Goal: Task Accomplishment & Management: Use online tool/utility

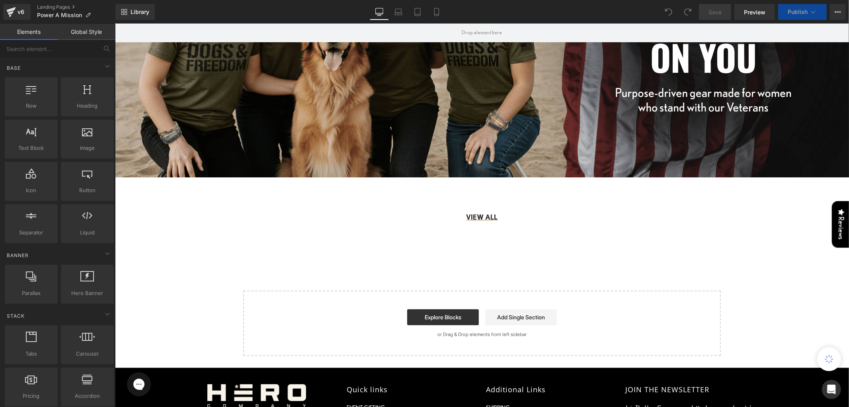
scroll to position [189, 0]
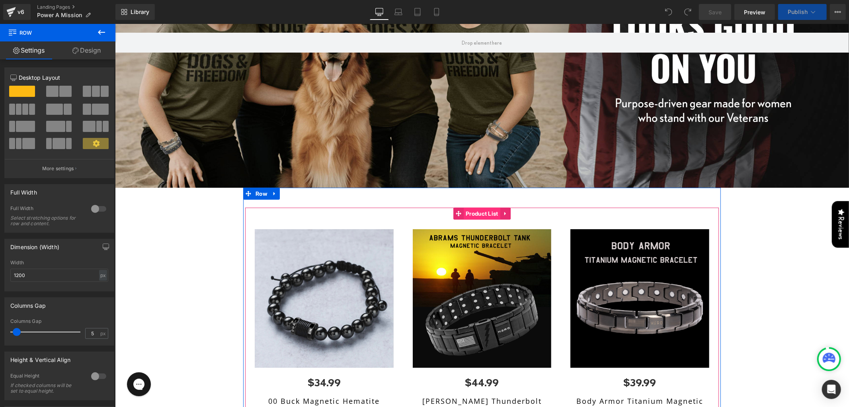
click at [469, 207] on span "Product List" at bounding box center [482, 213] width 37 height 12
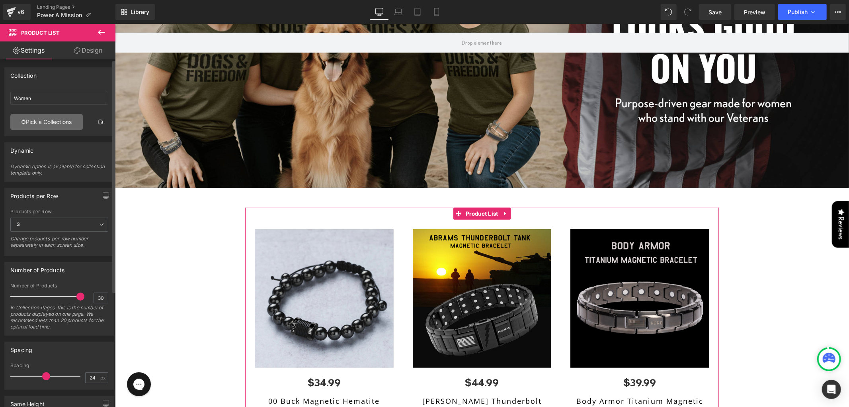
click at [57, 121] on link "Pick a Collections" at bounding box center [46, 122] width 72 height 16
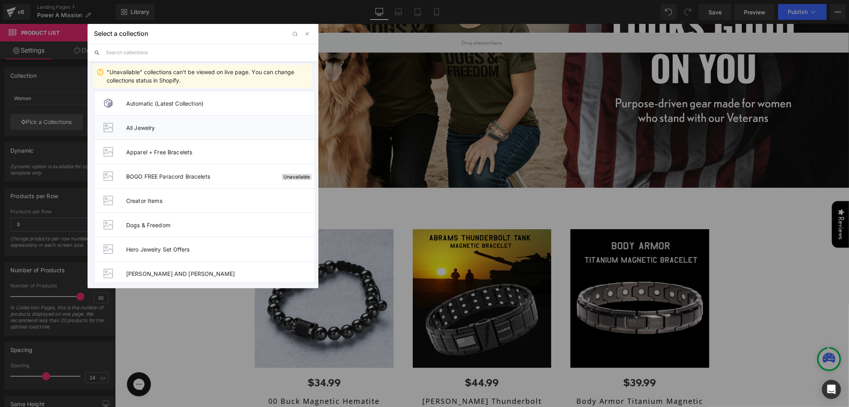
drag, startPoint x: 164, startPoint y: 124, endPoint x: 329, endPoint y: 148, distance: 166.6
click at [164, 124] on span "All Jewelry" at bounding box center [220, 127] width 189 height 7
type input "All Jewelry"
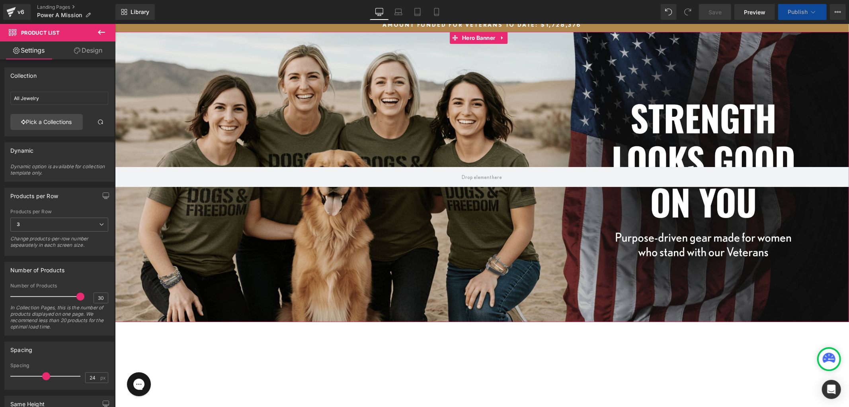
scroll to position [12, 0]
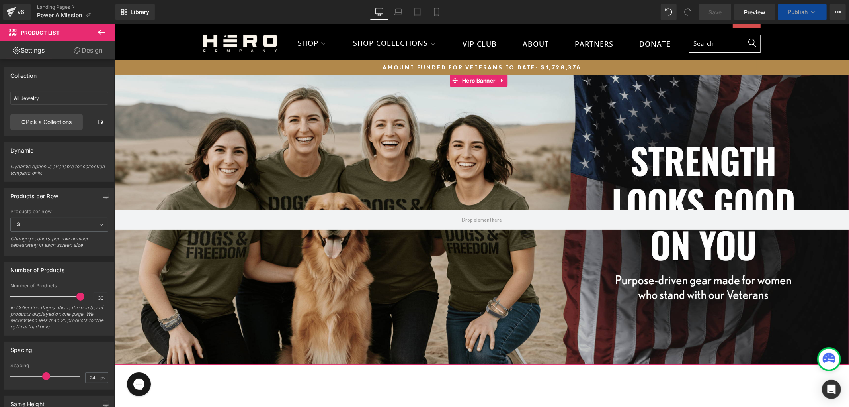
click at [647, 190] on div at bounding box center [482, 219] width 734 height 290
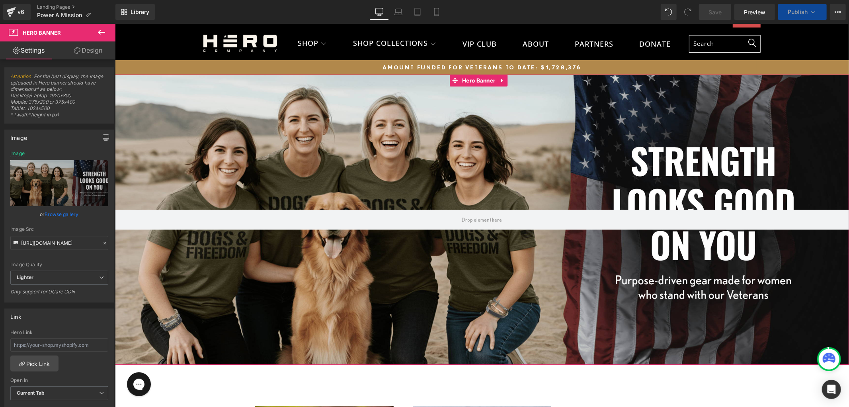
click at [556, 144] on div at bounding box center [482, 219] width 734 height 290
click at [470, 81] on span "Hero Banner" at bounding box center [478, 80] width 37 height 12
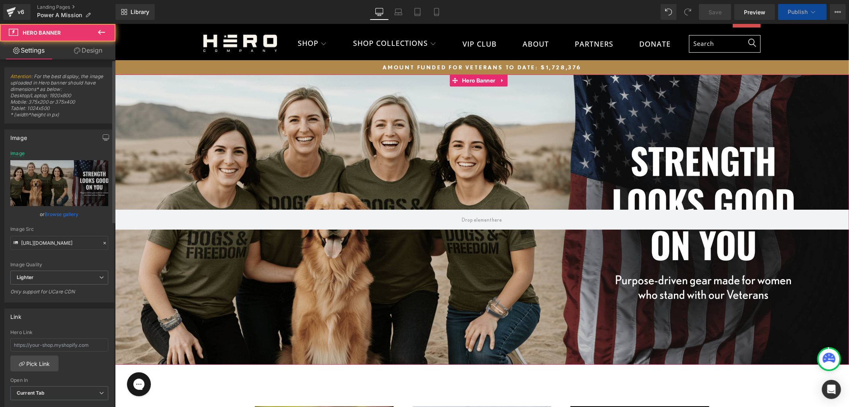
click at [53, 214] on link "Browse gallery" at bounding box center [62, 214] width 34 height 14
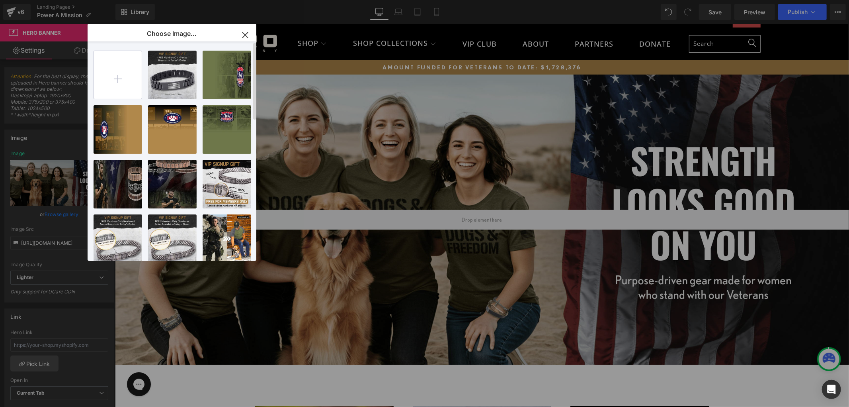
click at [106, 73] on input "file" at bounding box center [118, 75] width 48 height 48
type input "C:\fakepath\Rectangle 50-min.png"
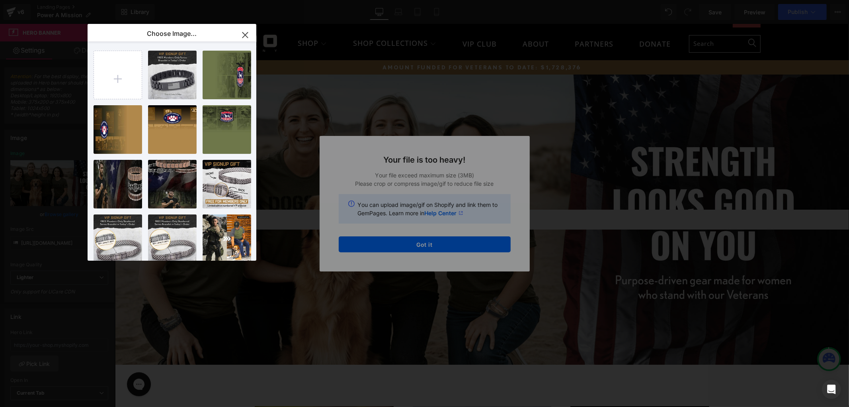
click at [422, 0] on div "Text Color Highlight Color #333333 Choose Image... Back to Library Insert SIGNU…" at bounding box center [424, 0] width 849 height 0
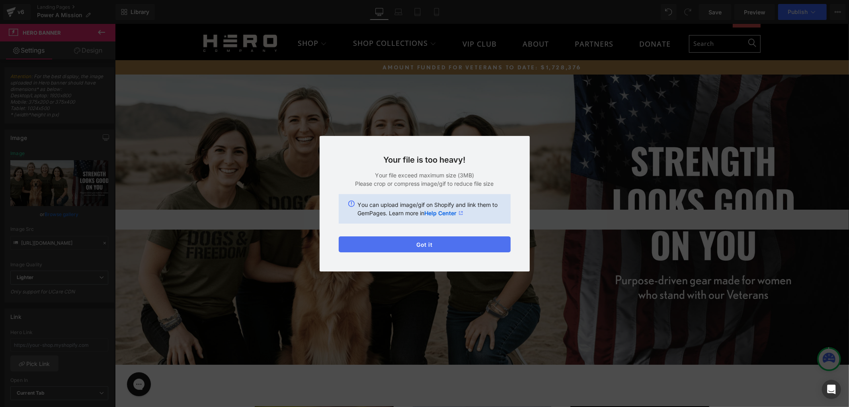
click at [417, 244] on button "Got it" at bounding box center [425, 244] width 172 height 16
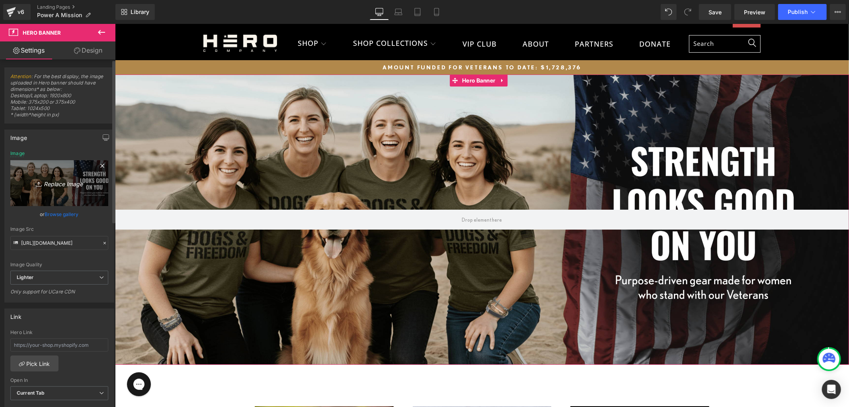
click at [56, 178] on icon "Replace Image" at bounding box center [59, 183] width 64 height 10
type input "C:\fakepath\Rectangle 50-min (1).png"
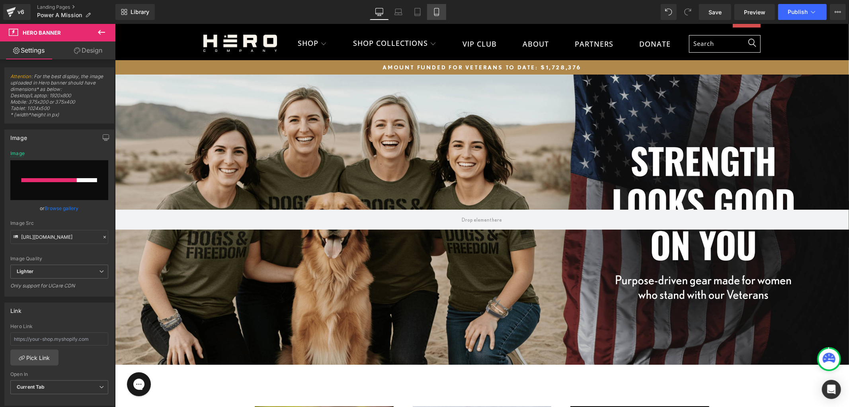
click at [438, 10] on icon at bounding box center [436, 12] width 4 height 8
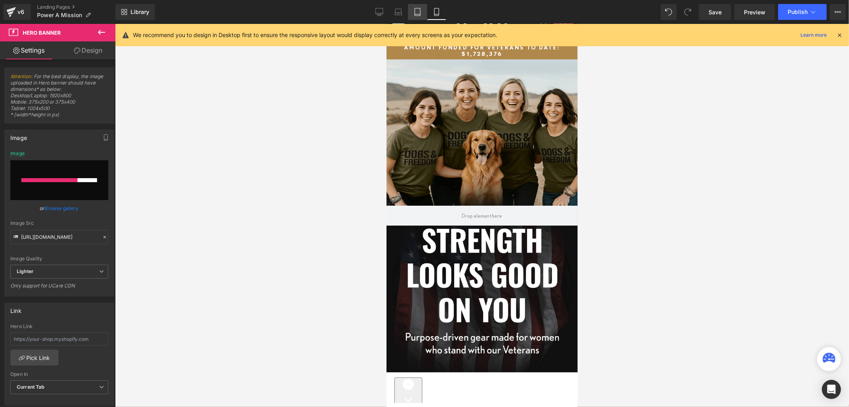
scroll to position [0, 0]
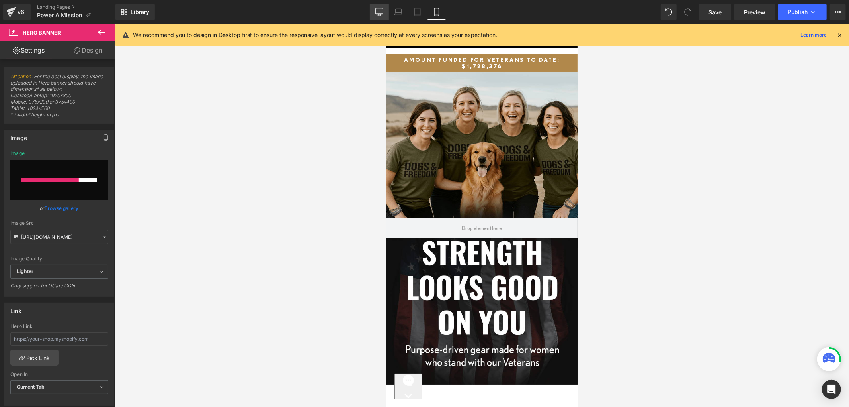
click at [375, 6] on link "Desktop" at bounding box center [379, 12] width 19 height 16
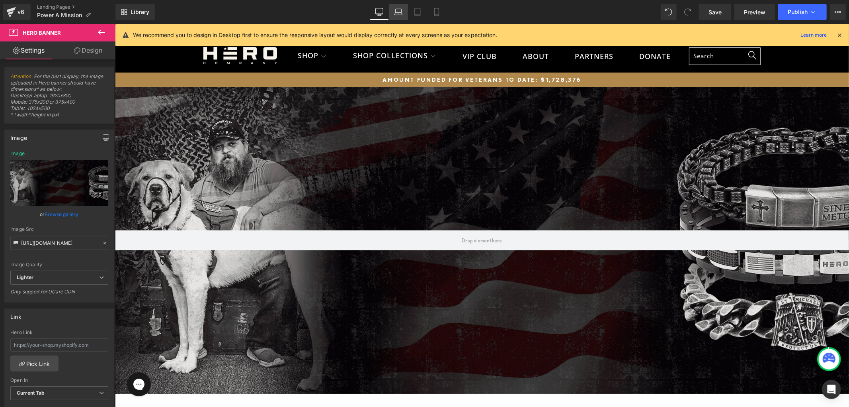
click at [390, 10] on link "Laptop" at bounding box center [398, 12] width 19 height 16
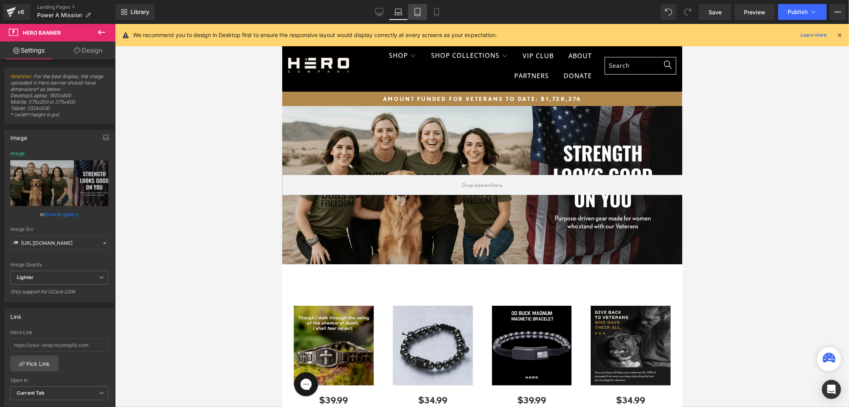
scroll to position [19, 0]
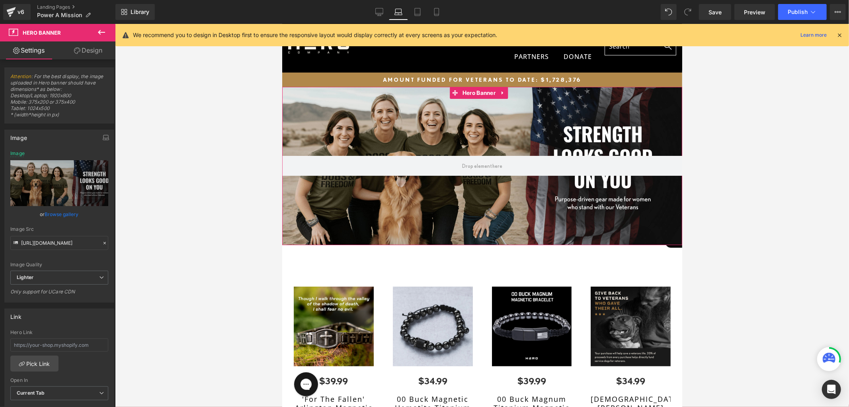
click at [385, 110] on div at bounding box center [482, 165] width 400 height 158
click at [53, 209] on link "Browse gallery" at bounding box center [62, 214] width 34 height 14
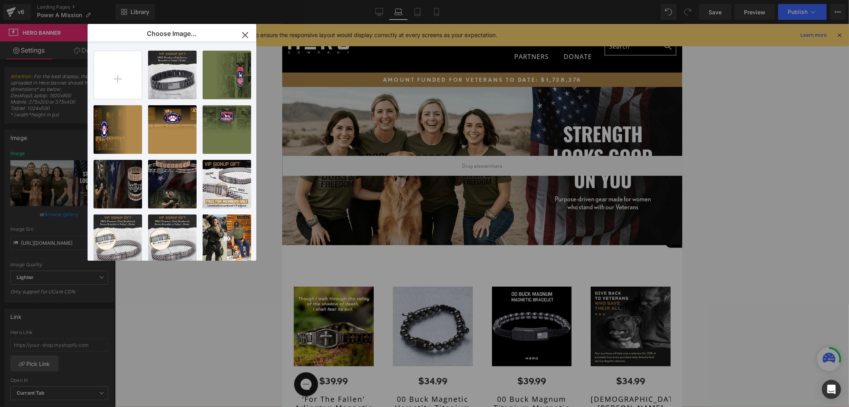
click at [244, 33] on icon "button" at bounding box center [245, 35] width 13 height 13
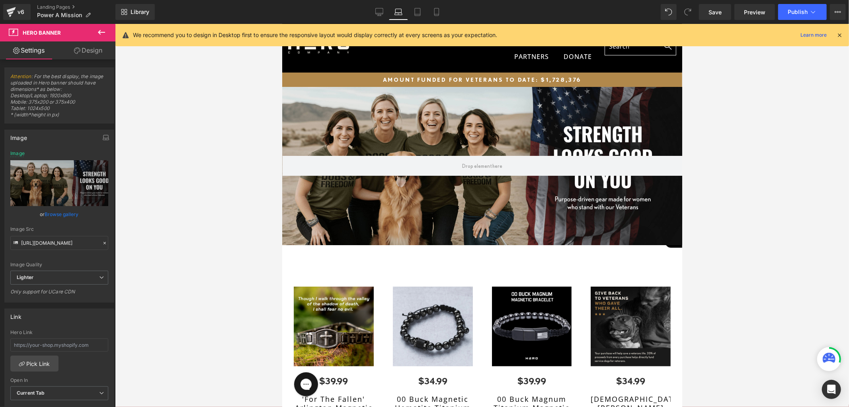
click at [370, 8] on div "Library Laptop Desktop Laptop Tablet Mobile Save Preview Publish Scheduled View…" at bounding box center [482, 12] width 734 height 16
click at [376, 9] on link "Desktop" at bounding box center [379, 12] width 19 height 16
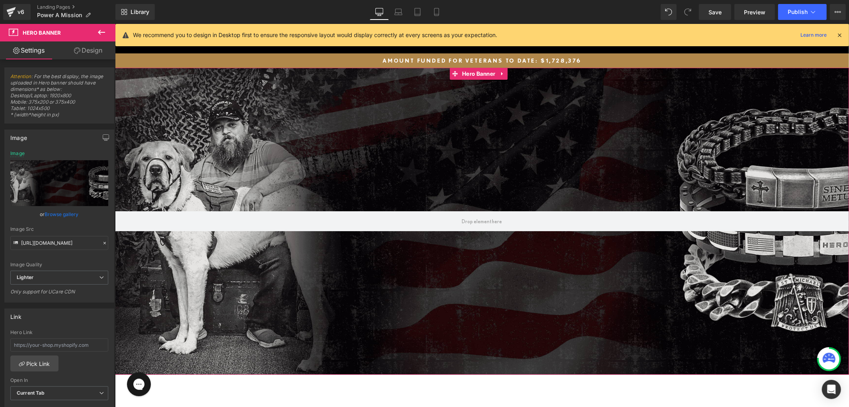
click at [374, 93] on div at bounding box center [482, 220] width 734 height 307
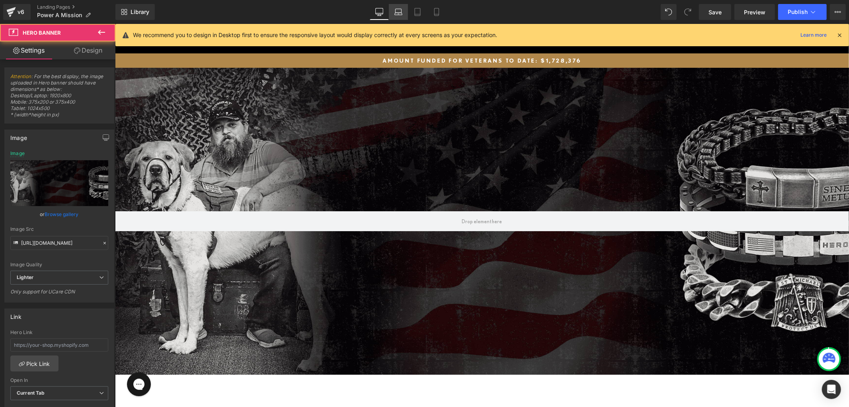
click at [400, 12] on icon at bounding box center [399, 12] width 8 height 8
type input "https://ucarecdn.com/82d3c3a1-ee20-4a1d-bf7a-b706cea0ed93/-/format/auto/-/previ…"
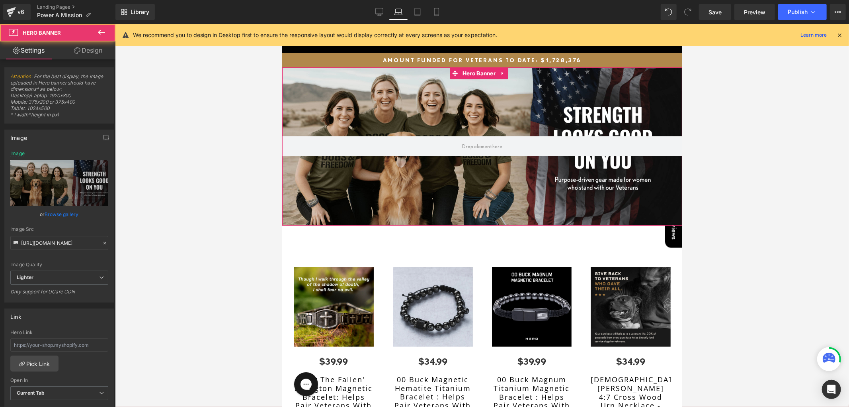
click at [406, 93] on div at bounding box center [482, 146] width 400 height 158
click at [58, 212] on link "Browse gallery" at bounding box center [62, 214] width 34 height 14
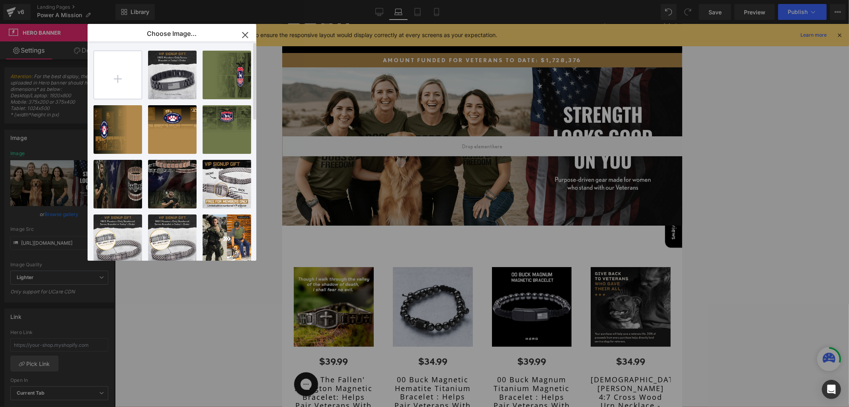
click at [119, 70] on input "file" at bounding box center [118, 75] width 48 height 48
type input "C:\fakepath\Rectangle 50-min (1).png"
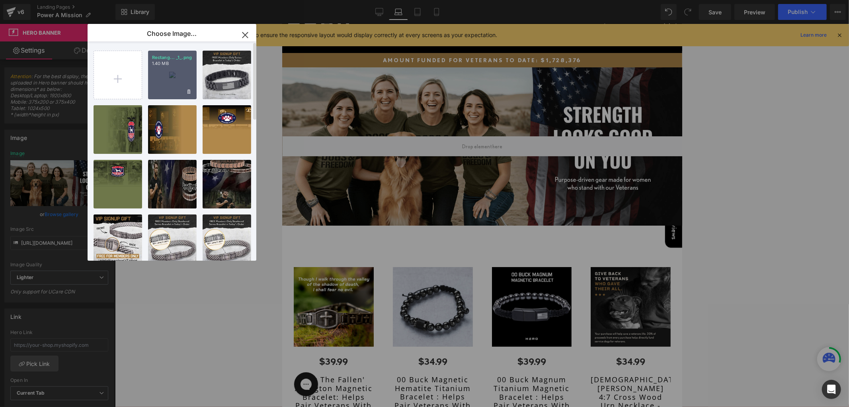
click at [181, 75] on div "Rectang... _1_.png 1.40 MB" at bounding box center [172, 75] width 49 height 49
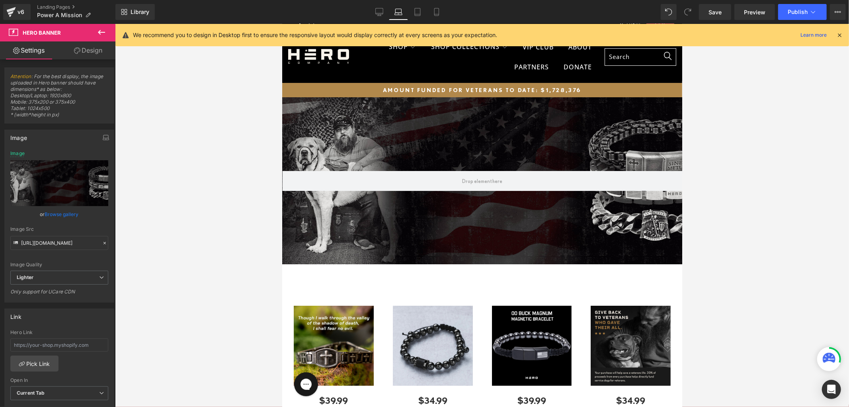
scroll to position [0, 0]
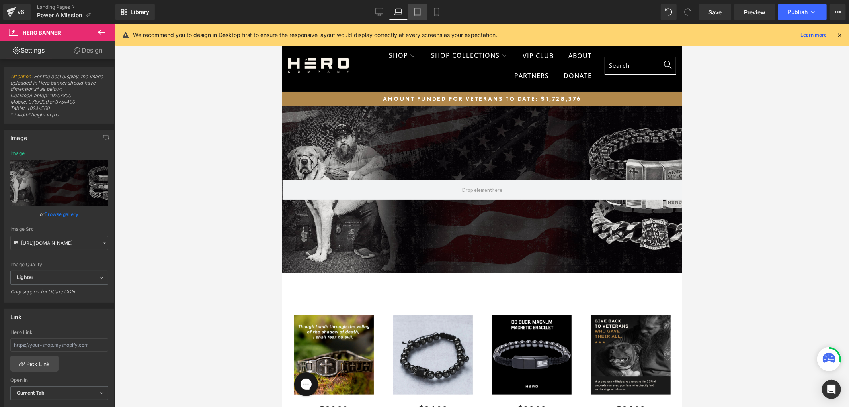
click at [411, 11] on link "Tablet" at bounding box center [417, 12] width 19 height 16
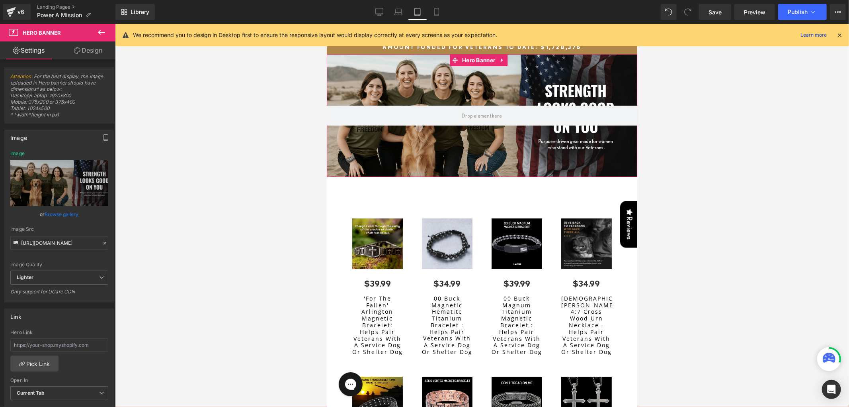
click at [421, 90] on div at bounding box center [482, 115] width 311 height 123
click at [56, 213] on link "Browse gallery" at bounding box center [62, 214] width 34 height 14
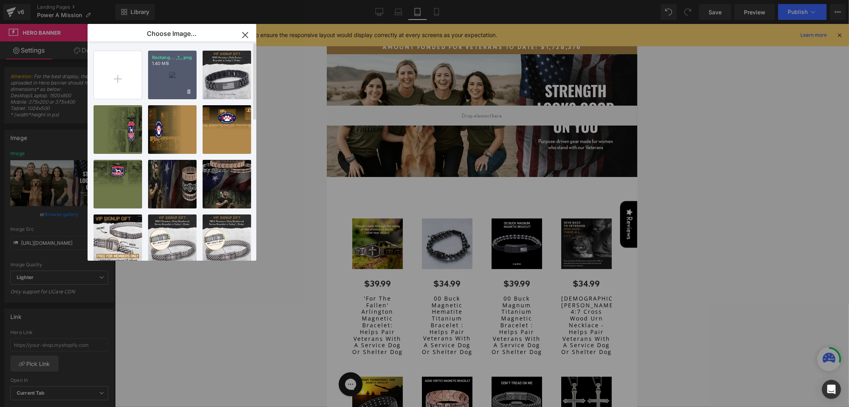
click at [178, 85] on div "Rectang... _1_.png 1.40 MB" at bounding box center [172, 75] width 49 height 49
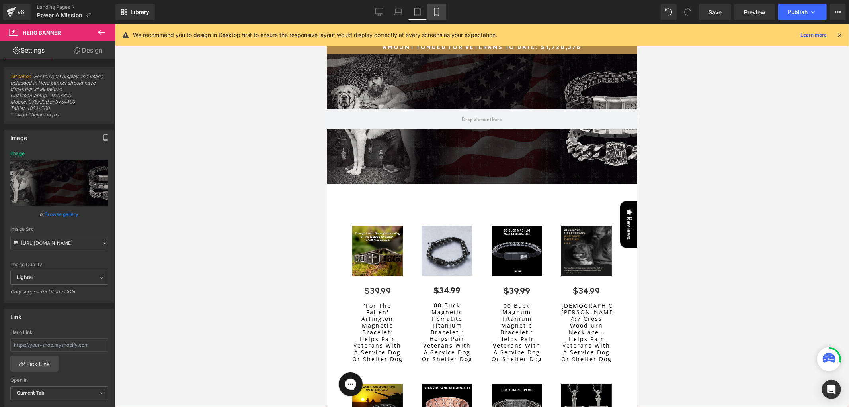
click at [428, 16] on link "Mobile" at bounding box center [436, 12] width 19 height 16
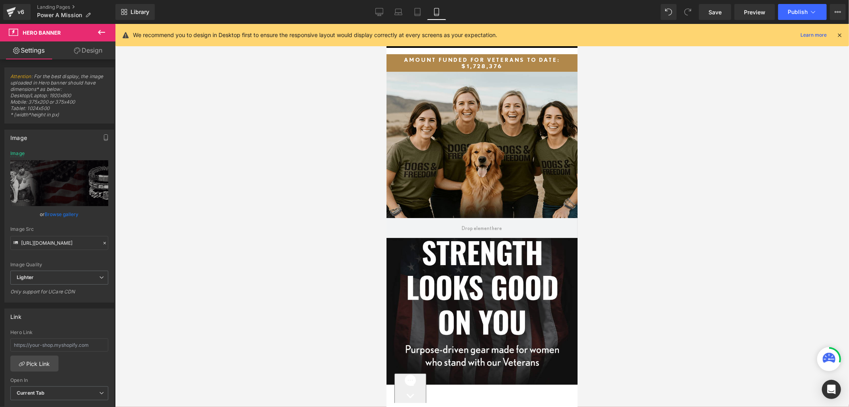
type input "https://ucarecdn.com/9cbabbdc-3b02-4742-86d3-021df92e0483/-/format/auto/-/previ…"
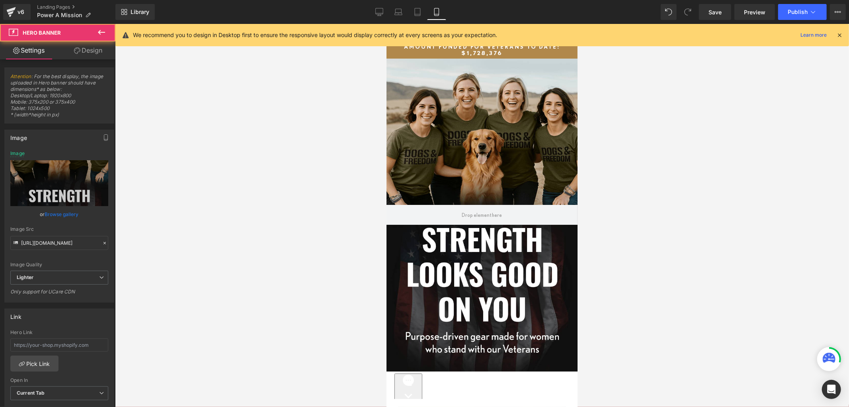
click at [462, 102] on div at bounding box center [481, 214] width 191 height 313
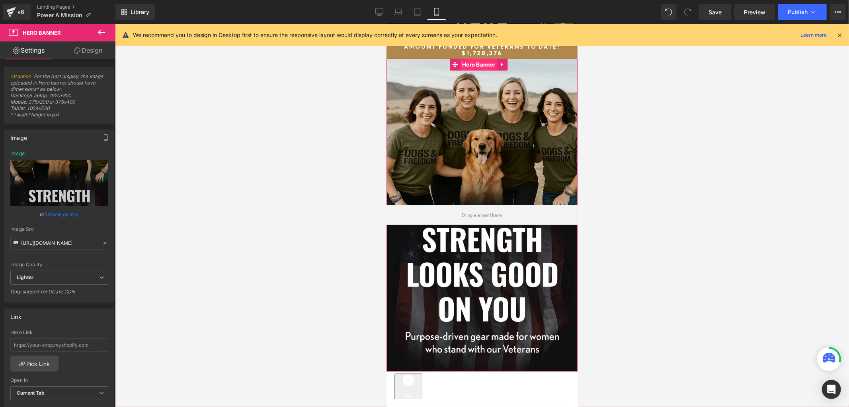
click at [473, 60] on span "Hero Banner" at bounding box center [478, 64] width 37 height 12
click at [52, 216] on link "Browse gallery" at bounding box center [62, 214] width 34 height 14
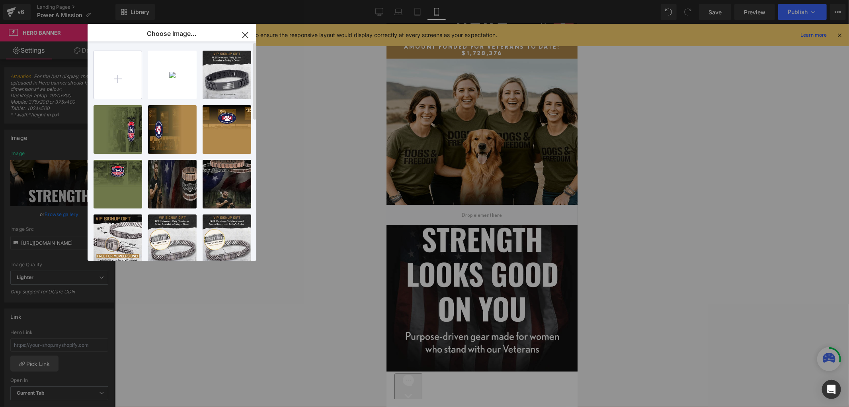
click at [109, 67] on input "file" at bounding box center [118, 75] width 48 height 48
type input "C:\fakepath\image 28.png"
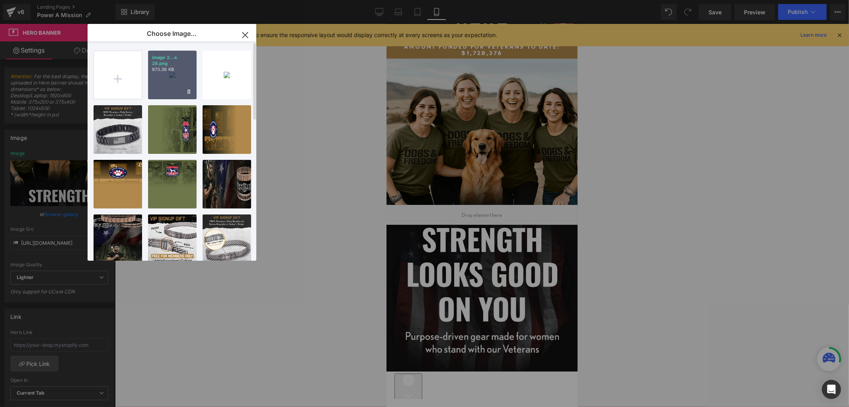
click at [172, 79] on div "image 2...e 28.png 873.36 KB" at bounding box center [172, 75] width 49 height 49
type input "https://ucarecdn.com/a8516fd7-dc37-41c8-9b81-8b138e1748d8/-/format/auto/-/previ…"
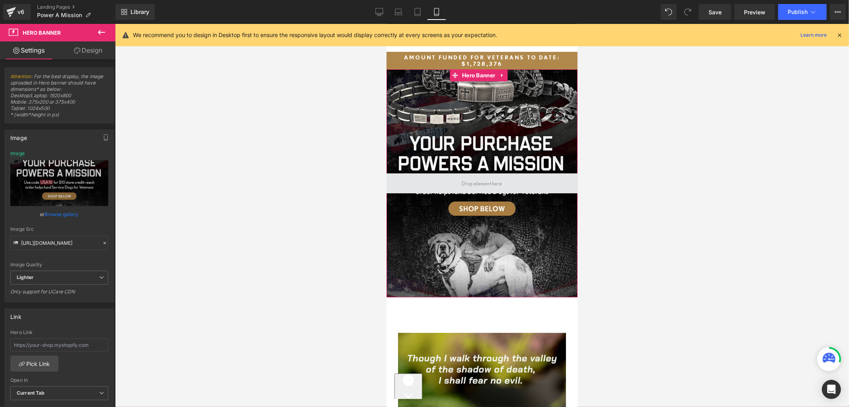
scroll to position [0, 0]
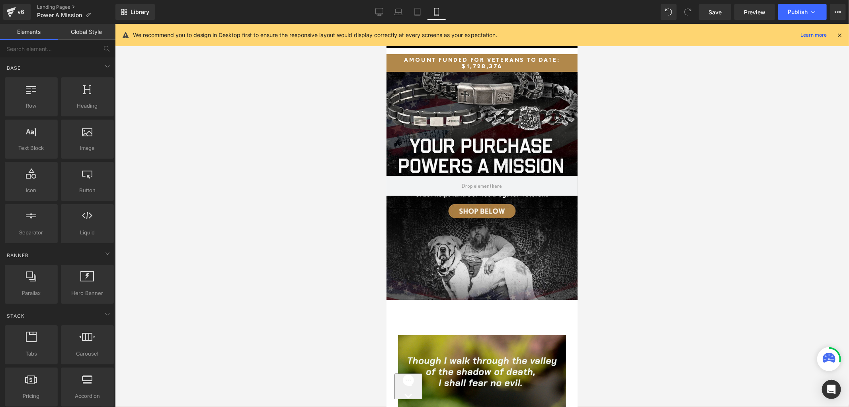
click at [244, 141] on div at bounding box center [482, 215] width 734 height 383
click at [423, 10] on link "Tablet" at bounding box center [417, 12] width 19 height 16
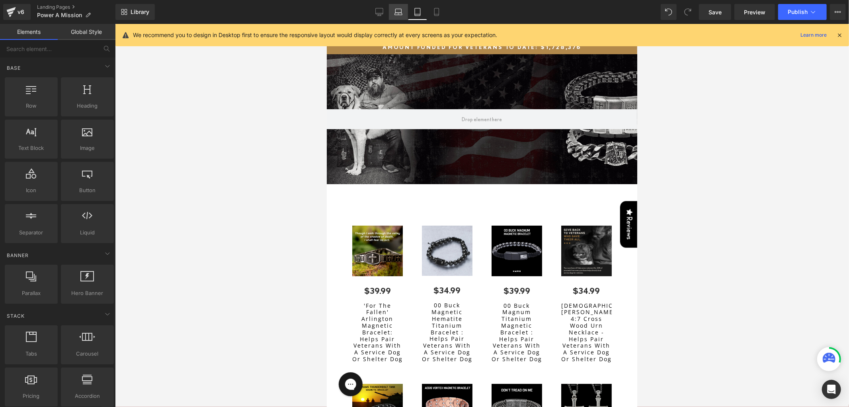
click at [400, 7] on link "Laptop" at bounding box center [398, 12] width 19 height 16
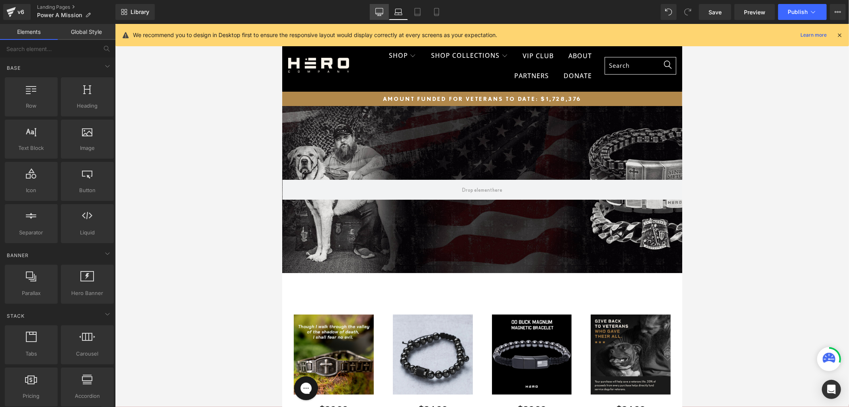
scroll to position [82, 0]
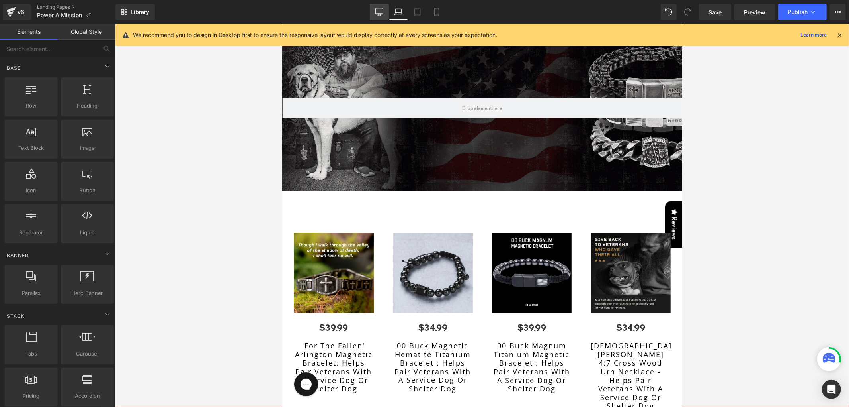
click at [376, 6] on link "Desktop" at bounding box center [379, 12] width 19 height 16
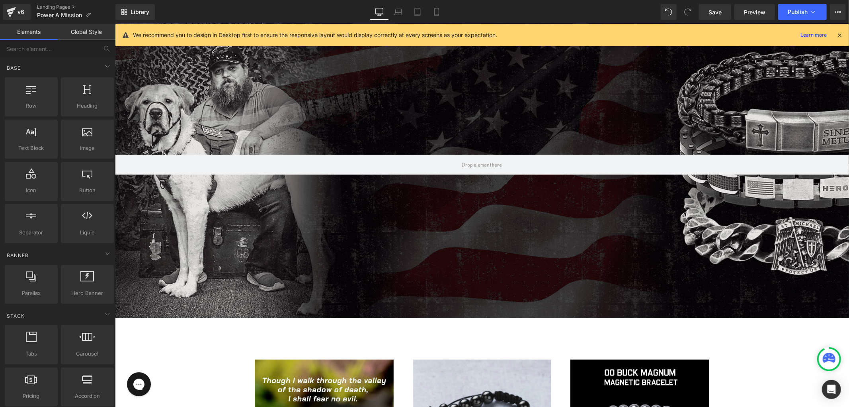
scroll to position [0, 0]
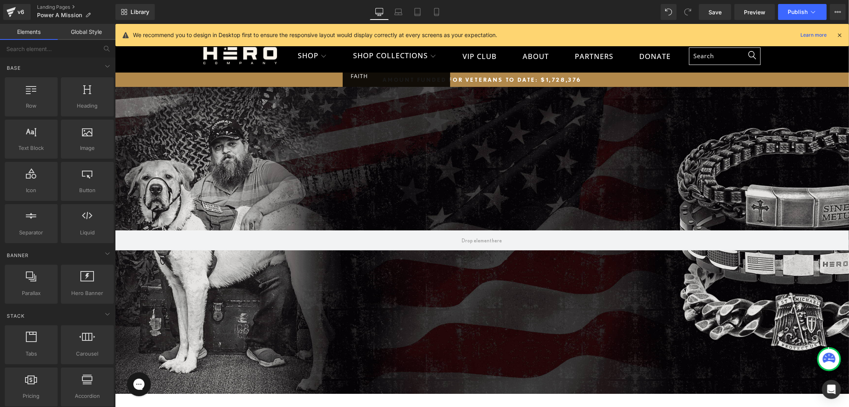
drag, startPoint x: 395, startPoint y: 7, endPoint x: 399, endPoint y: 22, distance: 15.3
click at [395, 8] on link "Laptop" at bounding box center [398, 12] width 19 height 16
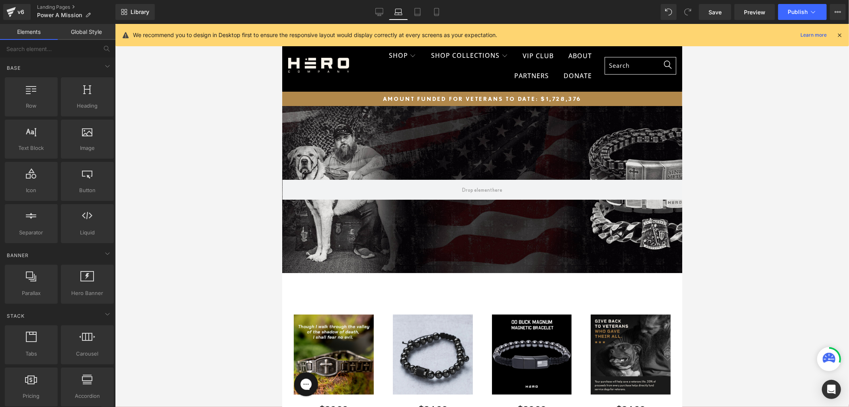
click at [413, 121] on div at bounding box center [482, 189] width 400 height 167
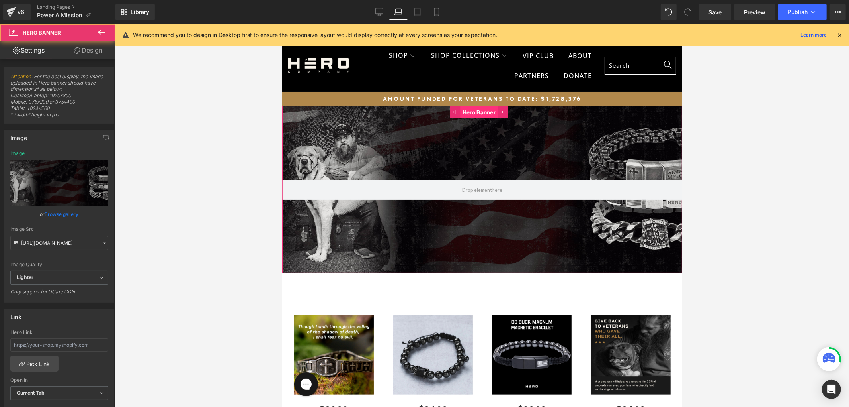
click at [476, 111] on span "Hero Banner" at bounding box center [478, 112] width 37 height 12
click at [52, 216] on link "Browse gallery" at bounding box center [62, 214] width 34 height 14
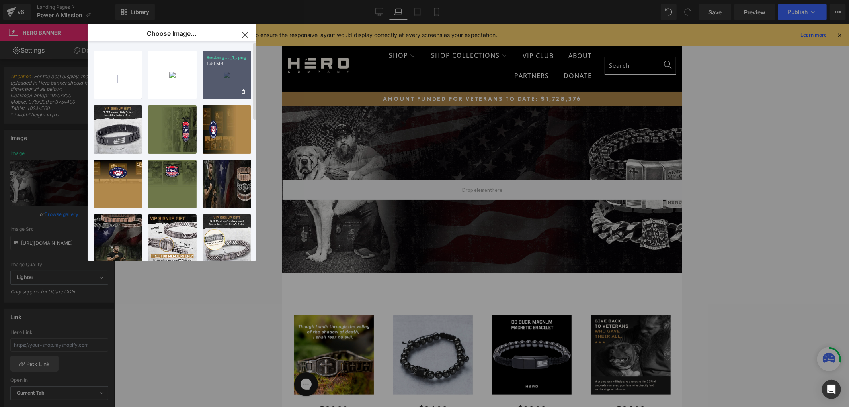
click at [227, 73] on div "Rectang... _1_.png 1.40 MB" at bounding box center [227, 75] width 49 height 49
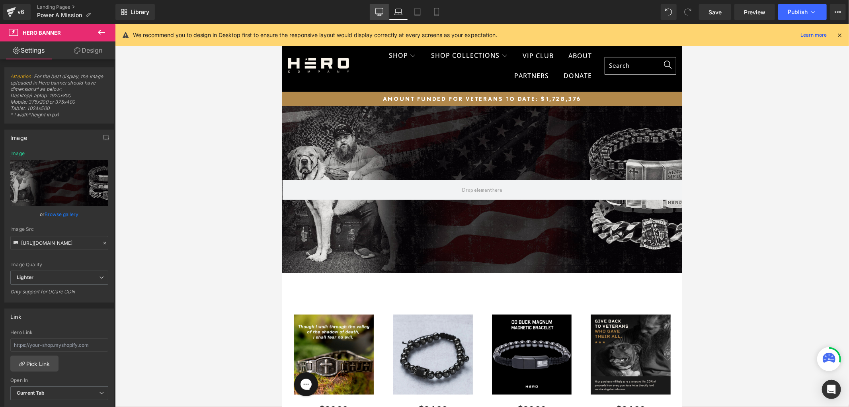
click at [382, 15] on icon at bounding box center [380, 12] width 8 height 8
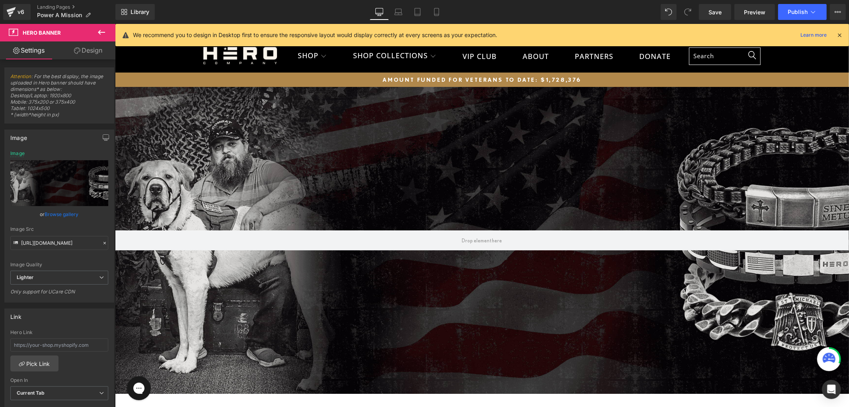
type input "https://ucarecdn.com/20356496-f475-46bc-b6f8-3529e53c0cb1/-/format/auto/-/previ…"
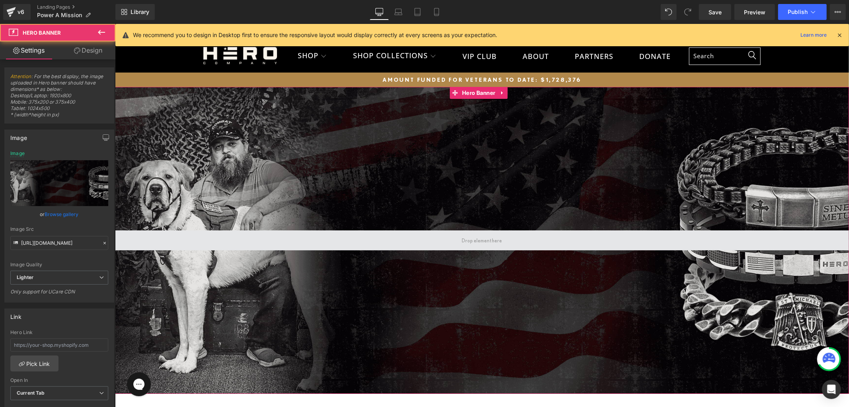
click at [445, 232] on span at bounding box center [482, 240] width 734 height 20
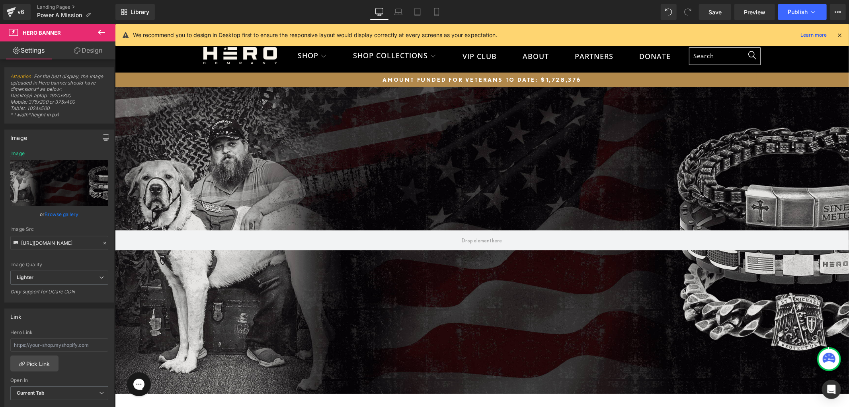
click at [106, 30] on icon at bounding box center [102, 32] width 10 height 10
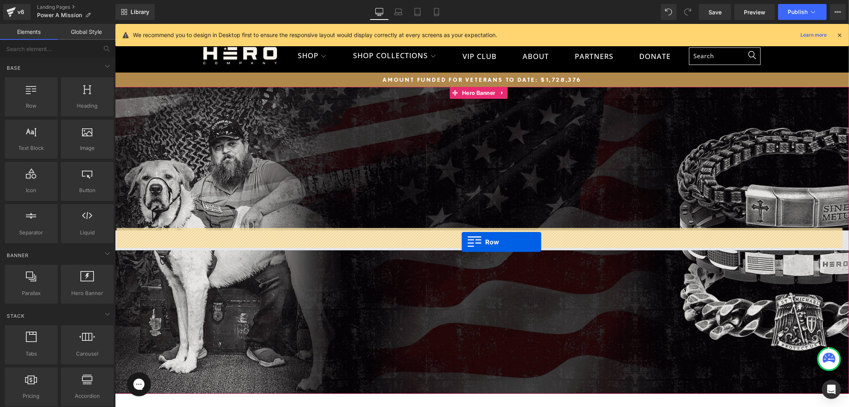
drag, startPoint x: 260, startPoint y: 175, endPoint x: 462, endPoint y: 241, distance: 212.1
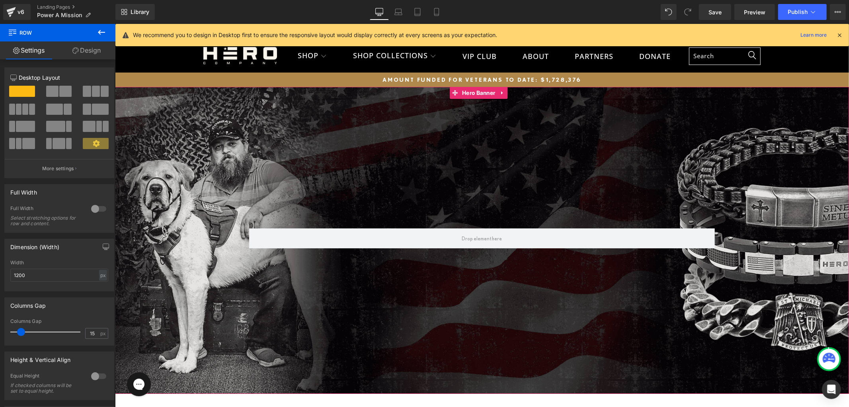
drag, startPoint x: 289, startPoint y: 228, endPoint x: 303, endPoint y: 184, distance: 45.6
click at [297, 184] on div "Row" at bounding box center [482, 239] width 734 height 307
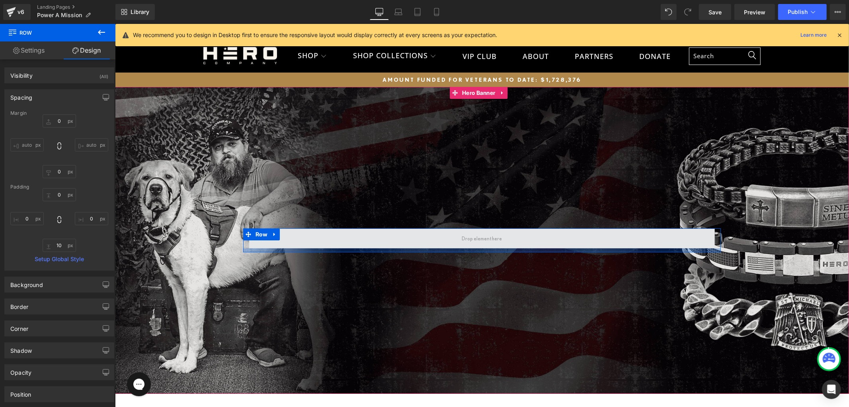
type input "0px"
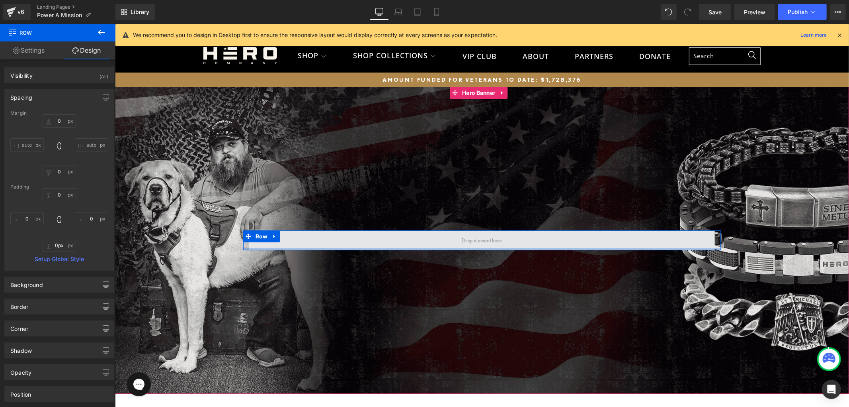
drag, startPoint x: 325, startPoint y: 248, endPoint x: 329, endPoint y: 231, distance: 17.9
click at [329, 231] on div "Row" at bounding box center [482, 240] width 478 height 20
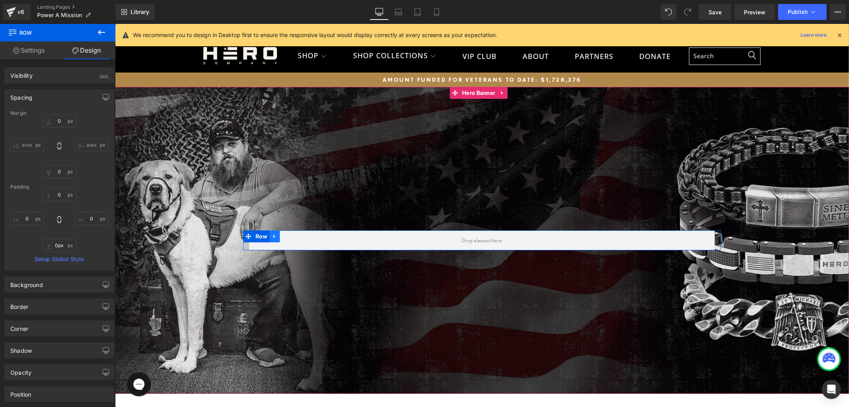
click at [274, 233] on icon at bounding box center [275, 236] width 6 height 6
click at [254, 235] on span "Row" at bounding box center [261, 236] width 16 height 12
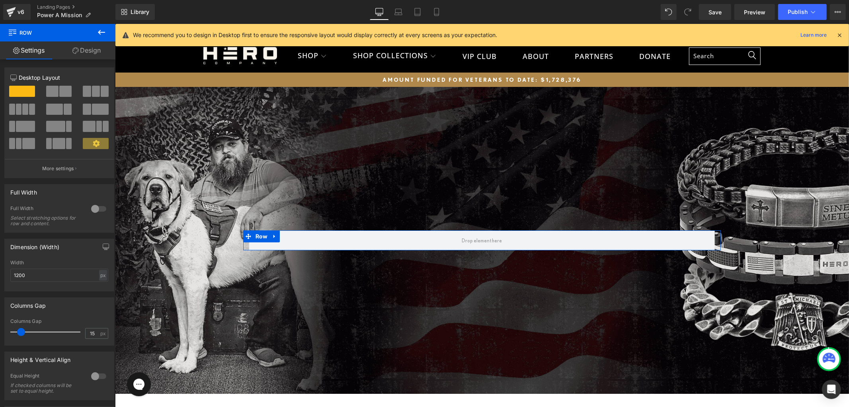
drag, startPoint x: 80, startPoint y: 46, endPoint x: 64, endPoint y: 89, distance: 46.0
click at [80, 47] on link "Design" at bounding box center [87, 50] width 58 height 18
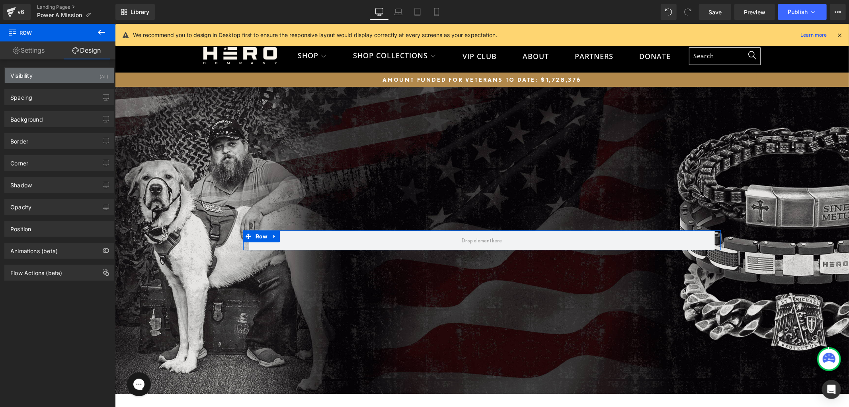
click at [72, 77] on div "Visibility (All)" at bounding box center [59, 75] width 109 height 15
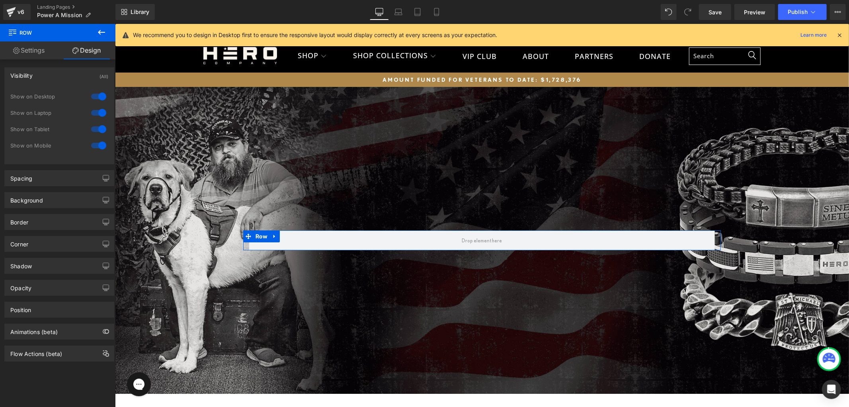
click at [93, 145] on div at bounding box center [98, 145] width 19 height 13
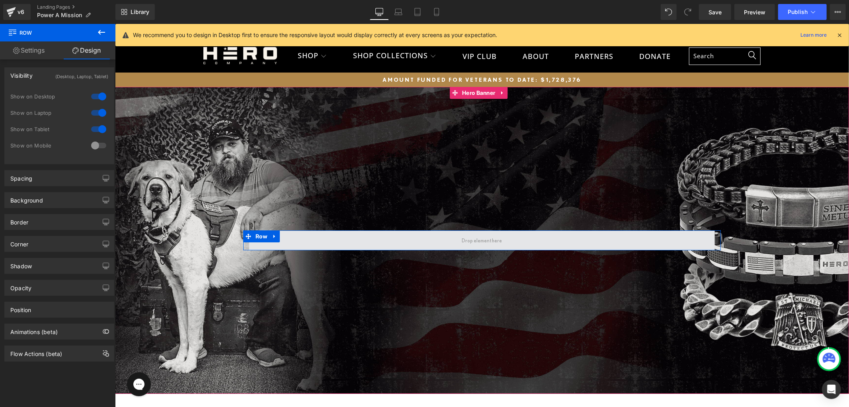
click at [388, 239] on span at bounding box center [482, 240] width 466 height 20
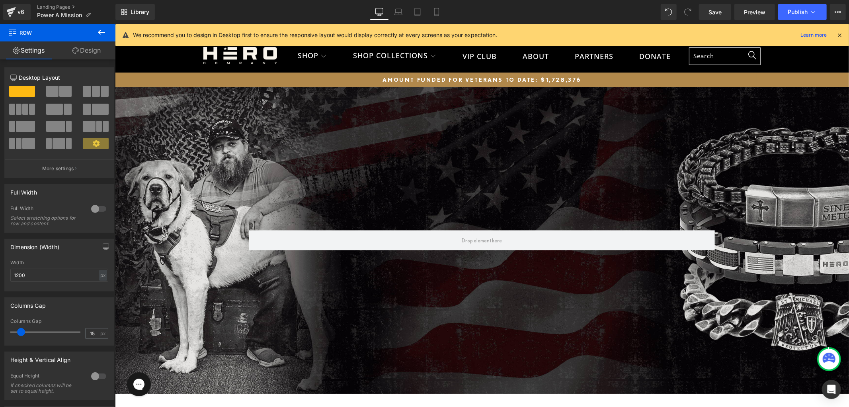
click at [98, 33] on icon at bounding box center [102, 32] width 10 height 10
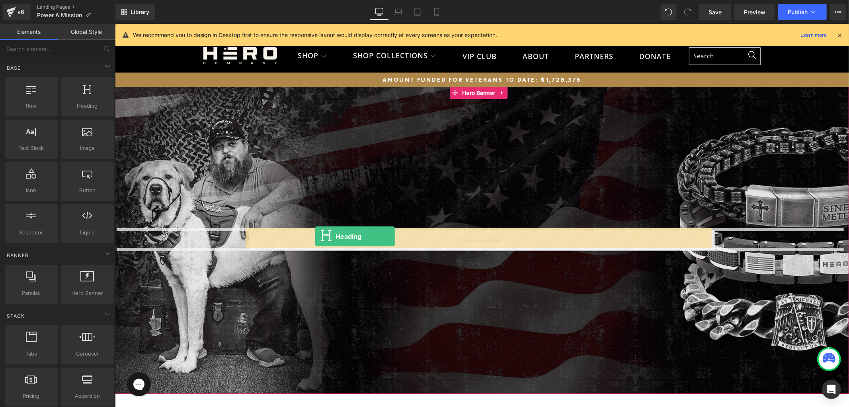
drag, startPoint x: 195, startPoint y: 132, endPoint x: 315, endPoint y: 236, distance: 158.6
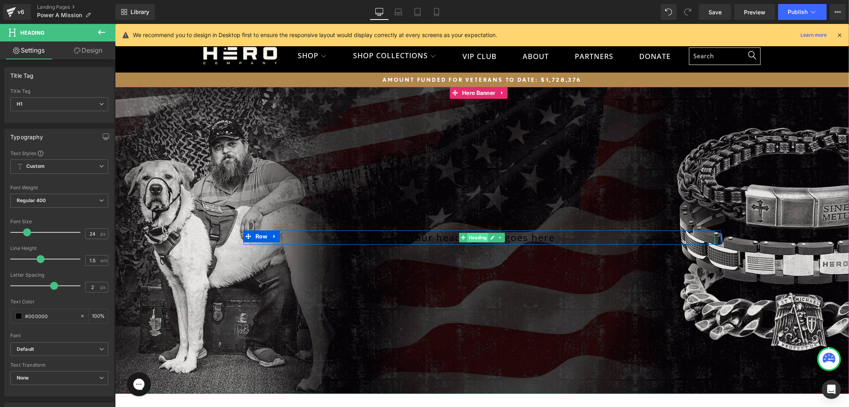
click at [473, 237] on span "Heading" at bounding box center [477, 237] width 21 height 10
click at [473, 237] on span "Heading" at bounding box center [477, 238] width 21 height 10
click at [491, 235] on icon at bounding box center [493, 237] width 4 height 4
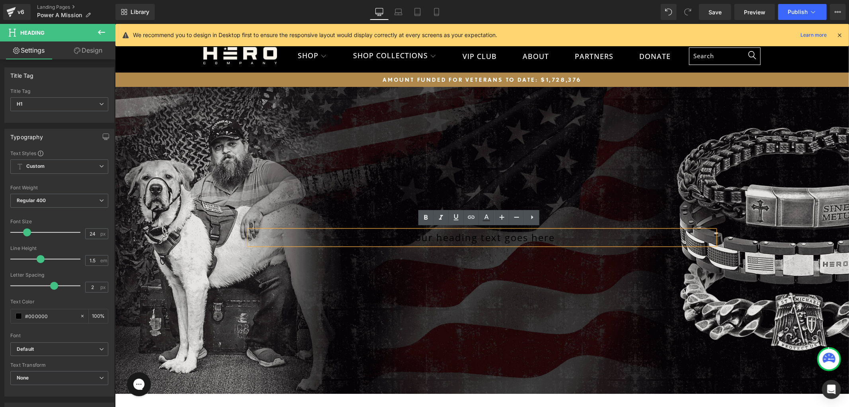
click at [430, 237] on h1 "Your heading text goes here" at bounding box center [482, 237] width 466 height 14
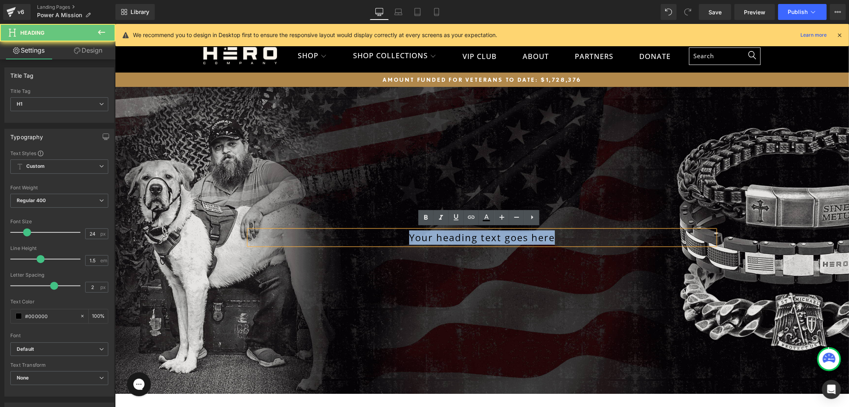
click at [430, 237] on h1 "Your heading text goes here" at bounding box center [482, 237] width 466 height 14
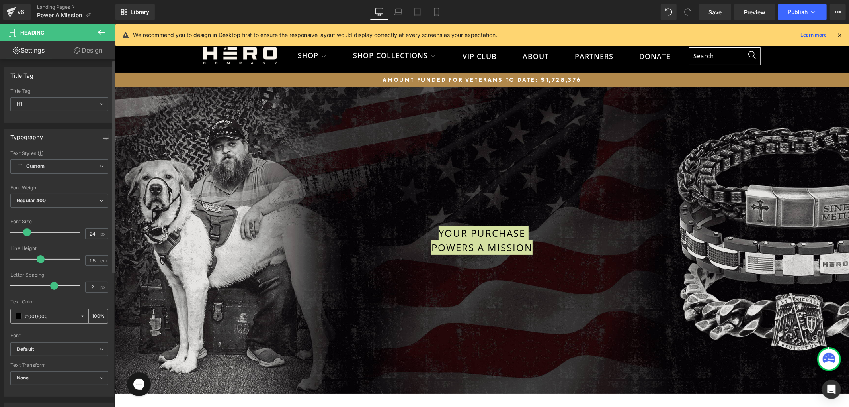
click at [53, 313] on input "#000000" at bounding box center [50, 315] width 51 height 9
click at [17, 317] on span at bounding box center [19, 316] width 6 height 6
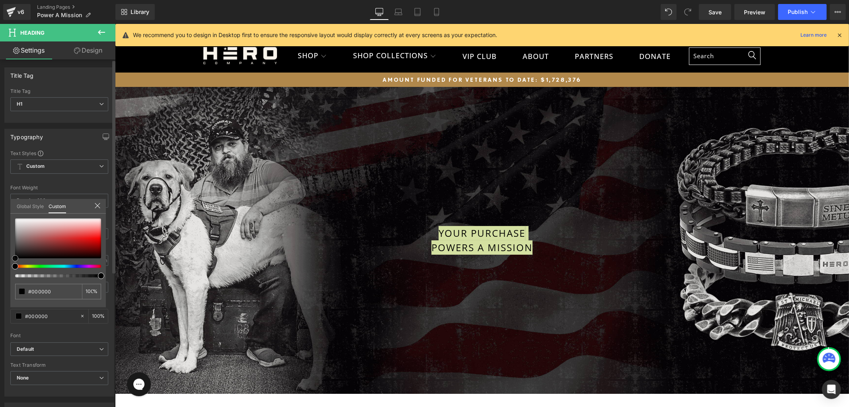
type input "#b25151"
type input "#b55858"
type input "#ffffff"
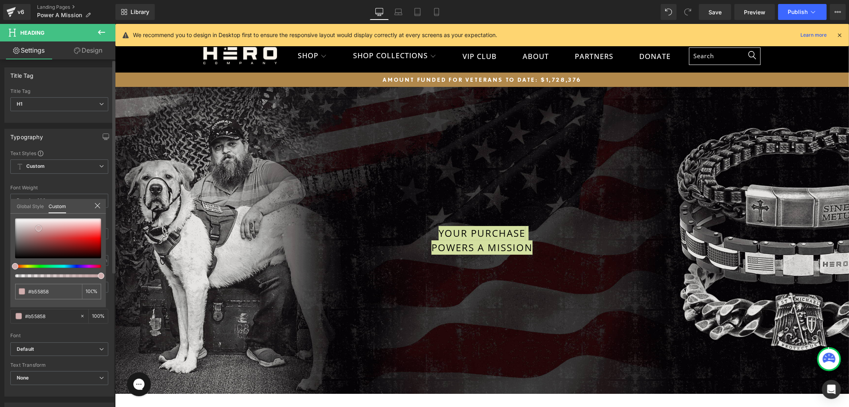
type input "#ffffff"
type input "#fcfcfc"
type input "#ffffff"
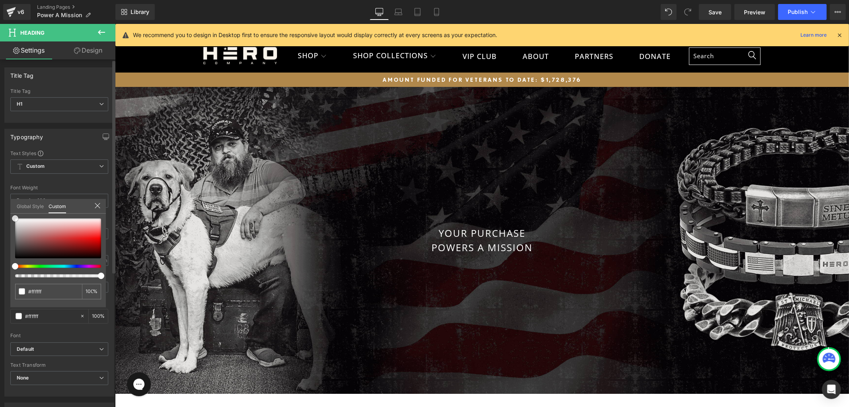
drag, startPoint x: 39, startPoint y: 228, endPoint x: 6, endPoint y: 205, distance: 40.0
click at [6, 205] on div "Typography Text Styles Custom Custom Setup Global Style Custom Setup Global Sty…" at bounding box center [59, 260] width 119 height 274
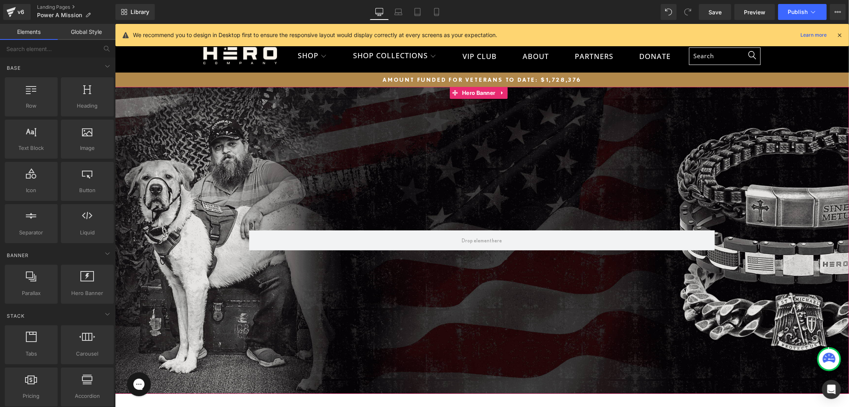
click at [274, 155] on div "Row" at bounding box center [482, 239] width 734 height 307
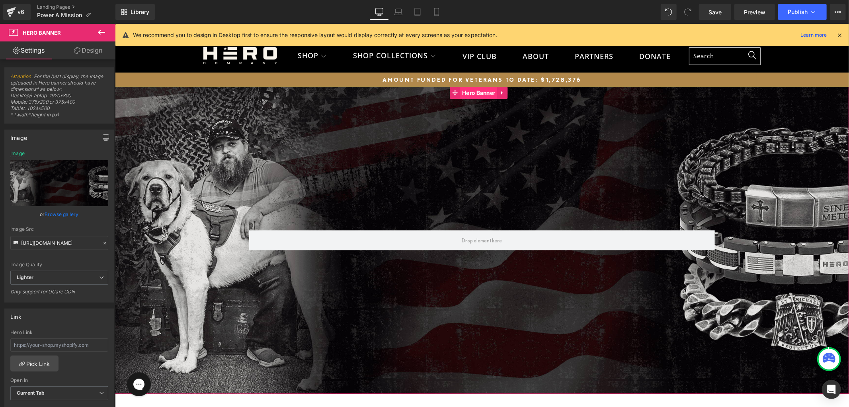
click at [488, 88] on span "Hero Banner" at bounding box center [478, 92] width 37 height 12
click at [63, 214] on link "Browse gallery" at bounding box center [62, 214] width 34 height 14
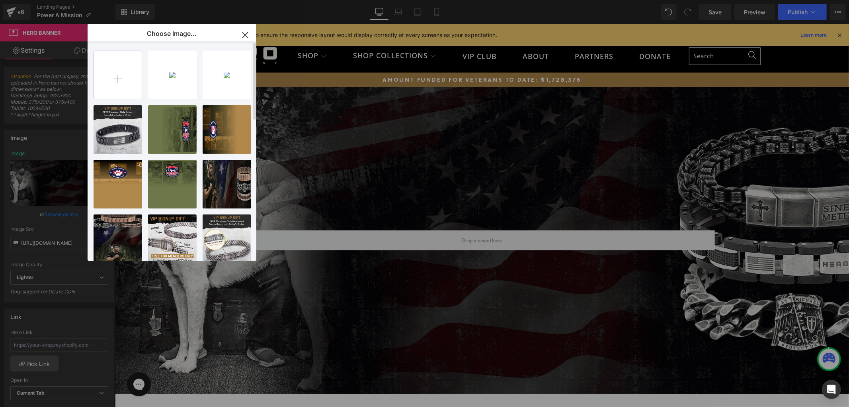
click at [120, 68] on input "file" at bounding box center [118, 75] width 48 height 48
type input "C:\fakepath\HERO.png"
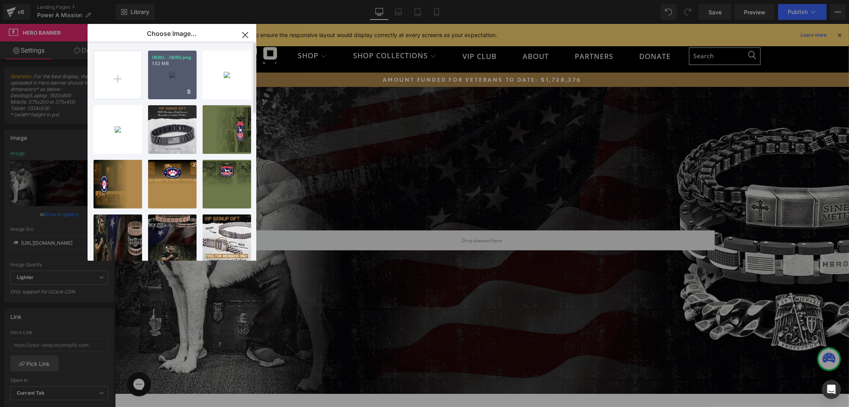
click at [158, 84] on div "HERO...HERO.png 1.52 MB" at bounding box center [172, 75] width 49 height 49
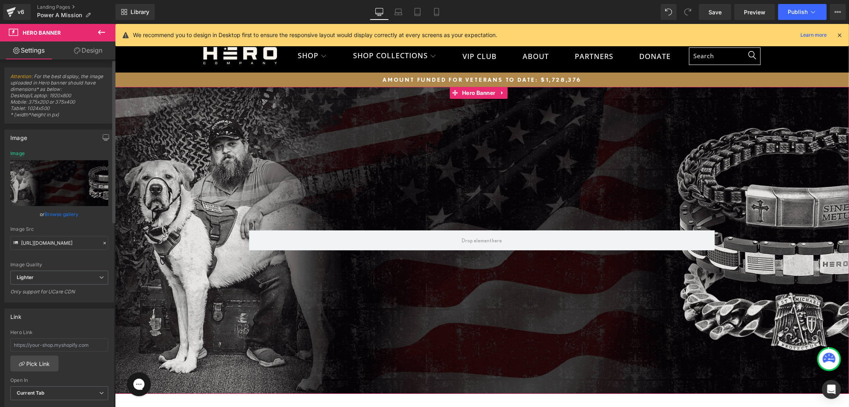
click at [53, 212] on link "Browse gallery" at bounding box center [62, 214] width 34 height 14
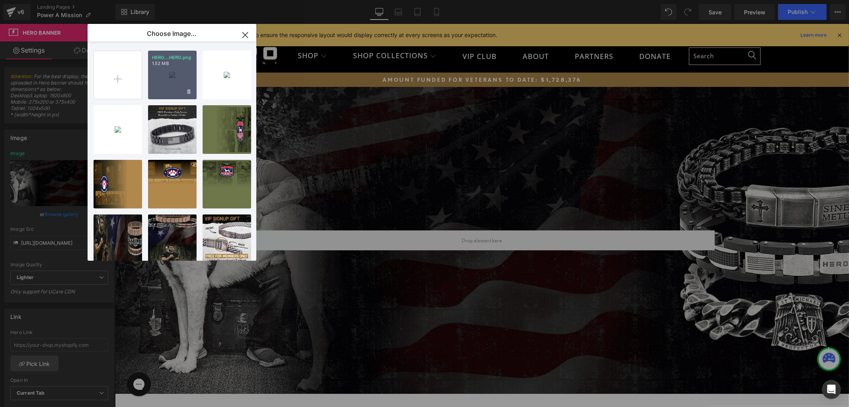
click at [162, 72] on div "HERO...HERO.png 1.52 MB" at bounding box center [172, 75] width 49 height 49
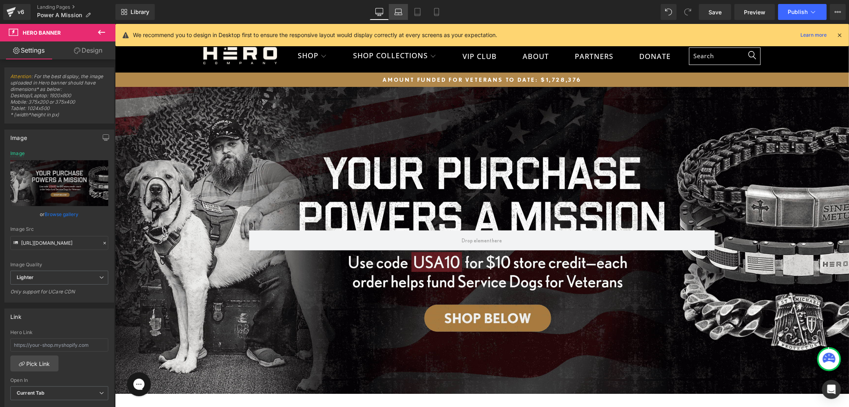
click at [399, 12] on icon at bounding box center [399, 12] width 8 height 8
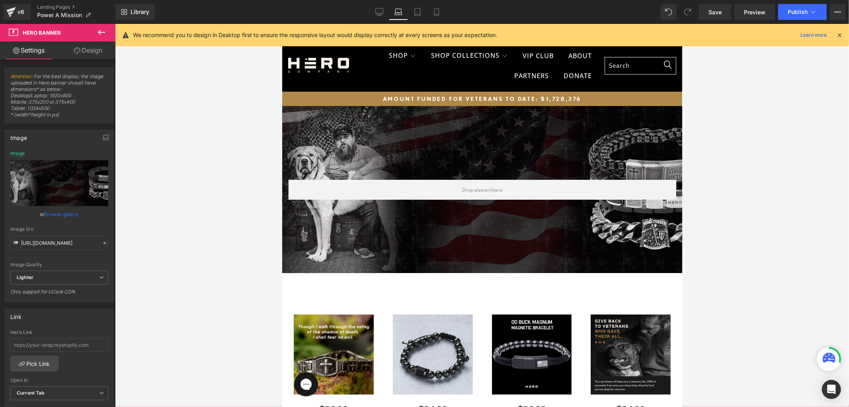
scroll to position [19, 0]
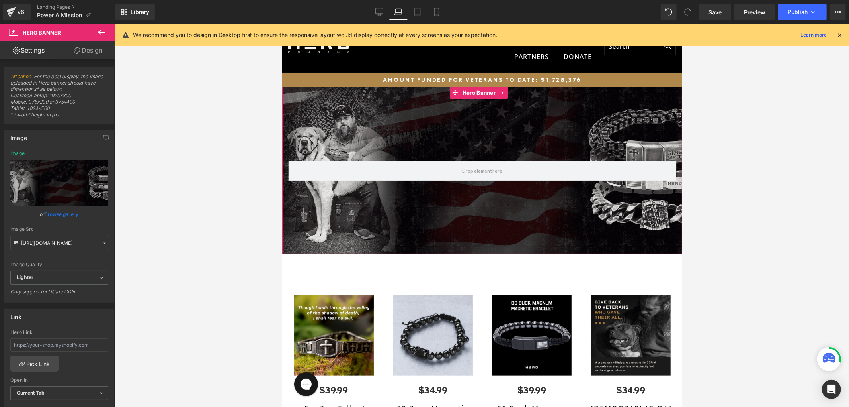
click at [371, 94] on div "Row" at bounding box center [482, 169] width 400 height 167
click at [462, 94] on span "Hero Banner" at bounding box center [478, 92] width 37 height 12
click at [55, 213] on link "Browse gallery" at bounding box center [62, 214] width 34 height 14
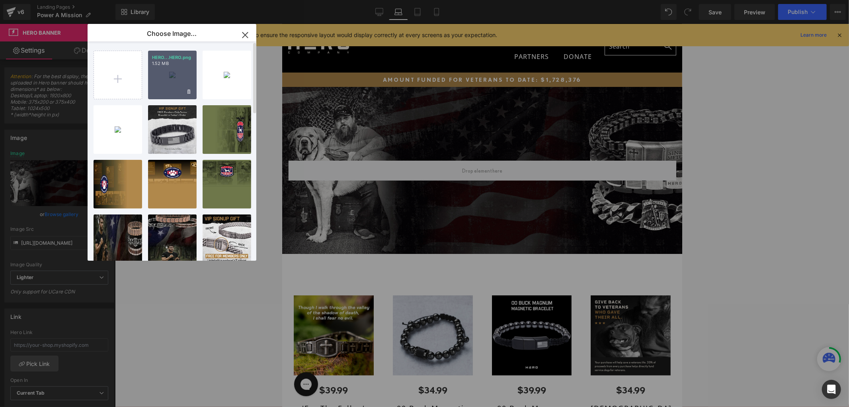
click at [162, 78] on div "HERO...HERO.png 1.52 MB" at bounding box center [172, 75] width 49 height 49
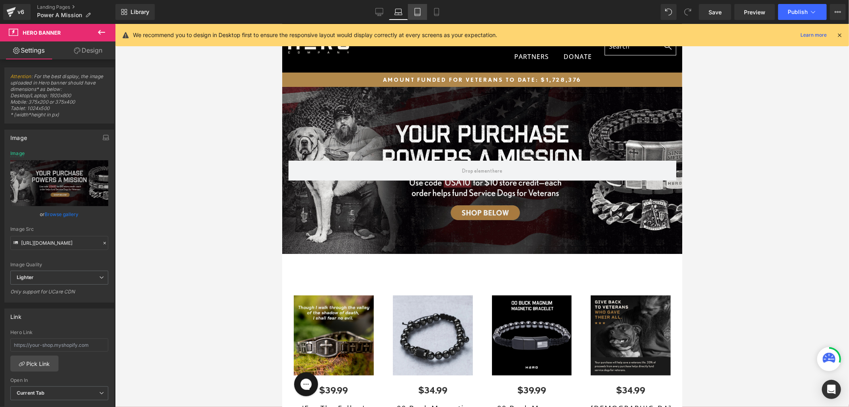
click at [421, 14] on icon at bounding box center [418, 12] width 8 height 8
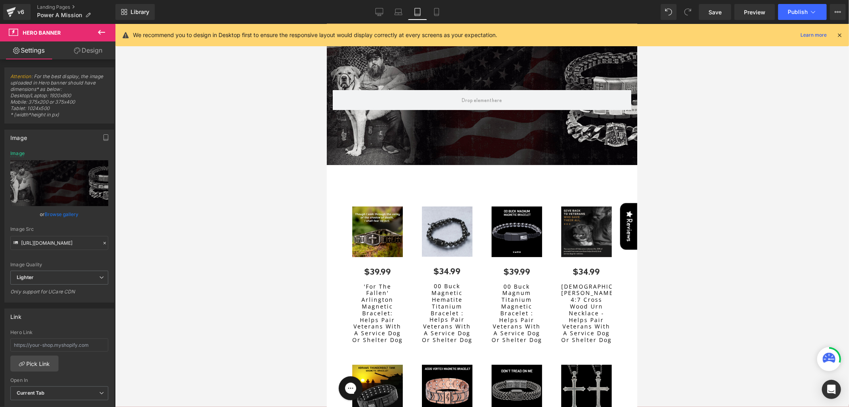
scroll to position [0, 0]
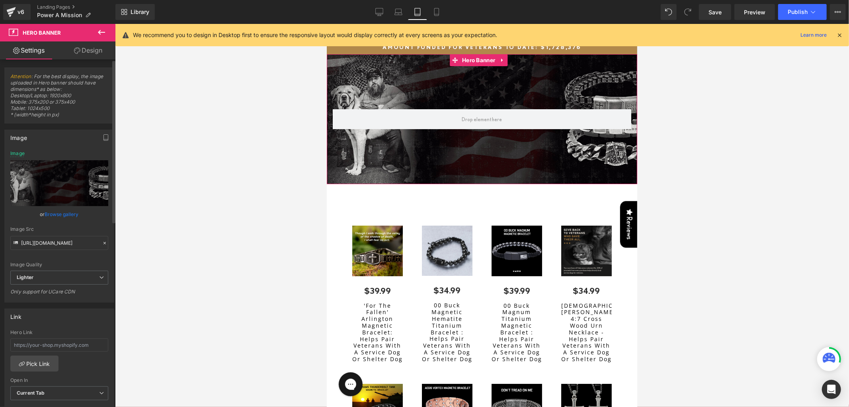
click at [60, 214] on link "Browse gallery" at bounding box center [62, 214] width 34 height 14
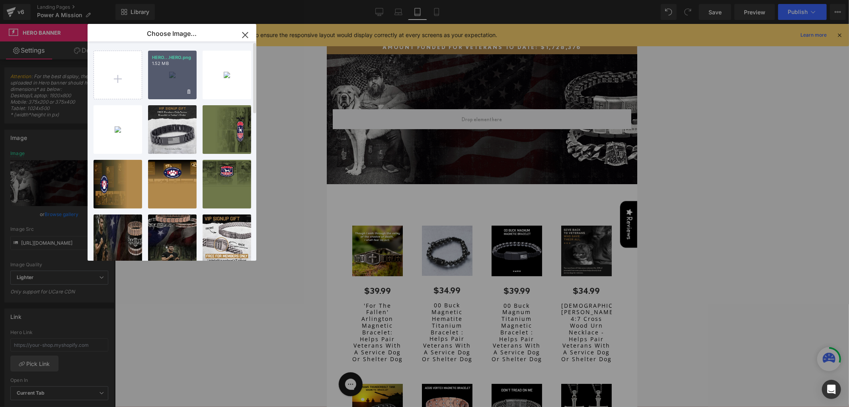
click at [165, 81] on div "HERO...HERO.png 1.52 MB" at bounding box center [172, 75] width 49 height 49
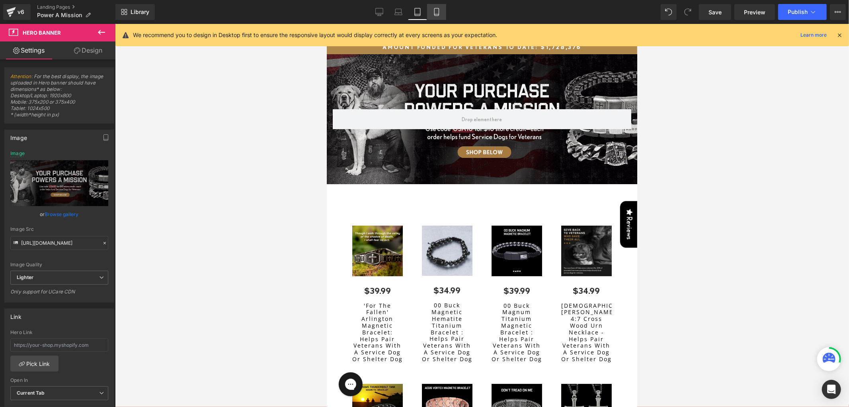
click at [437, 14] on icon at bounding box center [437, 12] width 8 height 8
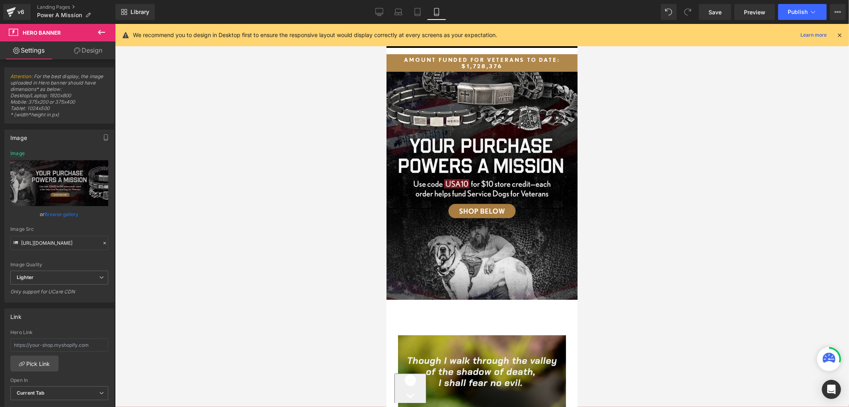
scroll to position [13, 0]
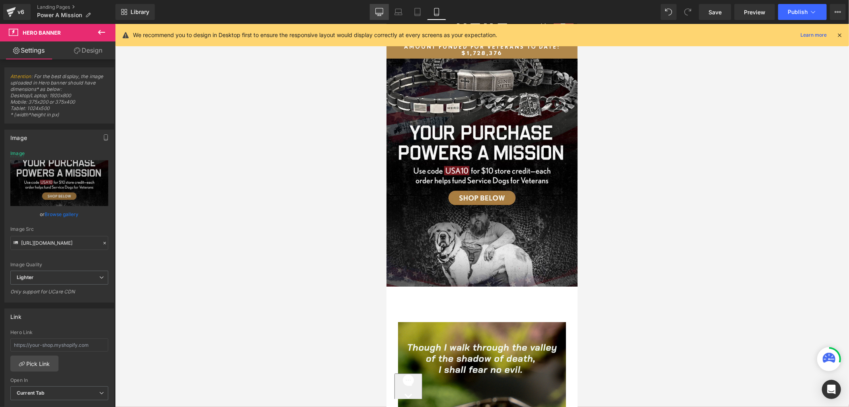
click at [377, 10] on icon at bounding box center [380, 12] width 8 height 8
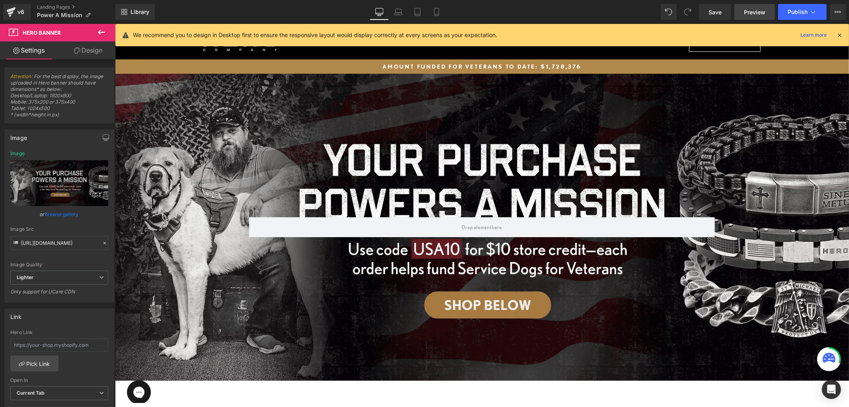
type input "https://ucarecdn.com/686f2d14-ce98-4e39-b241-8d79c66daa3a/-/format/auto/-/previ…"
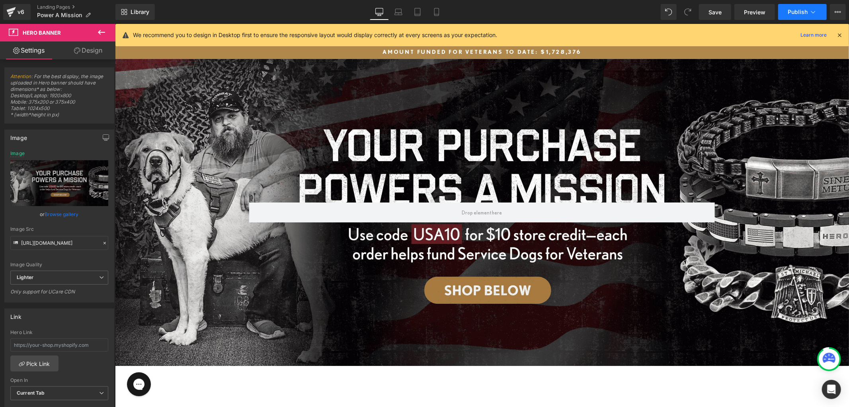
click at [781, 13] on button "Publish" at bounding box center [802, 12] width 49 height 16
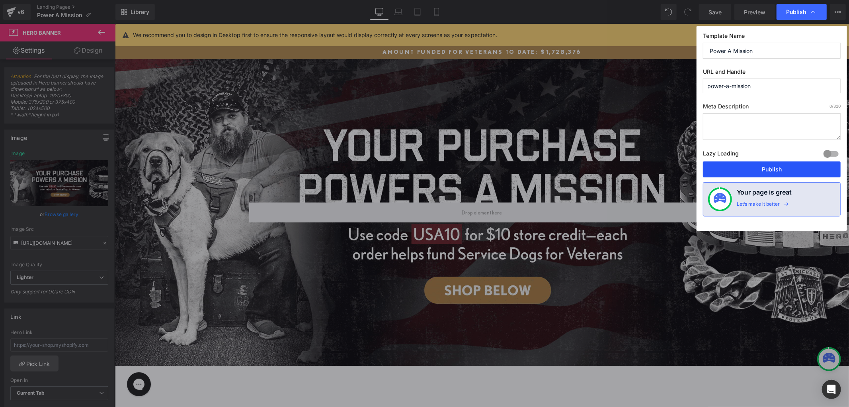
drag, startPoint x: 769, startPoint y: 167, endPoint x: 401, endPoint y: 143, distance: 368.3
click at [769, 167] on button "Publish" at bounding box center [772, 169] width 138 height 16
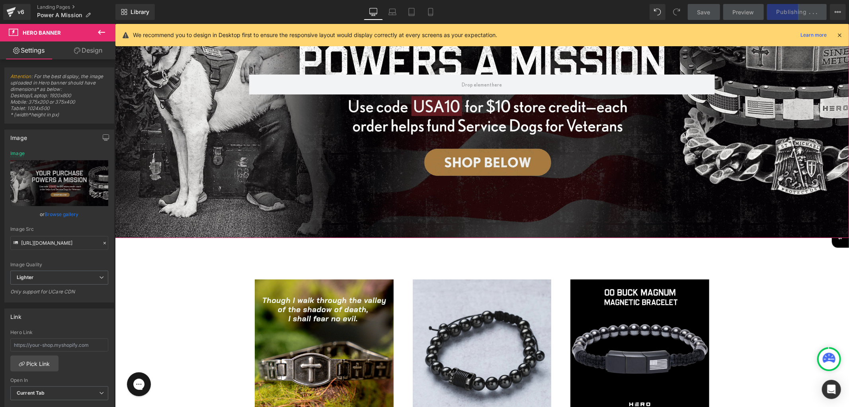
scroll to position [205, 0]
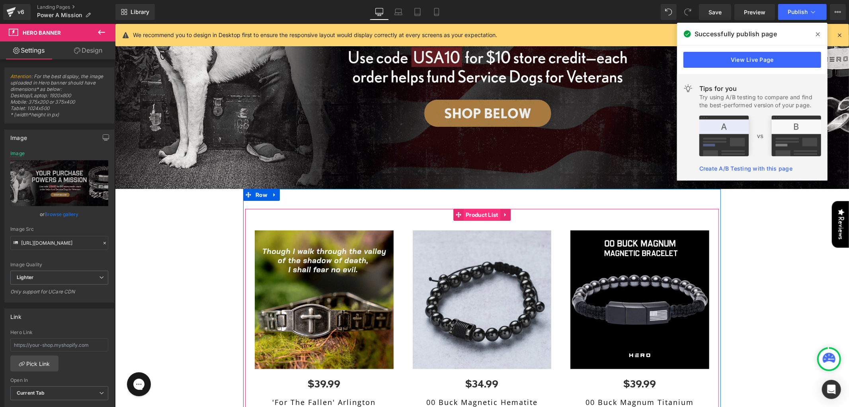
click at [476, 211] on span "Product List" at bounding box center [482, 214] width 37 height 12
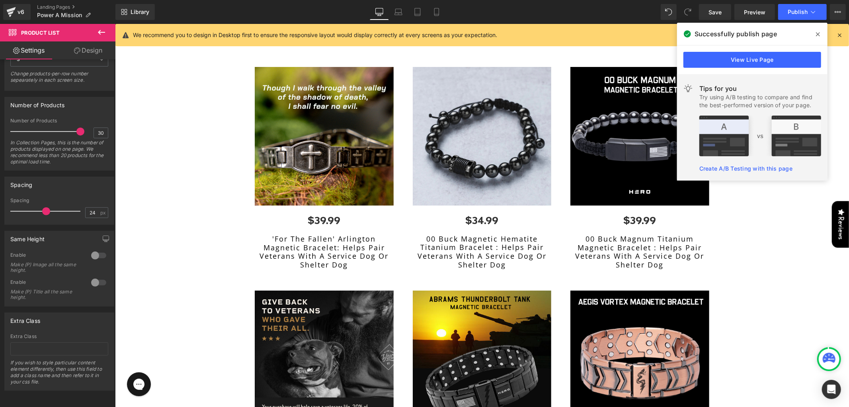
scroll to position [381, 0]
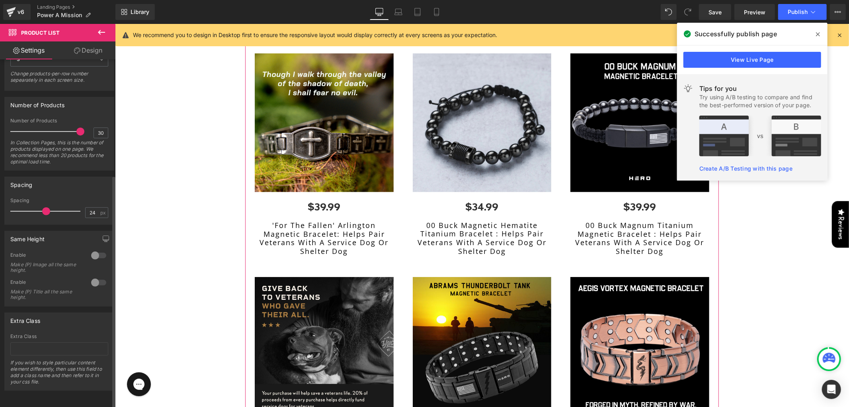
click at [89, 249] on div at bounding box center [98, 255] width 19 height 13
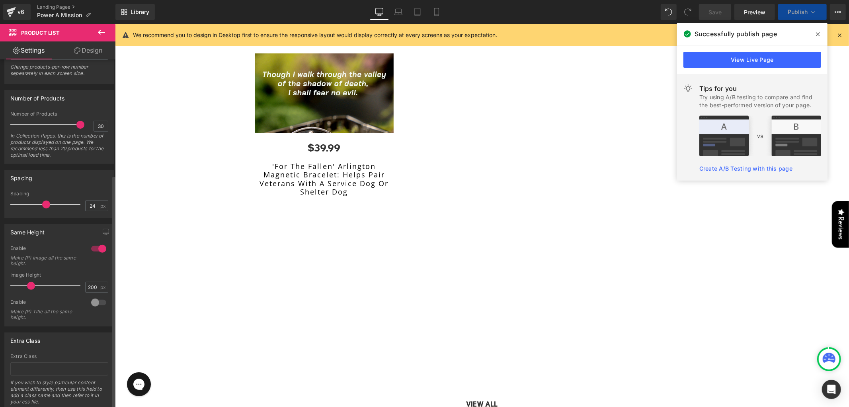
click at [94, 276] on div "Image Height" at bounding box center [59, 275] width 98 height 6
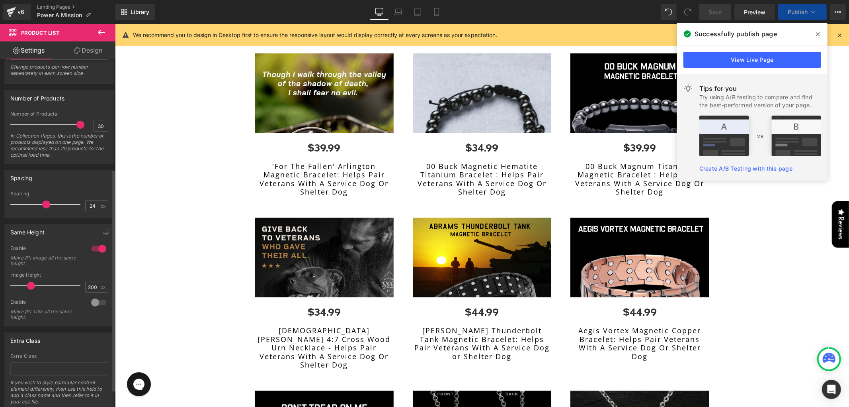
click at [99, 303] on div at bounding box center [98, 302] width 19 height 13
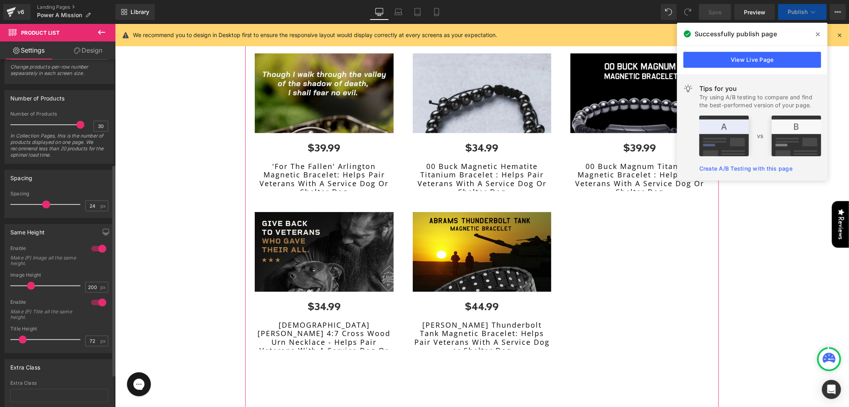
scroll to position [293, 0]
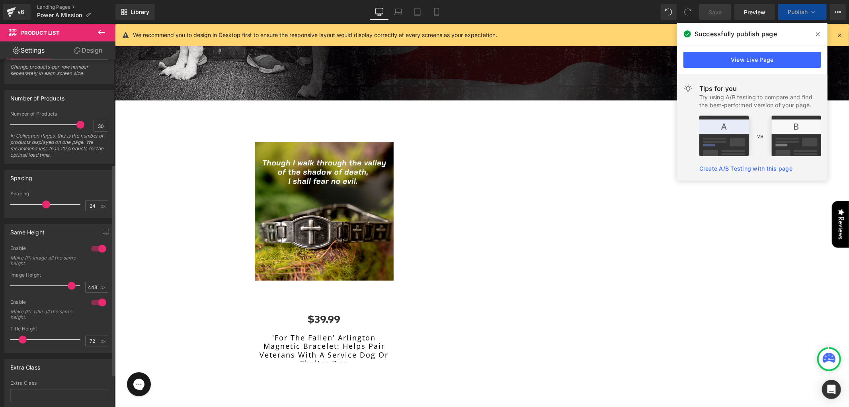
drag, startPoint x: 48, startPoint y: 288, endPoint x: 77, endPoint y: 286, distance: 28.7
click at [76, 286] on span at bounding box center [72, 286] width 8 height 8
type input "500"
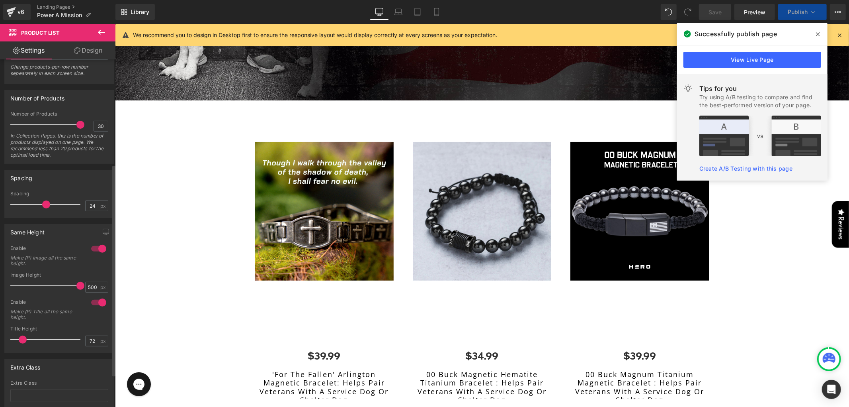
click at [92, 305] on div at bounding box center [98, 302] width 19 height 13
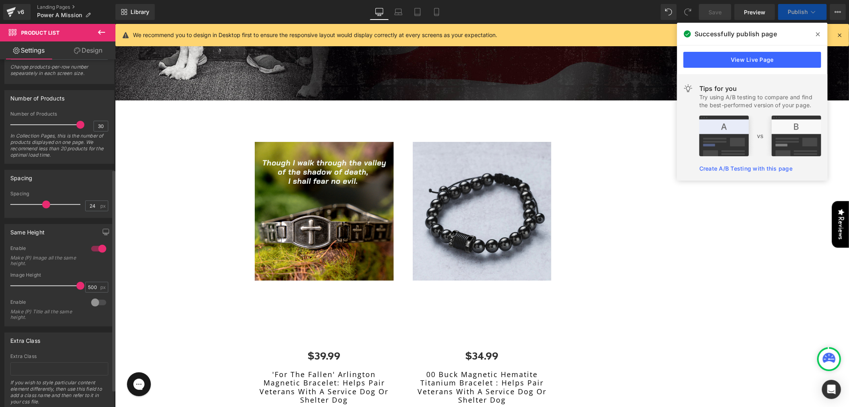
click at [94, 248] on div at bounding box center [98, 248] width 19 height 13
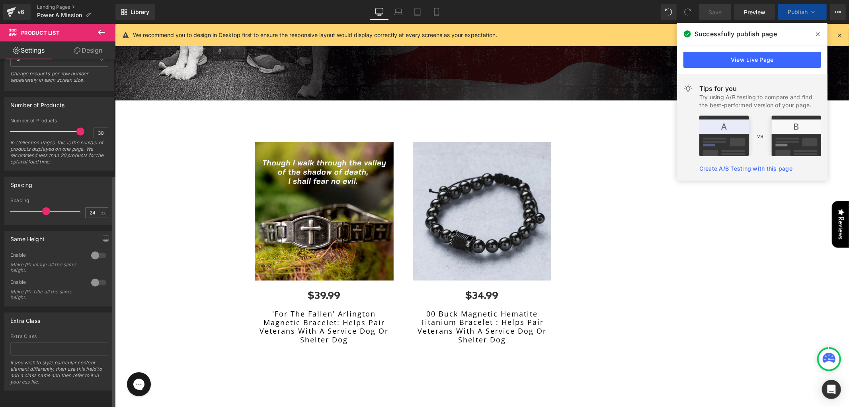
click at [94, 277] on div at bounding box center [98, 282] width 19 height 13
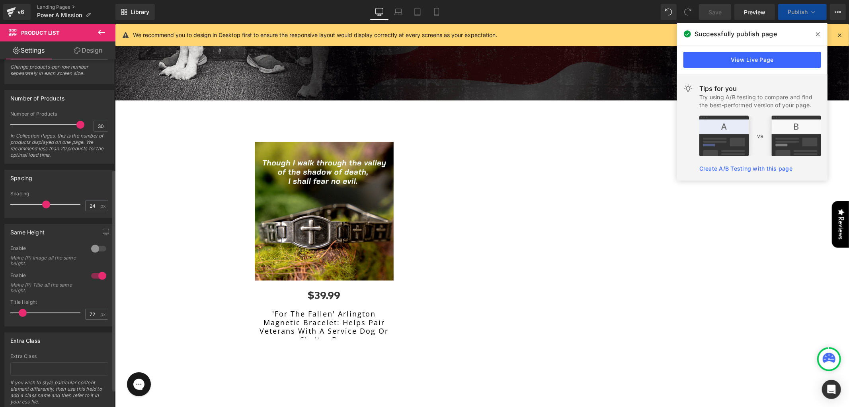
click at [94, 277] on div at bounding box center [98, 275] width 19 height 13
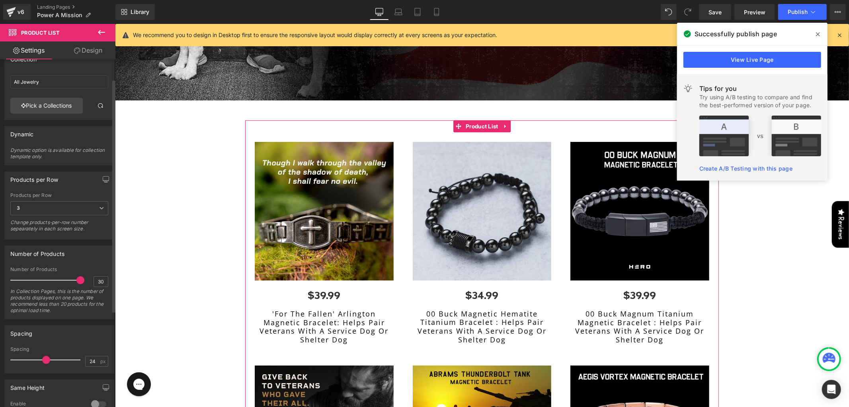
scroll to position [0, 0]
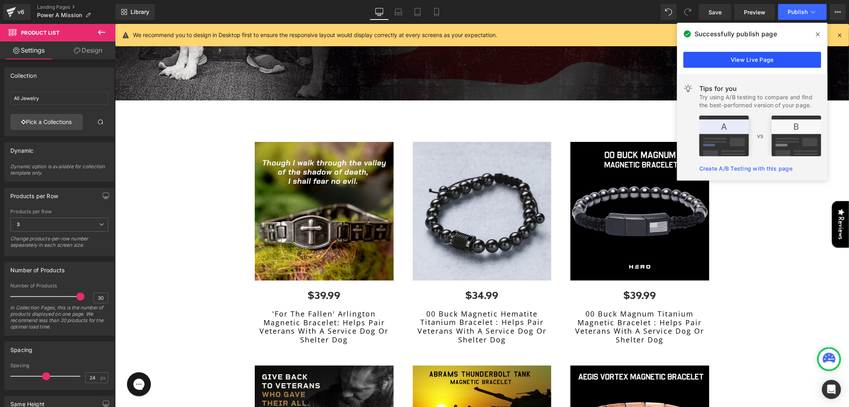
click at [766, 55] on link "View Live Page" at bounding box center [753, 60] width 138 height 16
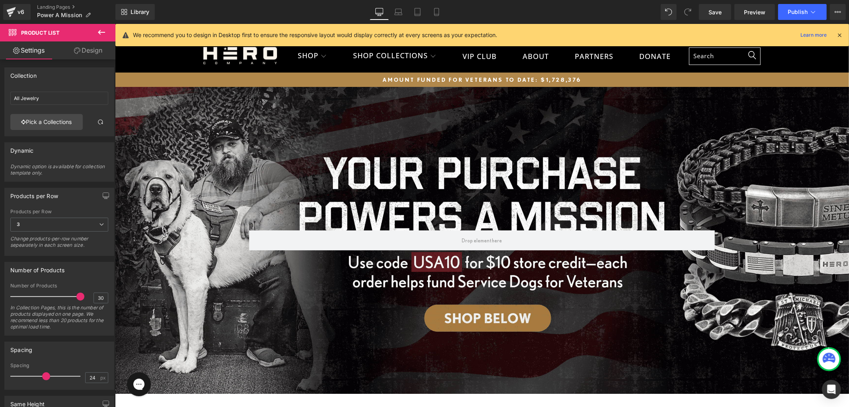
click at [237, 135] on div "Row" at bounding box center [482, 239] width 734 height 307
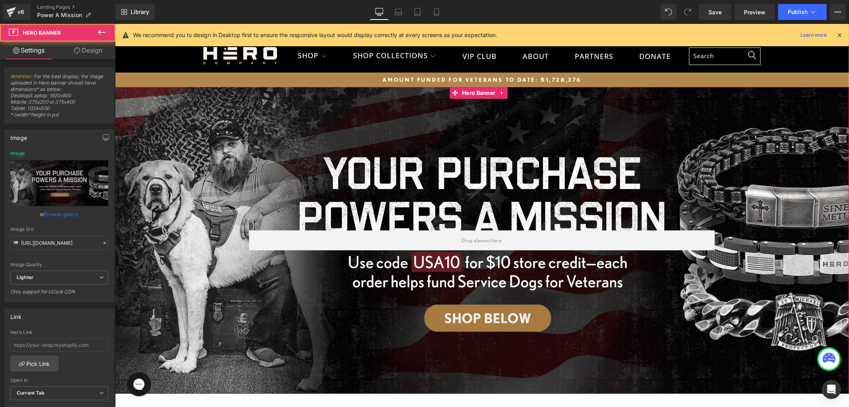
click at [167, 193] on div "Row" at bounding box center [482, 239] width 734 height 307
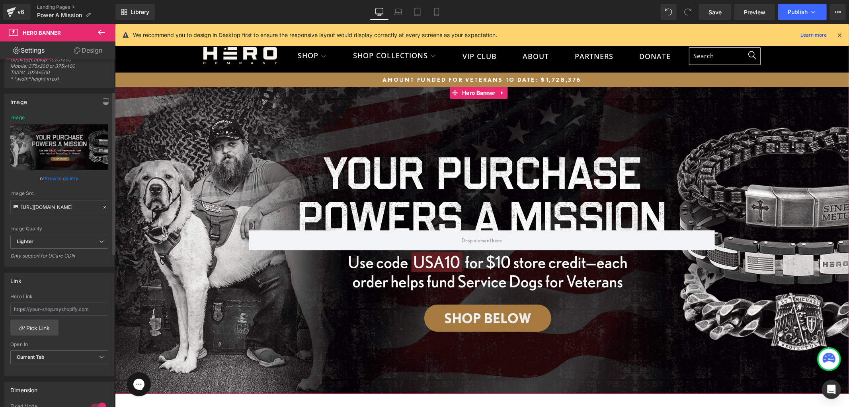
scroll to position [88, 0]
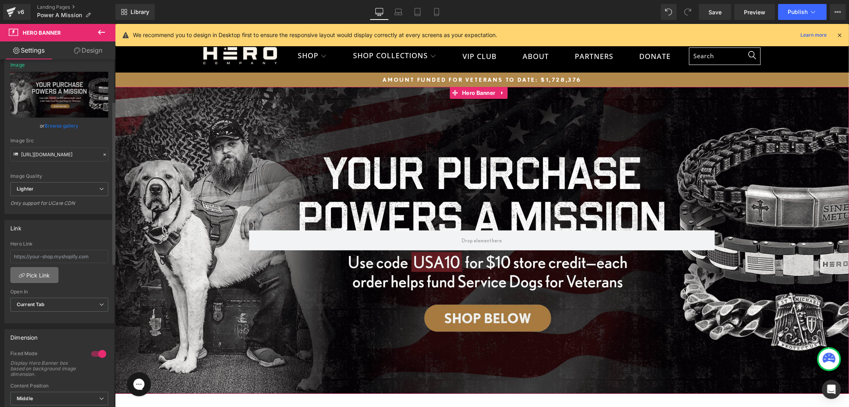
click at [45, 280] on link "Pick Link" at bounding box center [34, 275] width 48 height 16
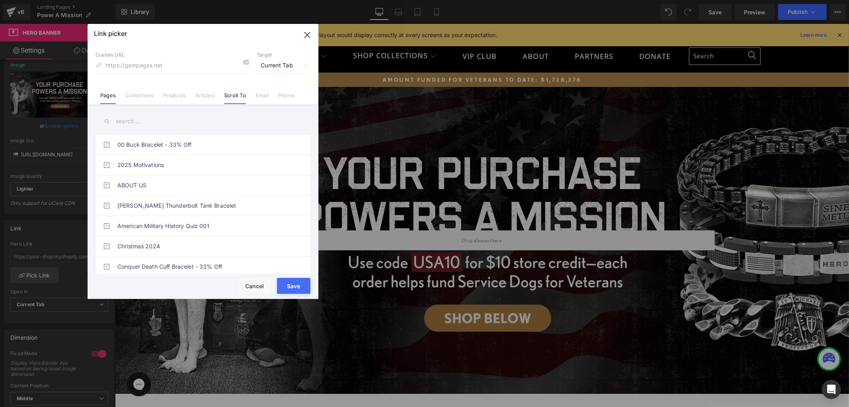
click at [233, 96] on link "Scroll To" at bounding box center [235, 98] width 22 height 12
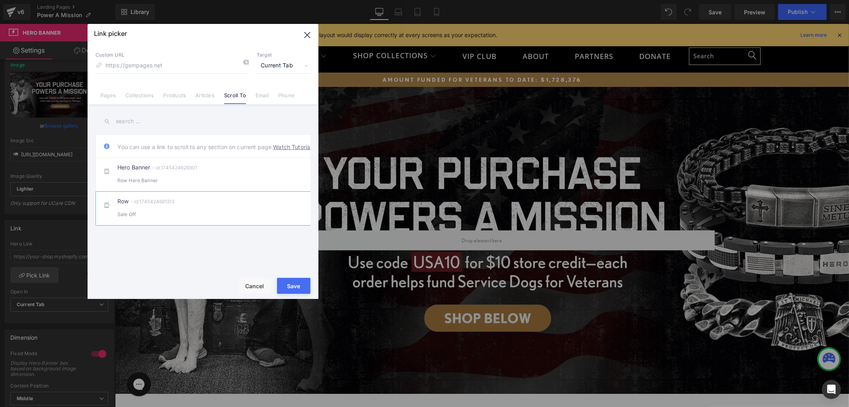
click at [192, 211] on div "Row - id:1745424661313 Sale Off" at bounding box center [215, 208] width 196 height 20
click at [289, 281] on button "Save" at bounding box center [293, 286] width 33 height 16
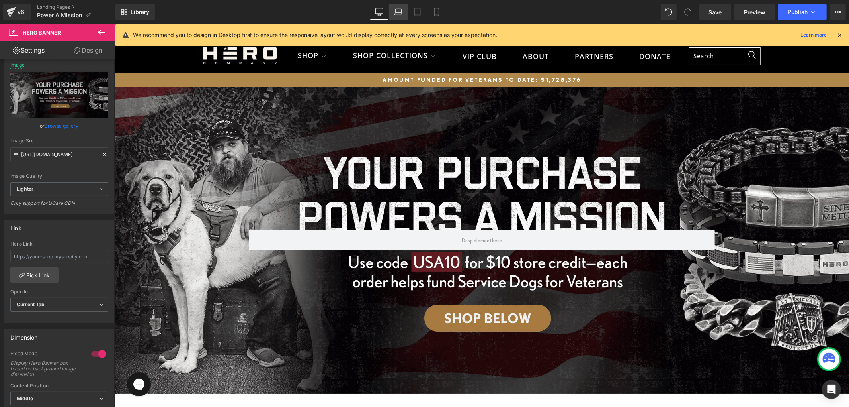
click at [400, 11] on icon at bounding box center [399, 12] width 8 height 8
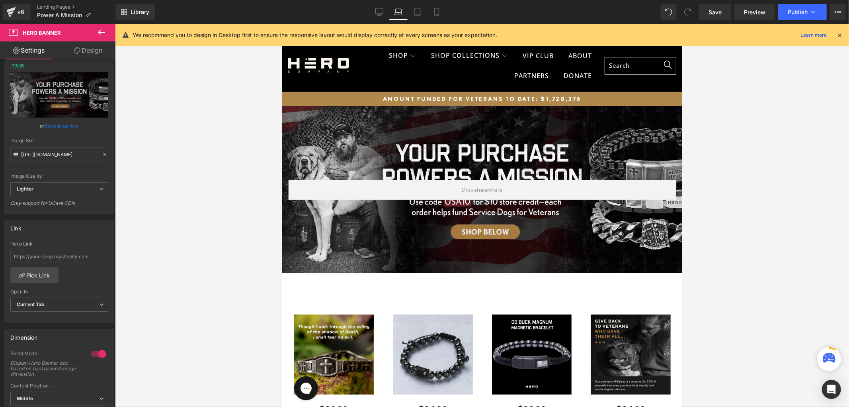
scroll to position [19, 0]
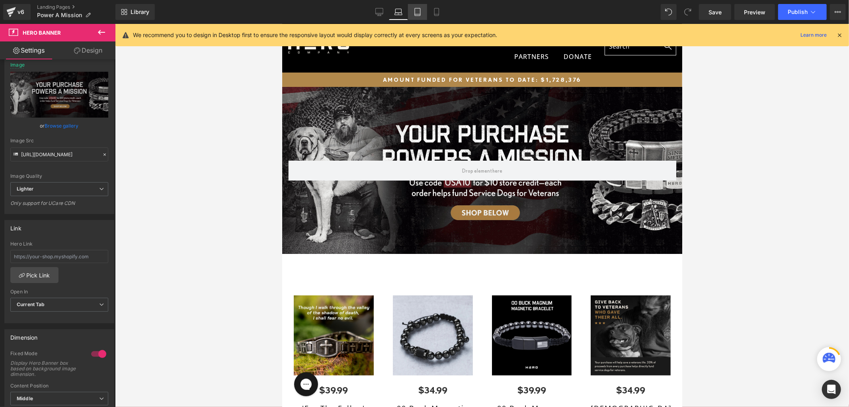
click at [412, 13] on link "Tablet" at bounding box center [417, 12] width 19 height 16
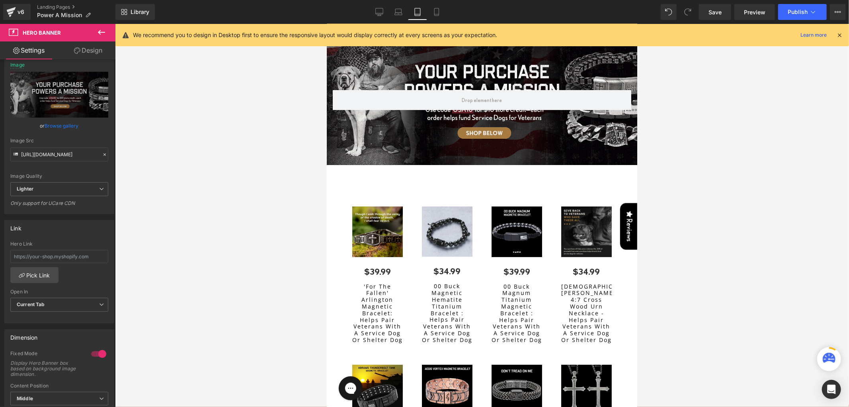
scroll to position [0, 0]
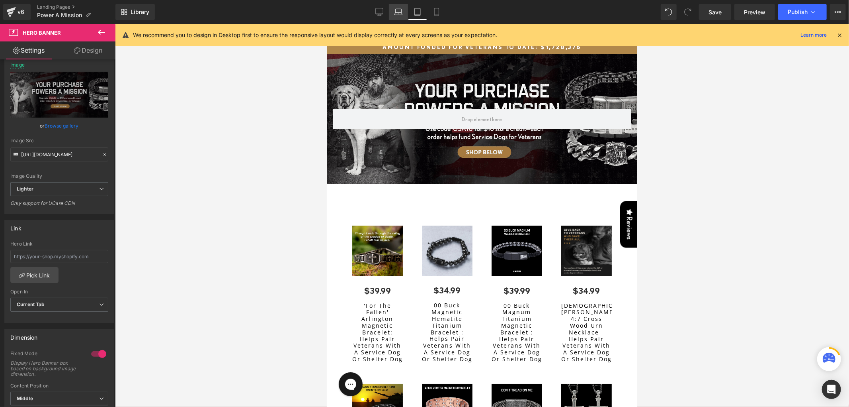
click at [398, 10] on icon at bounding box center [399, 12] width 8 height 8
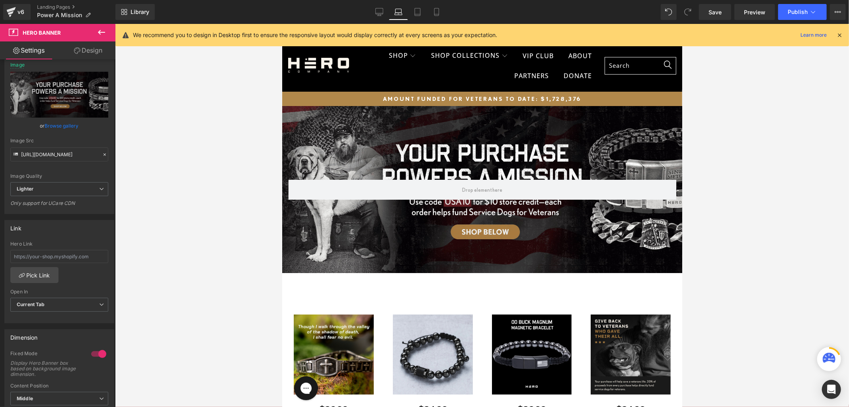
scroll to position [51, 0]
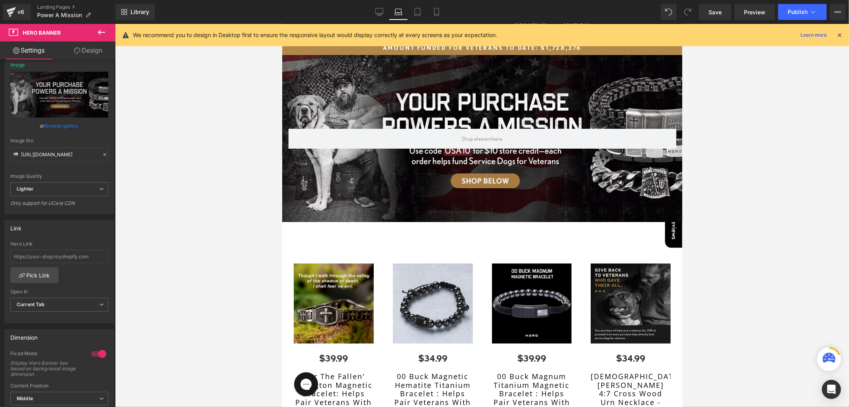
click at [410, 87] on div "Row" at bounding box center [482, 138] width 400 height 167
click at [420, 15] on icon at bounding box center [418, 12] width 8 height 8
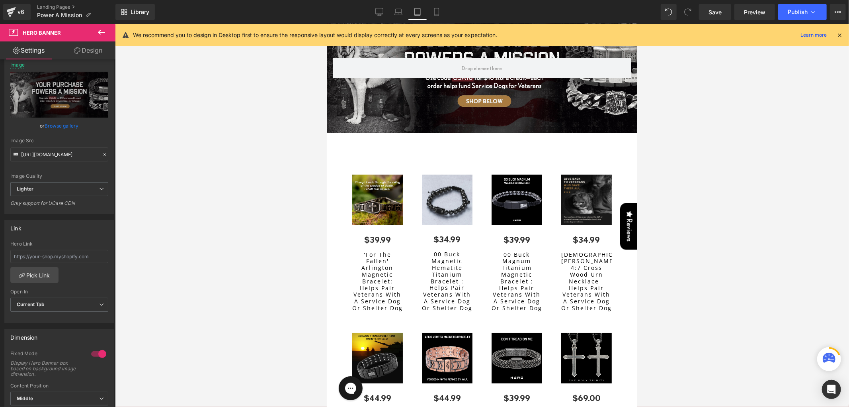
scroll to position [0, 0]
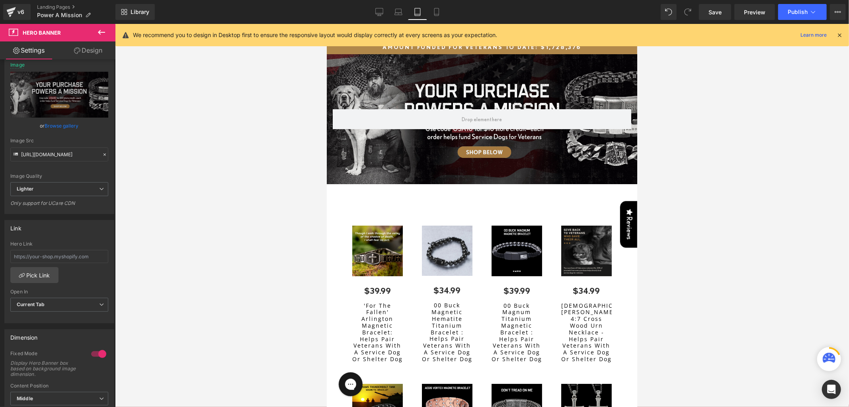
click at [421, 75] on div "Row" at bounding box center [482, 119] width 311 height 130
drag, startPoint x: 441, startPoint y: 11, endPoint x: 30, endPoint y: 42, distance: 412.5
click at [441, 11] on link "Mobile" at bounding box center [436, 12] width 19 height 16
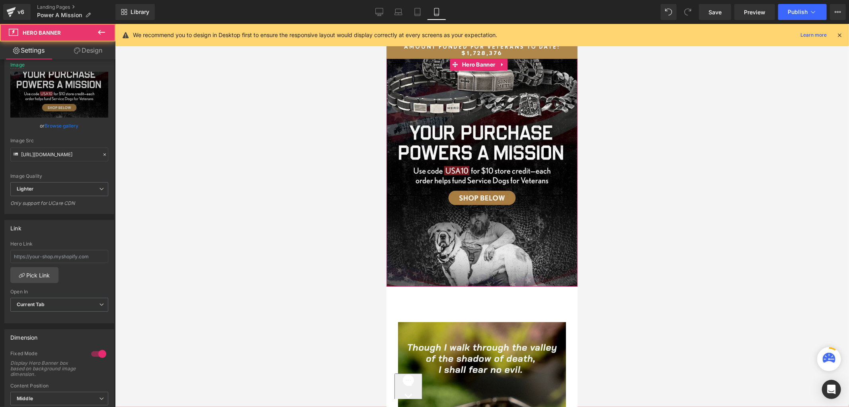
click at [411, 80] on div "Row" at bounding box center [481, 172] width 191 height 228
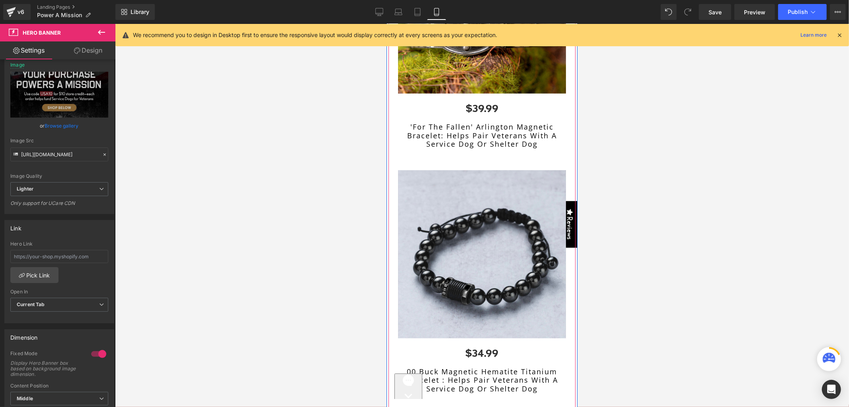
scroll to position [367, 0]
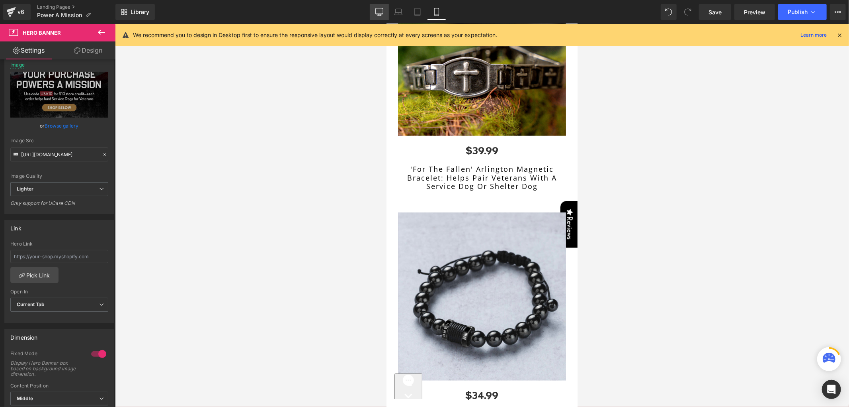
click at [382, 6] on link "Desktop" at bounding box center [379, 12] width 19 height 16
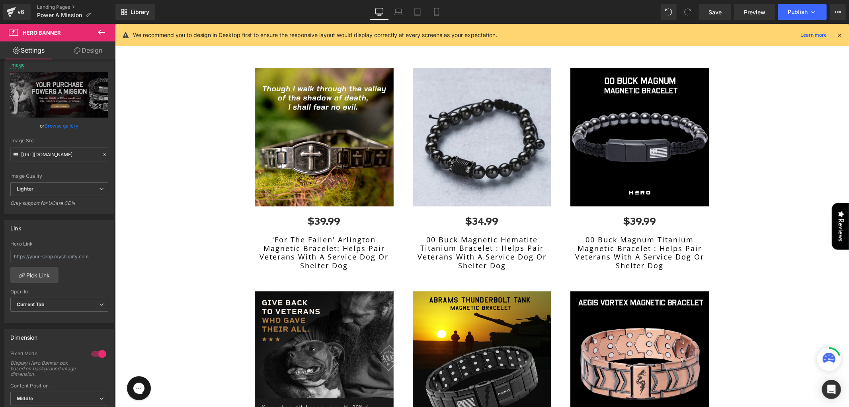
scroll to position [0, 0]
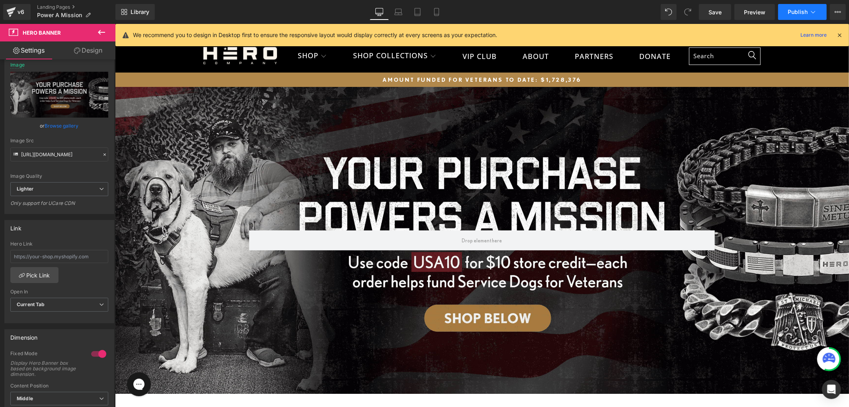
click at [786, 12] on button "Publish" at bounding box center [802, 12] width 49 height 16
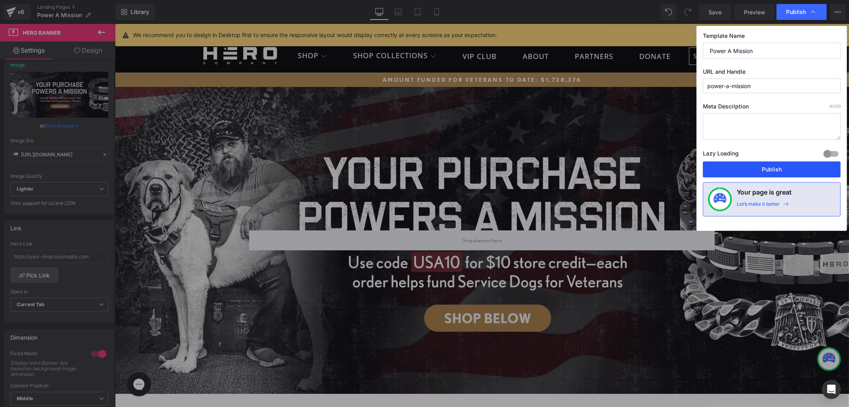
drag, startPoint x: 771, startPoint y: 170, endPoint x: 614, endPoint y: 115, distance: 166.1
click at [771, 170] on button "Publish" at bounding box center [772, 169] width 138 height 16
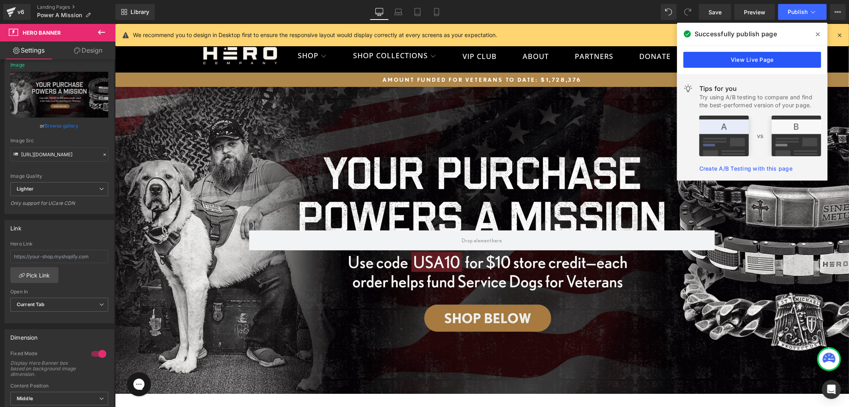
click at [716, 57] on link "View Live Page" at bounding box center [753, 60] width 138 height 16
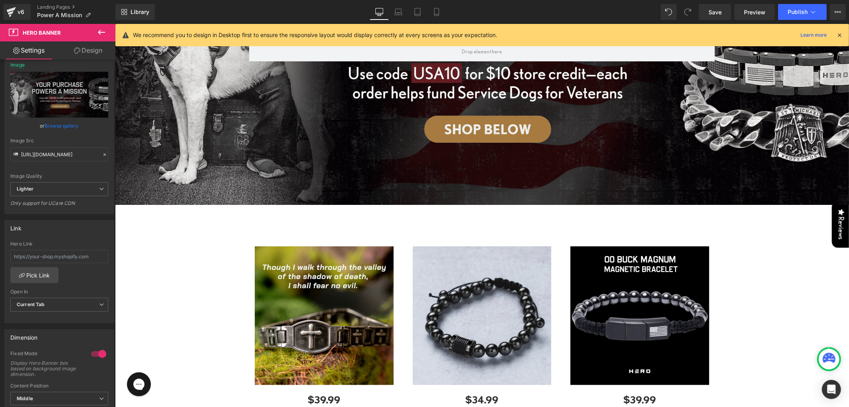
scroll to position [265, 0]
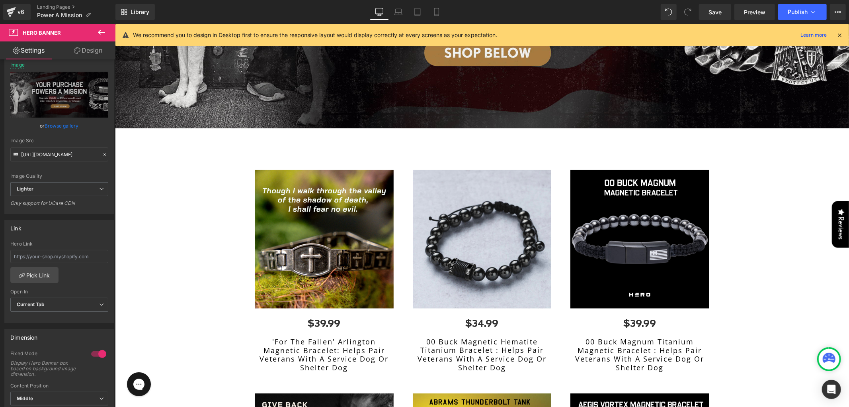
click at [93, 36] on button at bounding box center [102, 33] width 28 height 18
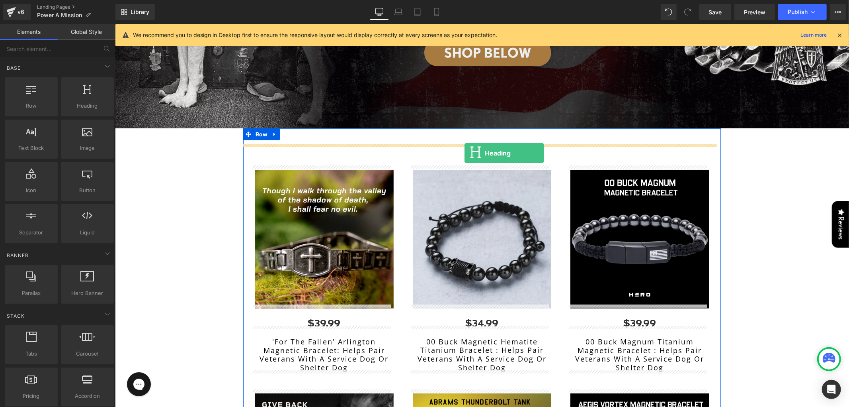
drag, startPoint x: 205, startPoint y: 125, endPoint x: 464, endPoint y: 153, distance: 260.7
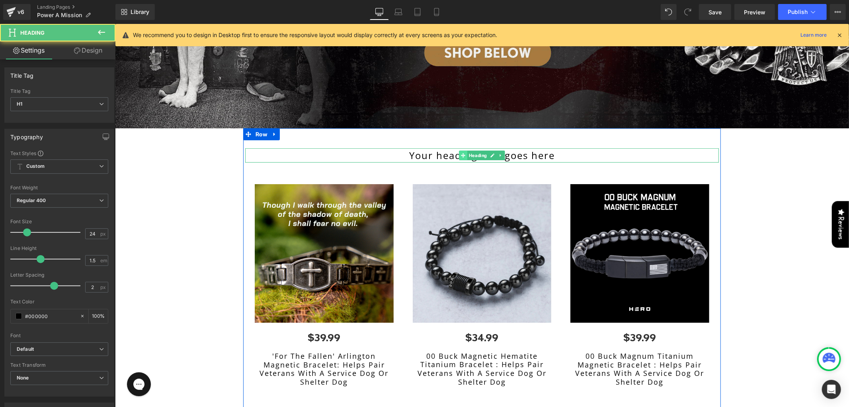
click at [461, 153] on icon at bounding box center [463, 155] width 4 height 4
click at [490, 153] on icon at bounding box center [492, 155] width 4 height 5
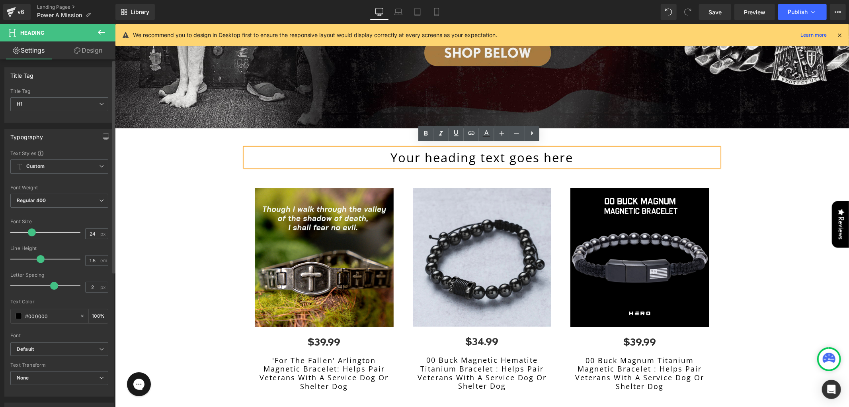
click at [31, 233] on div at bounding box center [47, 232] width 66 height 16
click at [30, 230] on span at bounding box center [31, 232] width 8 height 8
click at [65, 167] on span "Custom Setup Global Style" at bounding box center [59, 166] width 98 height 14
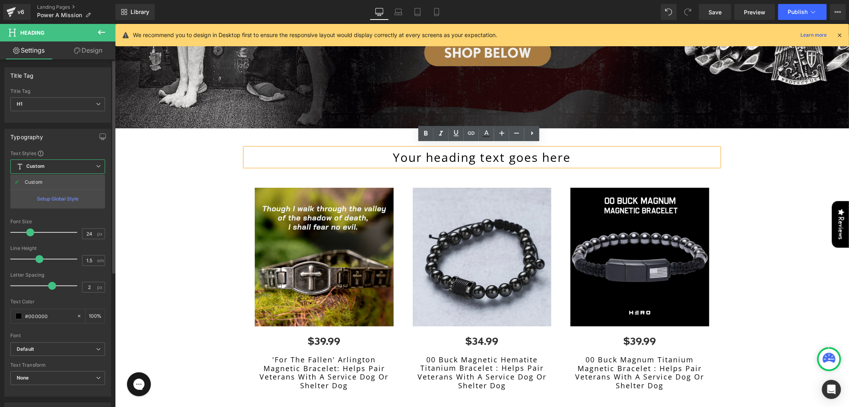
click at [49, 199] on div "Setup Global Style" at bounding box center [57, 198] width 95 height 19
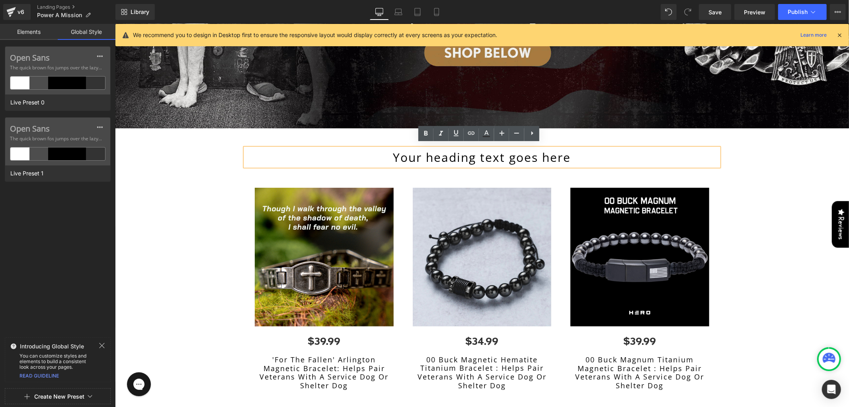
click at [22, 33] on link "Elements" at bounding box center [29, 32] width 58 height 16
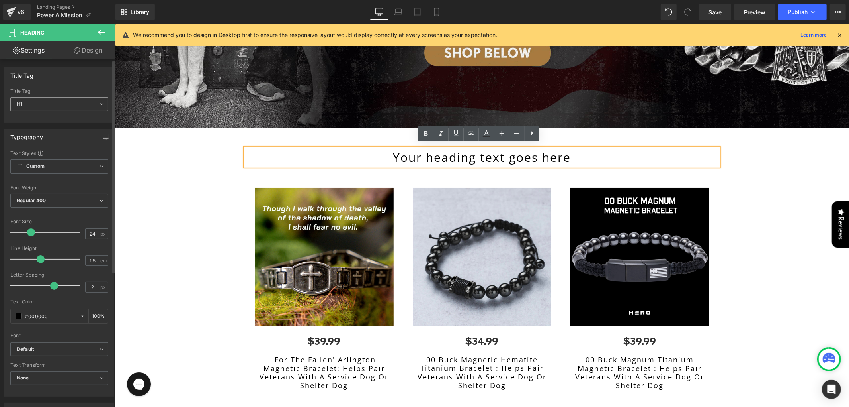
click at [53, 103] on span "H1" at bounding box center [59, 104] width 98 height 14
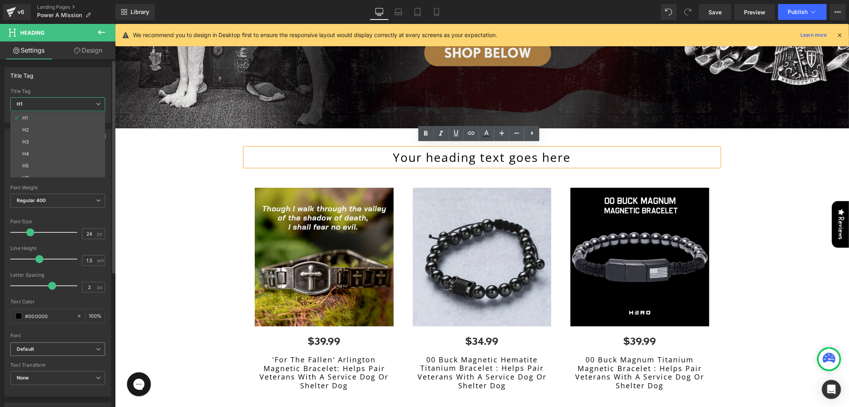
click at [53, 342] on span "Default" at bounding box center [57, 349] width 95 height 14
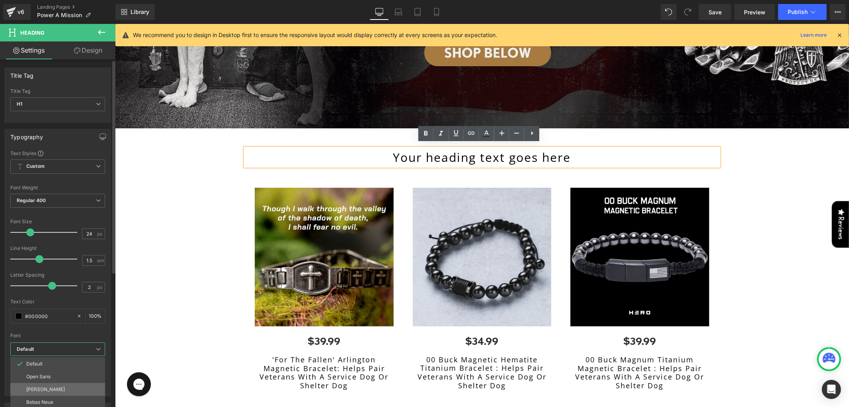
click at [48, 389] on li "[PERSON_NAME]" at bounding box center [57, 389] width 95 height 13
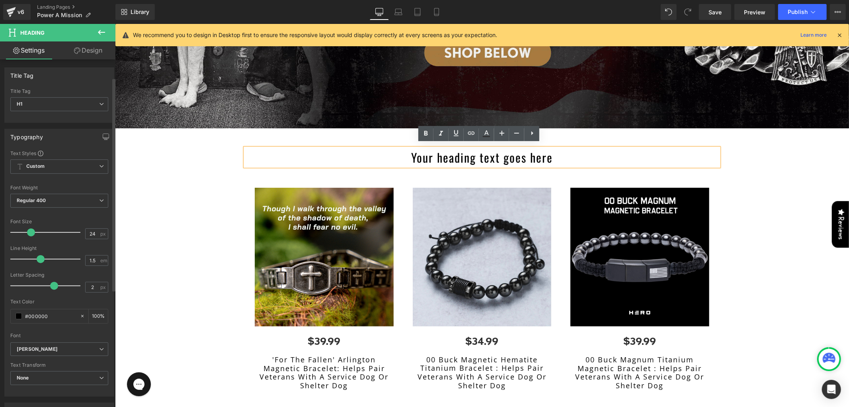
scroll to position [88, 0]
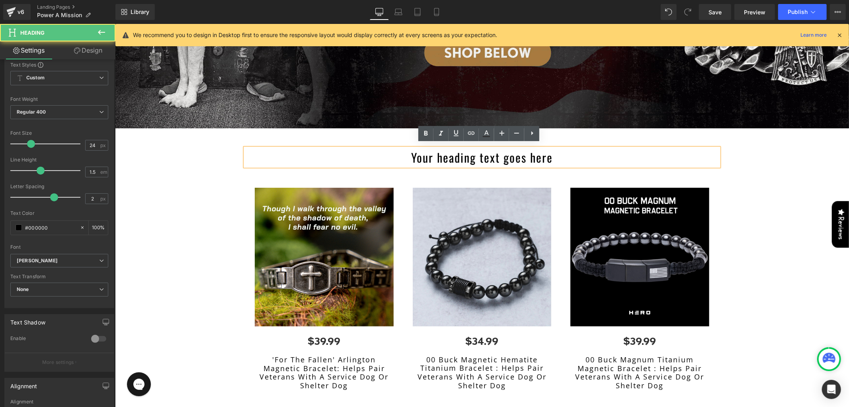
click at [446, 157] on h1 "Your heading text goes here" at bounding box center [482, 157] width 474 height 18
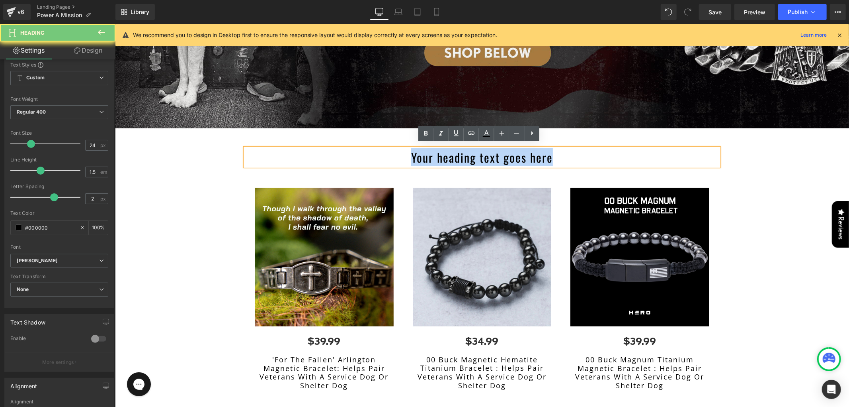
click at [446, 157] on h1 "Your heading text goes here" at bounding box center [482, 157] width 474 height 18
paste div
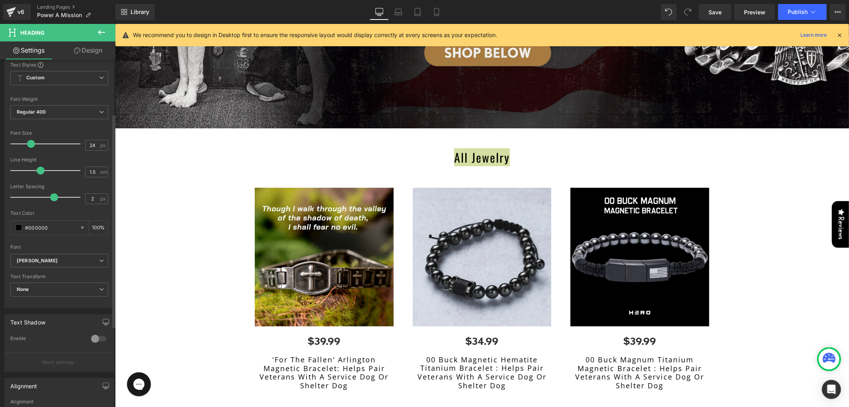
click at [37, 140] on div at bounding box center [47, 144] width 66 height 16
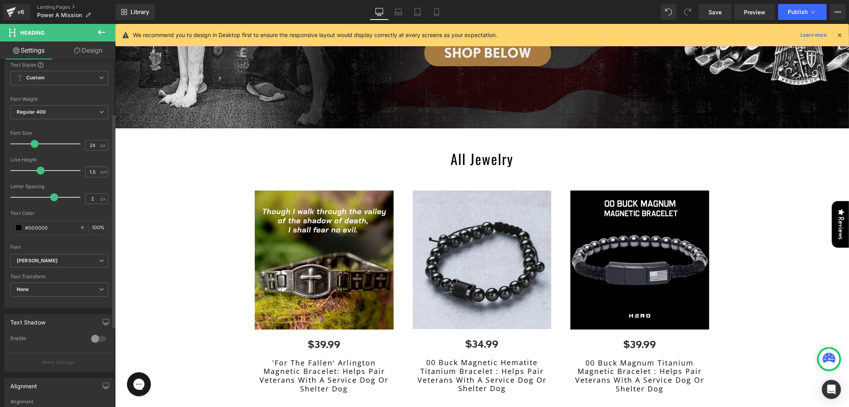
drag, startPoint x: 37, startPoint y: 140, endPoint x: 34, endPoint y: 147, distance: 7.6
click at [34, 147] on span at bounding box center [35, 144] width 8 height 8
click at [30, 255] on span "[PERSON_NAME]" at bounding box center [59, 261] width 98 height 14
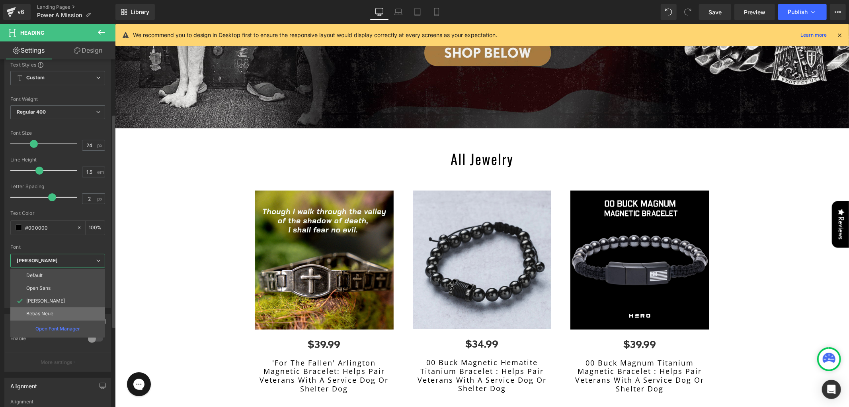
click at [45, 311] on li "Bebas Neue" at bounding box center [57, 313] width 95 height 13
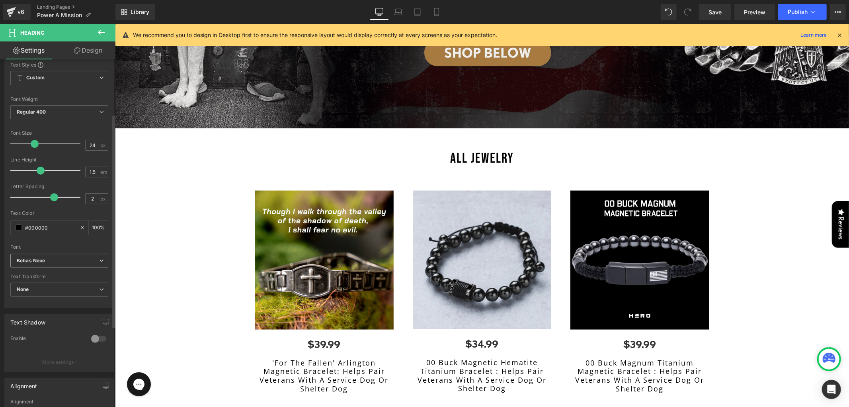
click at [47, 256] on span "Bebas Neue" at bounding box center [59, 261] width 98 height 14
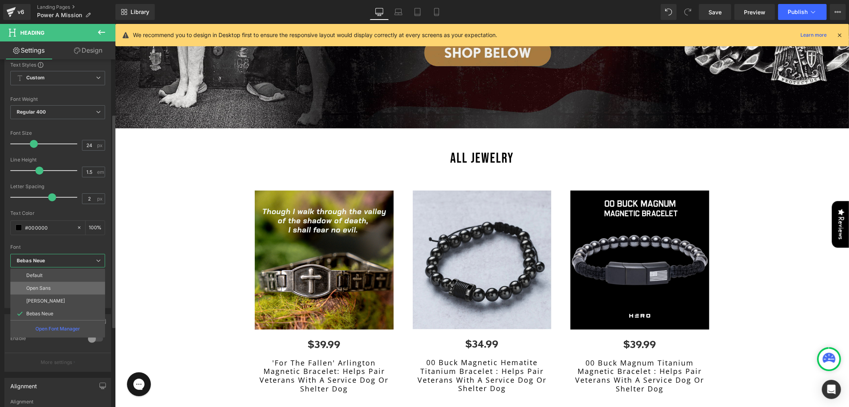
click at [49, 290] on p "Open Sans" at bounding box center [38, 288] width 24 height 6
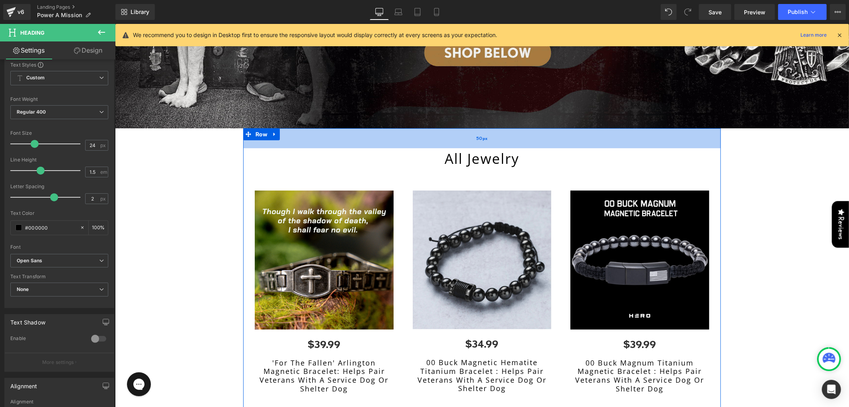
click at [374, 133] on div "50px" at bounding box center [482, 138] width 478 height 20
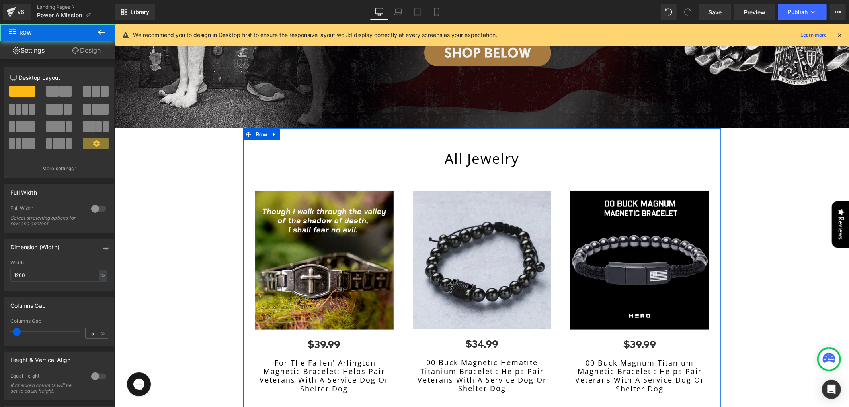
click at [254, 190] on img at bounding box center [323, 259] width 139 height 139
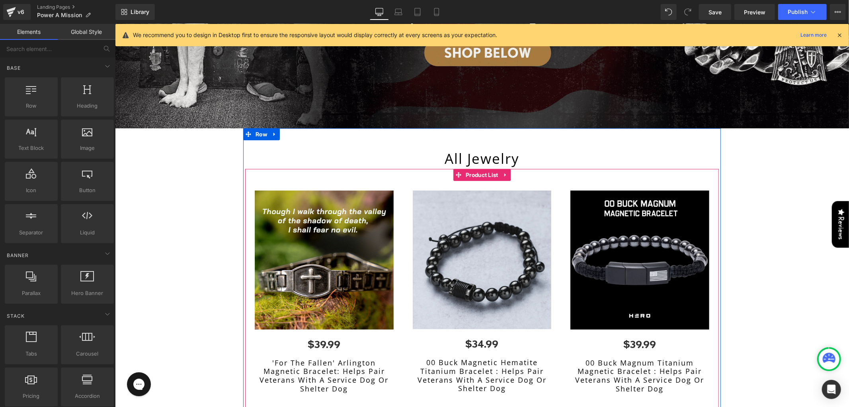
click at [464, 169] on span "Product List" at bounding box center [482, 175] width 37 height 12
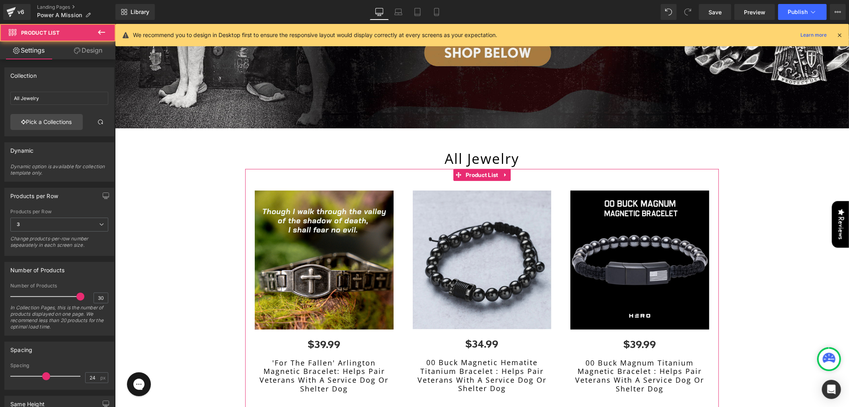
click at [85, 52] on link "Design" at bounding box center [88, 50] width 58 height 18
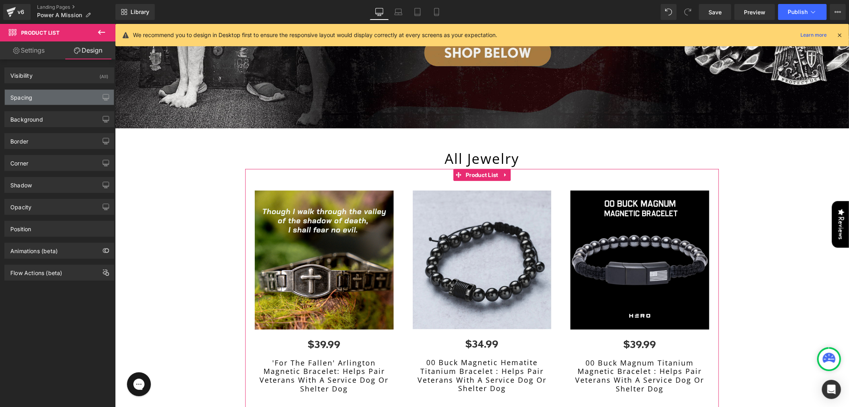
click at [51, 96] on div "Spacing" at bounding box center [59, 97] width 109 height 15
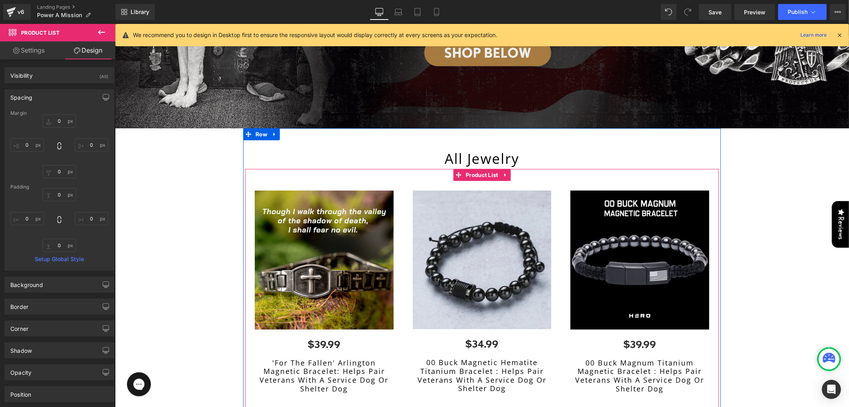
click at [304, 254] on span at bounding box center [308, 259] width 8 height 10
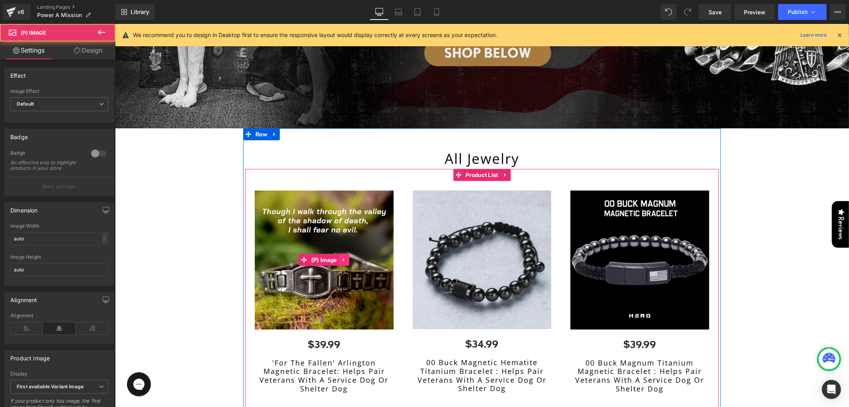
click at [342, 256] on icon at bounding box center [344, 259] width 6 height 6
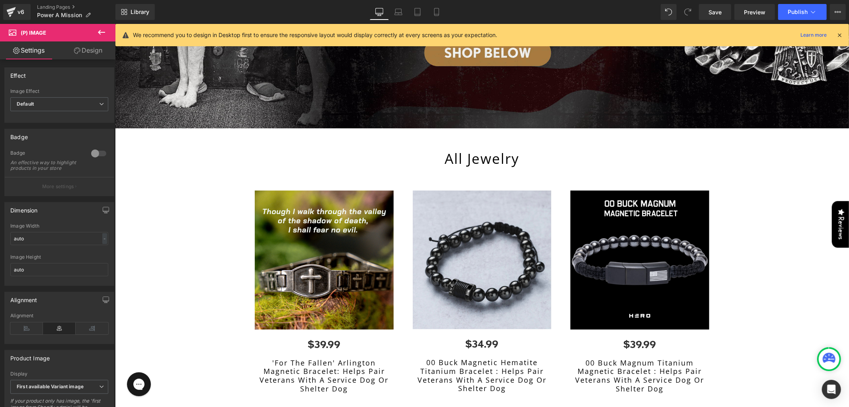
click at [87, 58] on link "Design" at bounding box center [88, 50] width 58 height 18
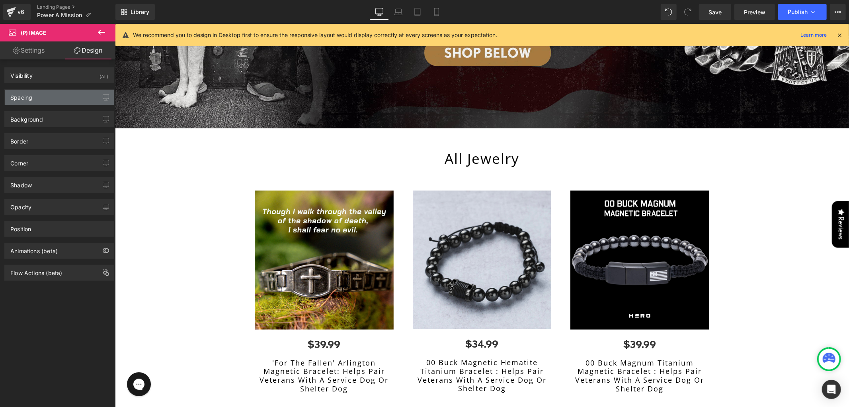
click at [54, 96] on div "Spacing" at bounding box center [59, 97] width 109 height 15
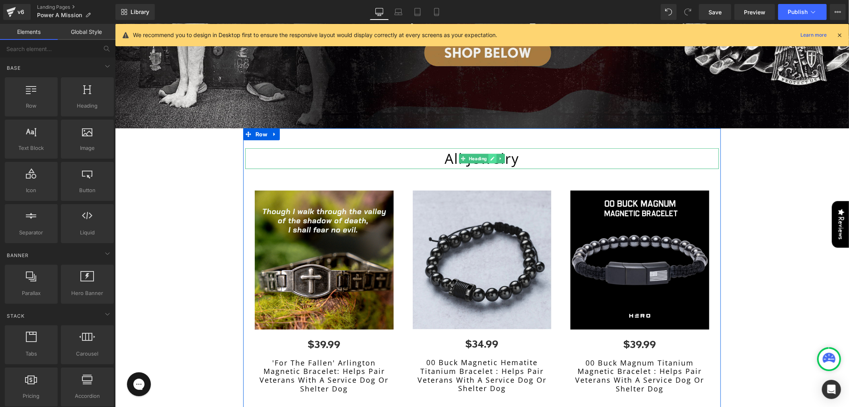
click at [488, 156] on link at bounding box center [492, 158] width 8 height 10
click at [445, 152] on h1 "All Jewelry" at bounding box center [482, 158] width 474 height 21
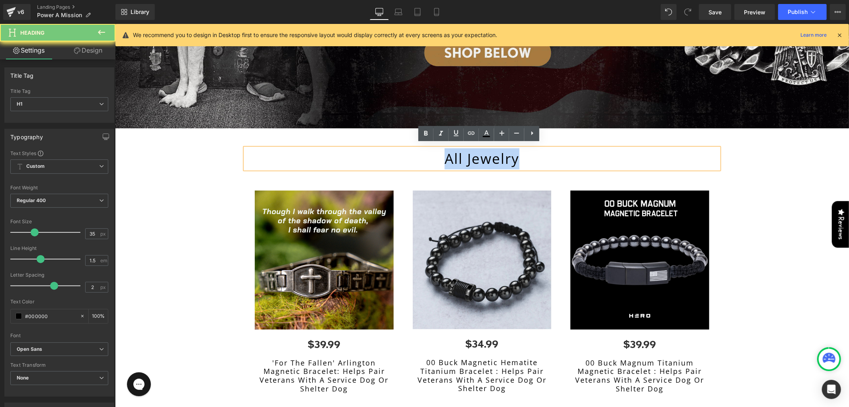
click at [445, 152] on h1 "All Jewelry" at bounding box center [482, 158] width 474 height 21
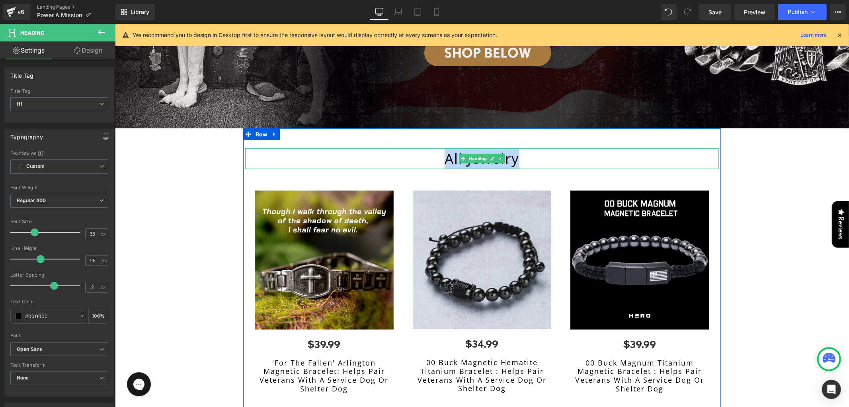
click at [459, 153] on span at bounding box center [463, 158] width 8 height 10
click at [444, 151] on h1 "All Jewelry" at bounding box center [482, 158] width 474 height 21
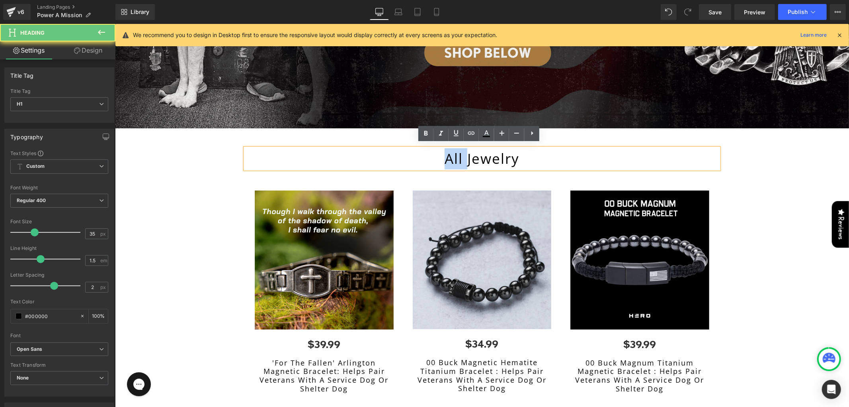
click at [444, 151] on h1 "All Jewelry" at bounding box center [482, 158] width 474 height 21
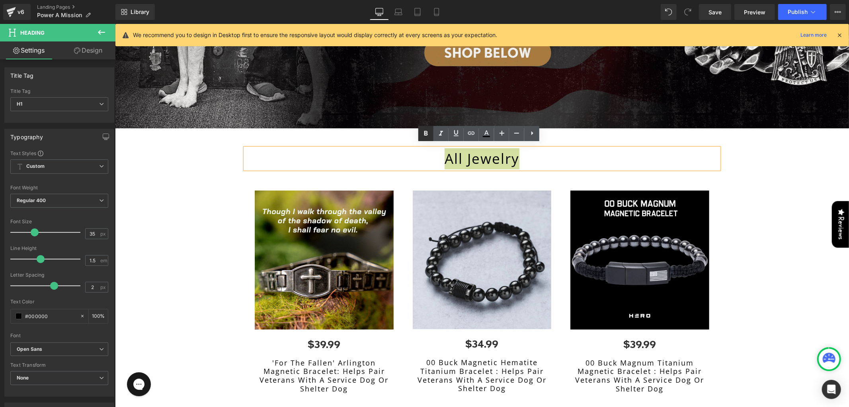
click at [424, 134] on icon at bounding box center [426, 134] width 10 height 10
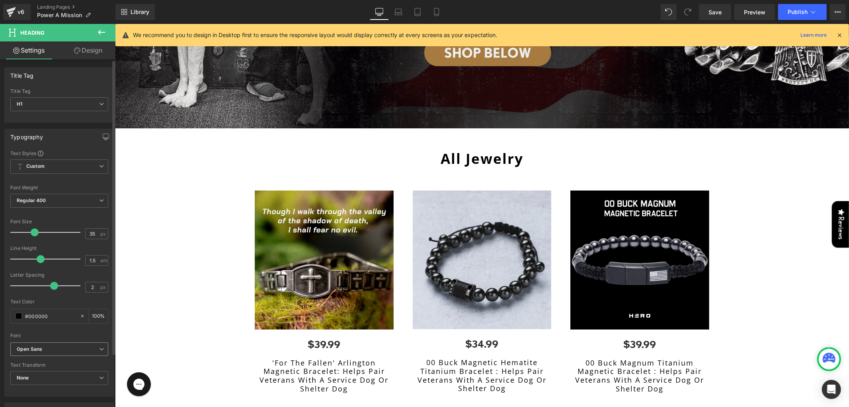
click at [37, 346] on icon "Open Sans" at bounding box center [29, 349] width 25 height 7
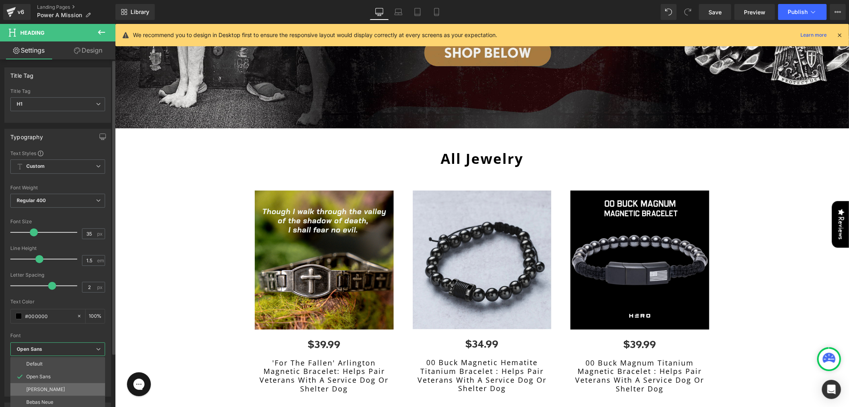
click at [33, 388] on p "[PERSON_NAME]" at bounding box center [45, 389] width 39 height 6
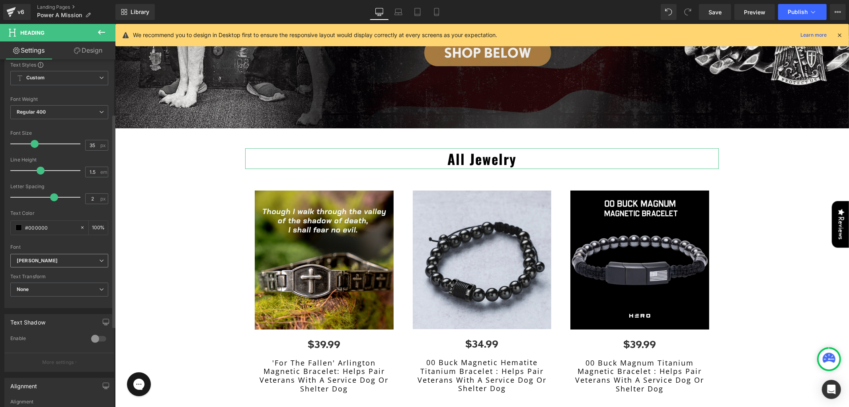
click at [28, 261] on icon "[PERSON_NAME]" at bounding box center [37, 260] width 41 height 7
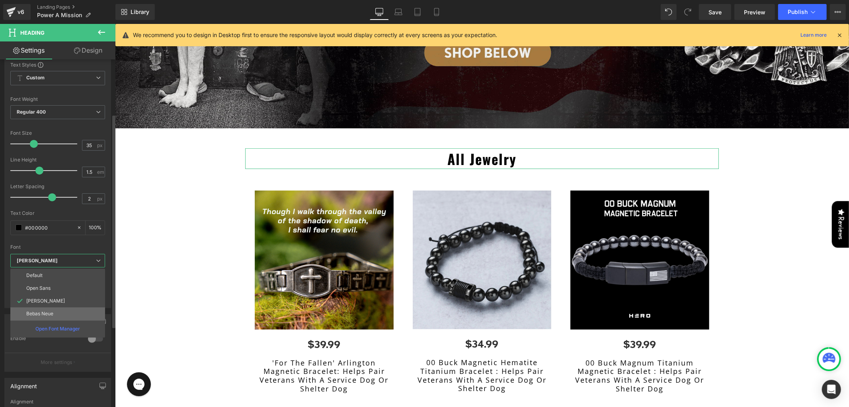
click at [34, 308] on li "Bebas Neue" at bounding box center [57, 313] width 95 height 13
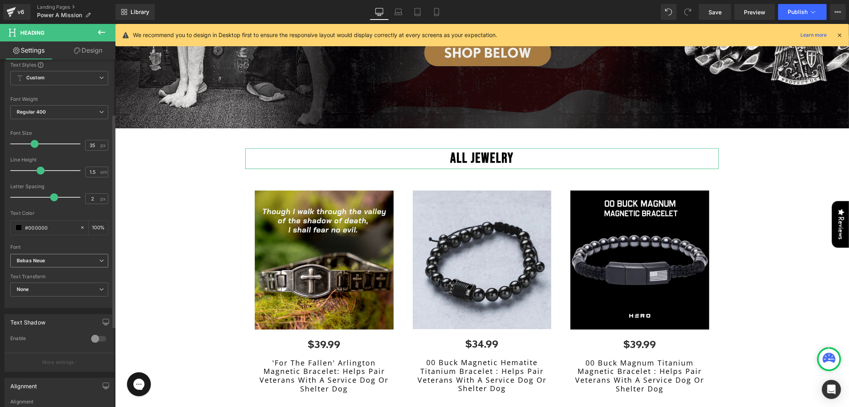
click at [32, 256] on span "Bebas Neue" at bounding box center [59, 261] width 98 height 14
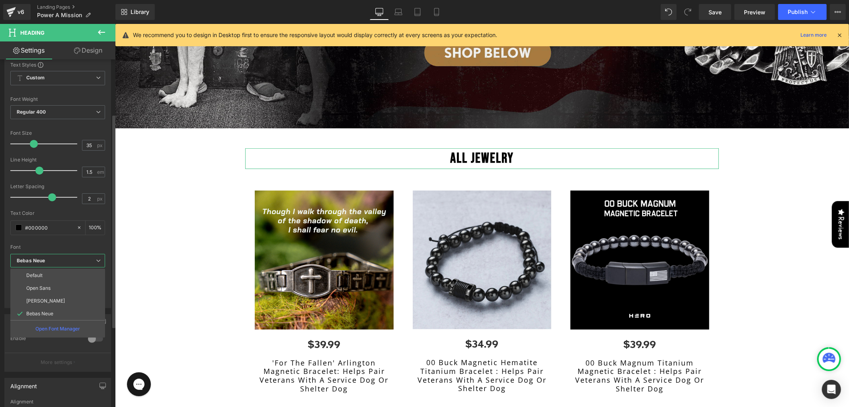
click at [37, 288] on p "Open Sans" at bounding box center [38, 288] width 24 height 6
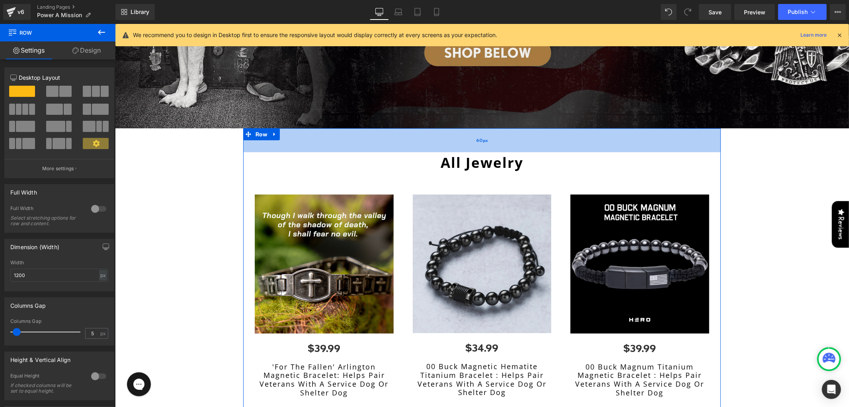
drag, startPoint x: 406, startPoint y: 139, endPoint x: 401, endPoint y: 143, distance: 6.5
click at [401, 143] on div "60px" at bounding box center [482, 140] width 478 height 24
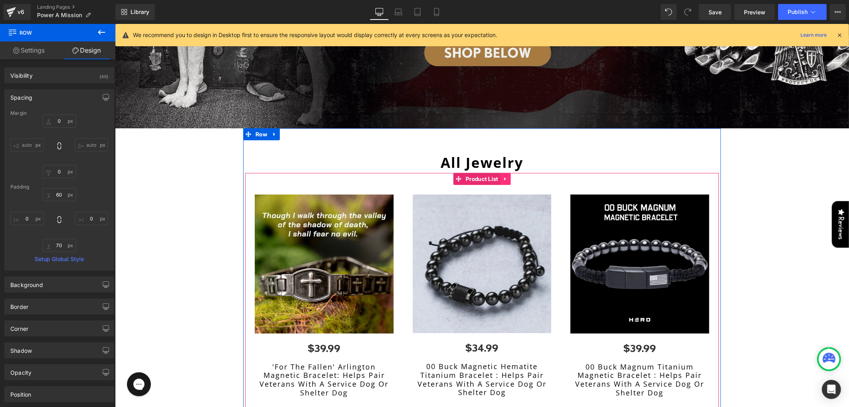
click at [503, 176] on icon at bounding box center [506, 179] width 6 height 6
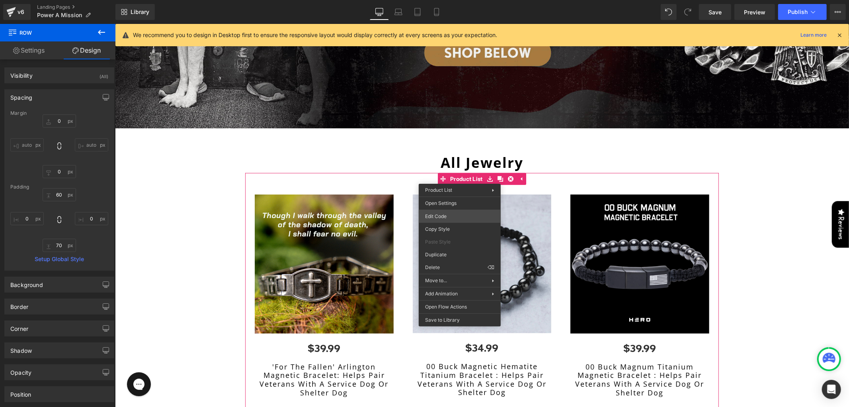
click at [443, 0] on div "Heading You are previewing how the will restyle your page. You can not edit Ele…" at bounding box center [424, 0] width 849 height 0
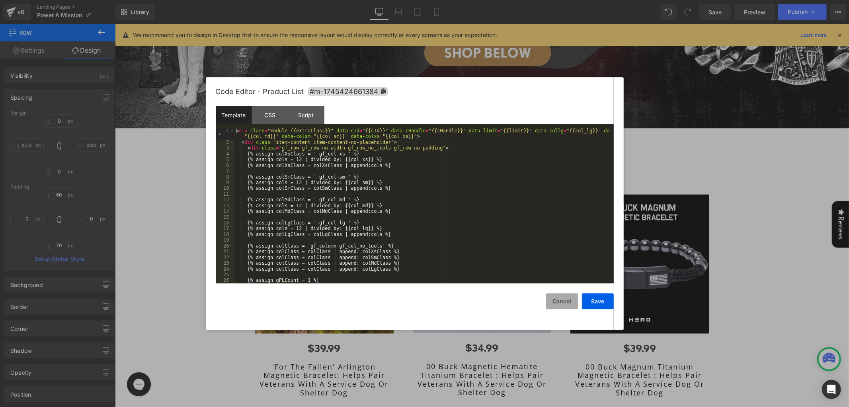
click at [561, 304] on button "Cancel" at bounding box center [562, 301] width 32 height 16
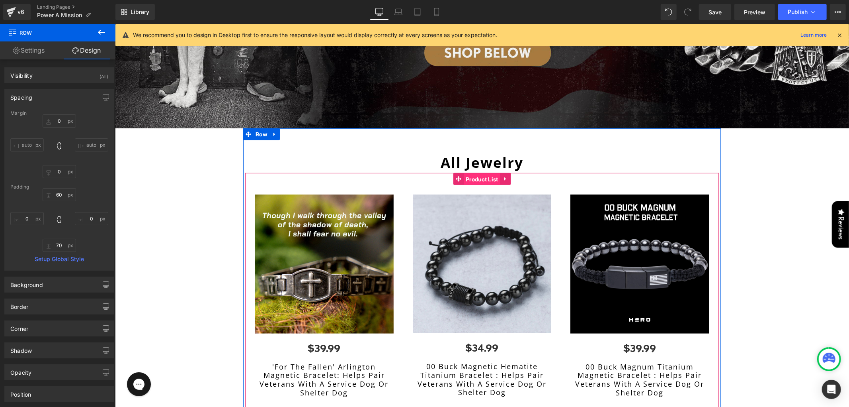
click at [453, 172] on link "Product List" at bounding box center [476, 178] width 47 height 12
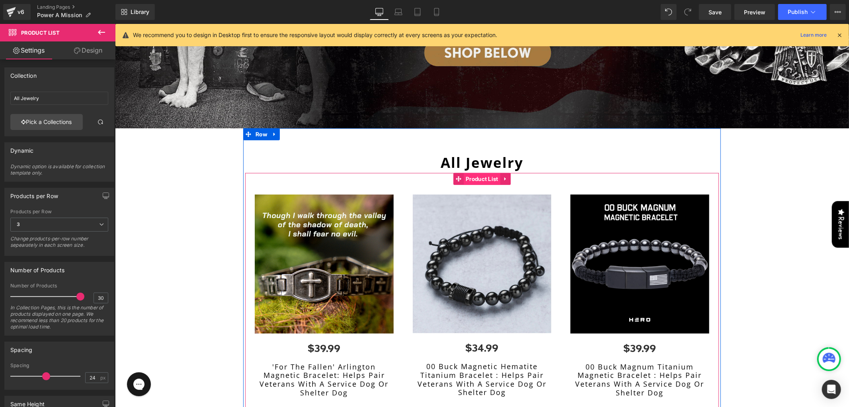
click at [467, 176] on span "Product List" at bounding box center [482, 178] width 37 height 12
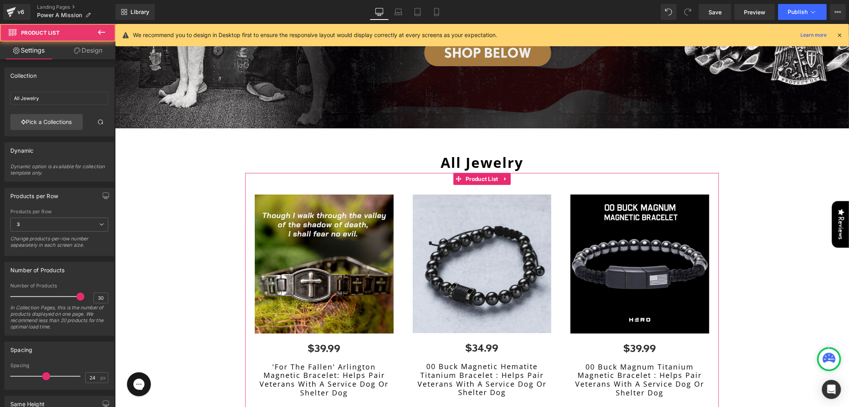
click at [85, 56] on link "Design" at bounding box center [88, 50] width 58 height 18
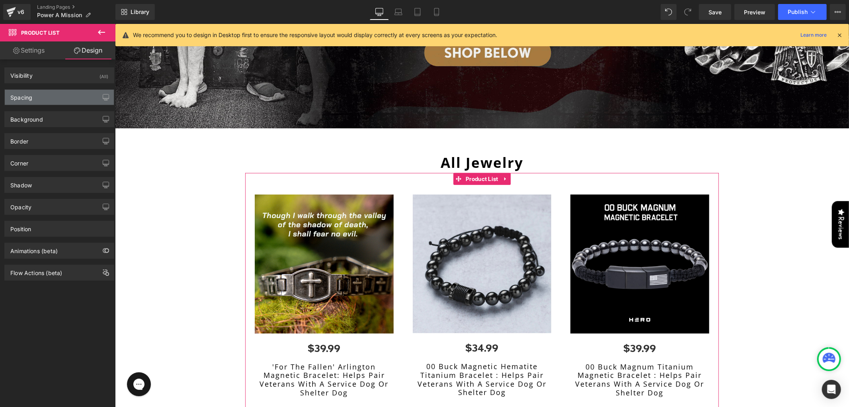
click at [47, 93] on div "Spacing" at bounding box center [59, 97] width 109 height 15
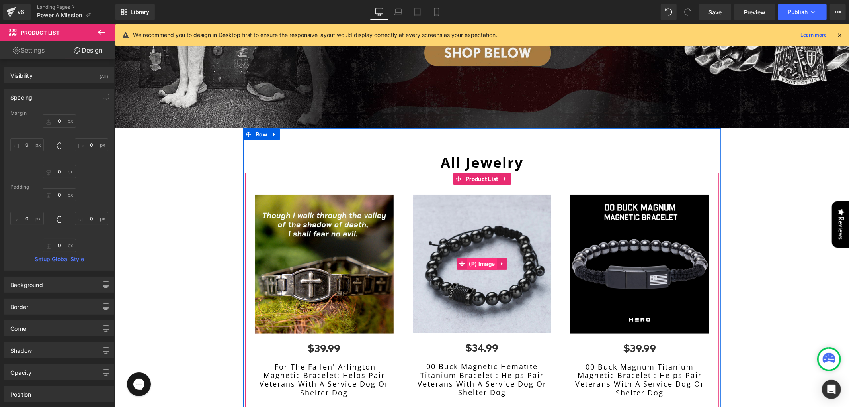
click at [473, 258] on span "(P) Image" at bounding box center [482, 263] width 30 height 12
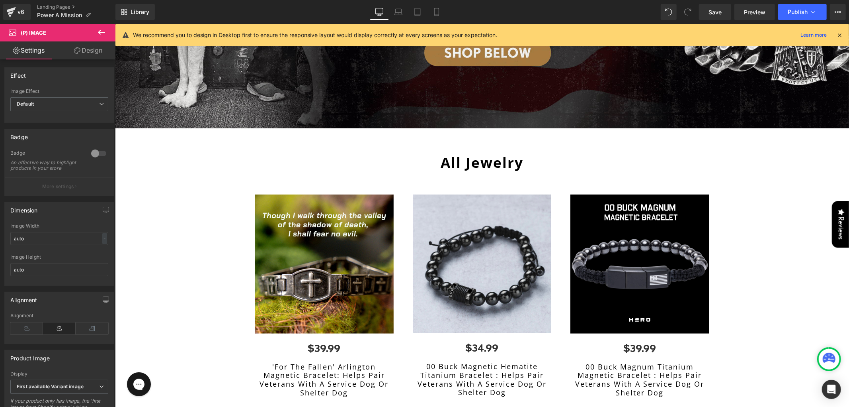
click at [92, 49] on link "Design" at bounding box center [88, 50] width 58 height 18
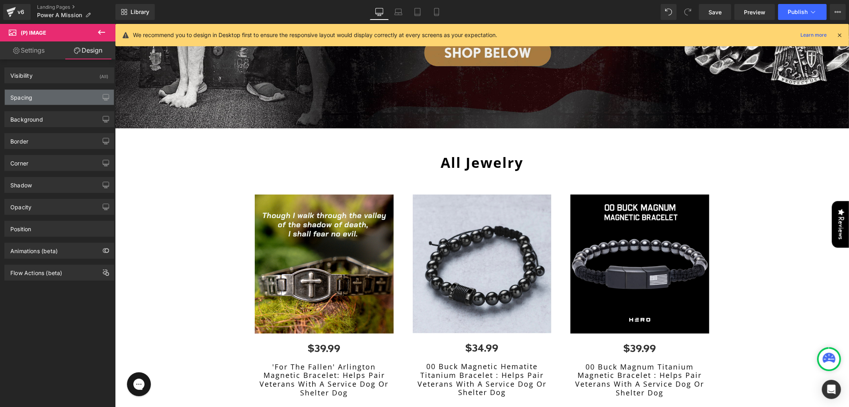
click at [63, 100] on div "Spacing" at bounding box center [59, 97] width 109 height 15
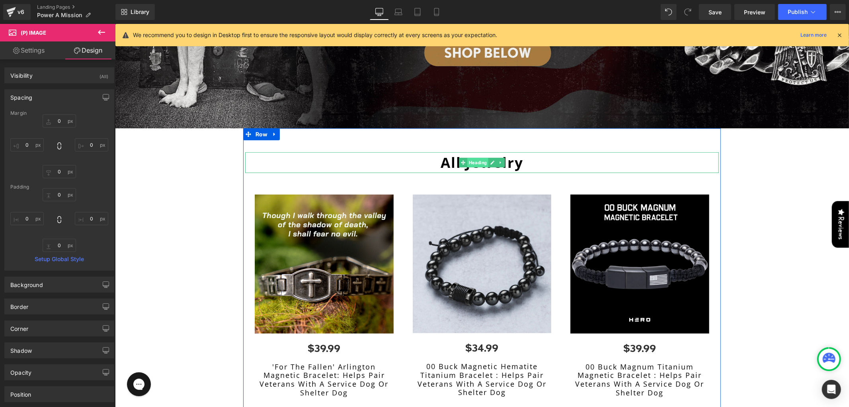
click at [473, 159] on span "Heading" at bounding box center [477, 162] width 21 height 10
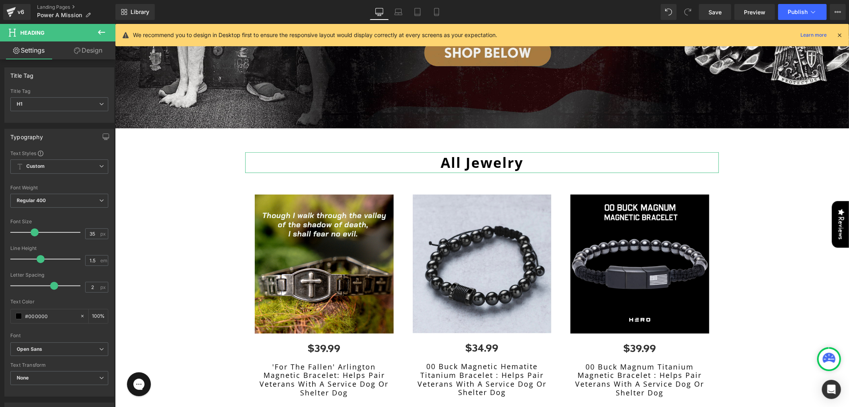
click at [94, 56] on link "Design" at bounding box center [88, 50] width 58 height 18
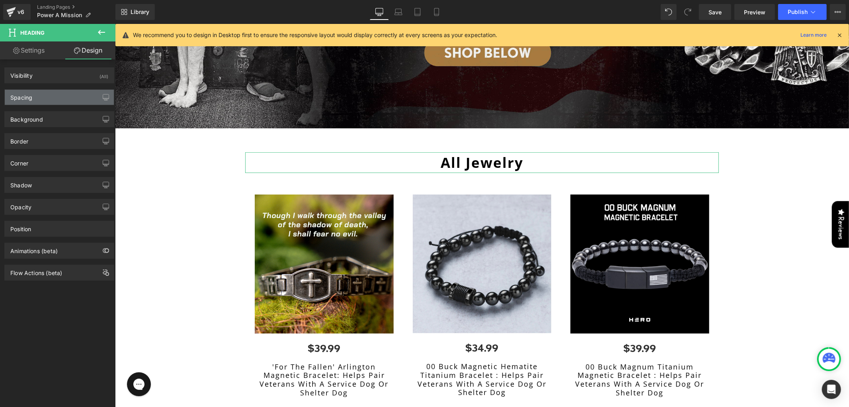
click at [53, 98] on div "Spacing" at bounding box center [59, 97] width 109 height 15
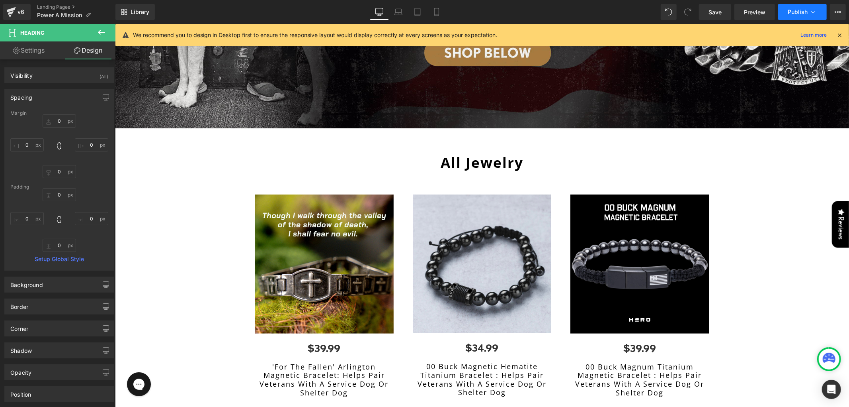
click at [800, 17] on button "Publish" at bounding box center [802, 12] width 49 height 16
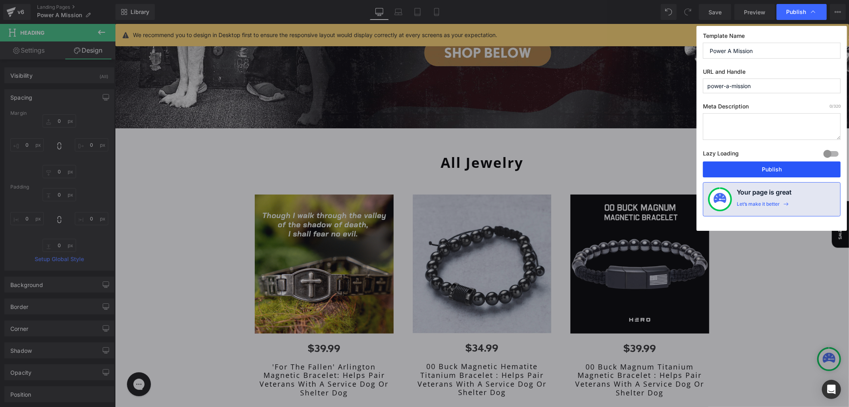
drag, startPoint x: 731, startPoint y: 166, endPoint x: 301, endPoint y: 154, distance: 430.2
click at [731, 166] on button "Publish" at bounding box center [772, 169] width 138 height 16
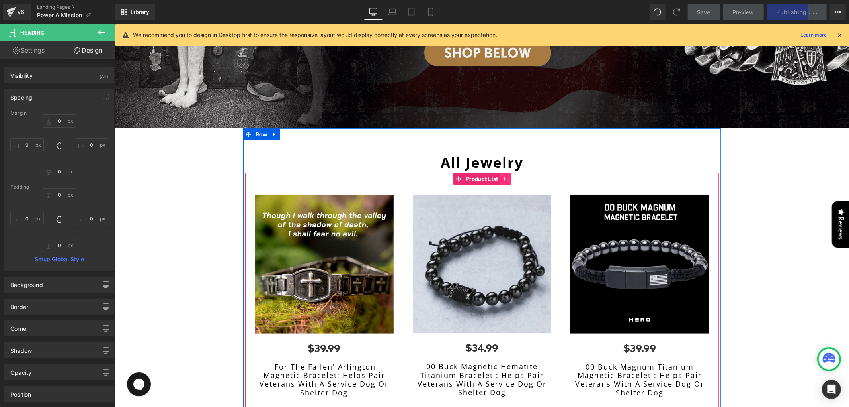
click at [503, 176] on icon at bounding box center [506, 179] width 6 height 6
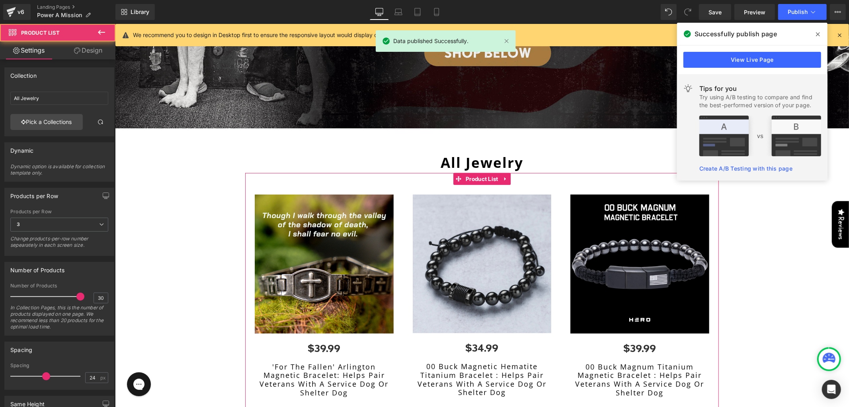
click at [79, 56] on link "Design" at bounding box center [88, 50] width 58 height 18
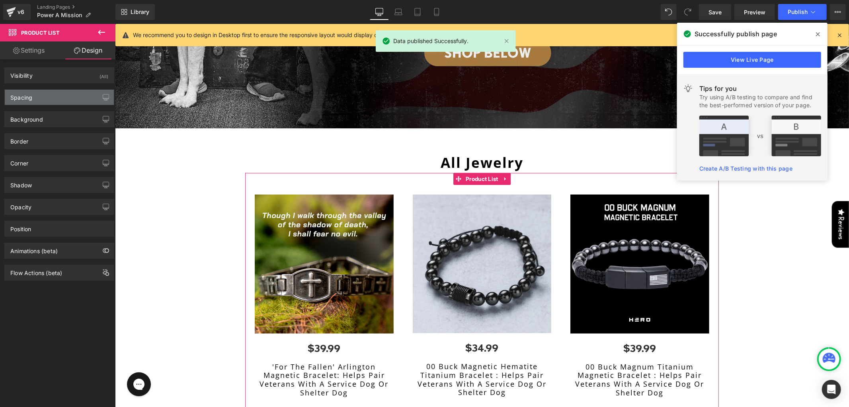
click at [37, 95] on div "Spacing" at bounding box center [59, 97] width 109 height 15
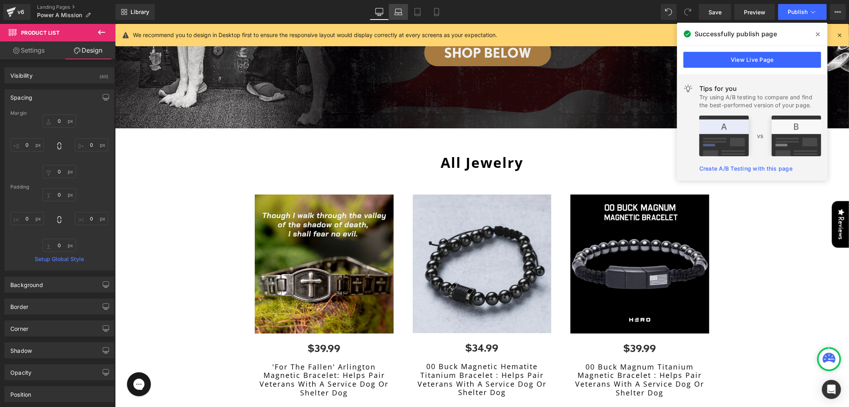
click at [399, 18] on link "Laptop" at bounding box center [398, 12] width 19 height 16
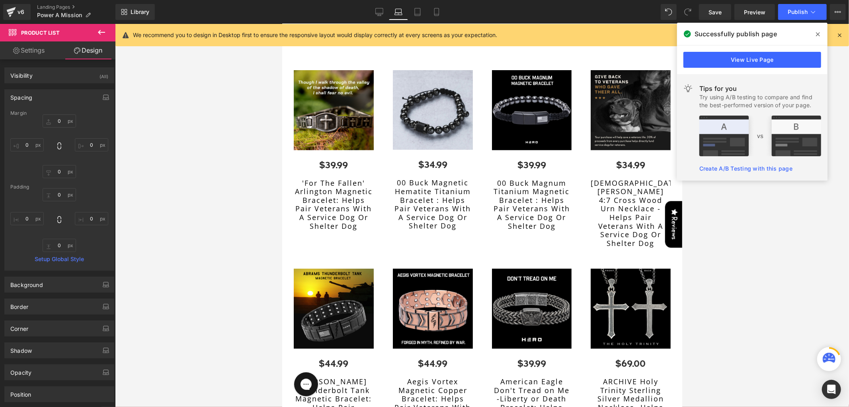
scroll to position [141, 0]
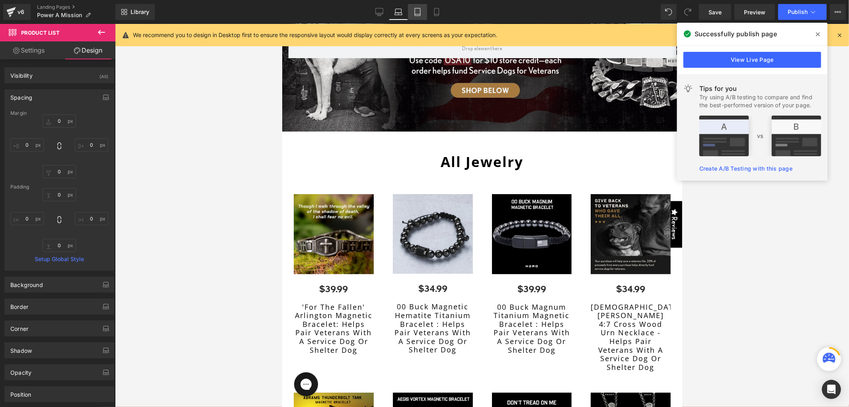
click at [415, 17] on link "Tablet" at bounding box center [417, 12] width 19 height 16
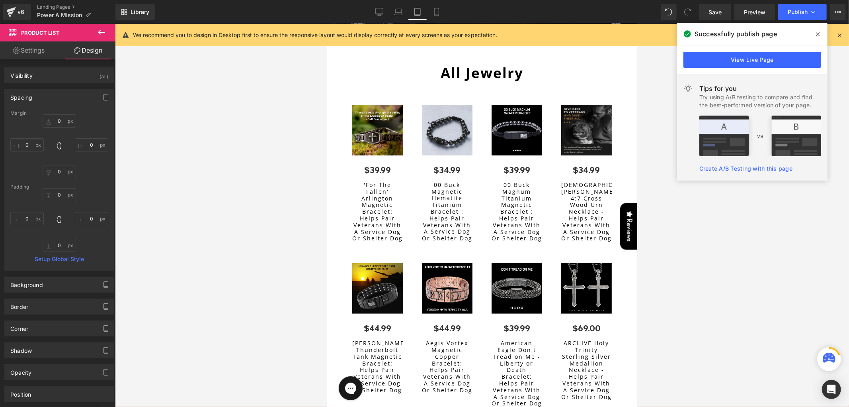
scroll to position [53, 0]
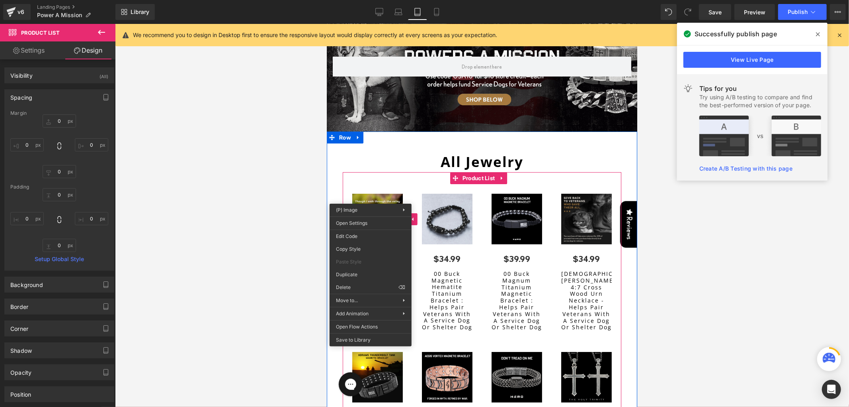
click at [437, 195] on img at bounding box center [447, 218] width 51 height 51
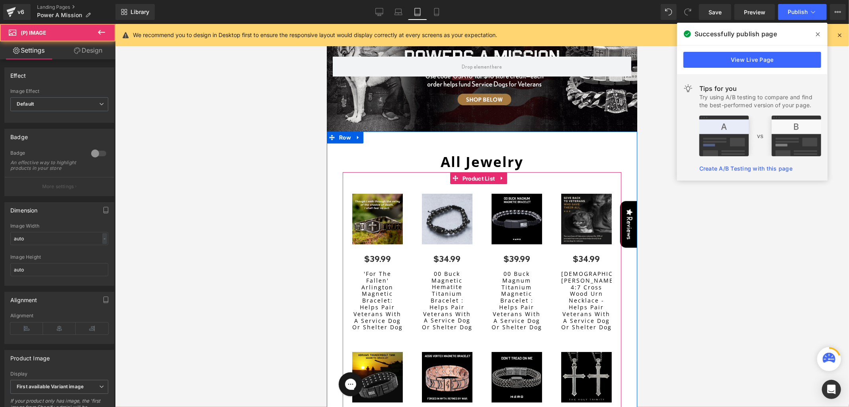
drag, startPoint x: 477, startPoint y: 175, endPoint x: 433, endPoint y: 183, distance: 44.1
click at [477, 175] on span "Product List" at bounding box center [478, 178] width 37 height 12
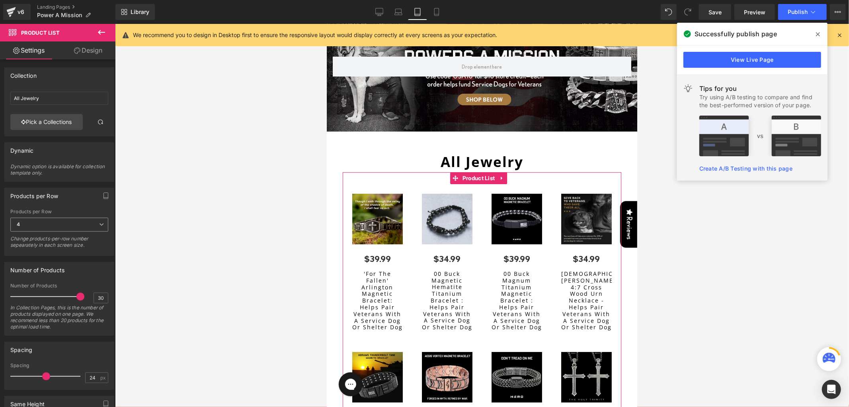
click at [72, 224] on span "4" at bounding box center [59, 224] width 98 height 14
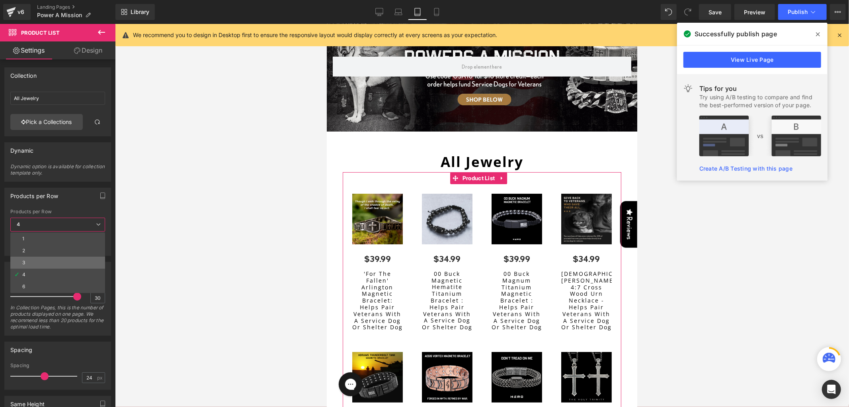
click at [42, 257] on li "3" at bounding box center [57, 262] width 95 height 12
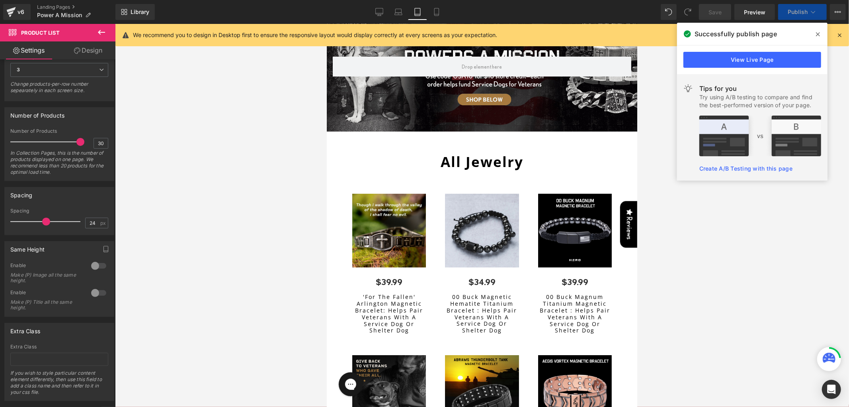
scroll to position [172, 0]
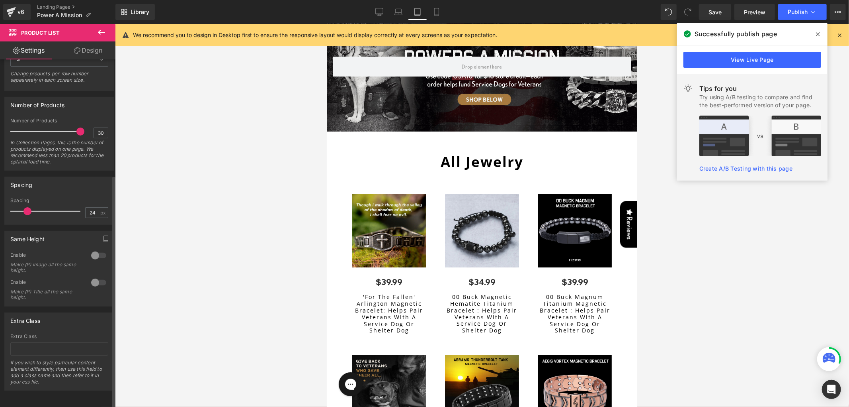
drag, startPoint x: 42, startPoint y: 203, endPoint x: 24, endPoint y: 205, distance: 18.0
click at [24, 207] on span at bounding box center [27, 211] width 8 height 8
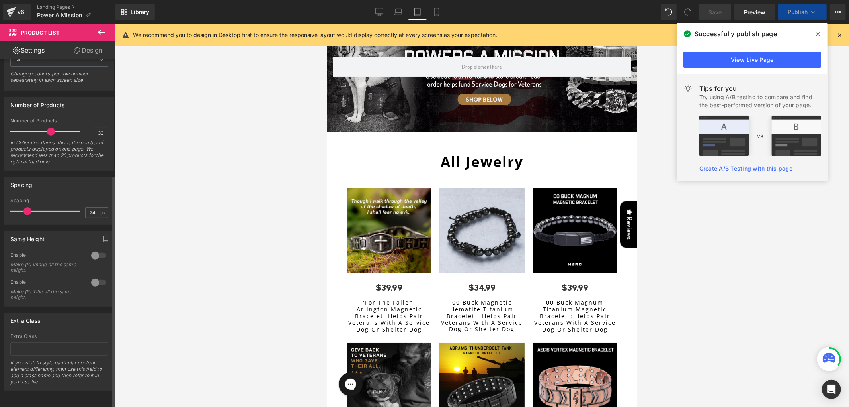
click at [49, 126] on div at bounding box center [47, 131] width 66 height 16
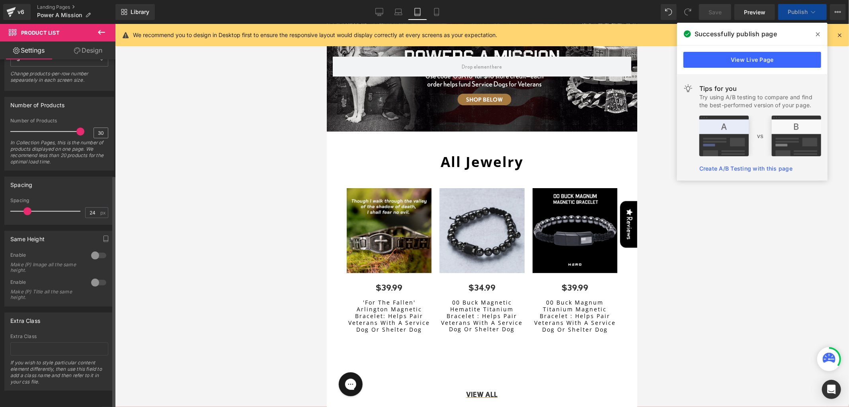
drag, startPoint x: 49, startPoint y: 126, endPoint x: 105, endPoint y: 130, distance: 56.3
click at [105, 130] on div "Number of Products 30 In Collection Pages, this is the number of products displ…" at bounding box center [59, 144] width 98 height 52
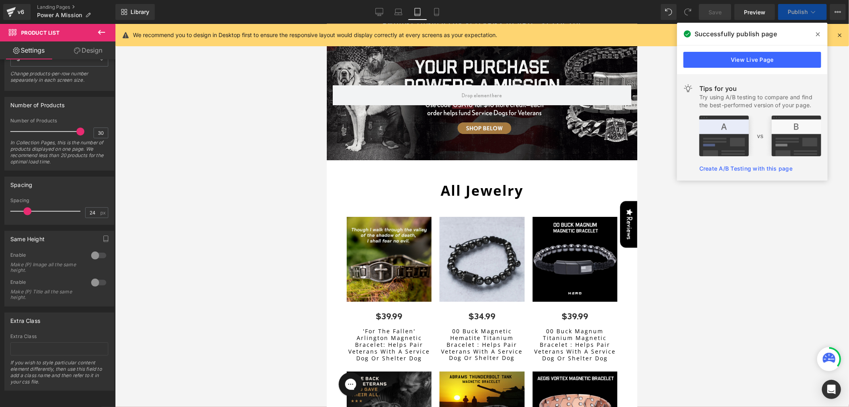
scroll to position [8, 0]
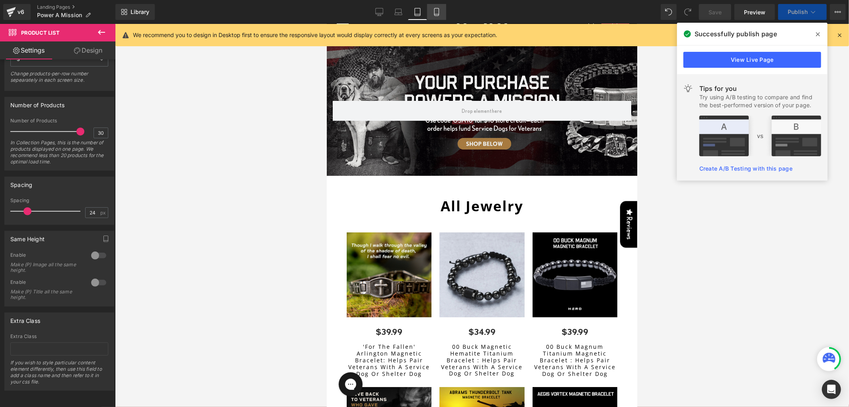
click at [434, 15] on icon at bounding box center [436, 12] width 4 height 8
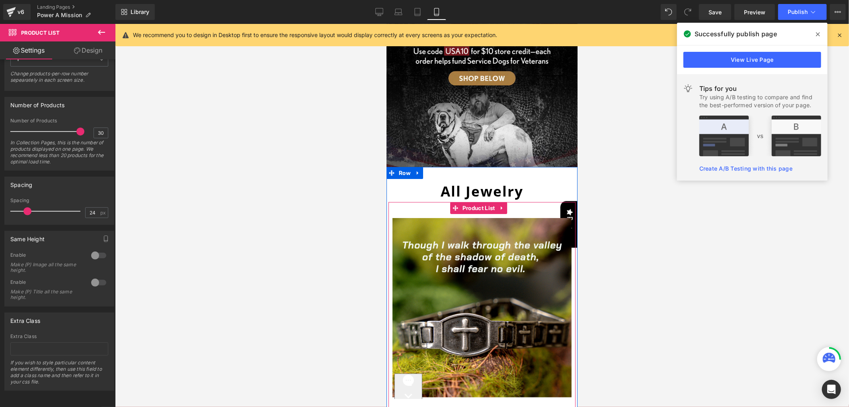
scroll to position [88, 0]
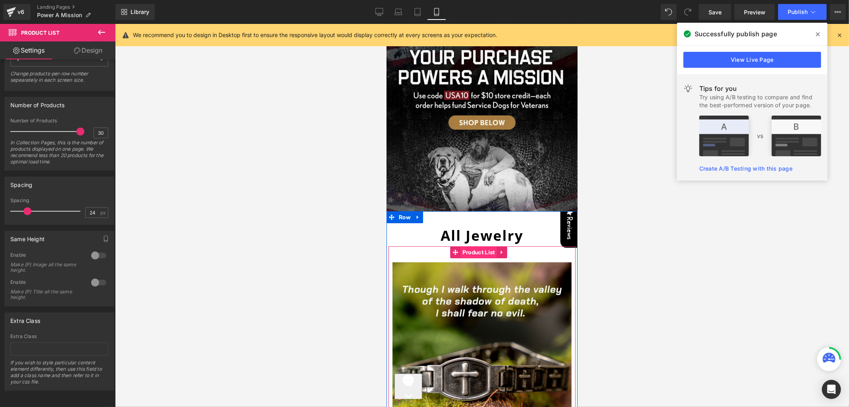
click at [470, 246] on span "Product List" at bounding box center [478, 252] width 37 height 12
click at [88, 48] on link "Design" at bounding box center [88, 50] width 58 height 18
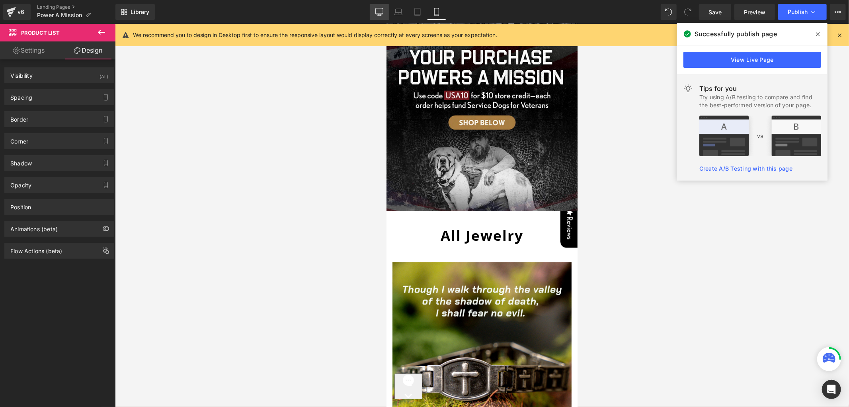
click at [379, 7] on link "Desktop" at bounding box center [379, 12] width 19 height 16
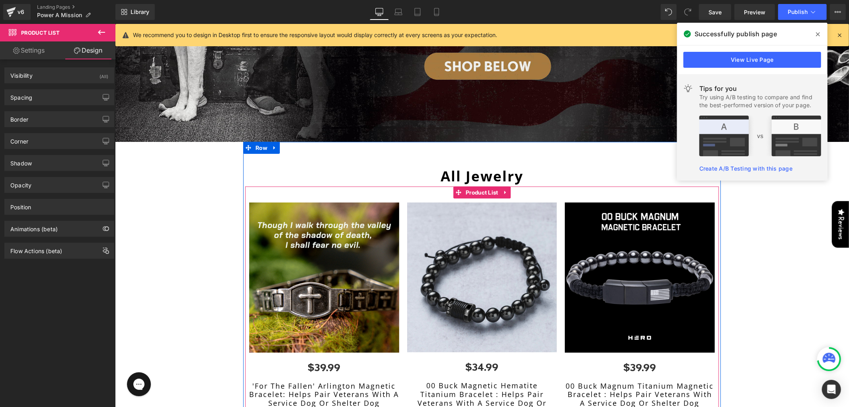
scroll to position [230, 0]
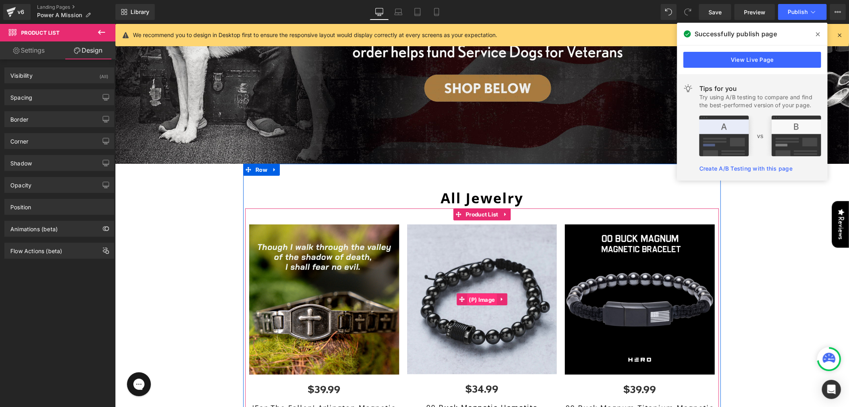
click at [470, 293] on span "(P) Image" at bounding box center [482, 299] width 30 height 12
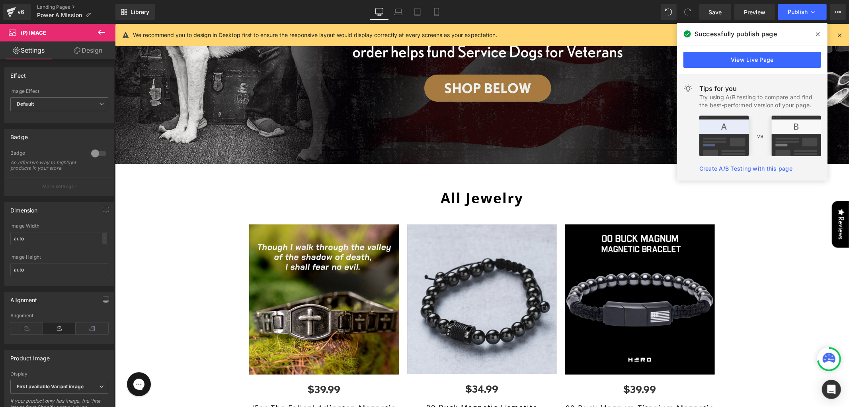
click at [77, 53] on icon at bounding box center [77, 50] width 6 height 6
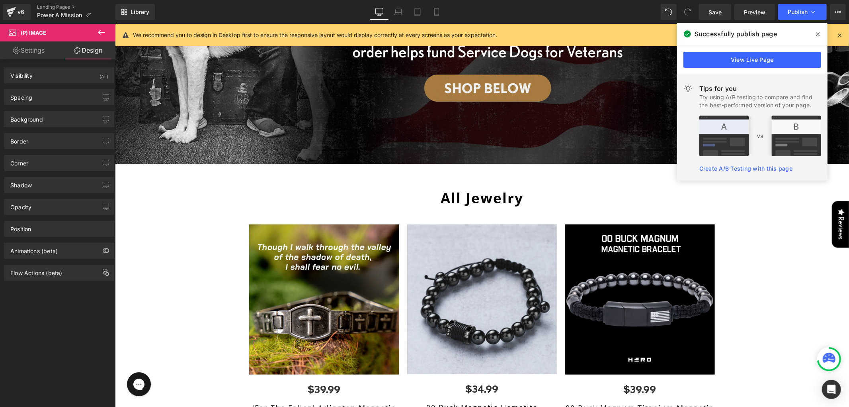
click at [40, 88] on div "Spacing Margin Padding Setup Global Style" at bounding box center [59, 94] width 119 height 22
click at [40, 92] on div "Spacing" at bounding box center [59, 97] width 109 height 15
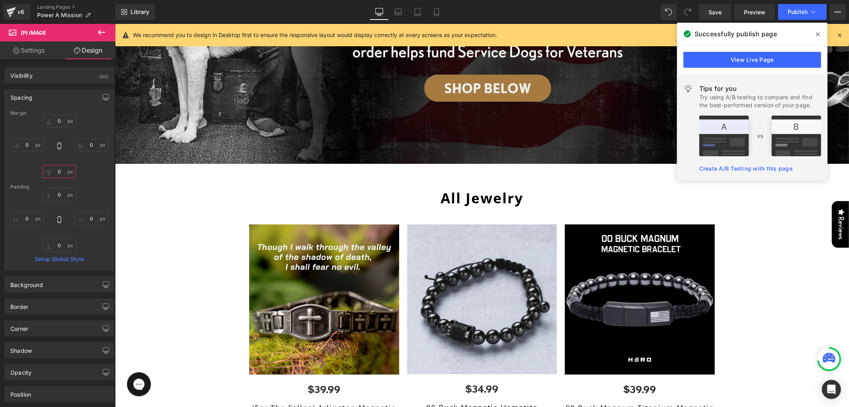
click at [57, 168] on input "text" at bounding box center [59, 171] width 33 height 13
click at [54, 123] on input "text" at bounding box center [59, 120] width 33 height 13
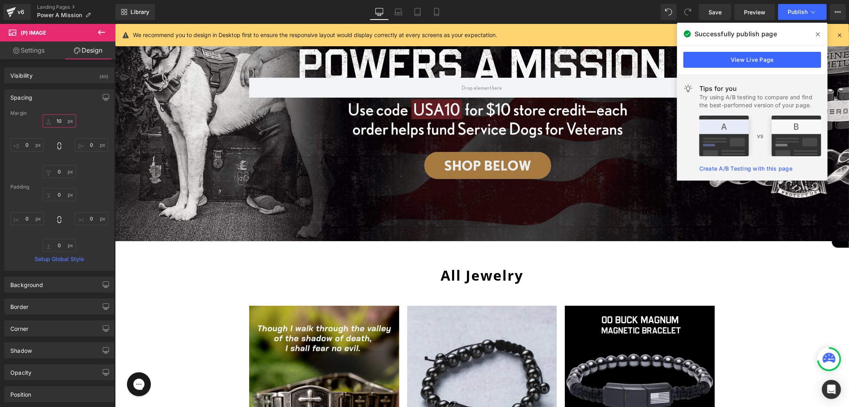
scroll to position [274, 0]
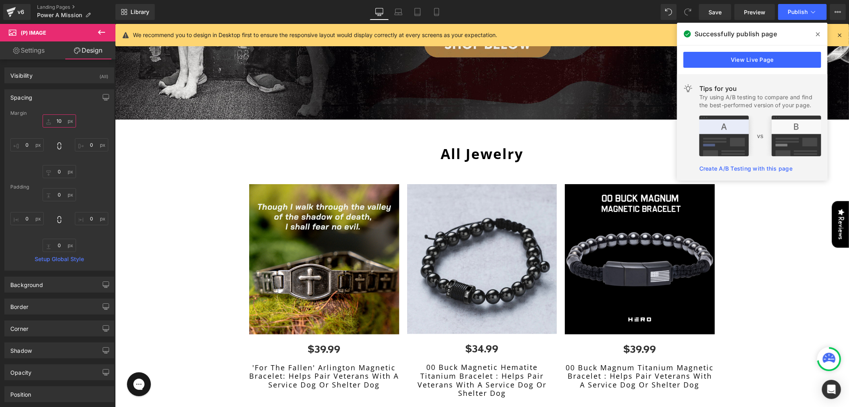
type input "10"
click at [65, 100] on div "Spacing" at bounding box center [59, 97] width 109 height 15
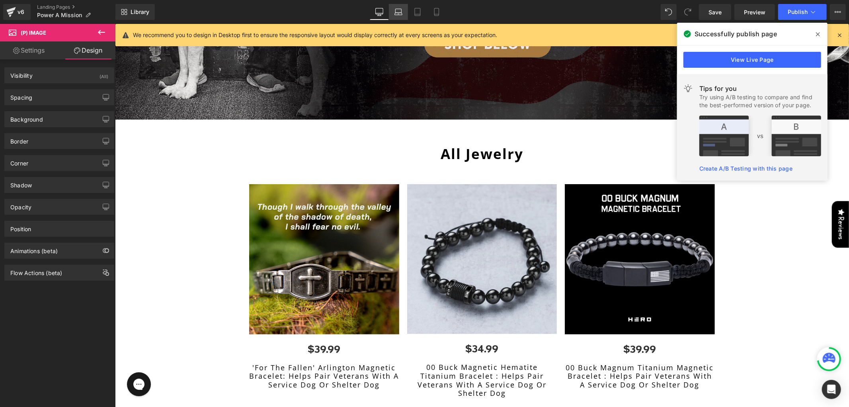
click at [391, 10] on link "Laptop" at bounding box center [398, 12] width 19 height 16
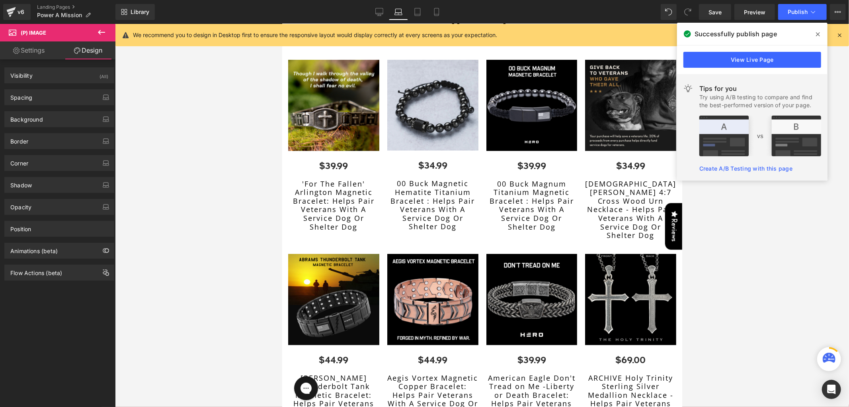
scroll to position [150, 0]
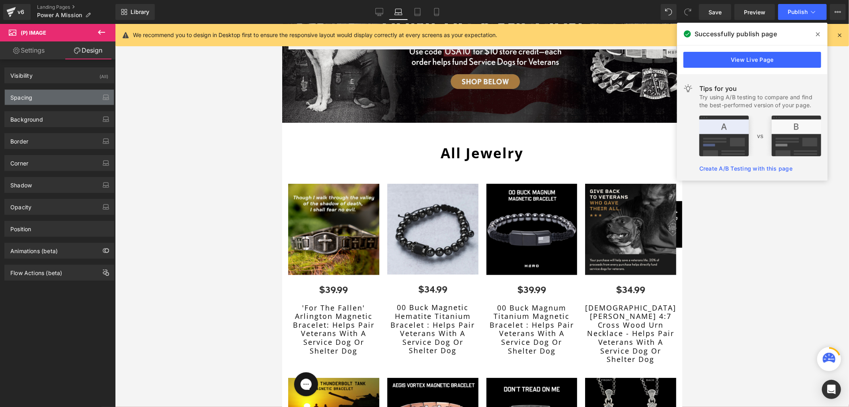
click at [63, 90] on div "Spacing" at bounding box center [59, 97] width 109 height 15
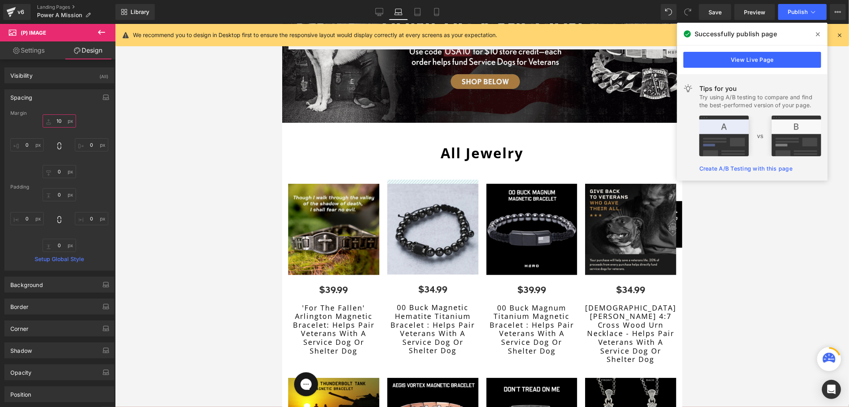
click at [61, 121] on input "10" at bounding box center [59, 120] width 33 height 13
click at [60, 121] on input "10" at bounding box center [59, 120] width 33 height 13
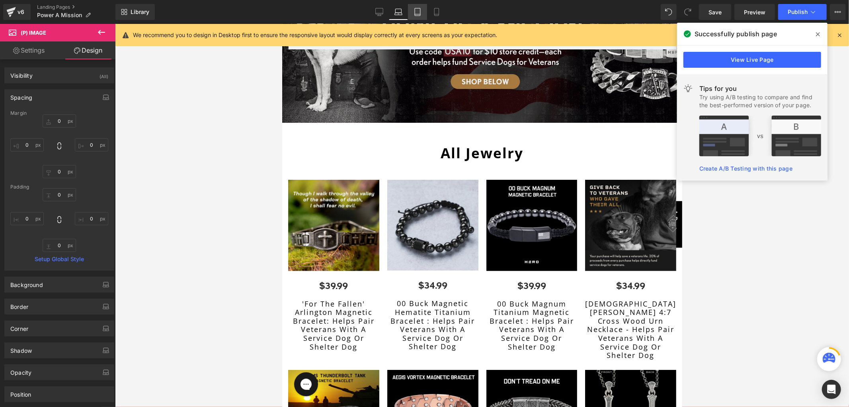
click at [419, 7] on link "Tablet" at bounding box center [417, 12] width 19 height 16
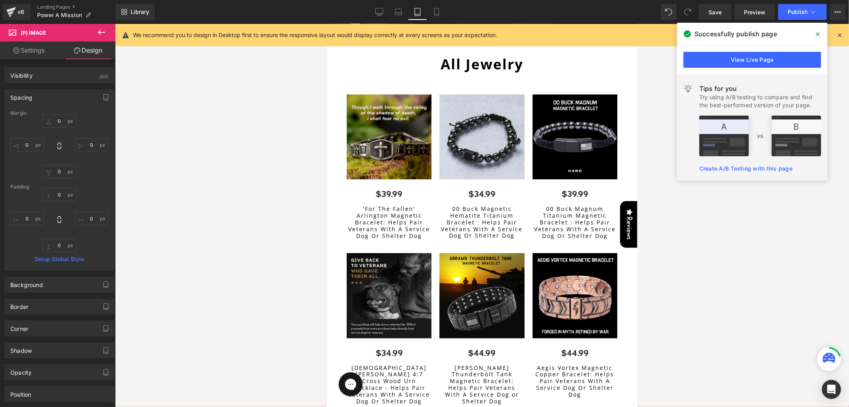
scroll to position [65, 0]
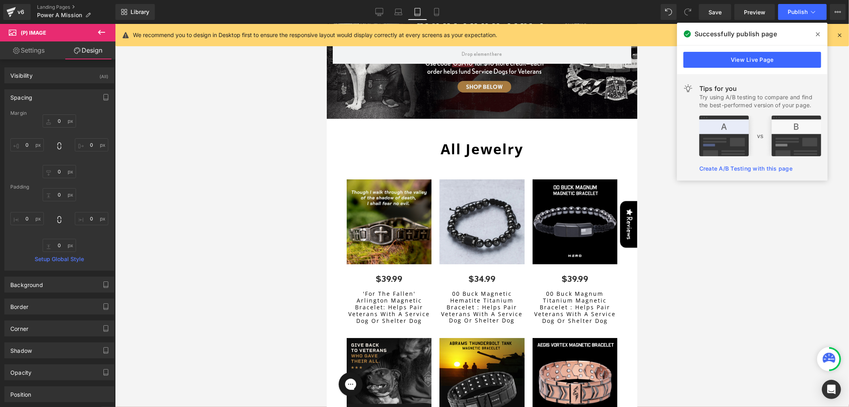
click at [59, 115] on div "Margin" at bounding box center [59, 113] width 98 height 6
click at [57, 121] on input "text" at bounding box center [59, 120] width 33 height 13
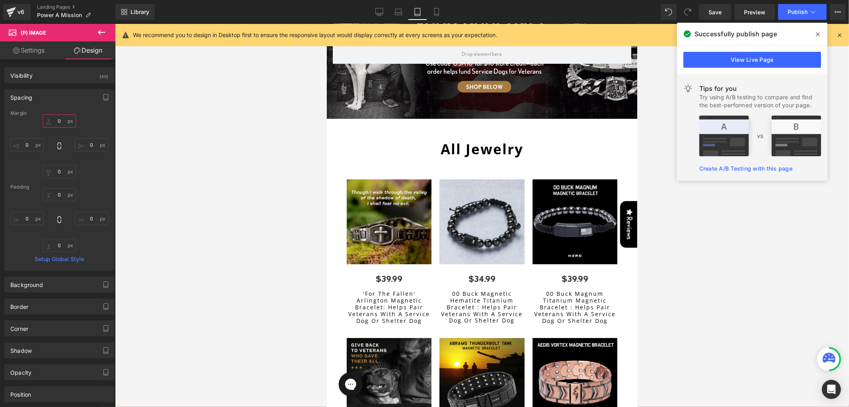
type input "10"
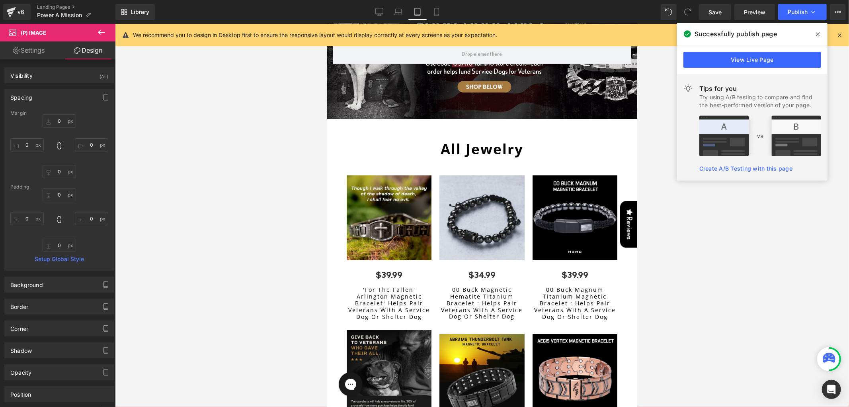
click at [88, 121] on div at bounding box center [59, 146] width 98 height 64
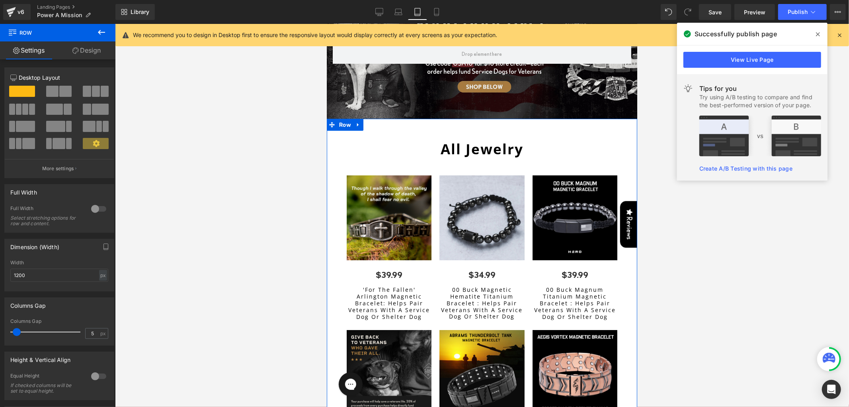
click at [82, 49] on link "Design" at bounding box center [87, 50] width 58 height 18
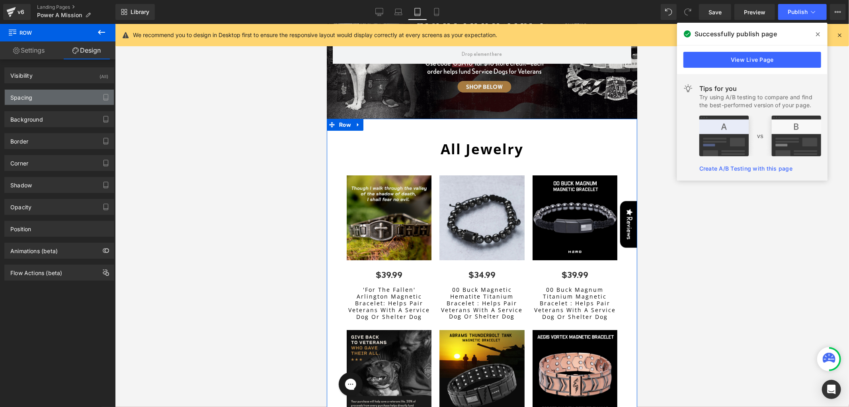
click at [60, 96] on div "Spacing" at bounding box center [59, 97] width 109 height 15
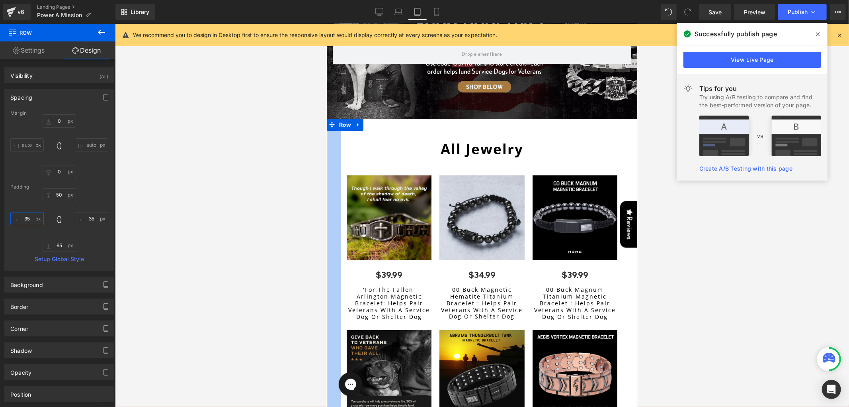
click at [29, 217] on input "35" at bounding box center [26, 218] width 33 height 13
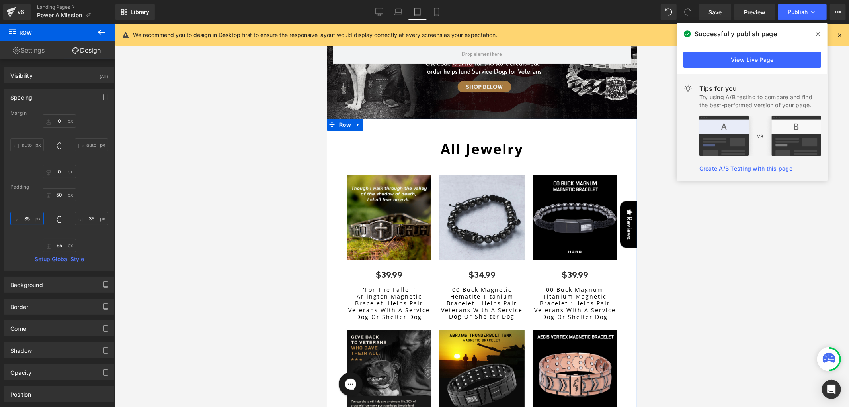
click at [29, 217] on input "35" at bounding box center [26, 218] width 33 height 13
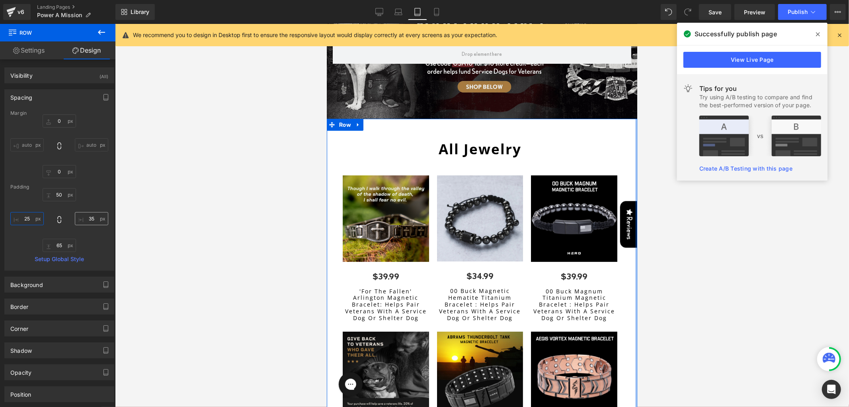
type input "25"
click at [90, 219] on input "35" at bounding box center [91, 218] width 33 height 13
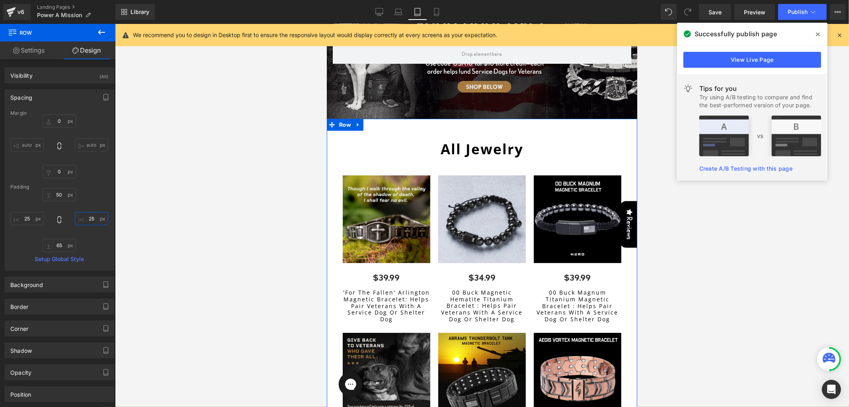
type input "25"
click at [33, 51] on link "Settings" at bounding box center [29, 50] width 58 height 18
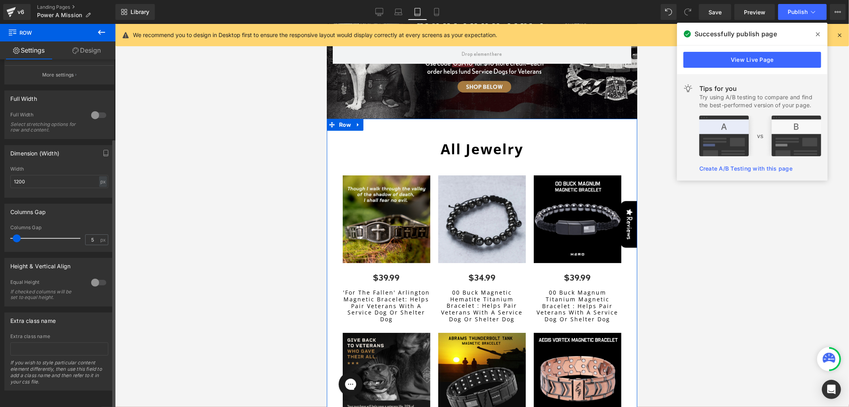
scroll to position [101, 0]
click at [481, 165] on span "Product List" at bounding box center [478, 165] width 37 height 12
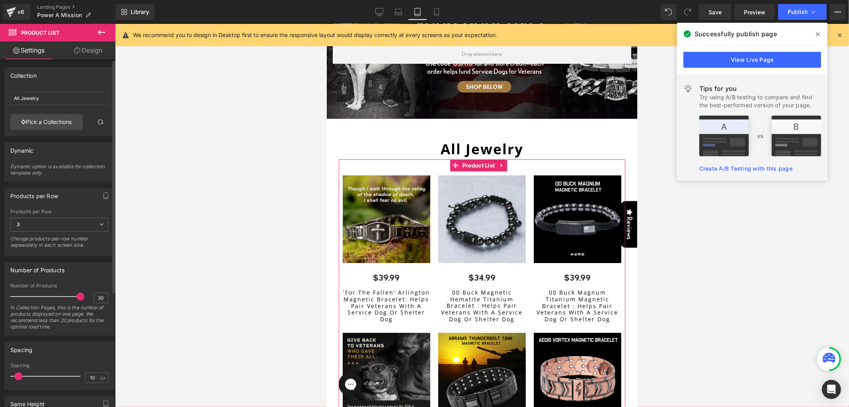
click at [18, 376] on div at bounding box center [47, 376] width 66 height 16
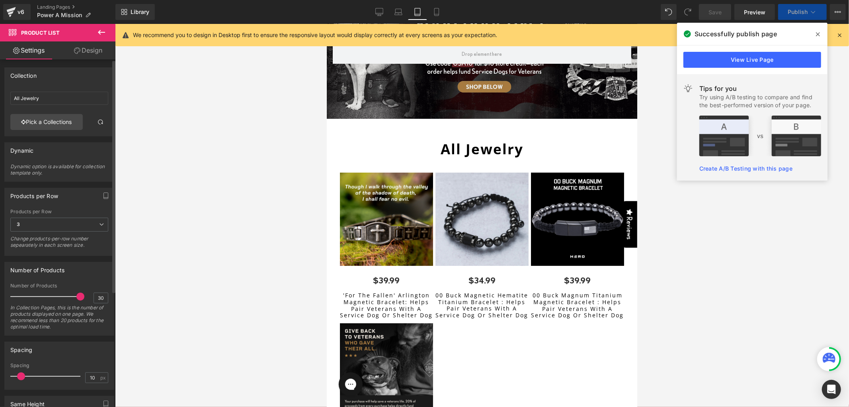
click at [21, 377] on span at bounding box center [21, 376] width 8 height 8
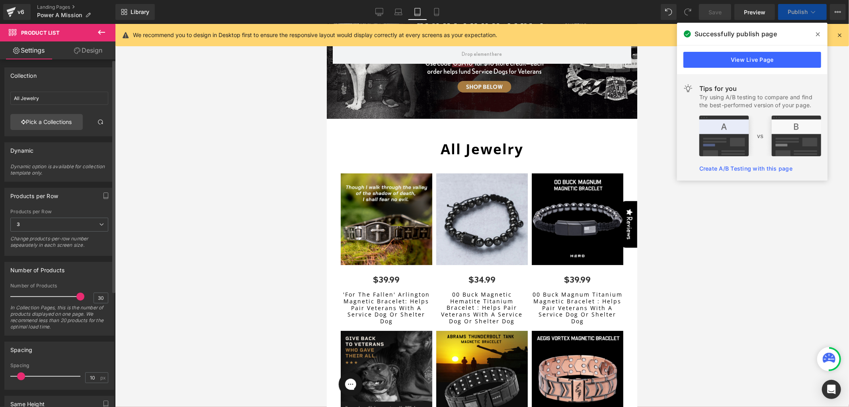
click at [25, 376] on div at bounding box center [47, 376] width 66 height 16
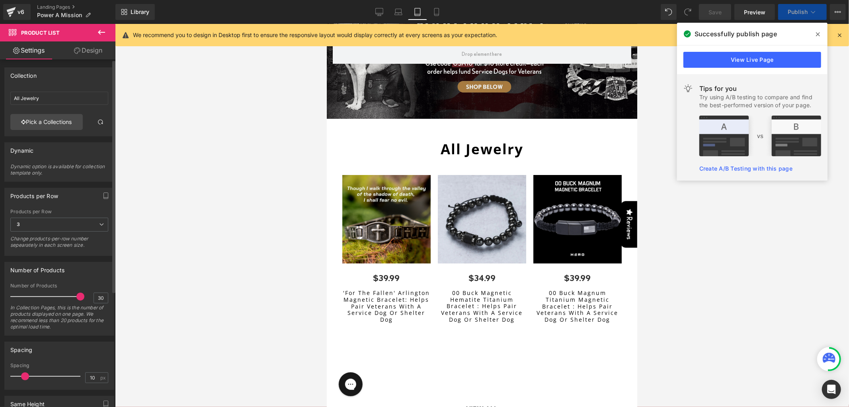
click at [24, 376] on span at bounding box center [25, 376] width 8 height 8
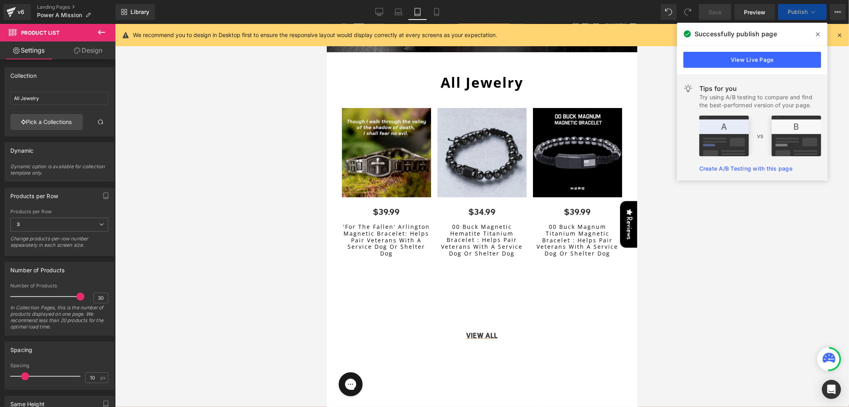
scroll to position [213, 0]
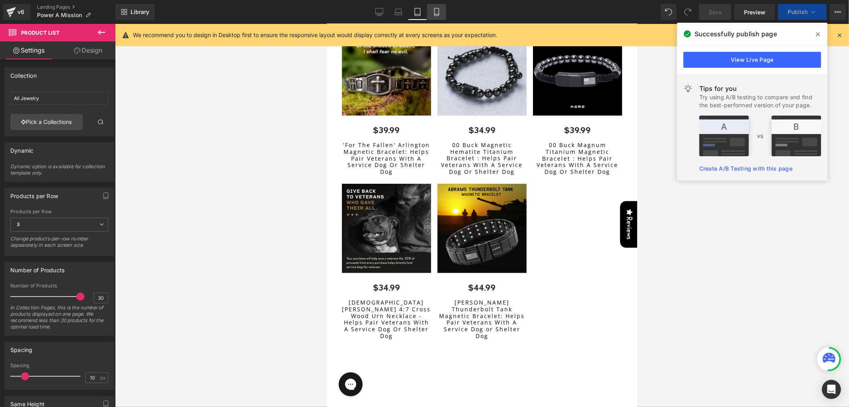
click at [427, 10] on link "Mobile" at bounding box center [436, 12] width 19 height 16
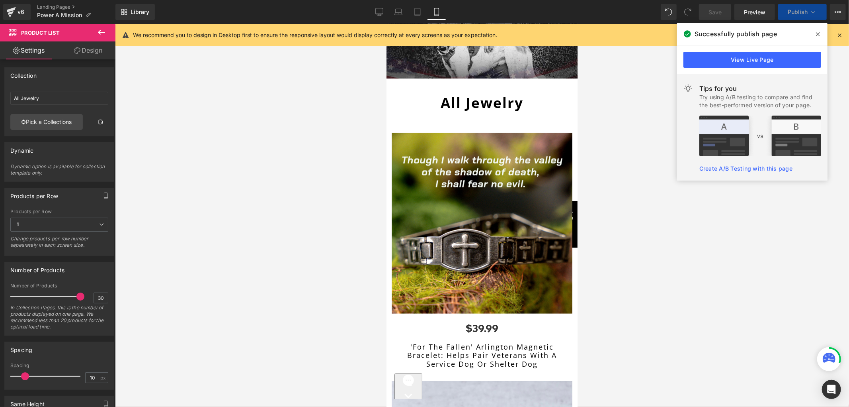
scroll to position [133, 0]
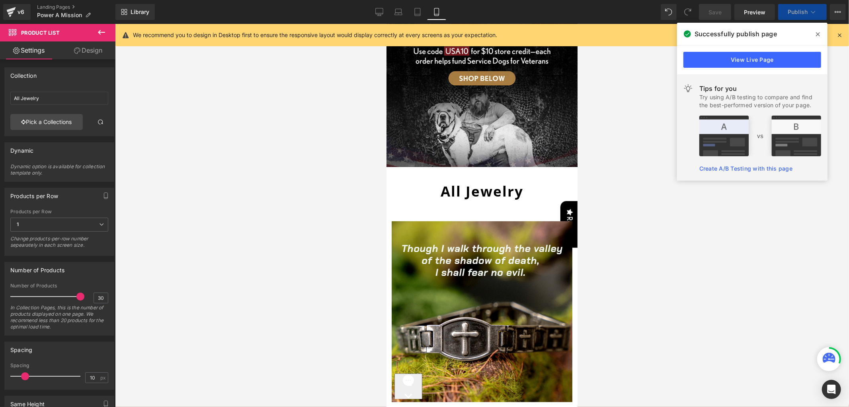
click at [469, 229] on img at bounding box center [481, 311] width 181 height 181
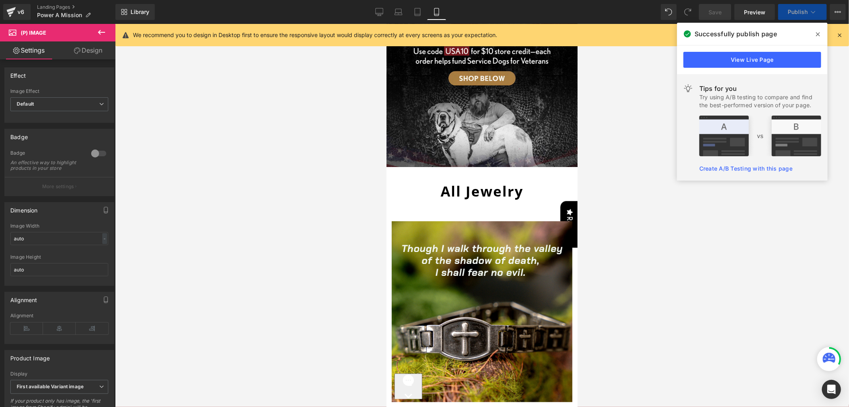
click at [89, 54] on link "Design" at bounding box center [88, 50] width 58 height 18
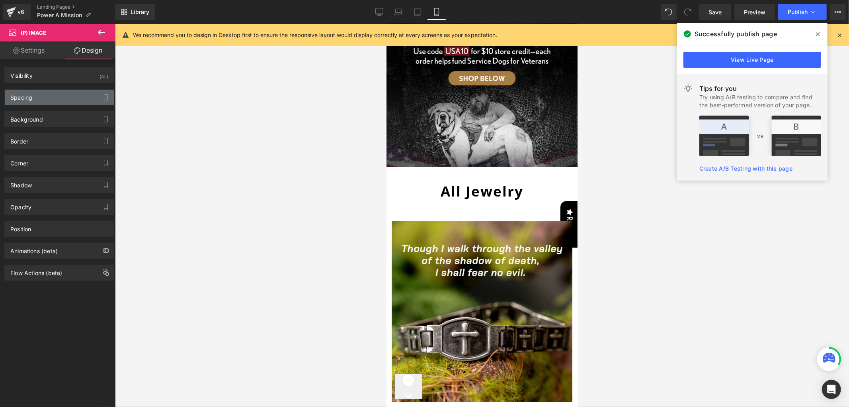
click at [47, 92] on div "Spacing" at bounding box center [59, 97] width 109 height 15
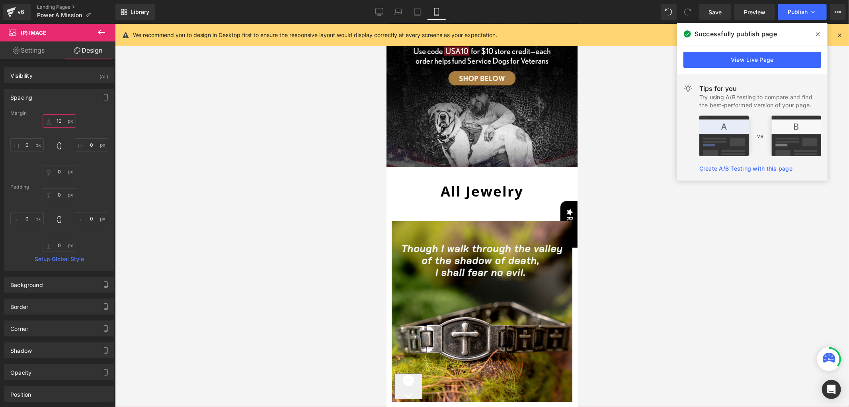
click at [52, 118] on input "10" at bounding box center [59, 120] width 33 height 13
type input "15"
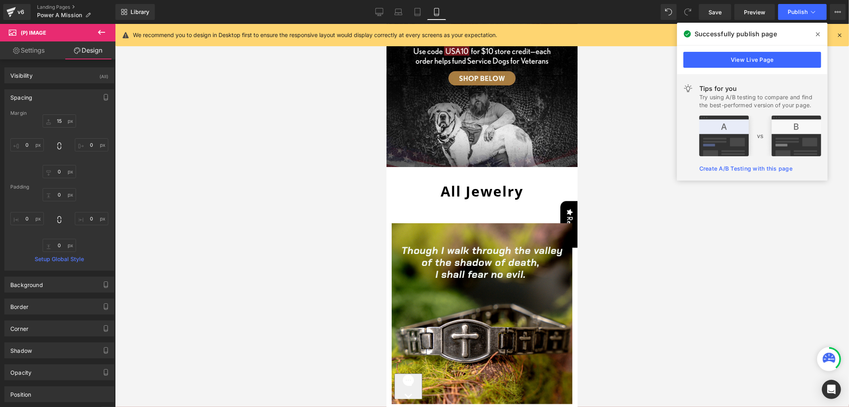
click at [510, 186] on span "Heading" at bounding box center [520, 191] width 21 height 10
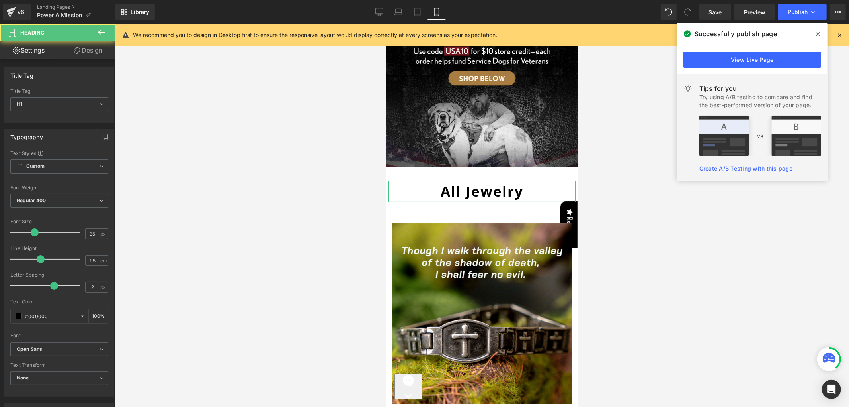
click at [78, 52] on icon at bounding box center [77, 50] width 6 height 6
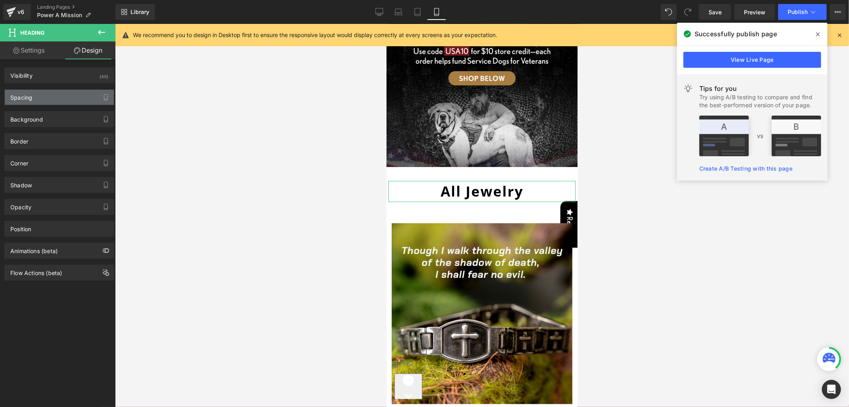
click at [64, 102] on div "Spacing" at bounding box center [59, 97] width 109 height 15
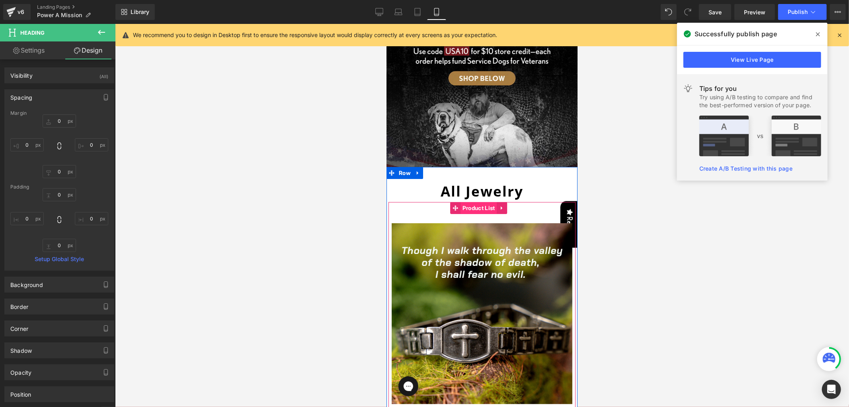
click at [479, 201] on span "Product List" at bounding box center [478, 207] width 37 height 12
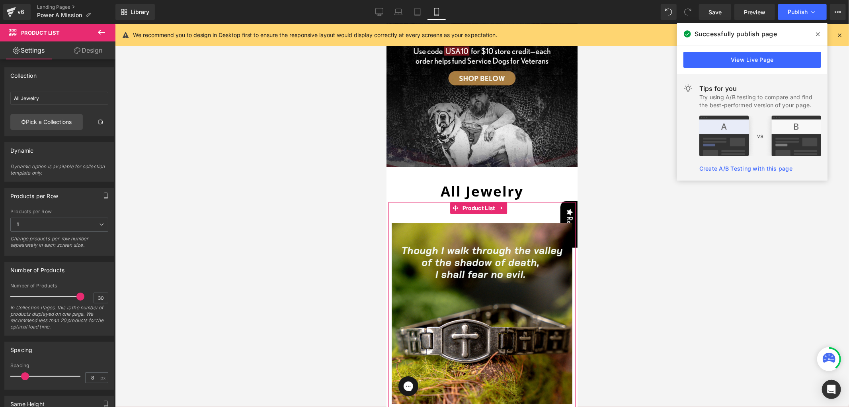
click at [82, 49] on link "Design" at bounding box center [88, 50] width 58 height 18
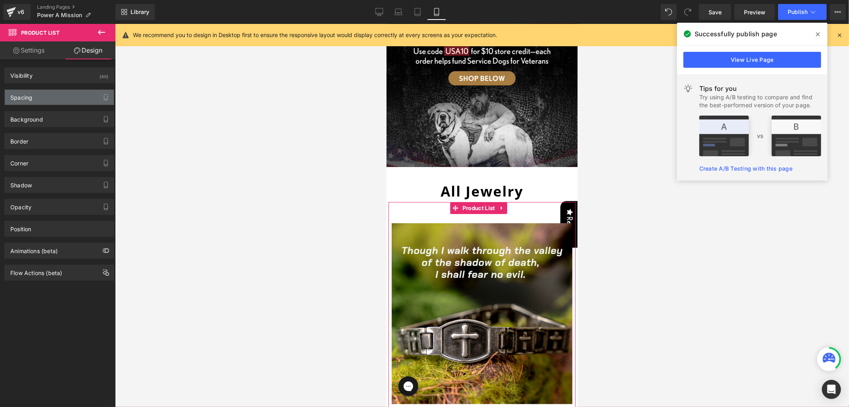
click at [46, 98] on div "Spacing" at bounding box center [59, 97] width 109 height 15
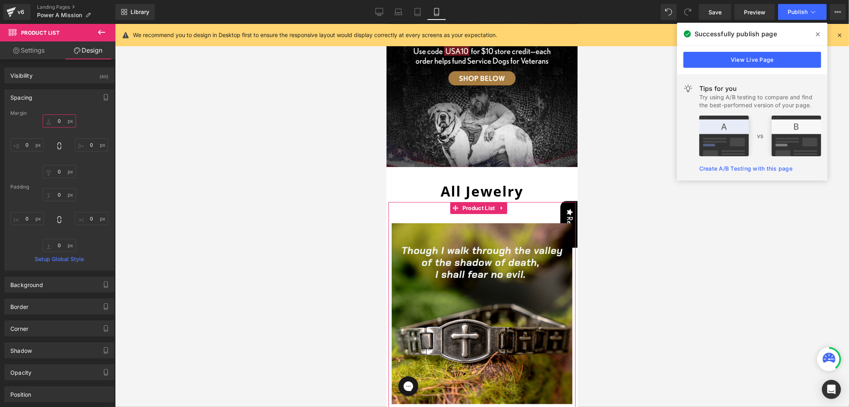
click at [53, 123] on input "0" at bounding box center [59, 120] width 33 height 13
click at [57, 122] on input "0" at bounding box center [59, 120] width 33 height 13
click at [56, 122] on input "0" at bounding box center [59, 120] width 33 height 13
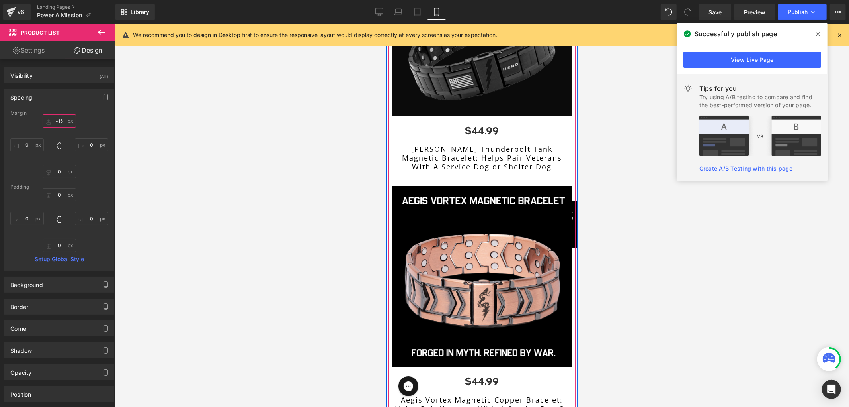
scroll to position [1725, 0]
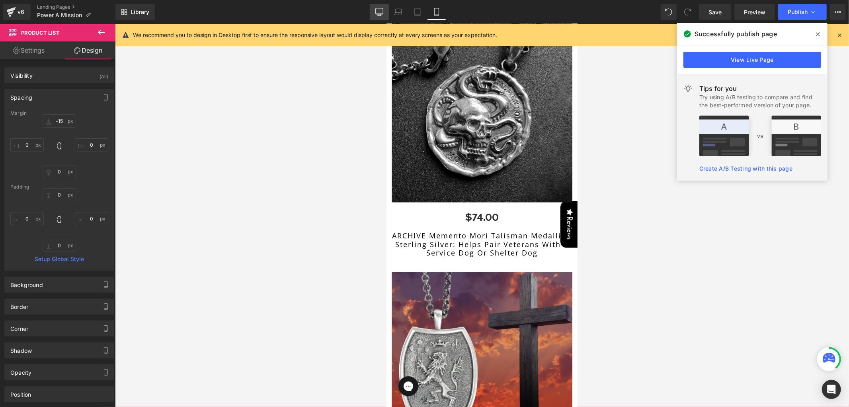
click at [385, 10] on link "Desktop" at bounding box center [379, 12] width 19 height 16
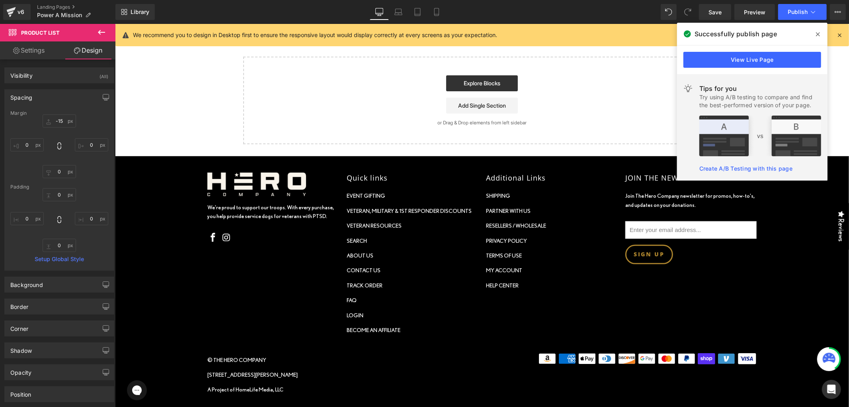
type input "0"
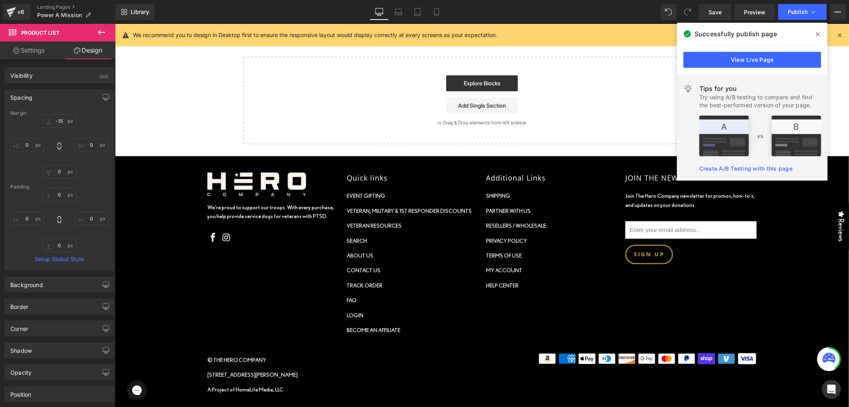
type input "0"
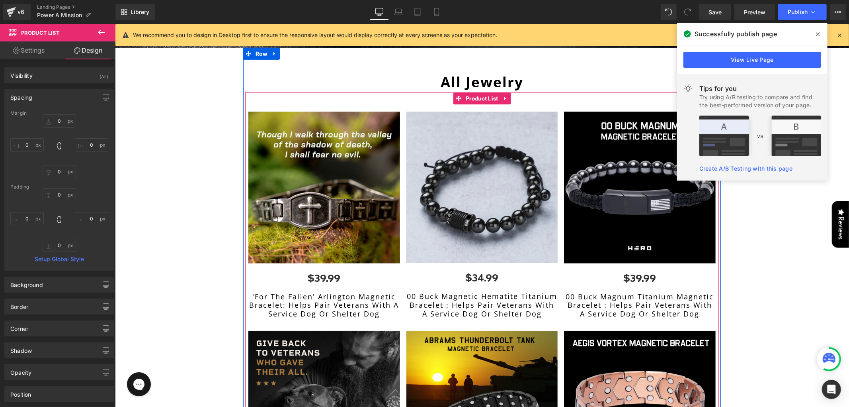
scroll to position [403, 0]
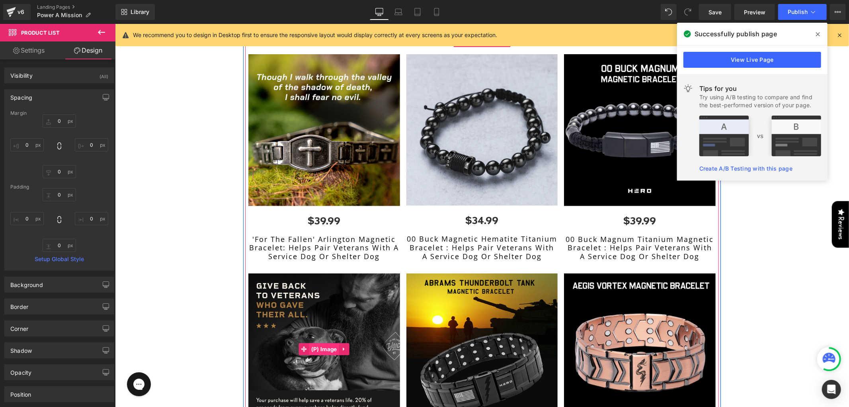
click at [309, 345] on span "(P) Image" at bounding box center [324, 348] width 30 height 12
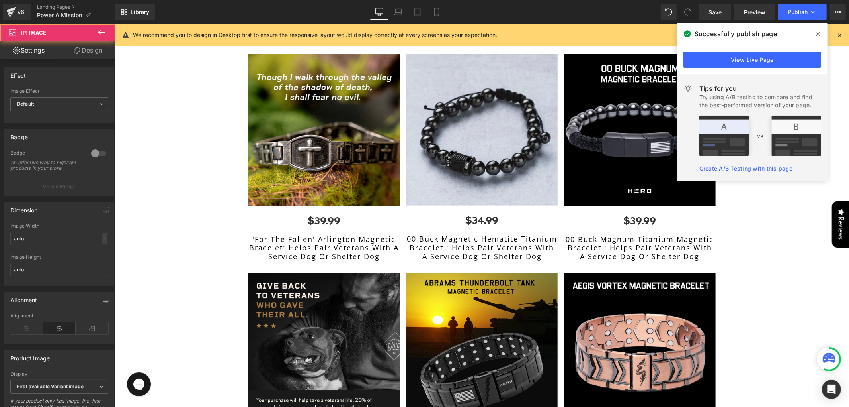
click at [79, 45] on link "Design" at bounding box center [88, 50] width 58 height 18
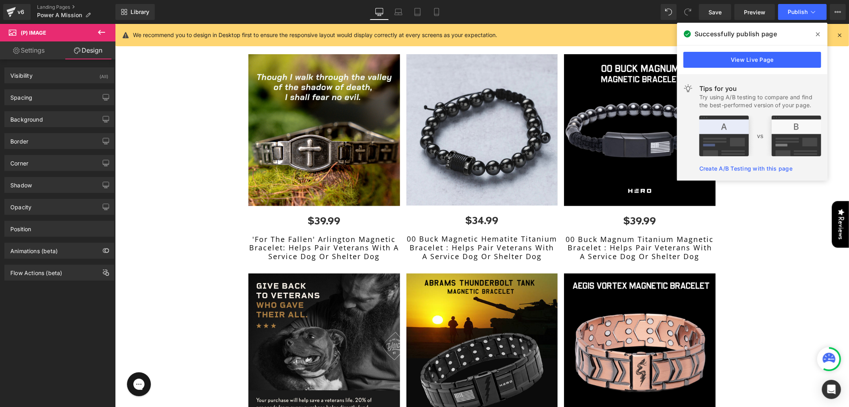
type input "10"
type input "0"
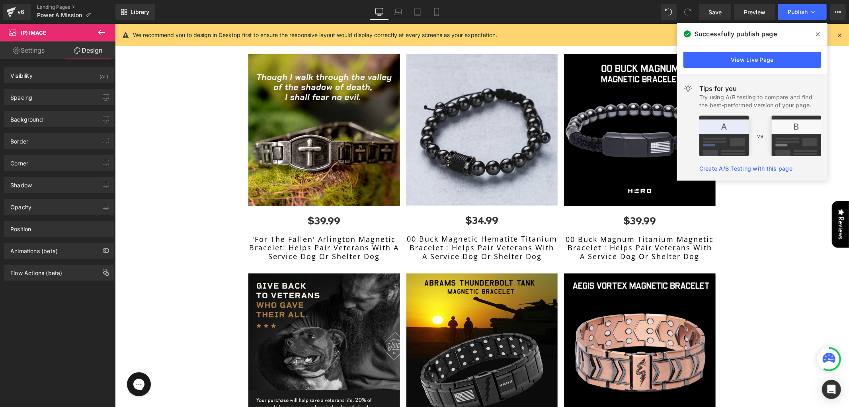
type input "0"
click at [41, 105] on div "Background Color & Image color transparent Color transparent 0 % Image Replace …" at bounding box center [59, 116] width 119 height 22
click at [50, 98] on div "Spacing" at bounding box center [59, 97] width 109 height 15
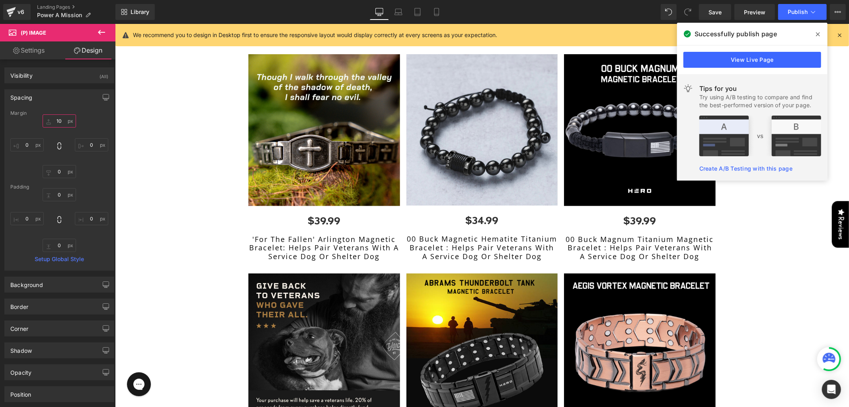
click at [57, 121] on input "10" at bounding box center [59, 120] width 33 height 13
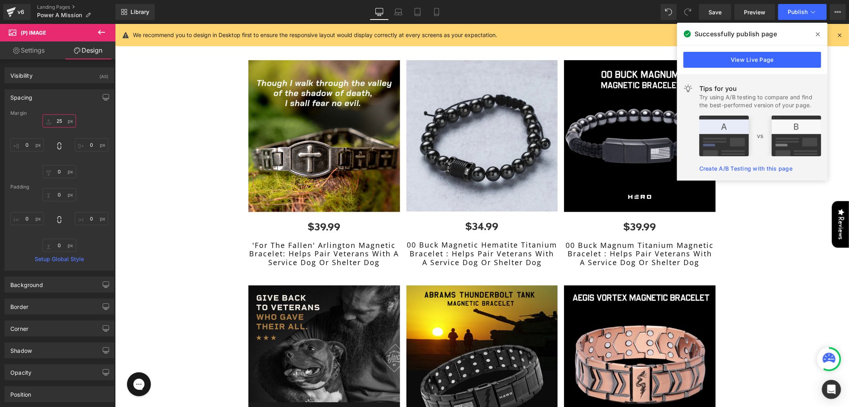
click at [54, 123] on input "25" at bounding box center [59, 120] width 33 height 13
type input "35"
click at [94, 121] on div "35 35 0px 0 0px 0 0px 0" at bounding box center [59, 146] width 98 height 64
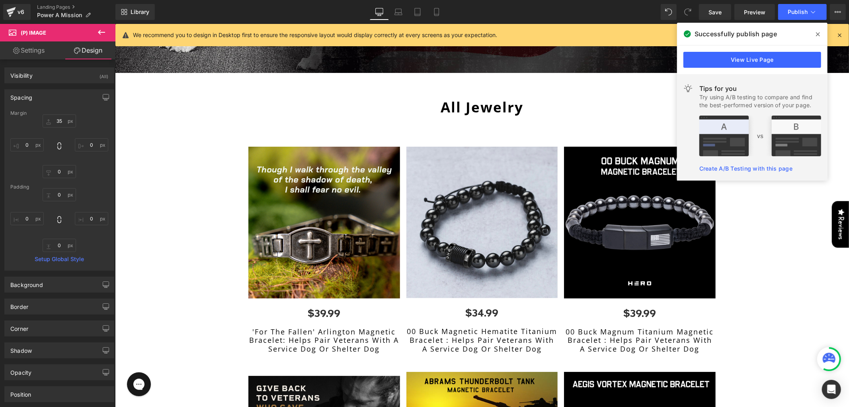
scroll to position [270, 0]
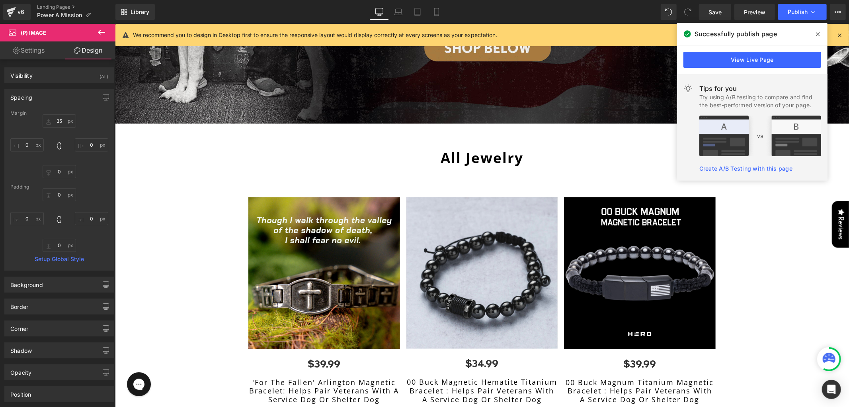
drag, startPoint x: 411, startPoint y: 184, endPoint x: 406, endPoint y: 184, distance: 5.6
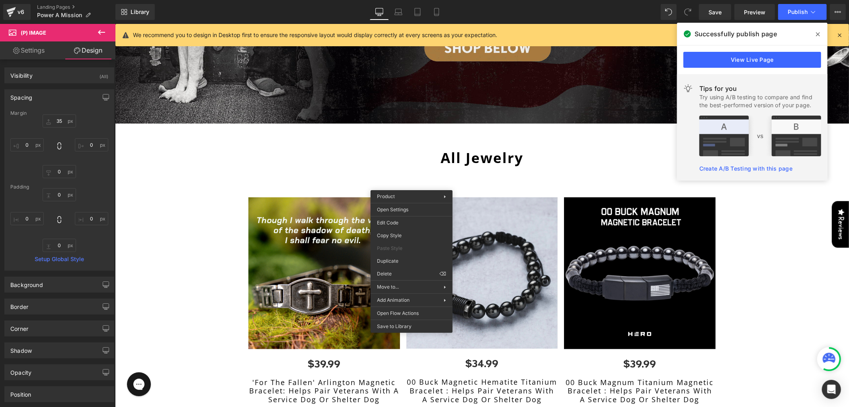
click at [332, 199] on img at bounding box center [324, 273] width 152 height 152
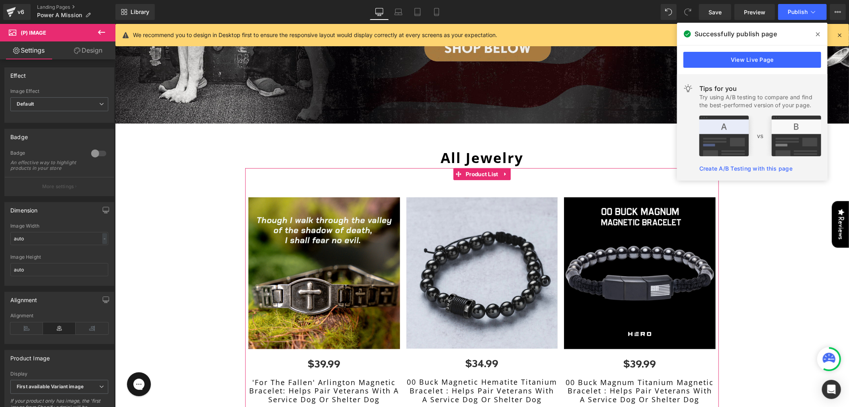
click at [404, 180] on div "Sale Off (P) Image $34.99 (P) Price" at bounding box center [482, 294] width 158 height 229
click at [92, 53] on link "Design" at bounding box center [88, 50] width 58 height 18
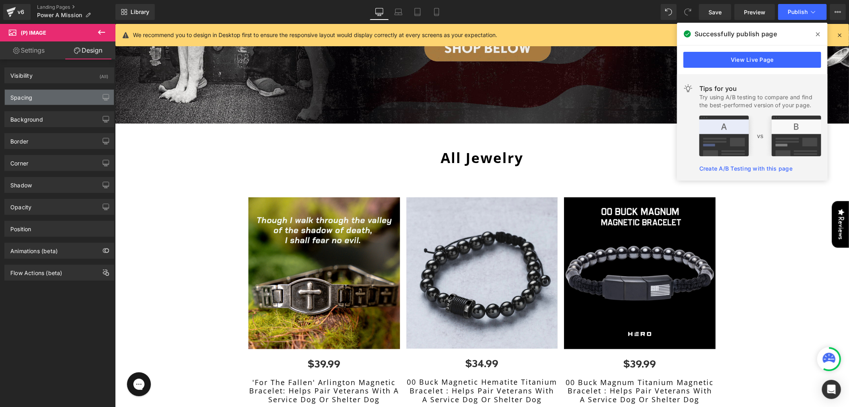
click at [47, 98] on div "Spacing" at bounding box center [59, 97] width 109 height 15
type input "35"
type input "0"
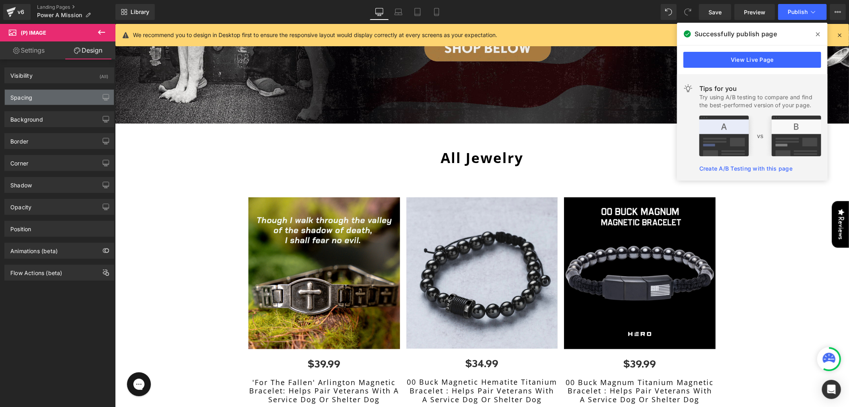
type input "0"
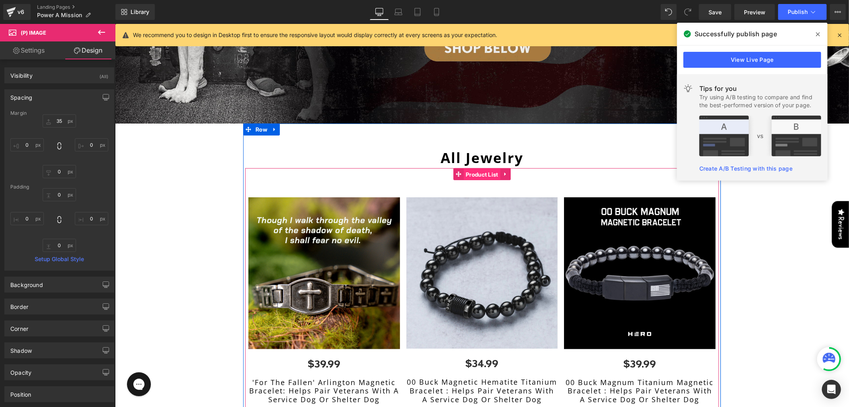
click at [481, 169] on span "Product List" at bounding box center [482, 174] width 37 height 12
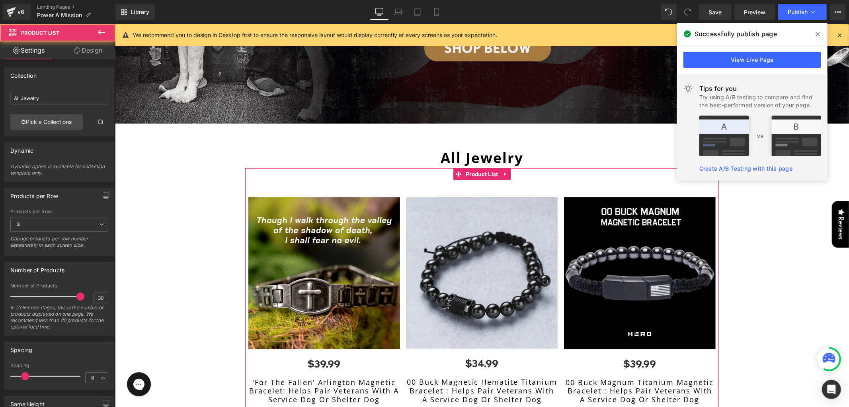
click at [92, 52] on link "Design" at bounding box center [88, 50] width 58 height 18
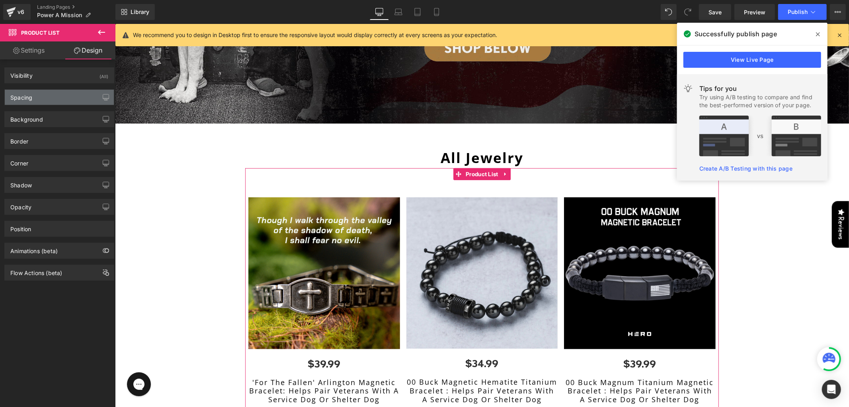
type input "0"
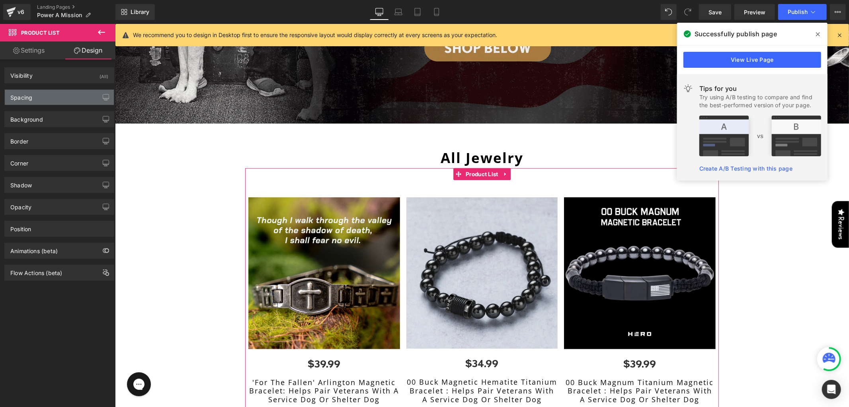
type input "0"
click at [39, 98] on div "Spacing" at bounding box center [59, 97] width 109 height 15
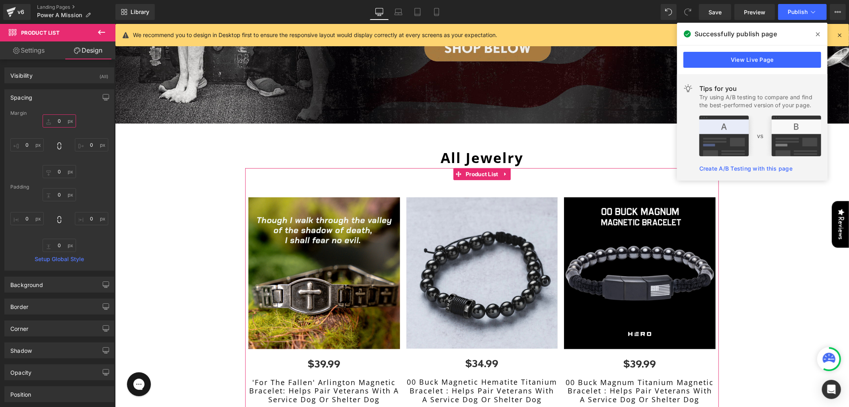
click at [53, 117] on input "0" at bounding box center [59, 120] width 33 height 13
click at [53, 120] on input "0" at bounding box center [59, 120] width 33 height 13
type input "-30"
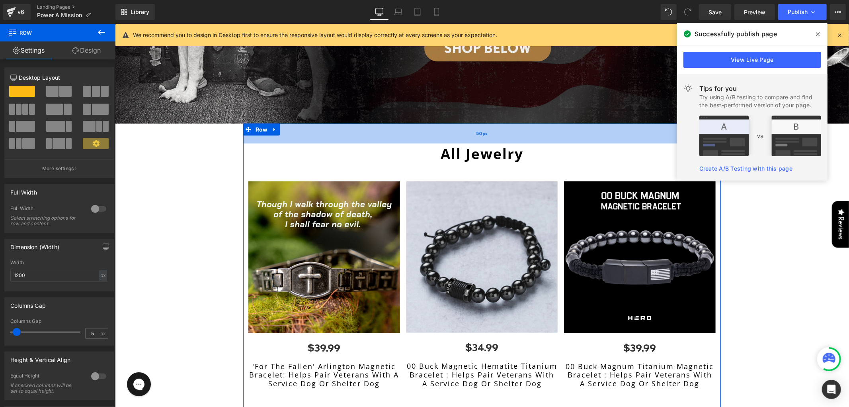
drag, startPoint x: 445, startPoint y: 141, endPoint x: 444, endPoint y: 137, distance: 4.2
click at [444, 137] on div "50px" at bounding box center [482, 133] width 478 height 20
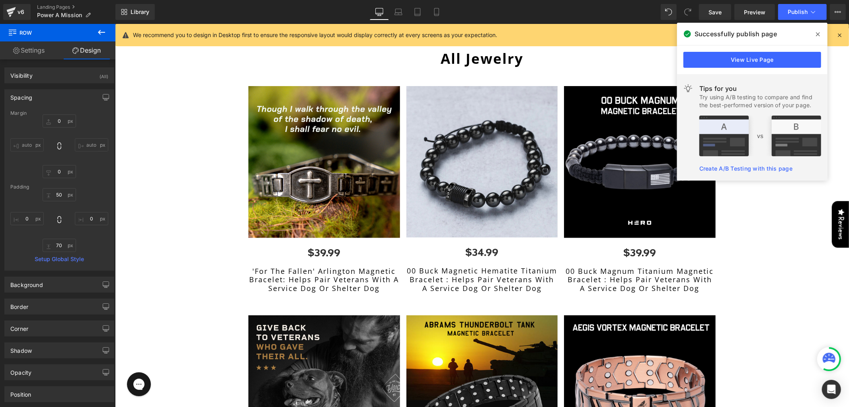
scroll to position [359, 0]
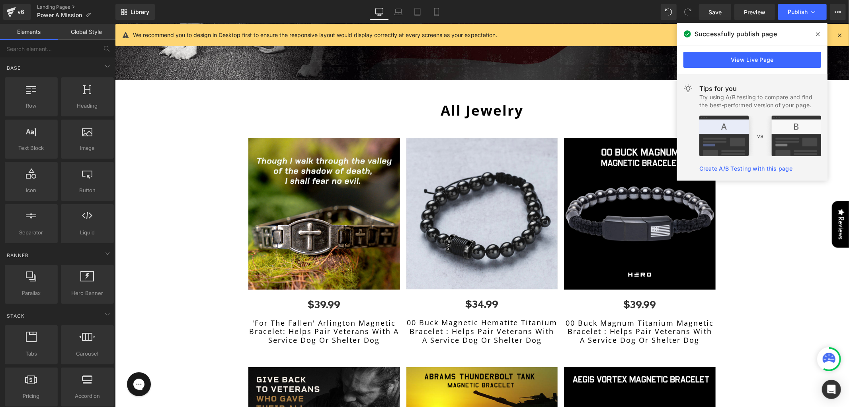
scroll to position [270, 0]
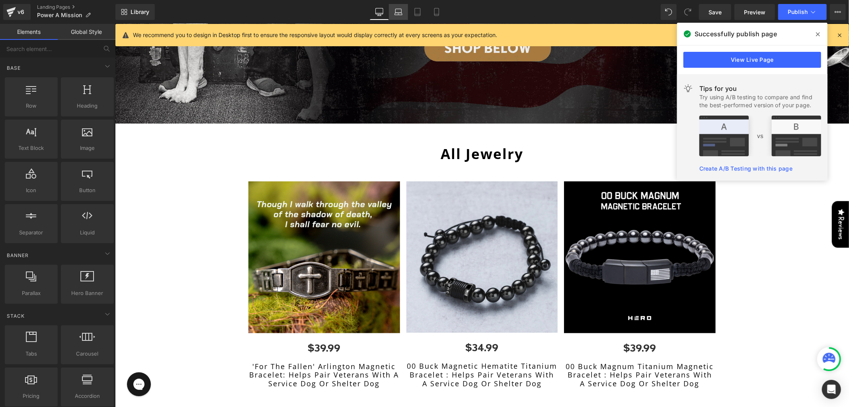
click at [400, 14] on icon at bounding box center [399, 12] width 8 height 8
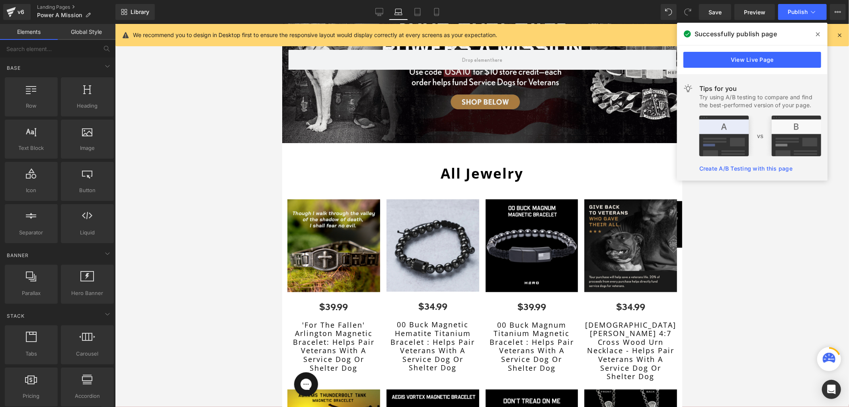
scroll to position [113, 0]
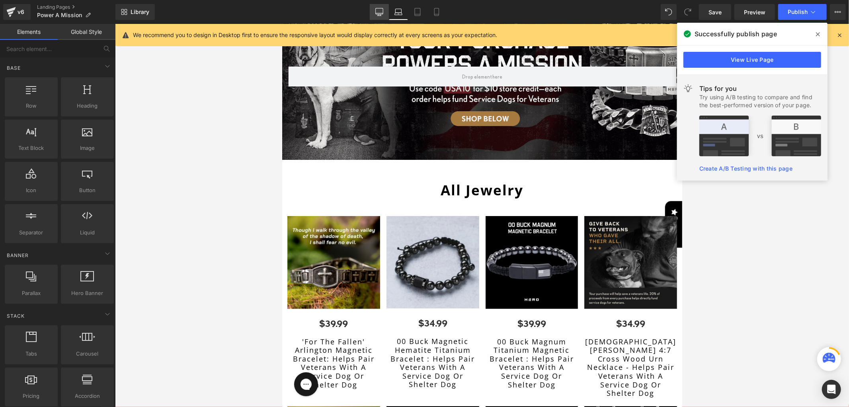
click at [377, 12] on icon at bounding box center [380, 12] width 8 height 8
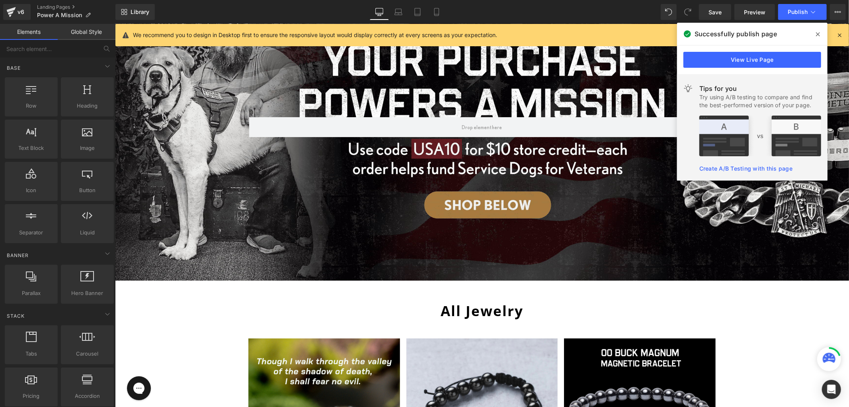
scroll to position [366, 0]
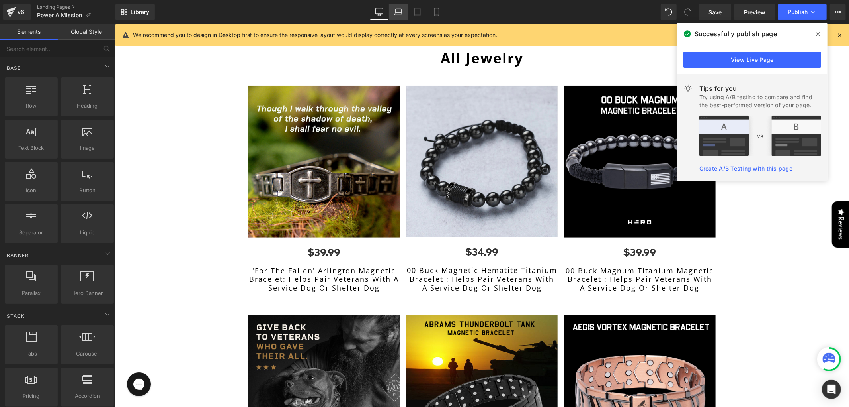
drag, startPoint x: 399, startPoint y: 11, endPoint x: 133, endPoint y: 30, distance: 267.5
click at [399, 11] on icon at bounding box center [399, 12] width 8 height 8
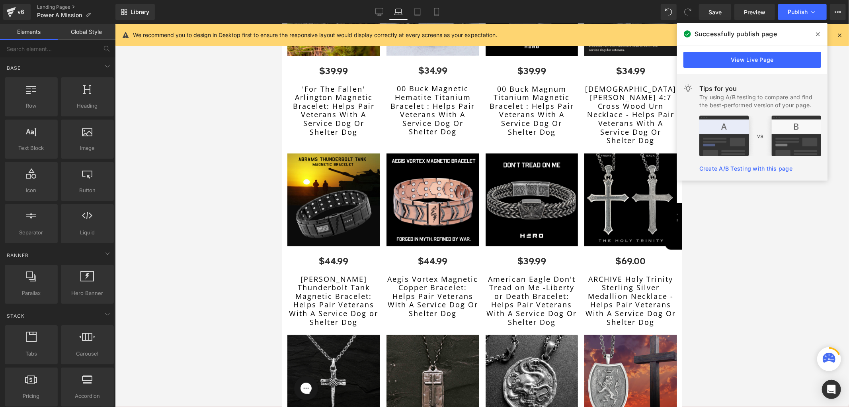
scroll to position [246, 0]
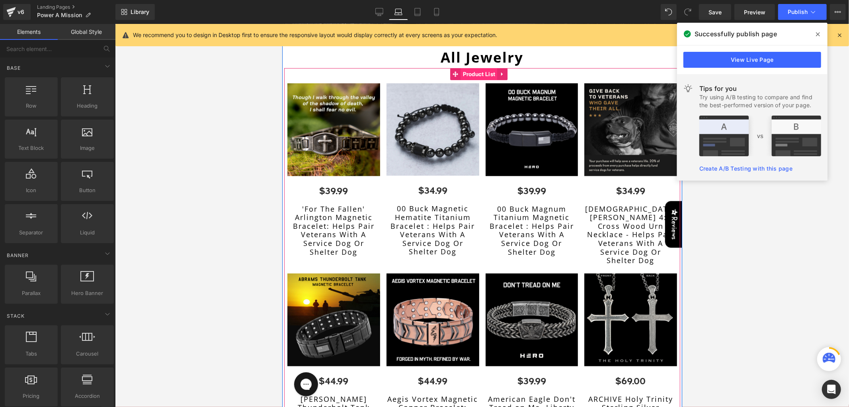
click at [472, 68] on span "Product List" at bounding box center [479, 74] width 37 height 12
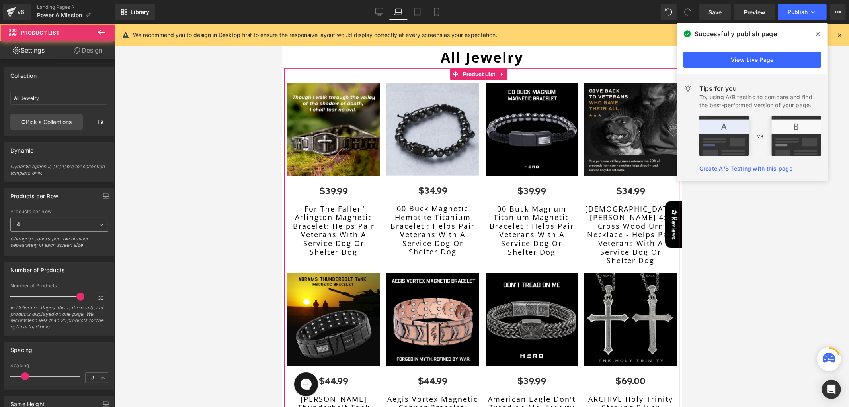
click at [45, 219] on span "4" at bounding box center [59, 224] width 98 height 14
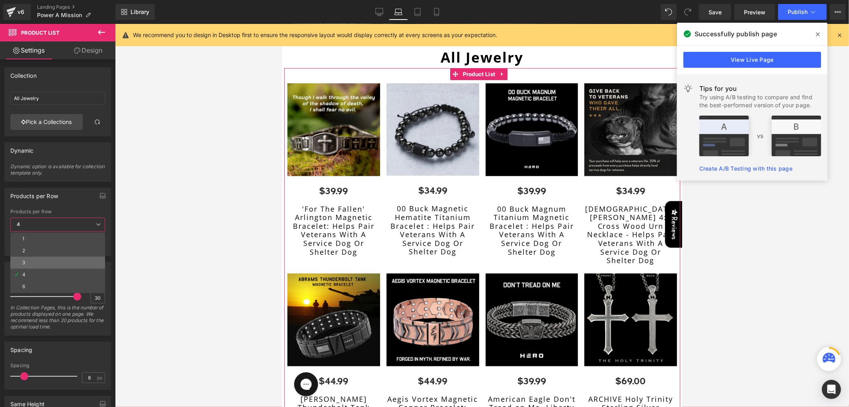
click at [32, 263] on li "3" at bounding box center [57, 262] width 95 height 12
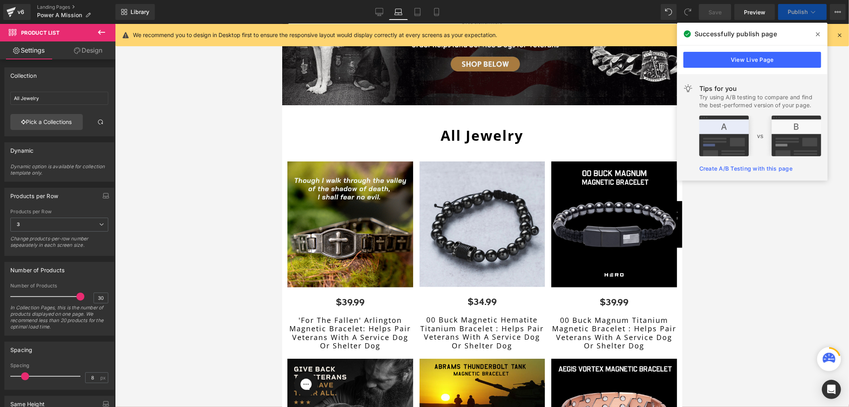
scroll to position [201, 0]
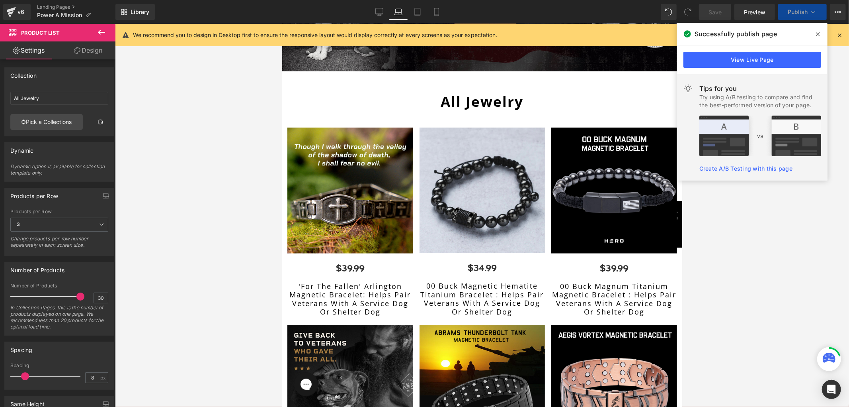
click at [345, 150] on img at bounding box center [350, 190] width 126 height 126
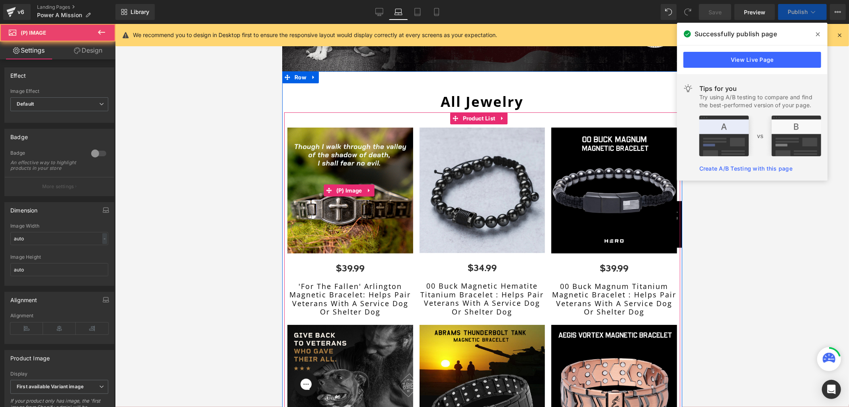
click at [334, 151] on img at bounding box center [350, 190] width 126 height 126
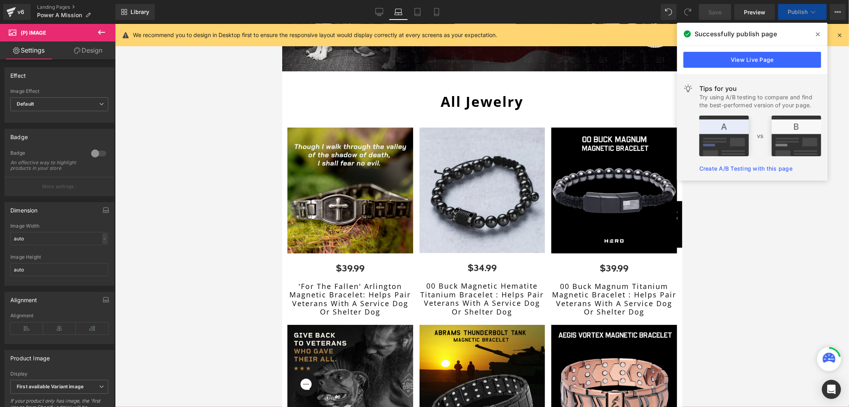
click at [74, 45] on link "Design" at bounding box center [88, 50] width 58 height 18
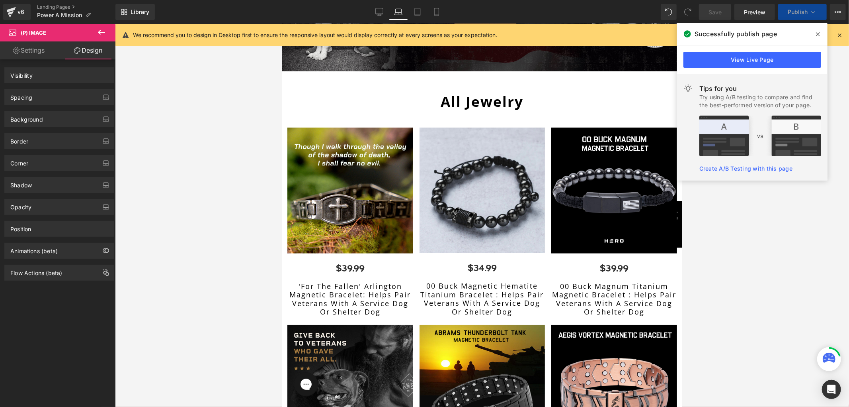
click at [39, 96] on div "Spacing" at bounding box center [59, 97] width 109 height 15
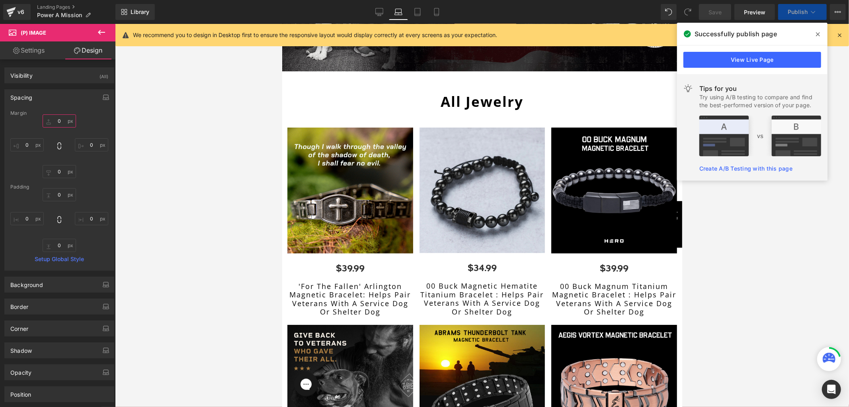
click at [51, 120] on input "0" at bounding box center [59, 120] width 33 height 13
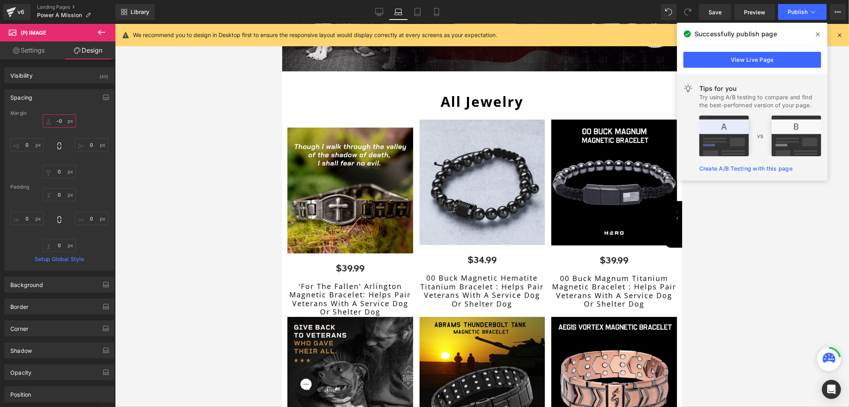
type input "0"
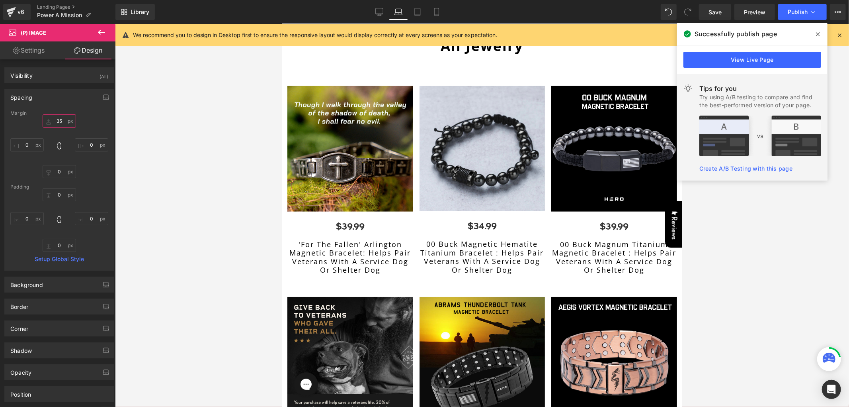
scroll to position [350, 0]
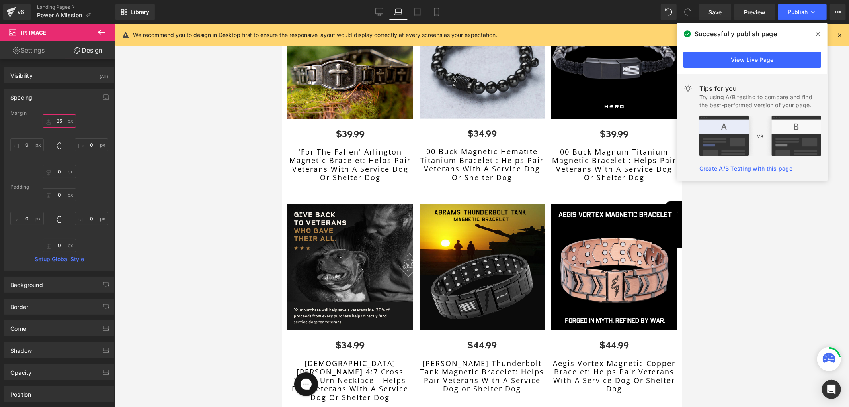
click at [58, 121] on input "35" at bounding box center [59, 120] width 33 height 13
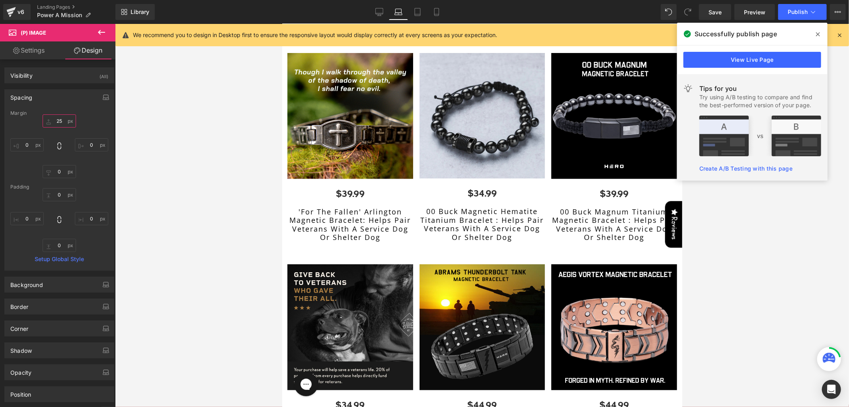
type input "25"
click at [99, 129] on div "35 25 0px 0 0px 0 0px 0" at bounding box center [59, 146] width 98 height 64
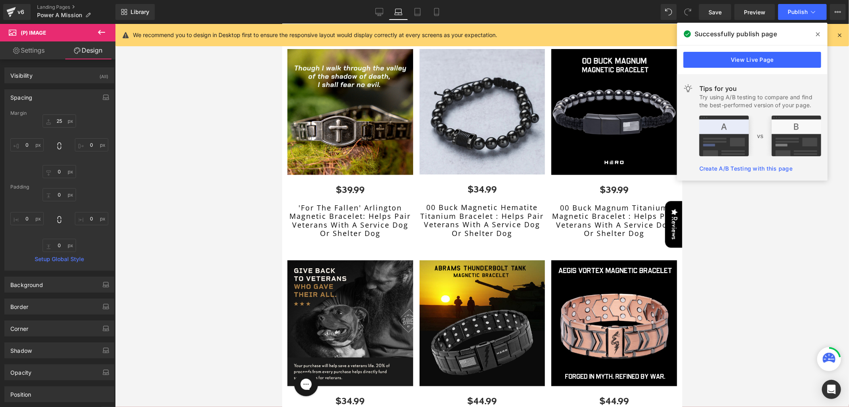
scroll to position [157, 0]
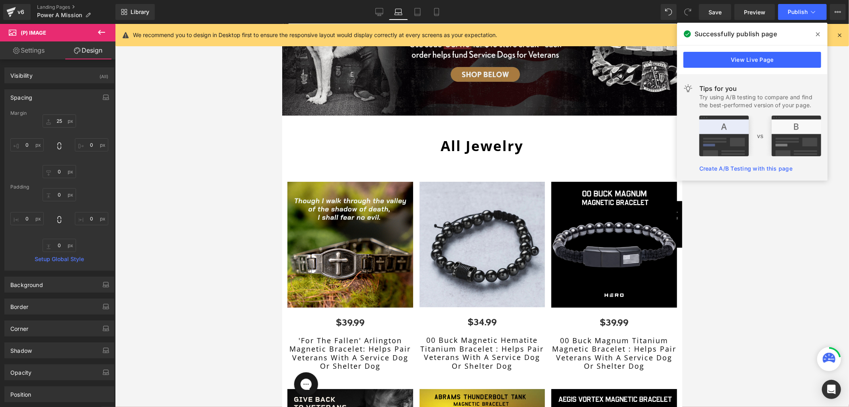
click at [411, 173] on div "Sale Off (P) Image $39.99 (P) Price" at bounding box center [350, 271] width 132 height 207
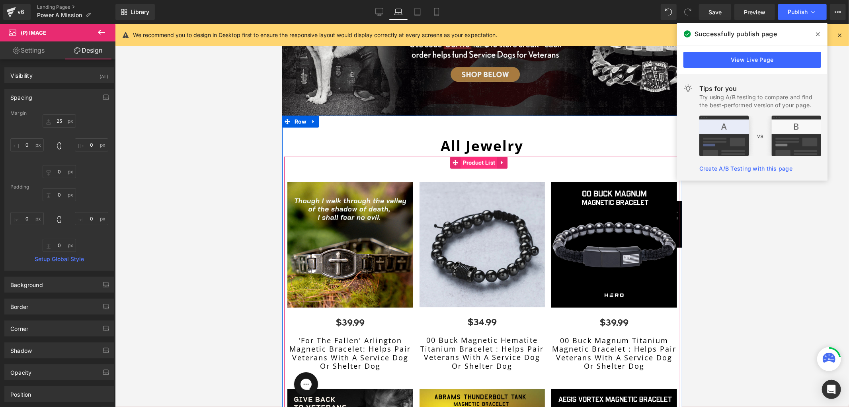
click at [461, 159] on span "Product List" at bounding box center [479, 162] width 37 height 12
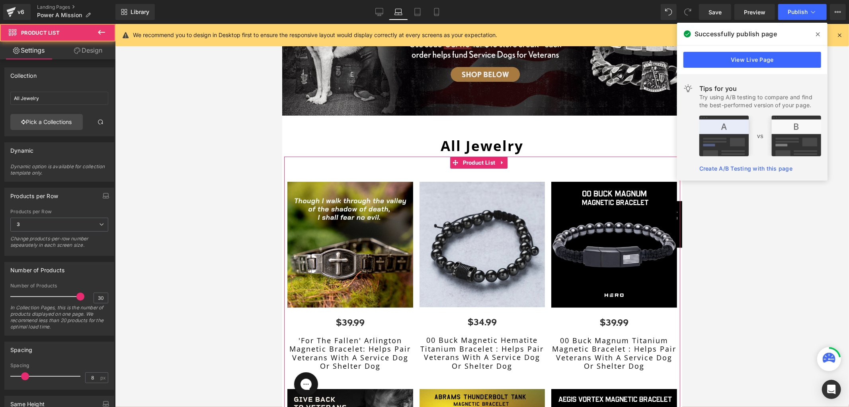
click at [77, 56] on link "Design" at bounding box center [88, 50] width 58 height 18
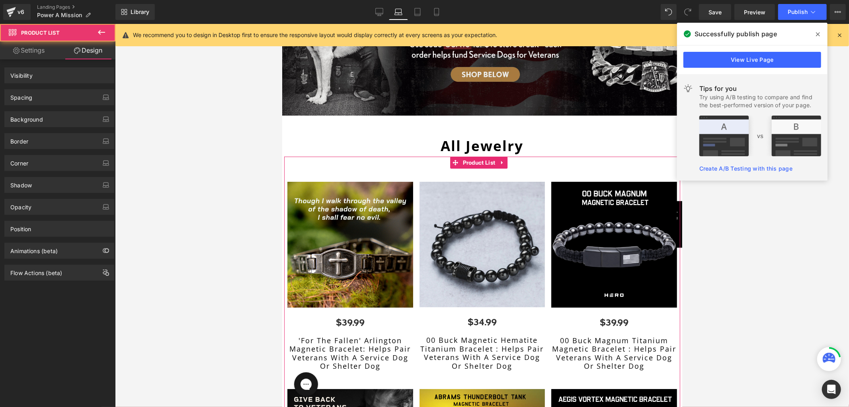
click at [54, 100] on div "Spacing" at bounding box center [59, 97] width 109 height 15
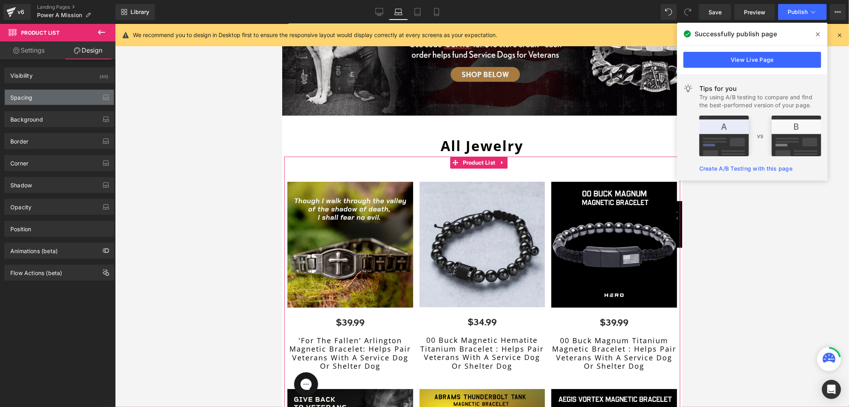
type input "0"
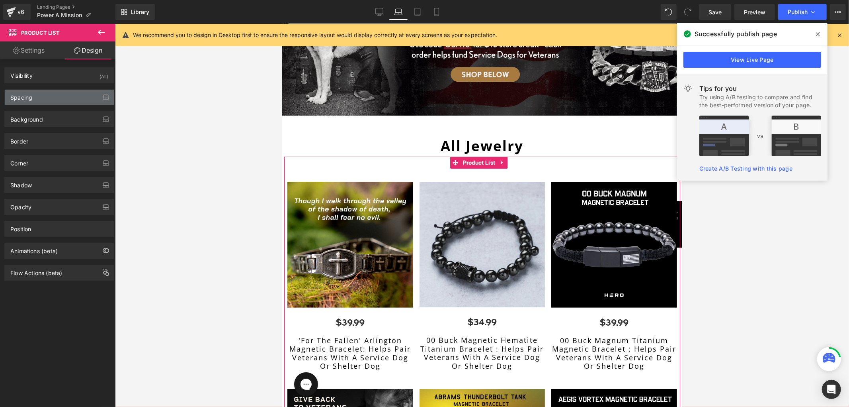
type input "0"
click at [46, 99] on div "Spacing" at bounding box center [59, 97] width 109 height 15
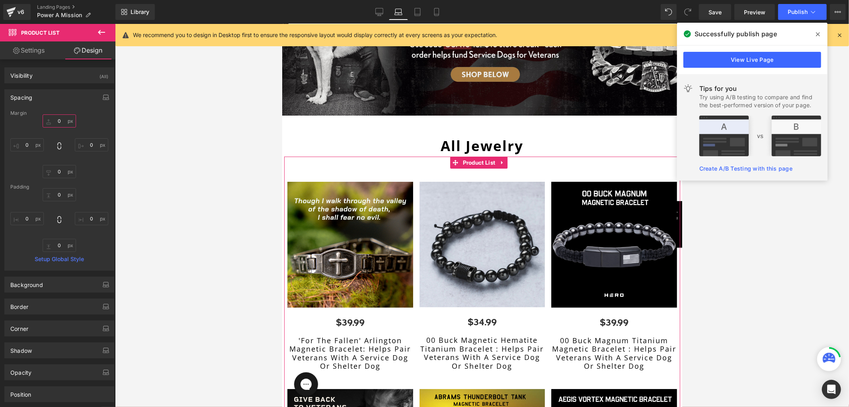
click at [58, 117] on input "0" at bounding box center [59, 120] width 33 height 13
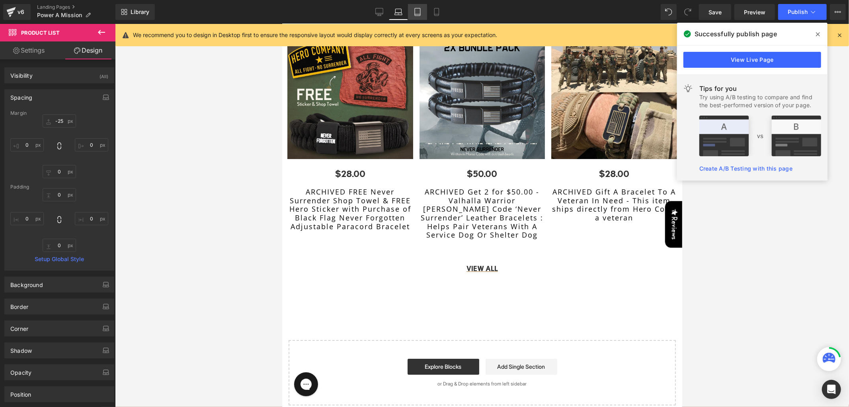
click at [413, 6] on link "Tablet" at bounding box center [417, 12] width 19 height 16
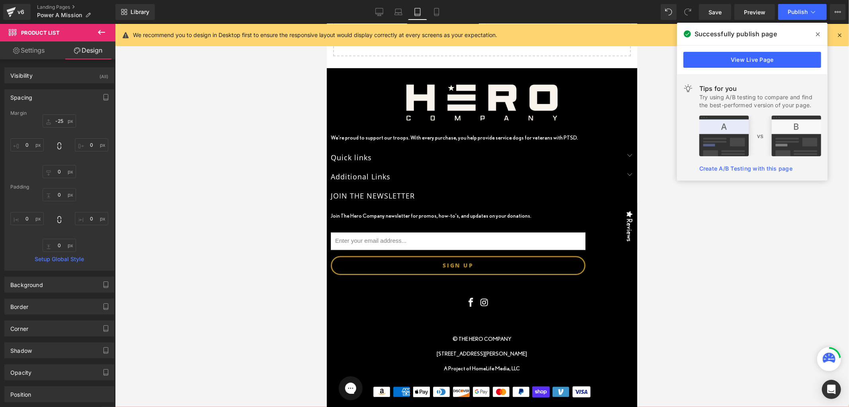
scroll to position [69, 0]
type input "0"
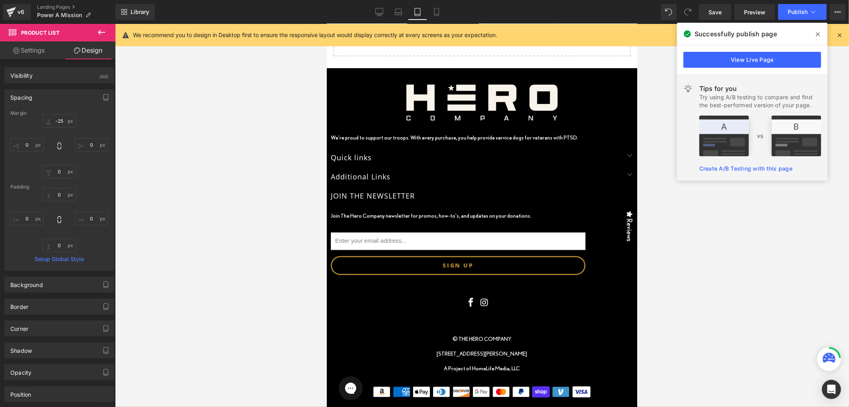
type input "0"
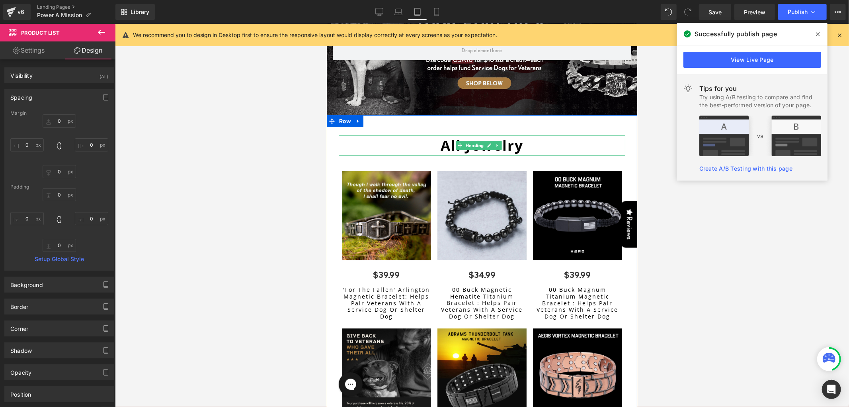
click at [440, 140] on strong "All Jewelry" at bounding box center [481, 144] width 83 height 19
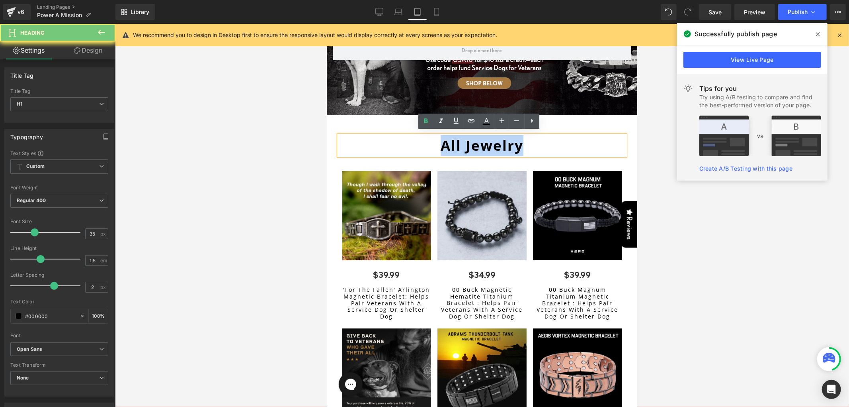
click at [440, 140] on strong "All Jewelry" at bounding box center [481, 144] width 83 height 19
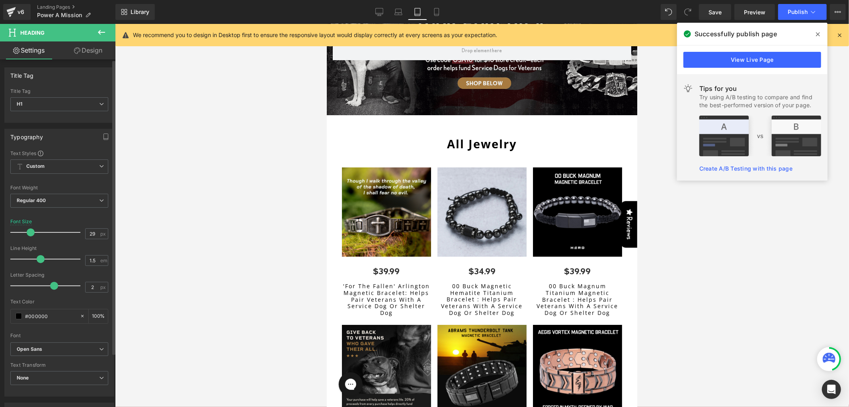
type input "30"
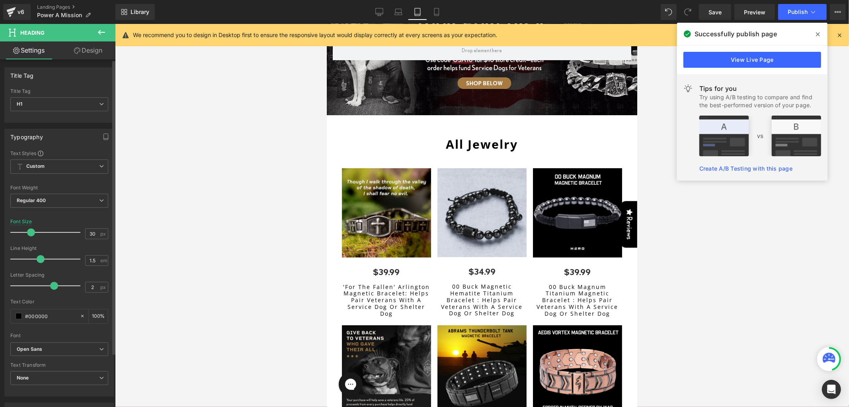
click at [30, 233] on span at bounding box center [31, 232] width 8 height 8
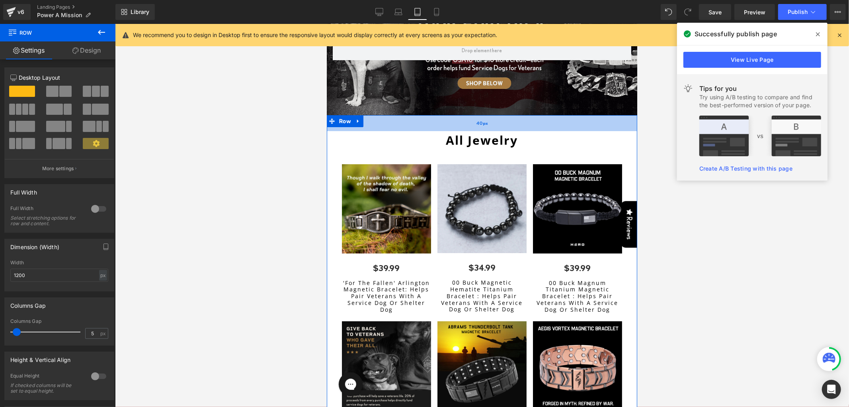
drag, startPoint x: 459, startPoint y: 119, endPoint x: 460, endPoint y: 115, distance: 4.0
click at [460, 115] on div "40px" at bounding box center [482, 123] width 311 height 16
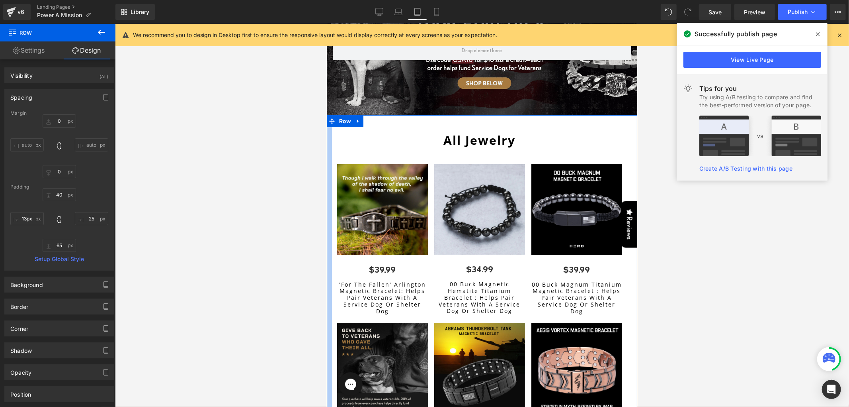
drag, startPoint x: 332, startPoint y: 150, endPoint x: 328, endPoint y: 152, distance: 5.3
click at [25, 218] on input "13px" at bounding box center [26, 218] width 33 height 13
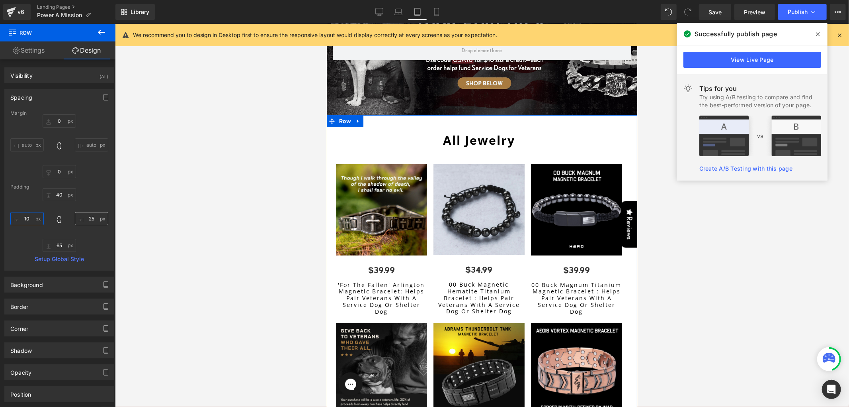
type input "10"
click at [83, 219] on input "25" at bounding box center [91, 218] width 33 height 13
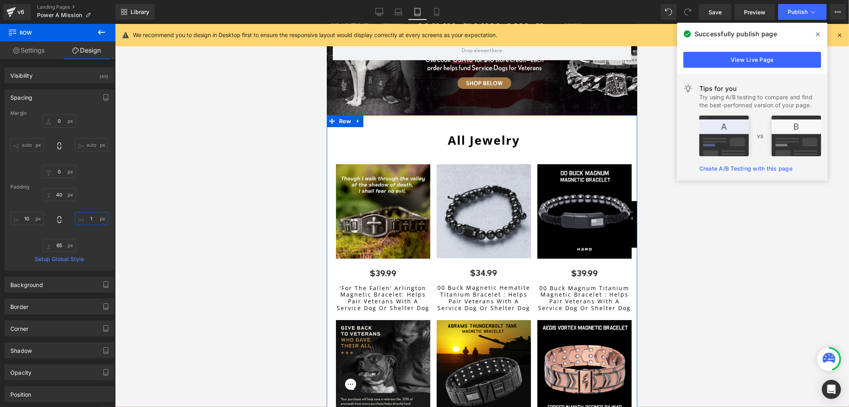
type input "10"
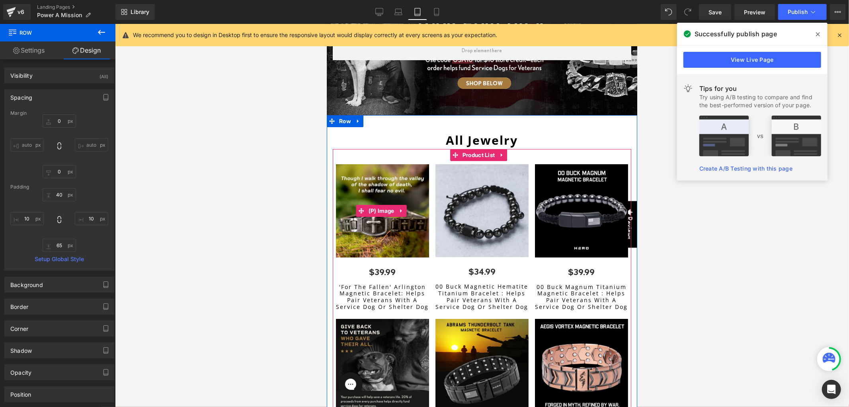
click at [384, 179] on img at bounding box center [382, 210] width 93 height 93
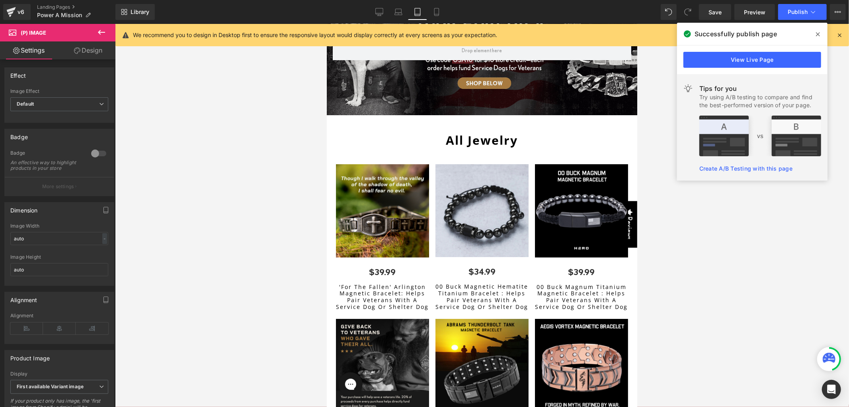
click at [79, 49] on icon at bounding box center [77, 50] width 6 height 6
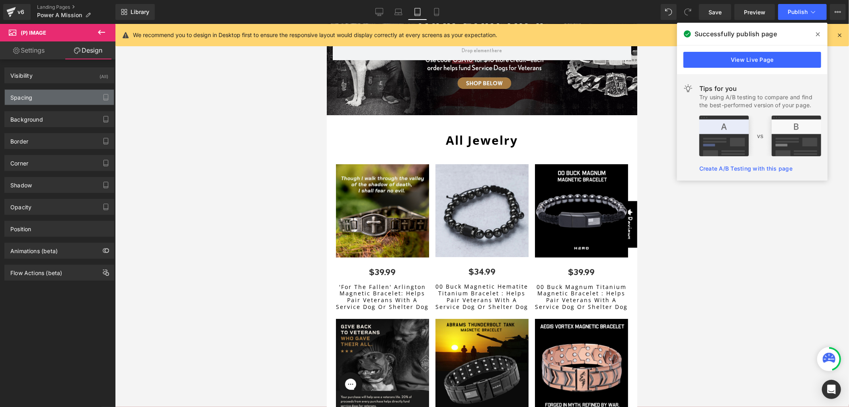
click at [46, 90] on div "Spacing" at bounding box center [59, 97] width 109 height 15
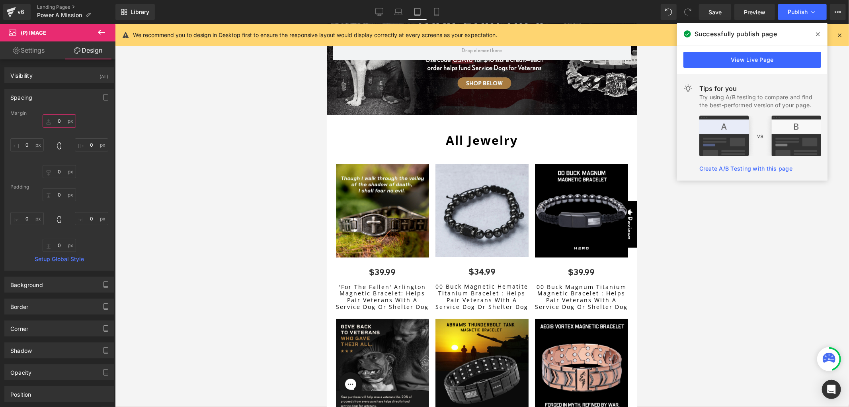
click at [55, 118] on input "0" at bounding box center [59, 120] width 33 height 13
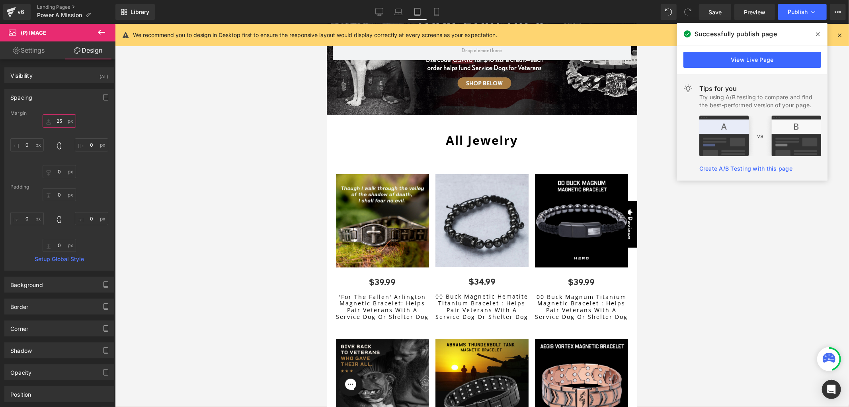
click at [53, 118] on input "25" at bounding box center [59, 120] width 33 height 13
type input "15"
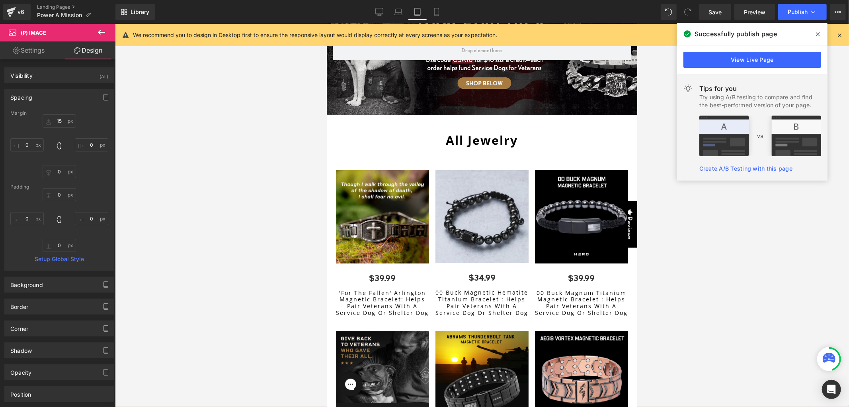
click at [475, 164] on div "Sale Off (P) Image $34.99 (P) Price (P) Title" at bounding box center [481, 241] width 93 height 154
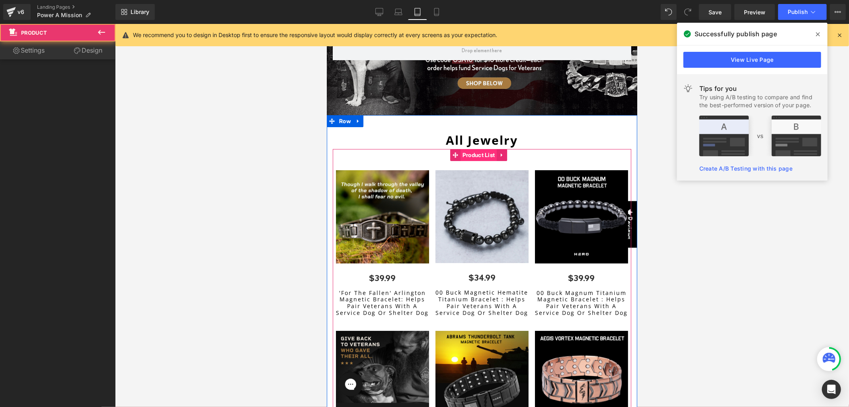
click at [466, 151] on span "Product List" at bounding box center [478, 155] width 37 height 12
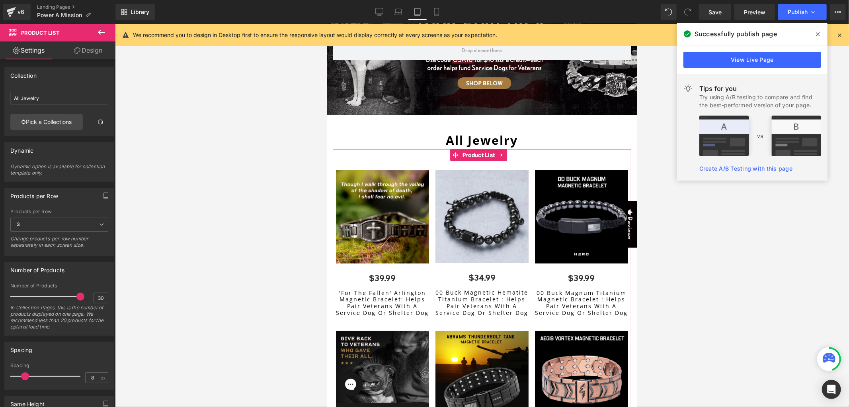
click at [90, 53] on link "Design" at bounding box center [88, 50] width 58 height 18
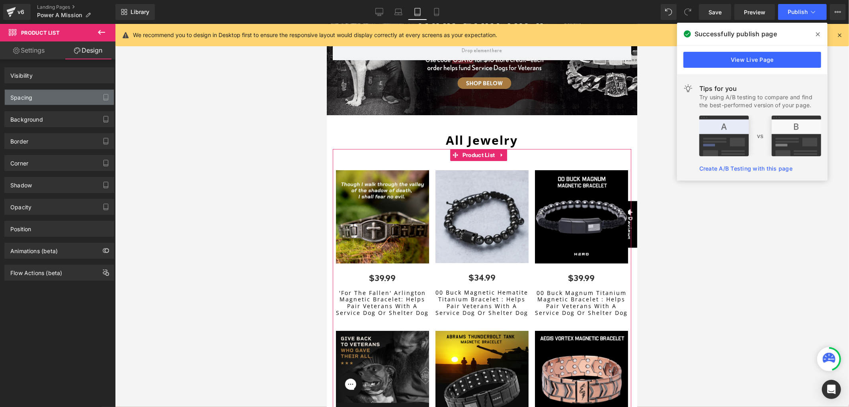
click at [49, 100] on div "Spacing" at bounding box center [59, 97] width 109 height 15
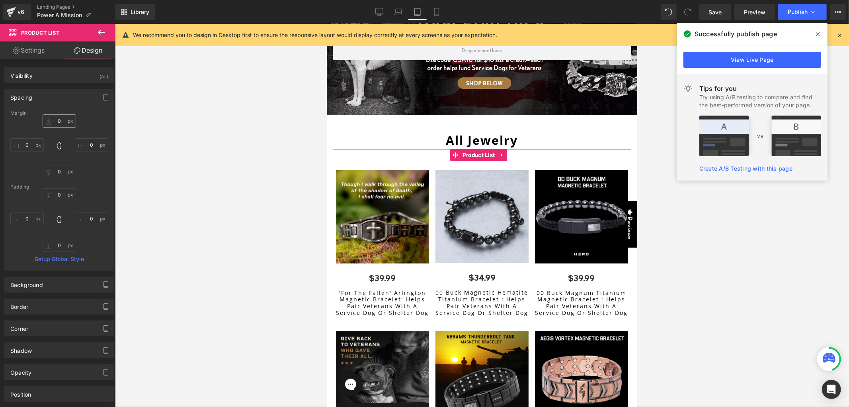
type input "0"
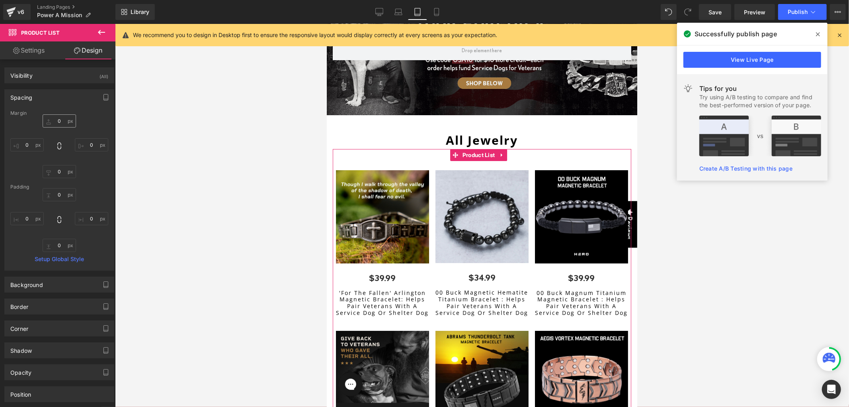
type input "0"
click at [54, 119] on input "0" at bounding box center [59, 120] width 33 height 13
click at [53, 121] on input "0" at bounding box center [59, 120] width 33 height 13
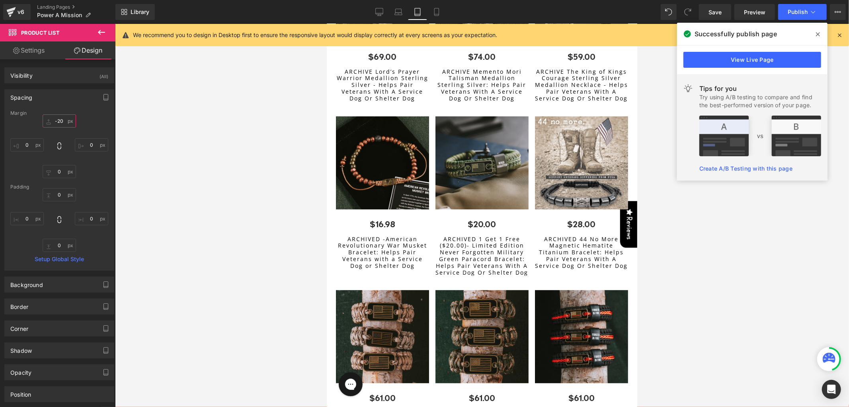
scroll to position [909, 0]
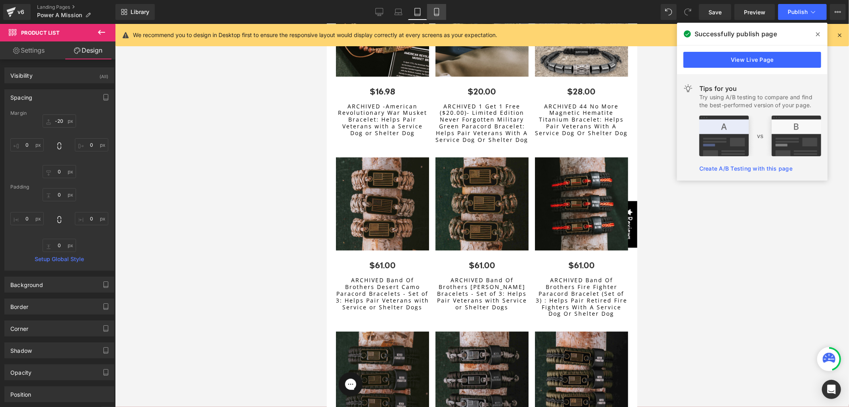
click at [435, 10] on icon at bounding box center [437, 12] width 8 height 8
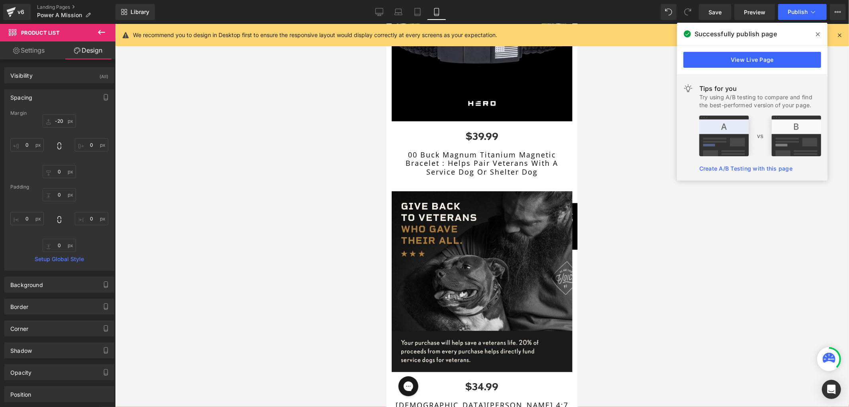
type input "-15"
type input "0"
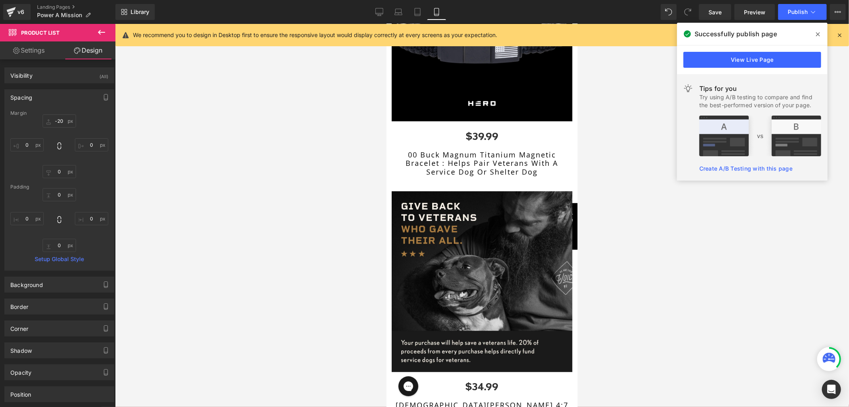
type input "0"
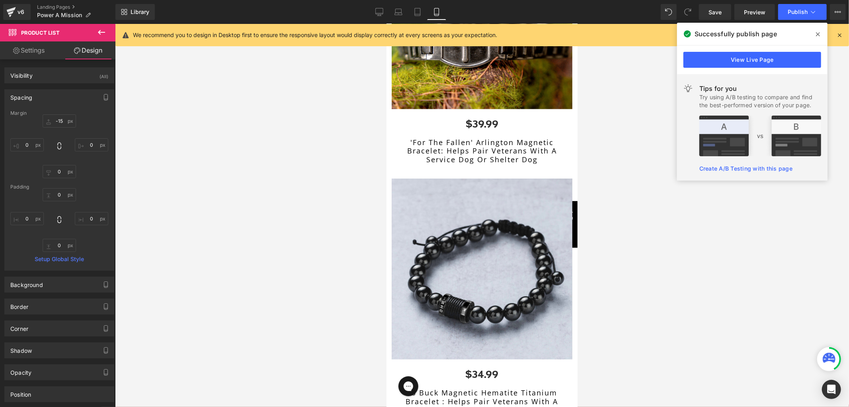
scroll to position [422, 0]
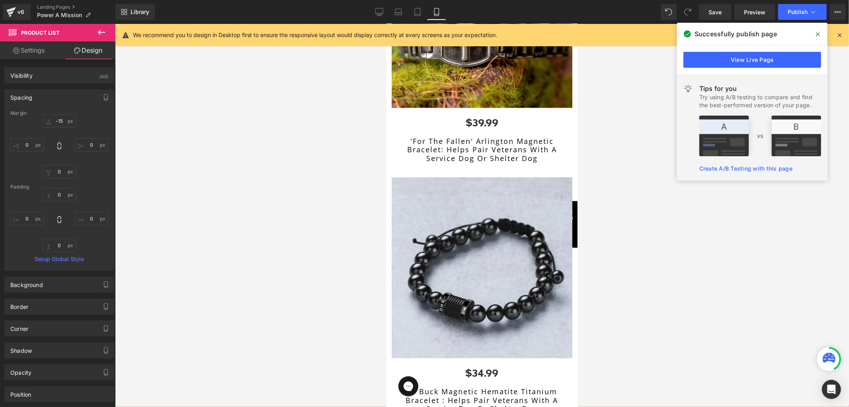
click at [468, 213] on img at bounding box center [481, 267] width 181 height 181
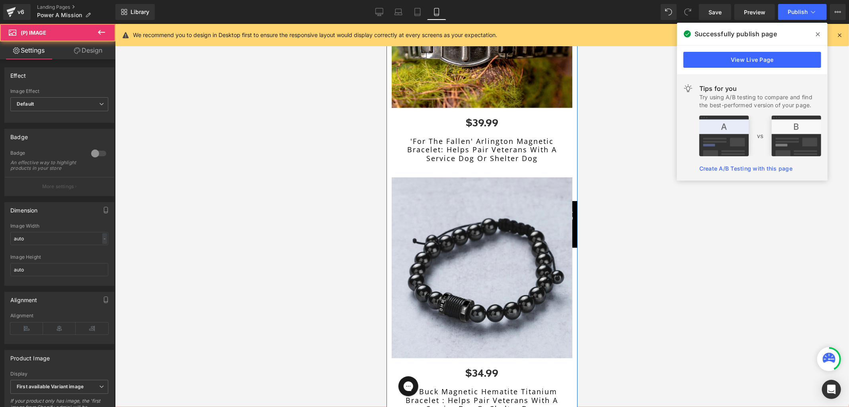
scroll to position [157, 0]
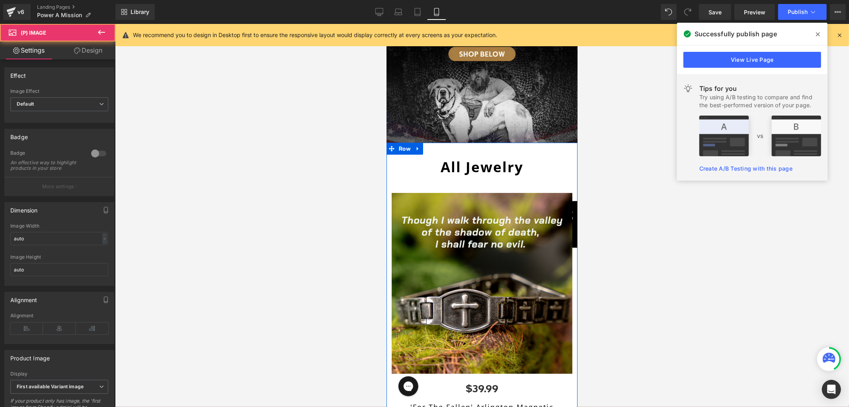
click at [465, 157] on strong "All Jewelry" at bounding box center [481, 166] width 83 height 19
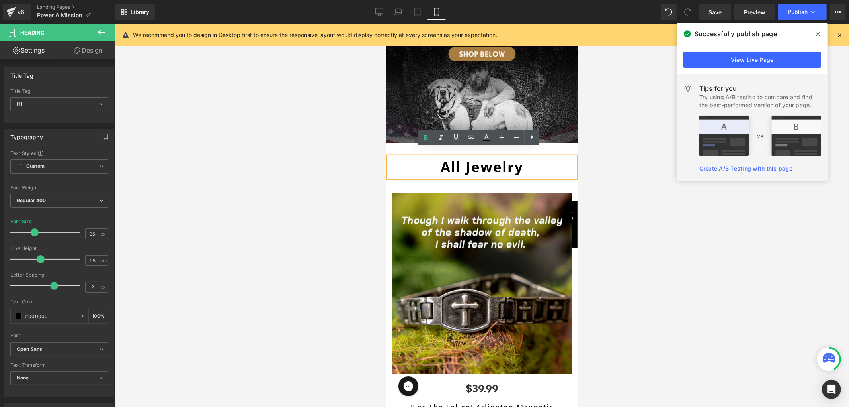
click at [457, 157] on strong "All Jewelry" at bounding box center [481, 166] width 83 height 19
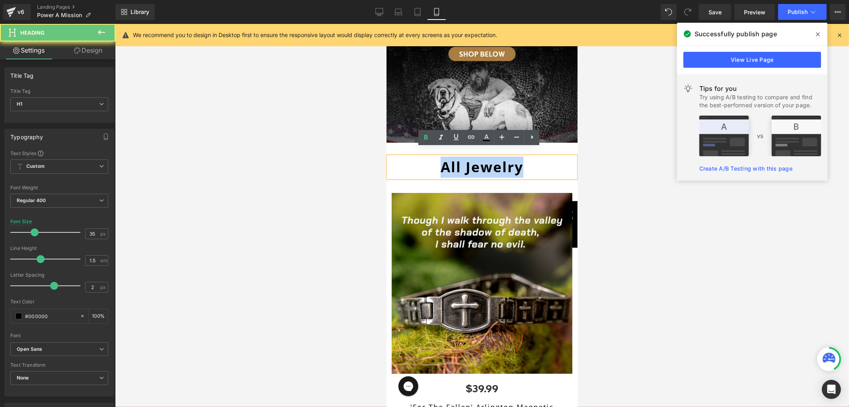
click at [457, 157] on strong "All Jewelry" at bounding box center [481, 166] width 83 height 19
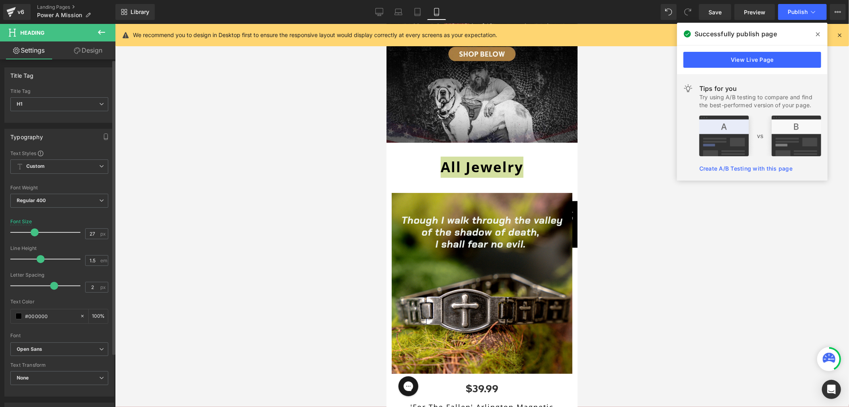
click at [28, 233] on div at bounding box center [47, 232] width 66 height 16
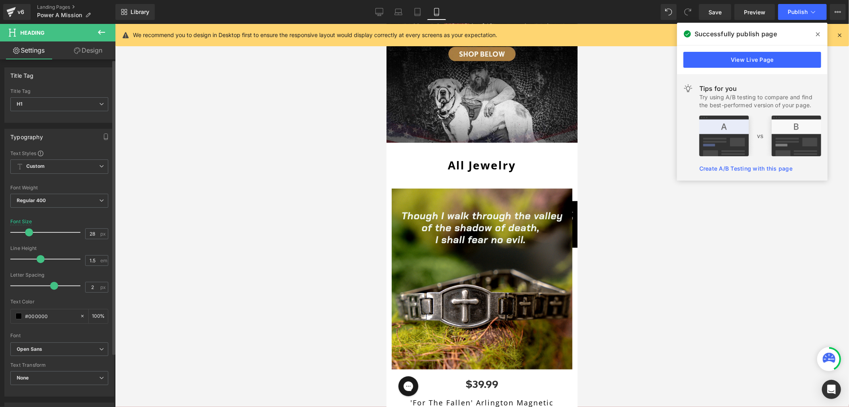
type input "30"
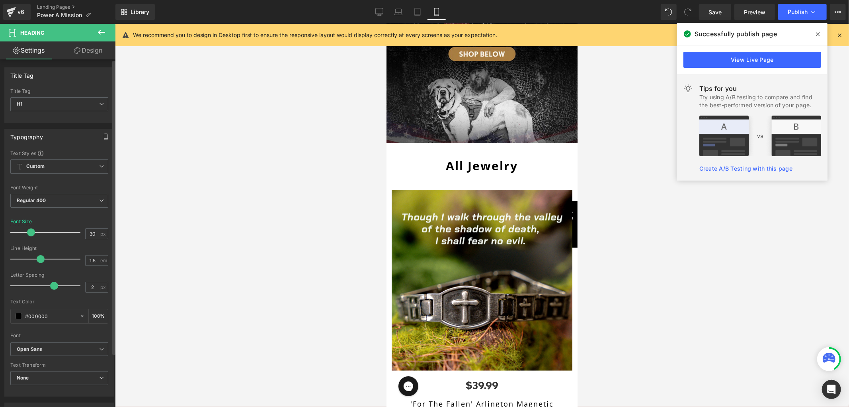
click at [30, 233] on span at bounding box center [31, 232] width 8 height 8
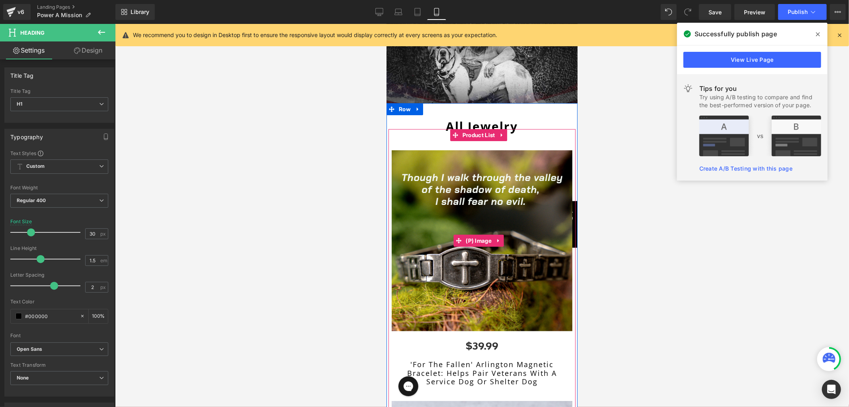
scroll to position [245, 0]
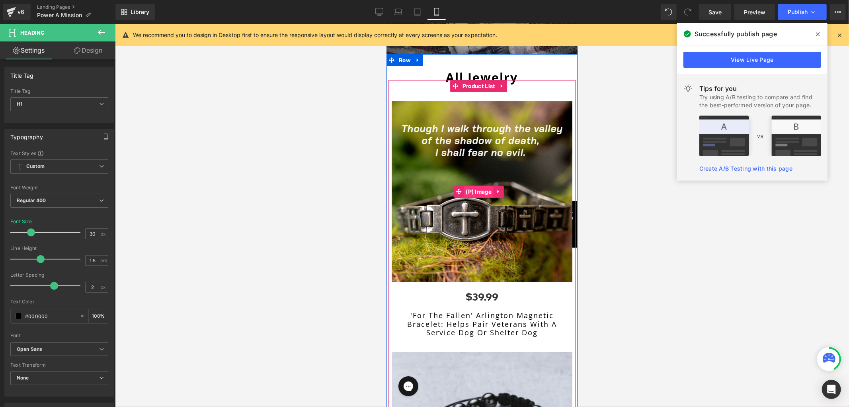
click at [471, 185] on span "(P) Image" at bounding box center [479, 191] width 30 height 12
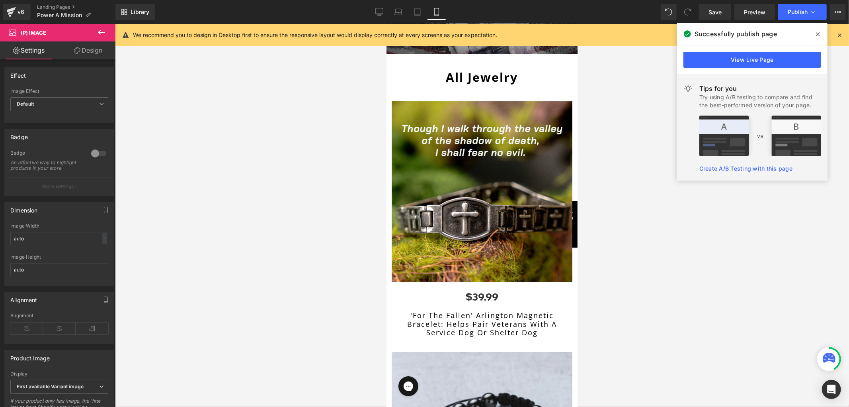
click at [84, 55] on link "Design" at bounding box center [88, 50] width 58 height 18
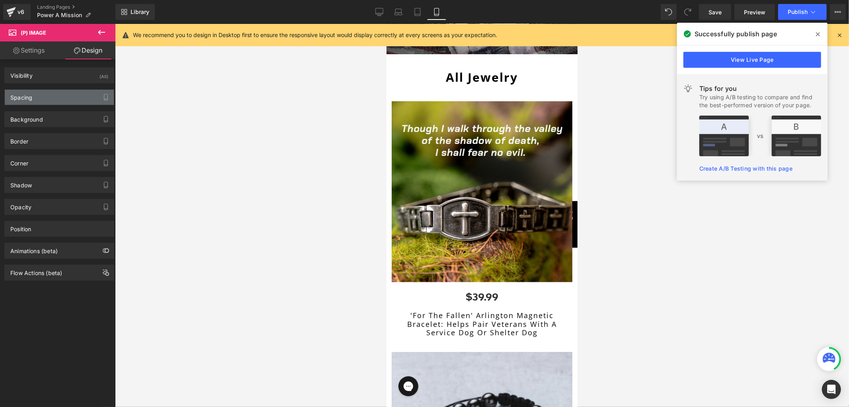
click at [62, 98] on div "Spacing" at bounding box center [59, 97] width 109 height 15
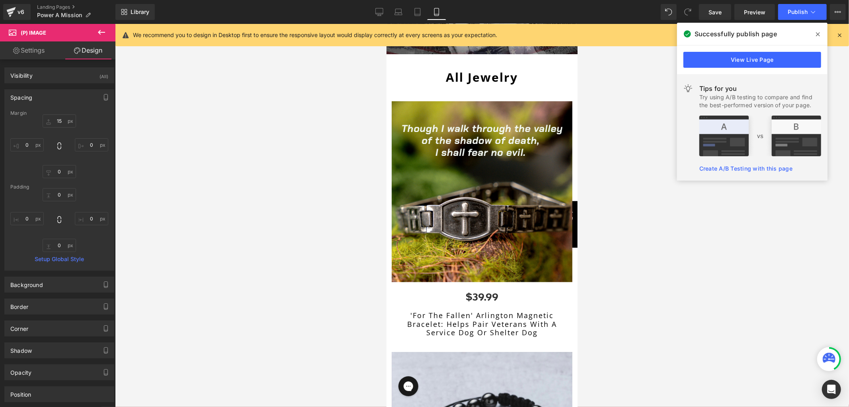
type input "15"
type input "0"
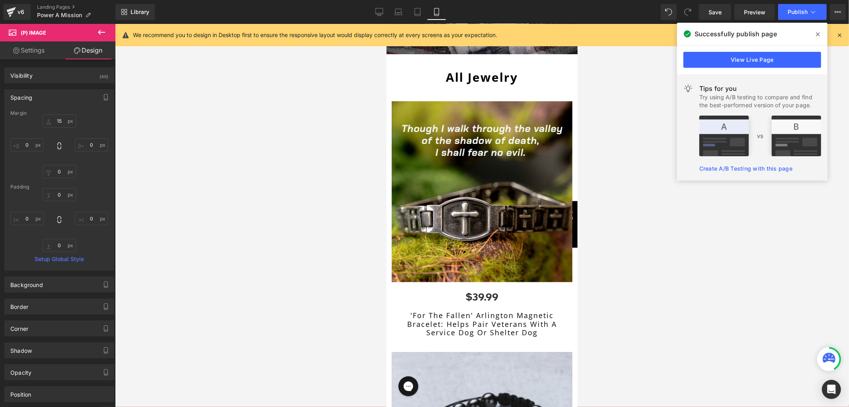
type input "0"
click at [59, 119] on input "15" at bounding box center [59, 120] width 33 height 13
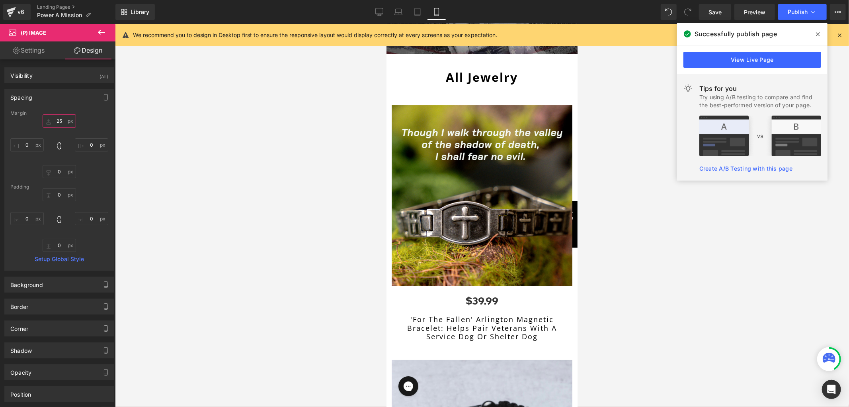
click at [57, 118] on input "25" at bounding box center [59, 120] width 33 height 13
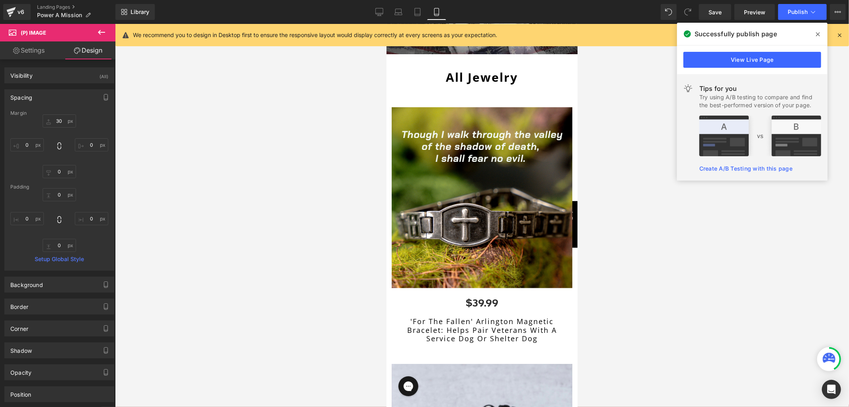
click at [90, 113] on div "Margin" at bounding box center [59, 113] width 98 height 6
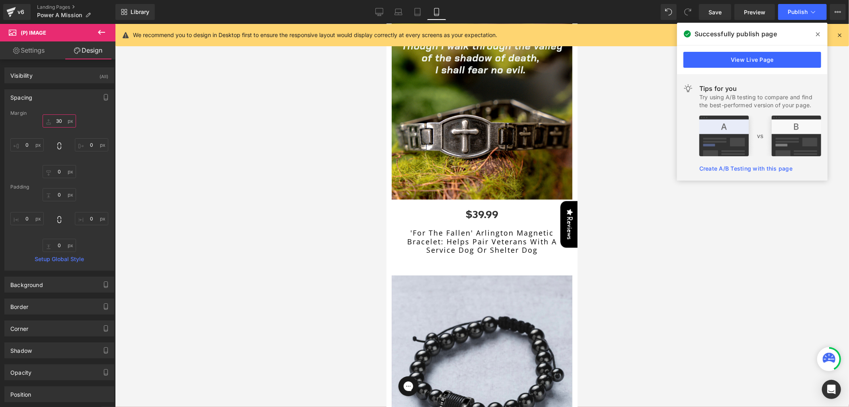
click at [57, 121] on input "30" at bounding box center [59, 120] width 33 height 13
click at [58, 121] on input "30" at bounding box center [59, 120] width 33 height 13
click at [61, 118] on input "33450" at bounding box center [59, 120] width 33 height 13
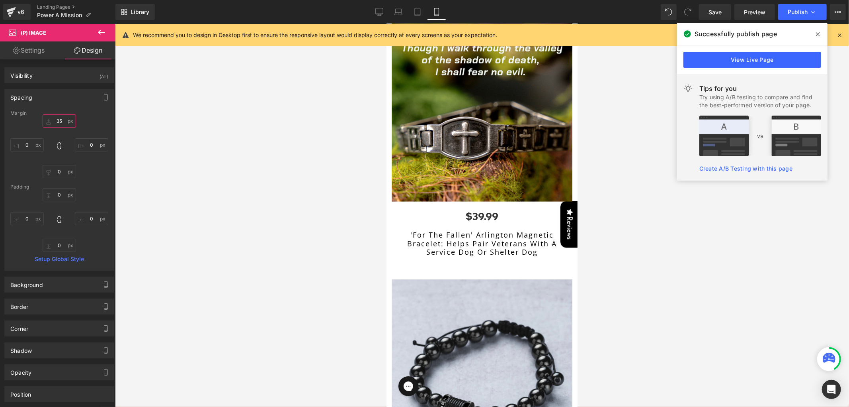
scroll to position [555, 0]
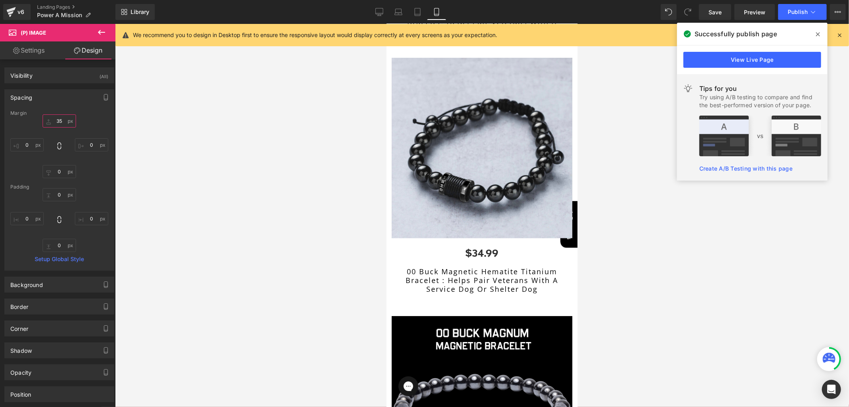
click at [58, 119] on input "35" at bounding box center [59, 120] width 33 height 13
type input "30"
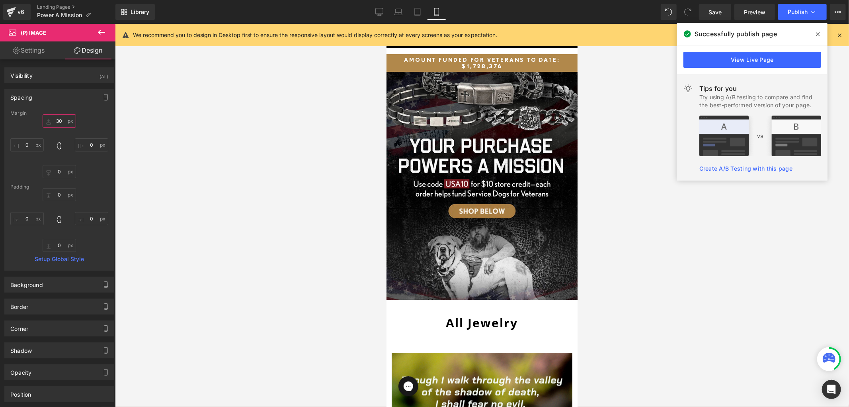
scroll to position [177, 0]
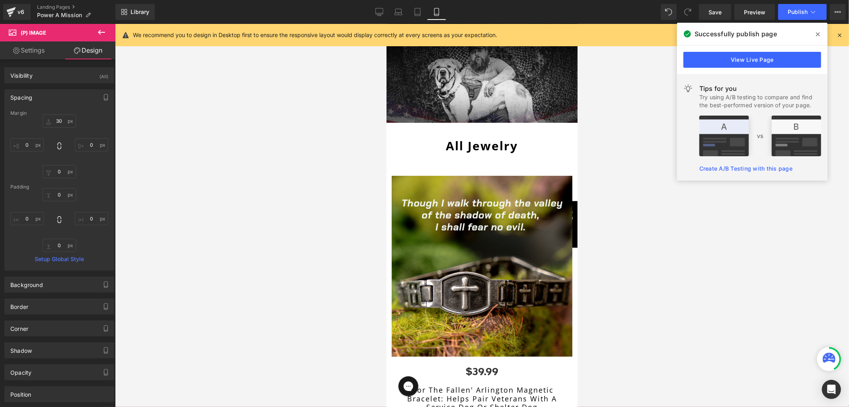
click at [303, 147] on div at bounding box center [482, 215] width 734 height 383
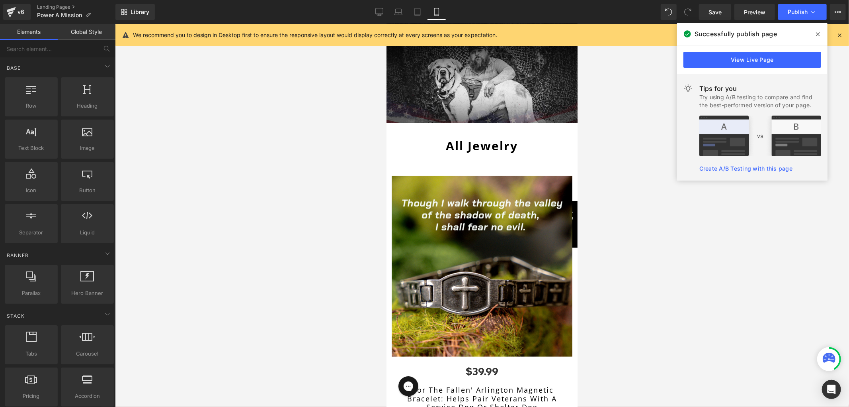
click at [474, 175] on img at bounding box center [481, 265] width 181 height 181
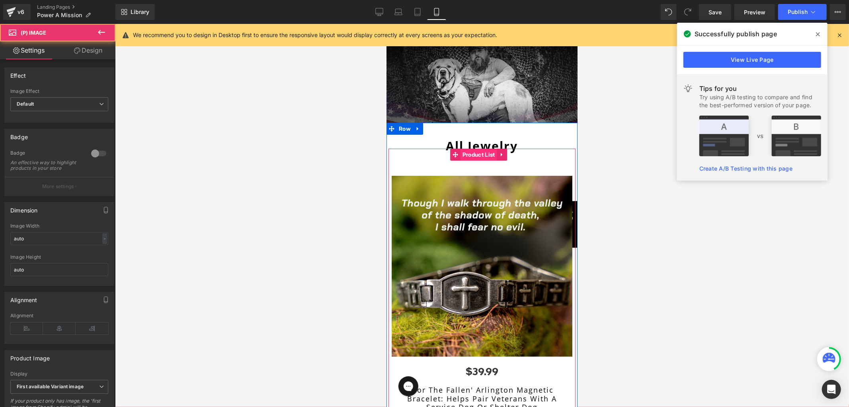
click at [472, 148] on span "Product List" at bounding box center [478, 154] width 37 height 12
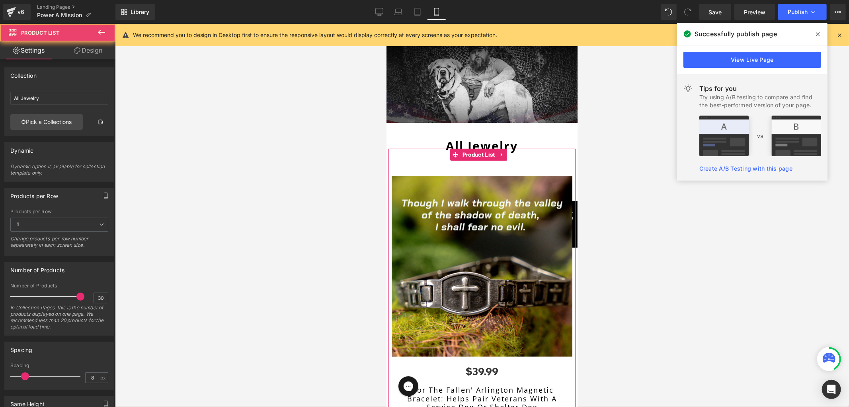
click at [83, 48] on link "Design" at bounding box center [88, 50] width 58 height 18
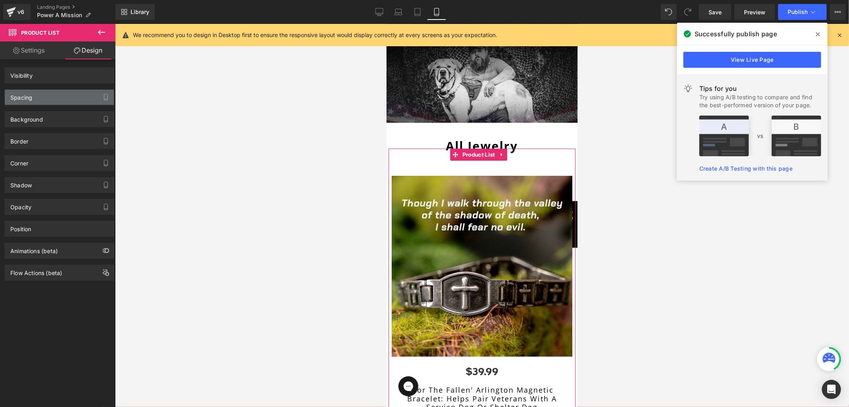
click at [50, 96] on div "Spacing" at bounding box center [59, 97] width 109 height 15
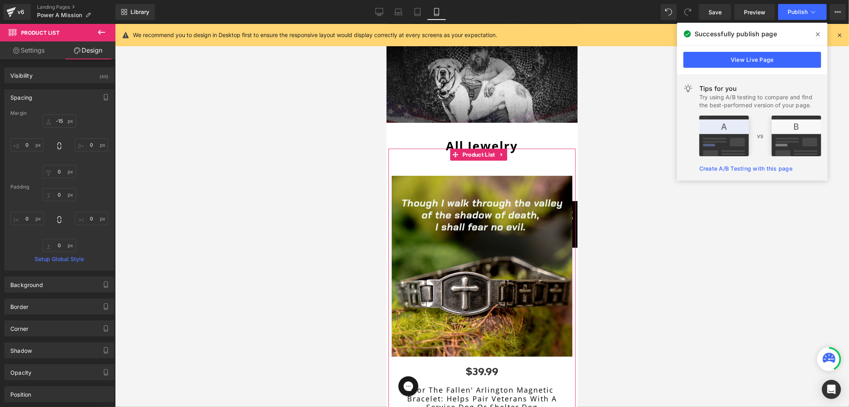
type input "-15"
type input "0"
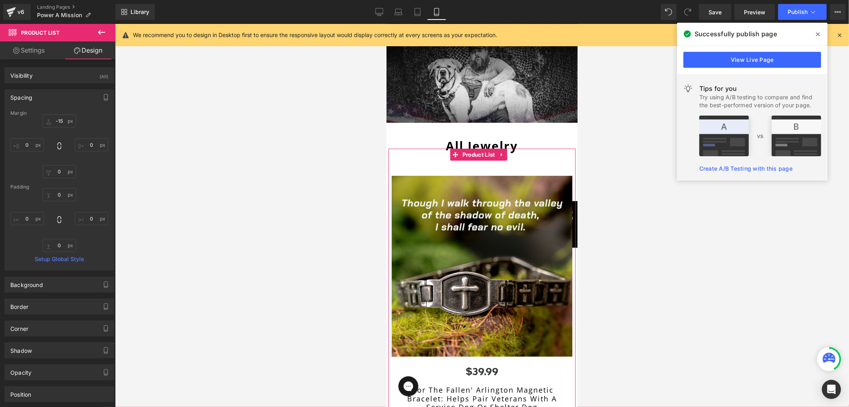
type input "0"
click at [57, 119] on input "-15" at bounding box center [59, 120] width 33 height 13
click at [58, 122] on input "-15" at bounding box center [59, 120] width 33 height 13
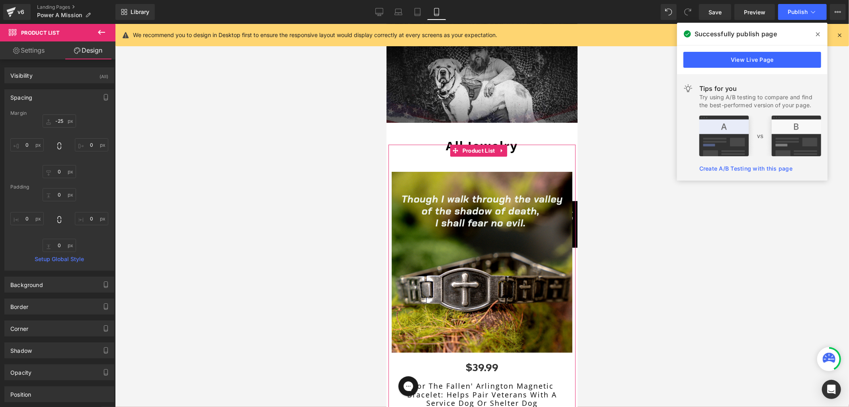
click at [92, 117] on div "-25 -25 0px 0 0px 0 0px 0" at bounding box center [59, 146] width 98 height 64
click at [60, 121] on input "-25" at bounding box center [59, 120] width 33 height 13
click at [61, 121] on input "-25" at bounding box center [59, 120] width 33 height 13
click at [57, 121] on input "-25" at bounding box center [59, 120] width 33 height 13
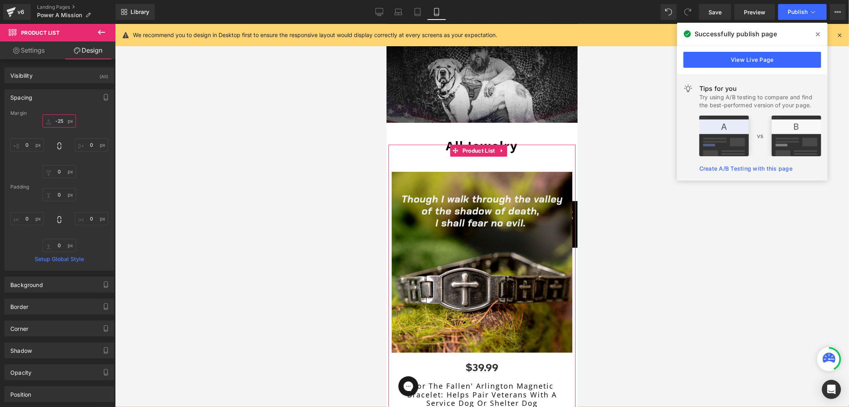
click at [57, 121] on input "-25" at bounding box center [59, 120] width 33 height 13
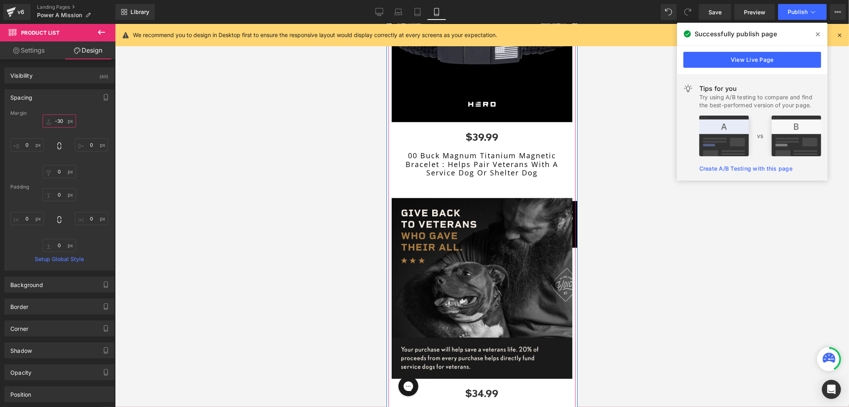
scroll to position [1062, 0]
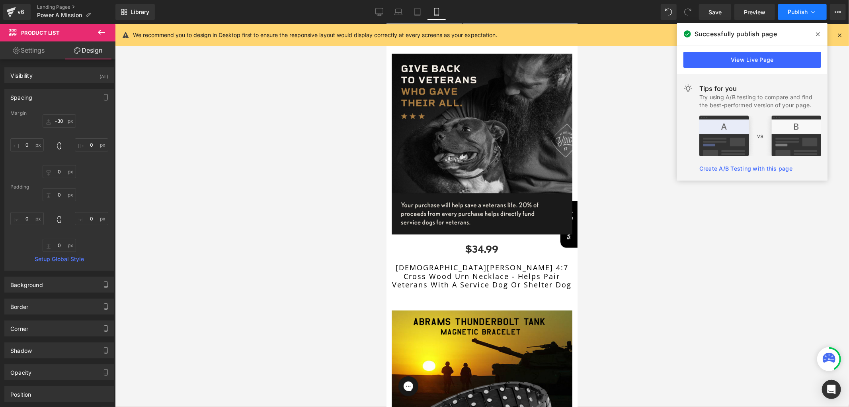
click at [814, 10] on icon at bounding box center [814, 12] width 8 height 8
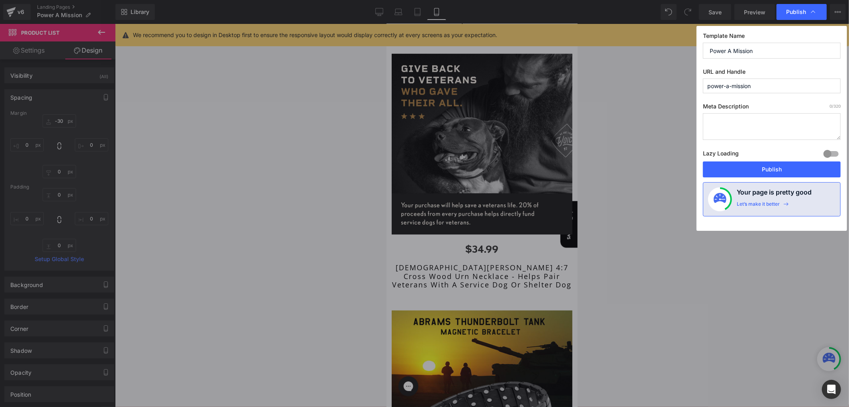
click at [751, 158] on div "Lazy Loading Build Upgrade plan to unlock" at bounding box center [772, 154] width 138 height 13
click at [752, 163] on button "Publish" at bounding box center [772, 169] width 138 height 16
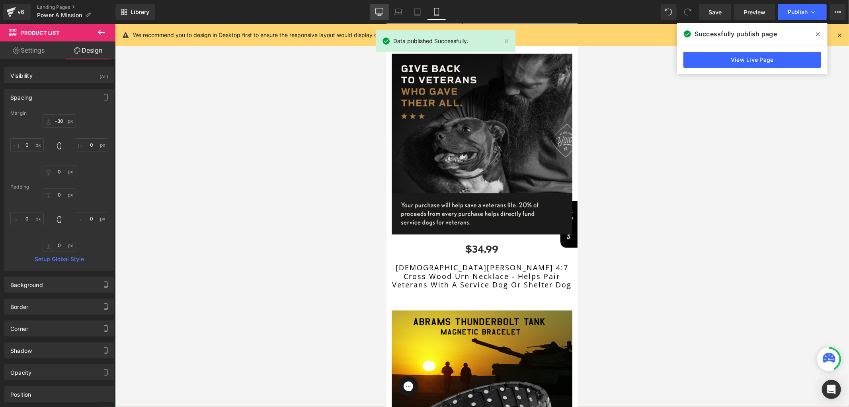
click at [382, 9] on icon at bounding box center [380, 12] width 8 height 8
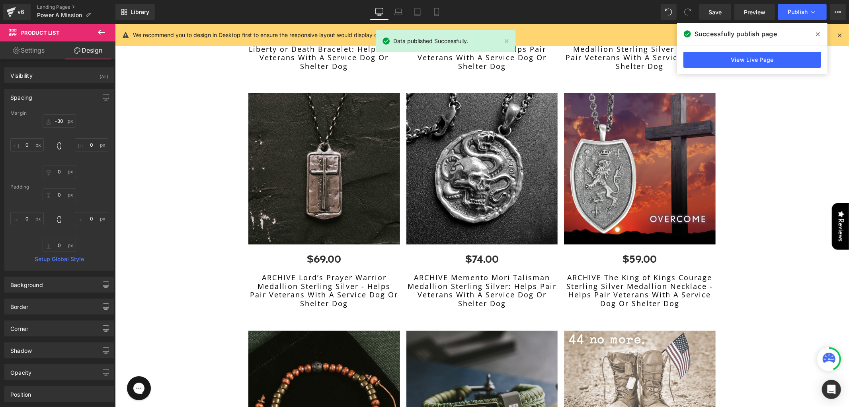
type input "-30"
type input "0"
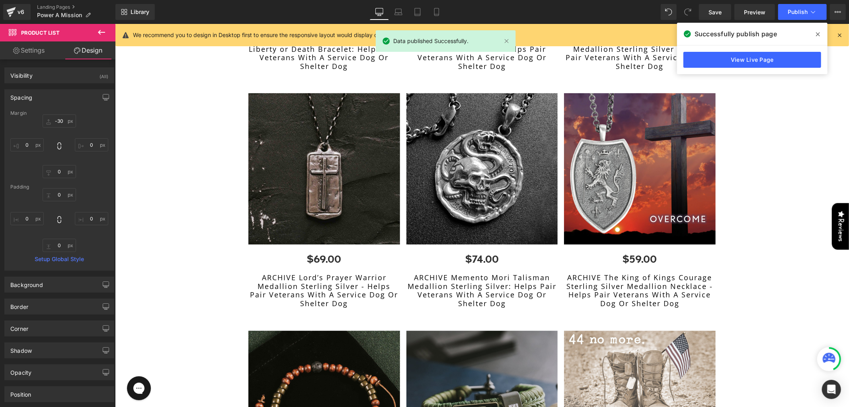
type input "0"
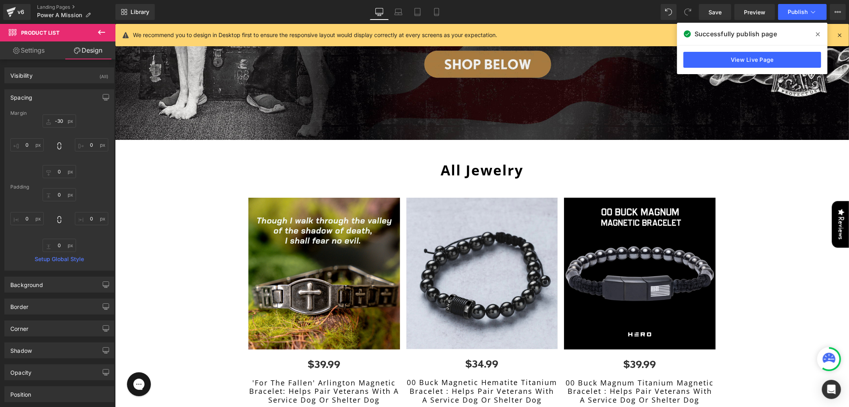
scroll to position [254, 0]
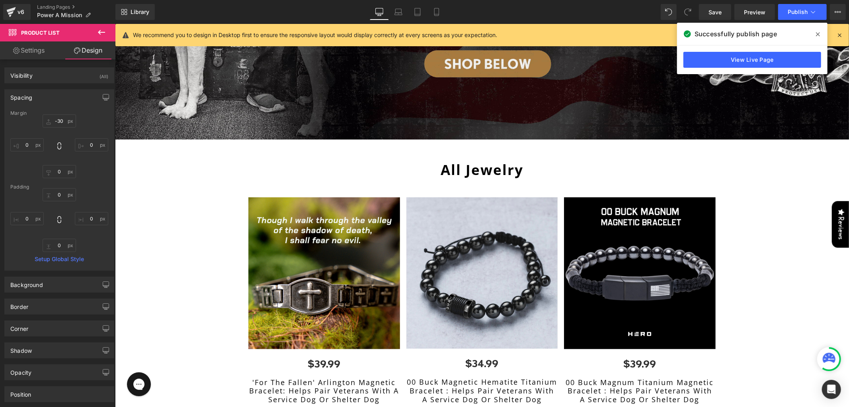
click at [304, 245] on img at bounding box center [324, 273] width 152 height 152
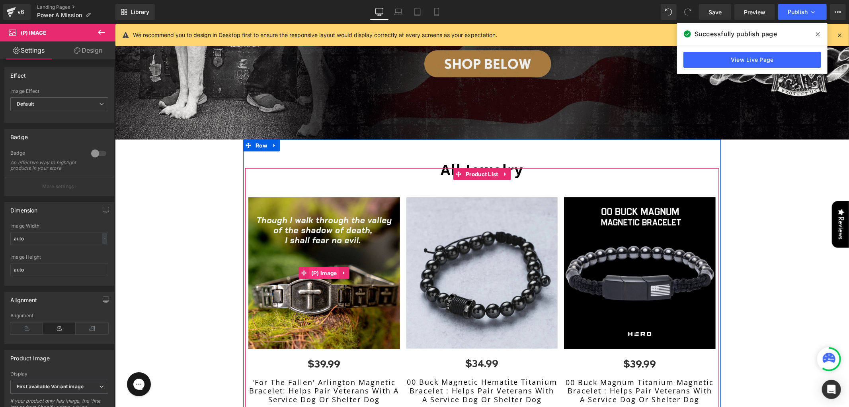
click at [316, 268] on span "(P) Image" at bounding box center [324, 272] width 30 height 12
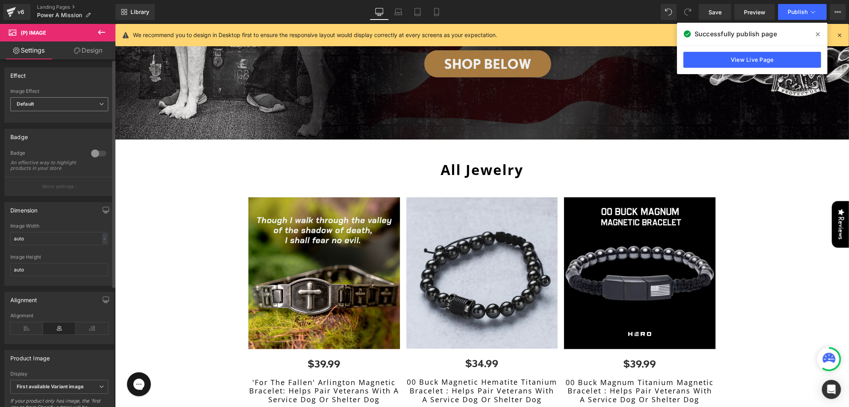
click at [46, 98] on span "Default" at bounding box center [59, 104] width 98 height 14
click at [75, 78] on div "Effect" at bounding box center [59, 75] width 109 height 15
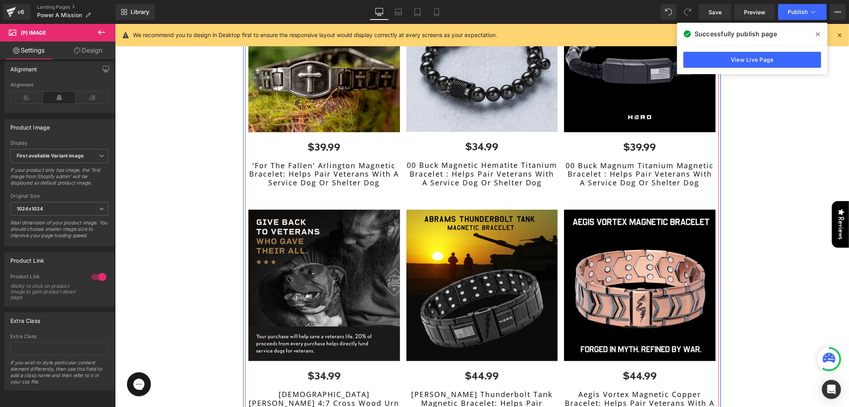
scroll to position [475, 0]
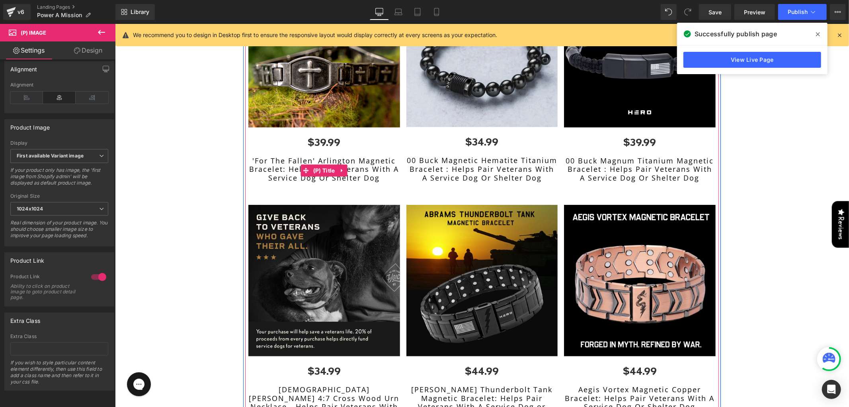
drag, startPoint x: 312, startPoint y: 166, endPoint x: 181, endPoint y: 200, distance: 135.8
click at [312, 166] on span "(P) Title" at bounding box center [324, 170] width 26 height 12
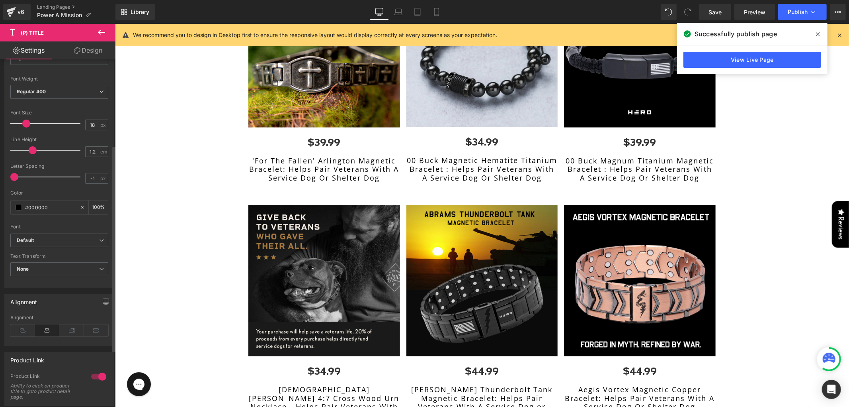
scroll to position [221, 0]
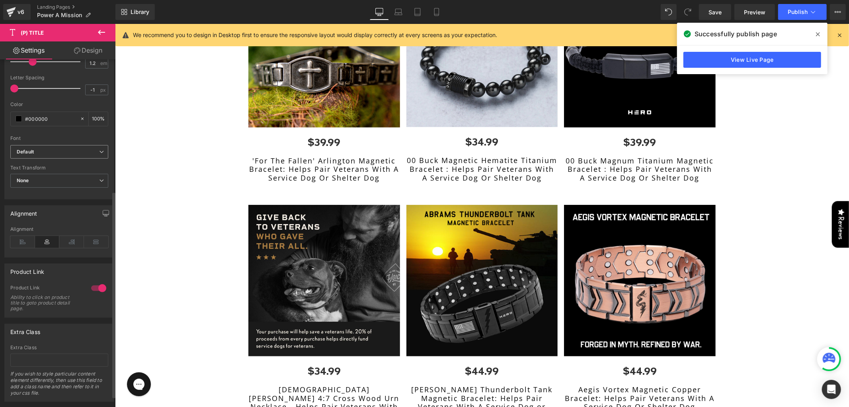
click at [49, 154] on b "Default" at bounding box center [58, 152] width 82 height 7
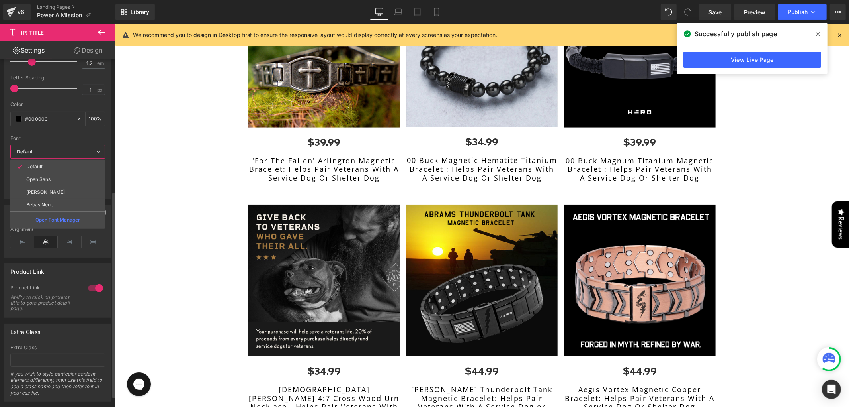
click at [49, 154] on b "Default" at bounding box center [56, 152] width 79 height 7
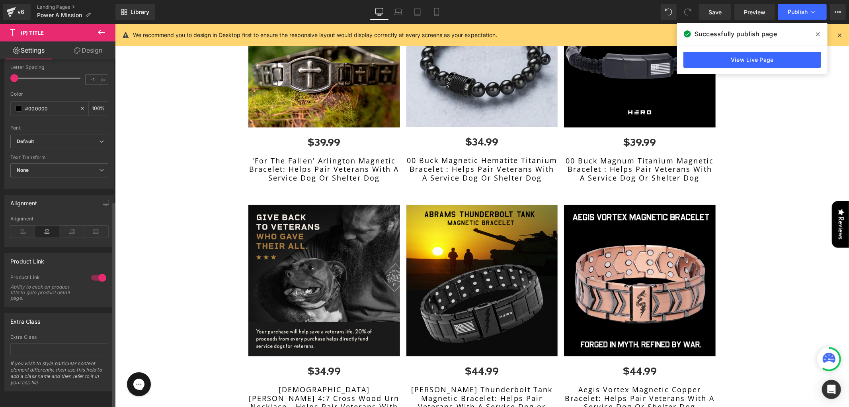
scroll to position [239, 0]
click at [783, 14] on button "Publish" at bounding box center [802, 12] width 49 height 16
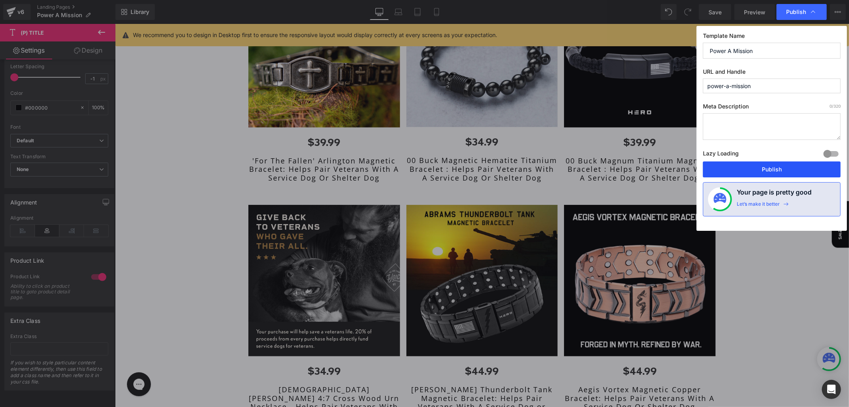
click at [765, 174] on button "Publish" at bounding box center [772, 169] width 138 height 16
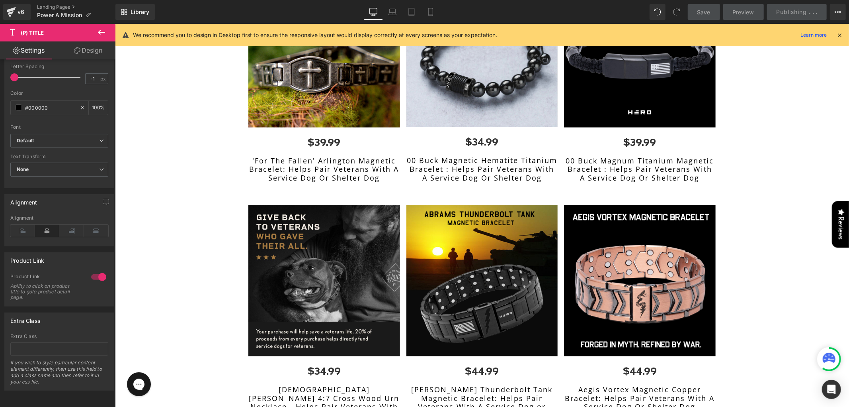
scroll to position [0, 0]
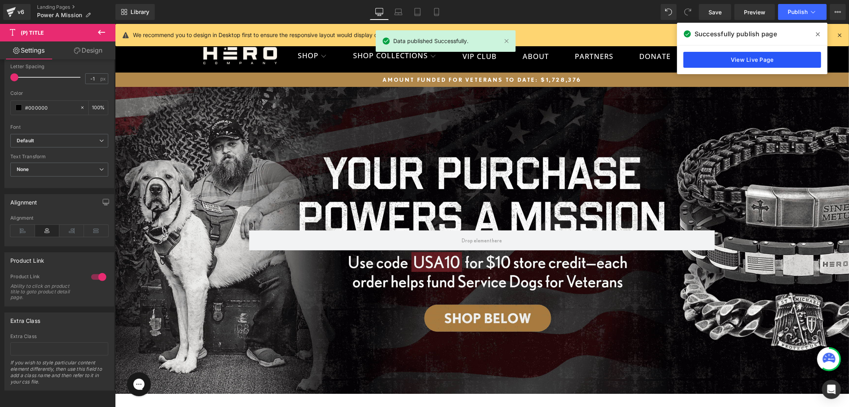
click at [709, 60] on link "View Live Page" at bounding box center [753, 60] width 138 height 16
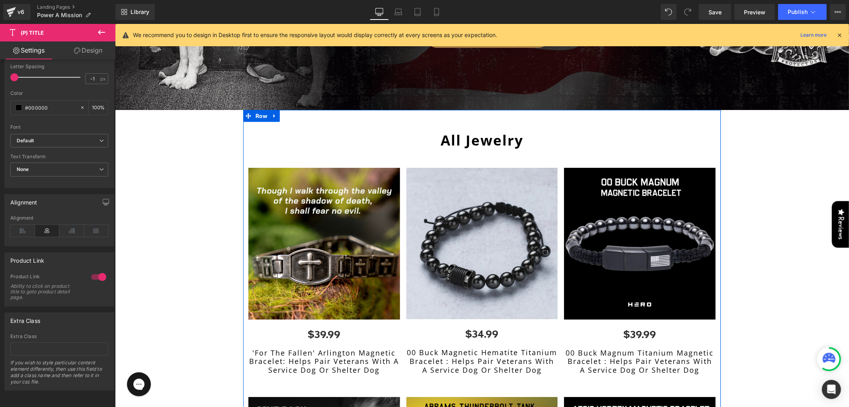
scroll to position [265, 0]
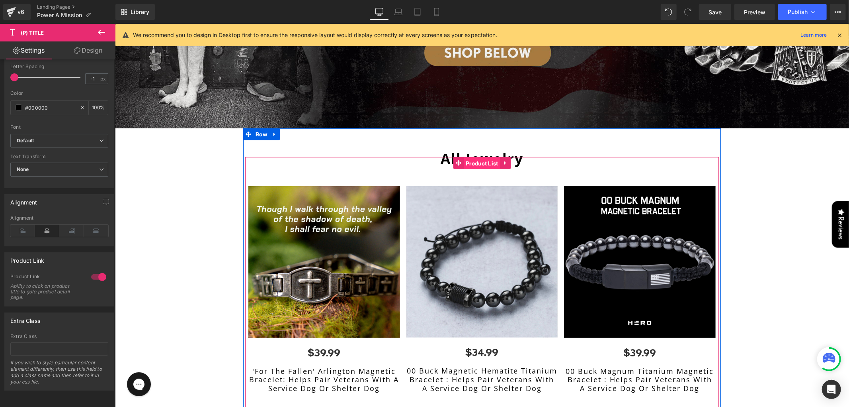
click at [476, 162] on span "Product List" at bounding box center [482, 163] width 37 height 12
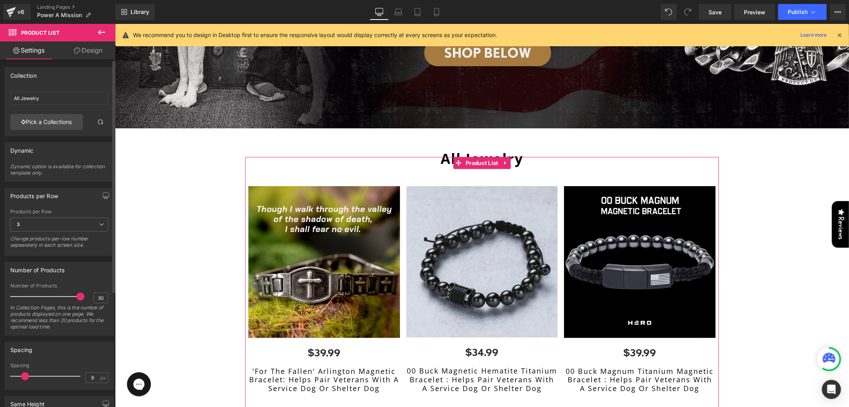
scroll to position [44, 0]
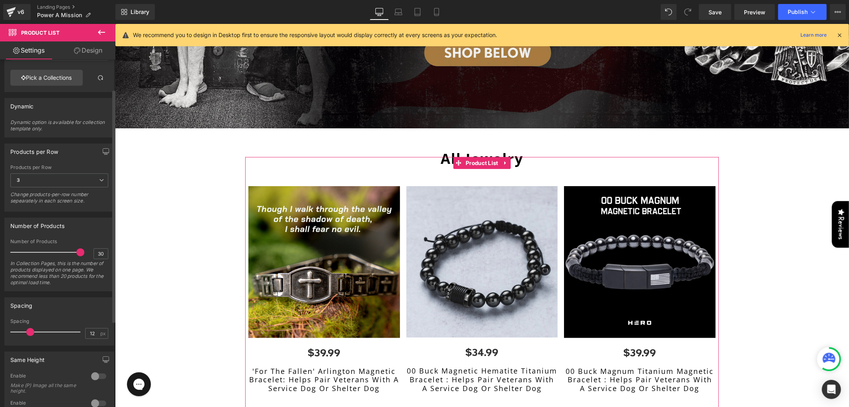
drag, startPoint x: 21, startPoint y: 329, endPoint x: 26, endPoint y: 329, distance: 5.2
click at [26, 329] on span at bounding box center [30, 332] width 8 height 8
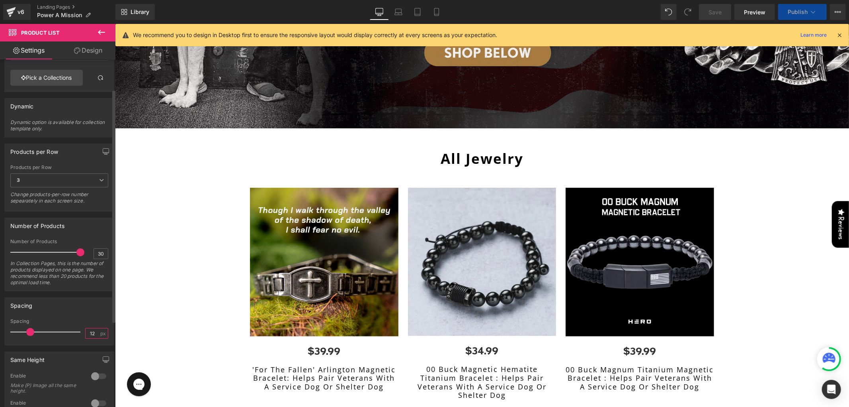
click at [89, 332] on input "12" at bounding box center [93, 333] width 14 height 10
type input "10"
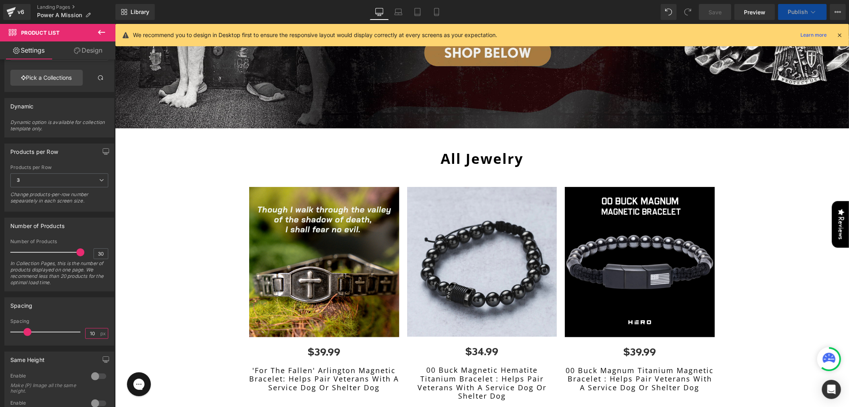
scroll to position [663, 0]
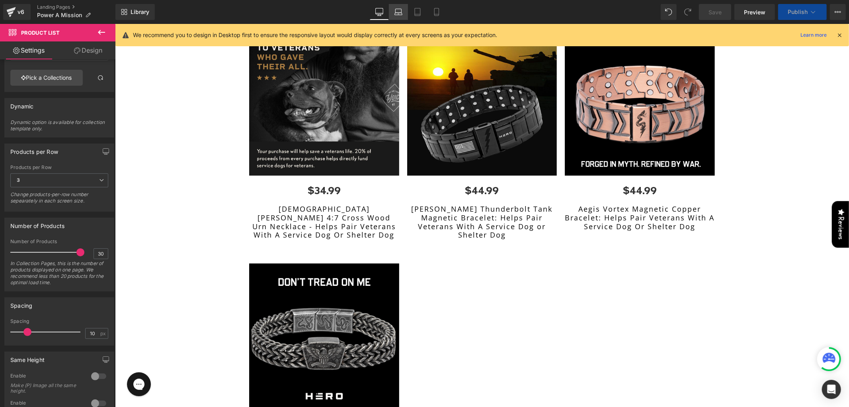
click at [403, 14] on link "Laptop" at bounding box center [398, 12] width 19 height 16
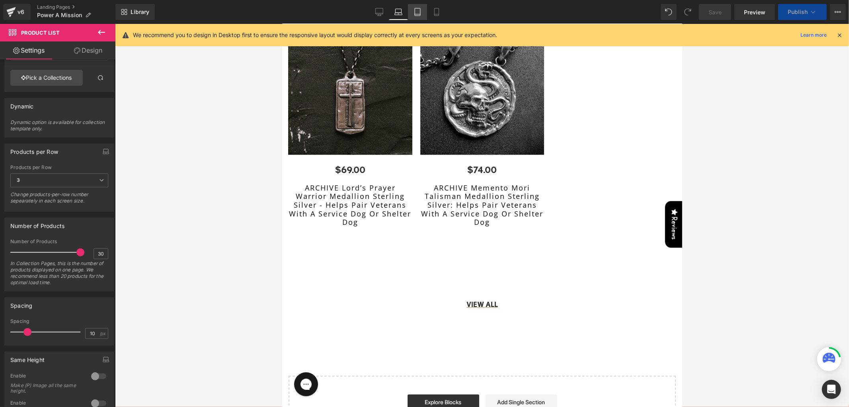
scroll to position [221, 0]
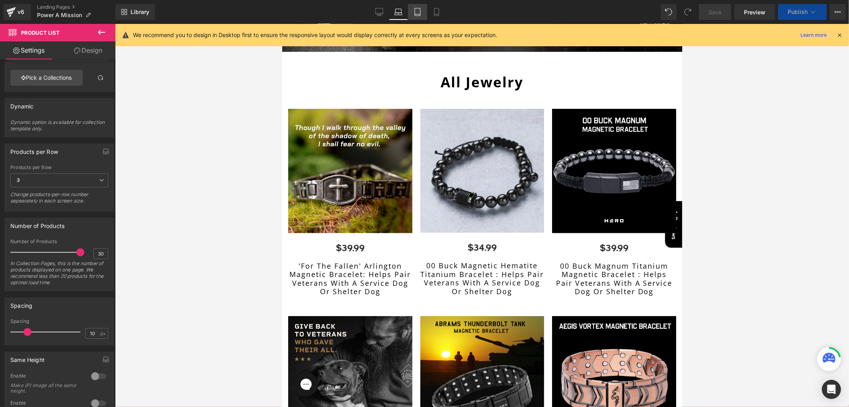
click at [424, 10] on link "Tablet" at bounding box center [417, 12] width 19 height 16
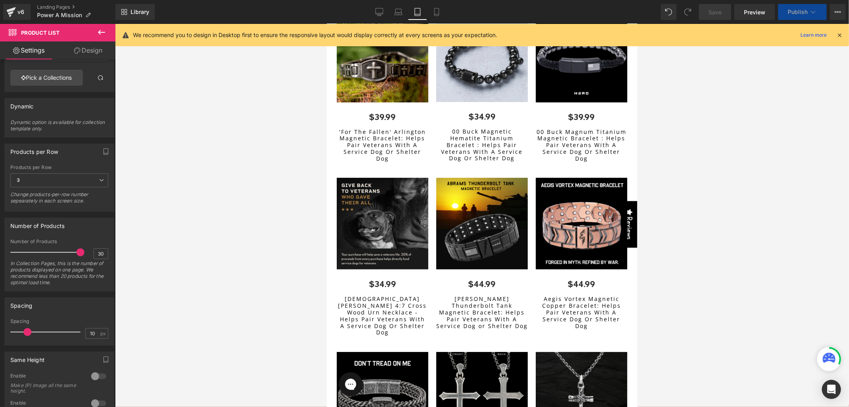
scroll to position [39, 0]
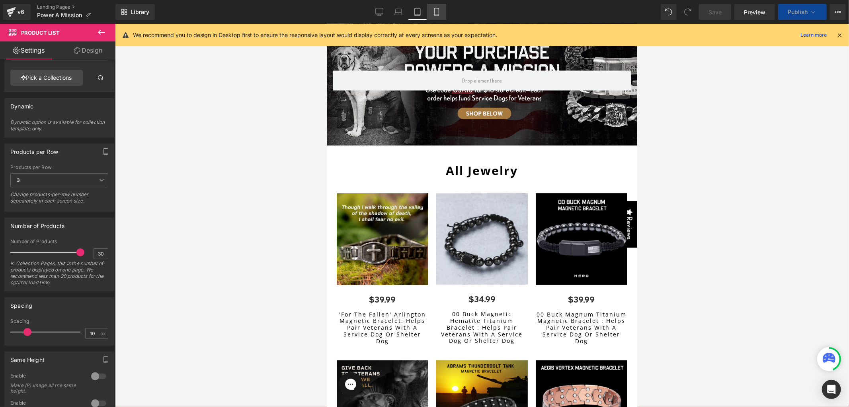
click at [433, 10] on icon at bounding box center [437, 12] width 8 height 8
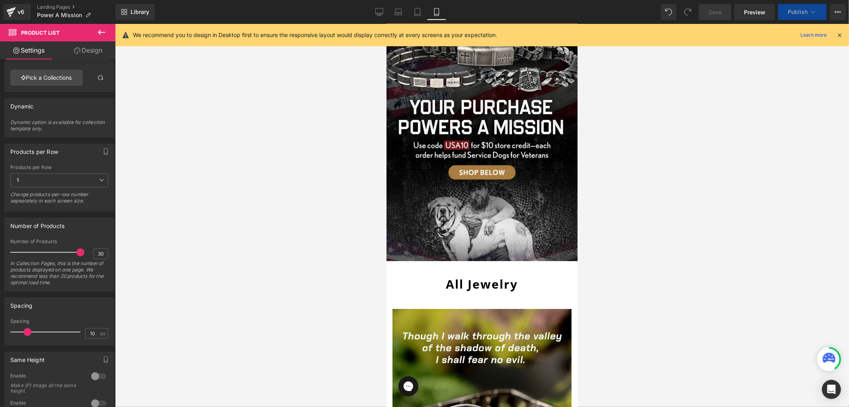
scroll to position [221, 0]
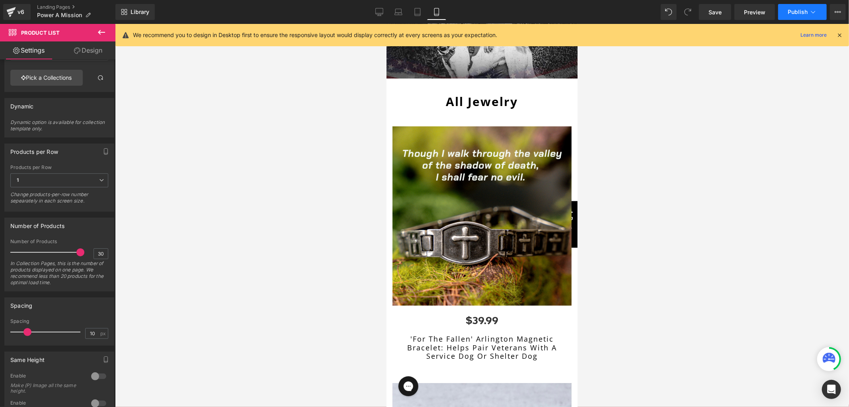
click at [809, 9] on button "Publish" at bounding box center [802, 12] width 49 height 16
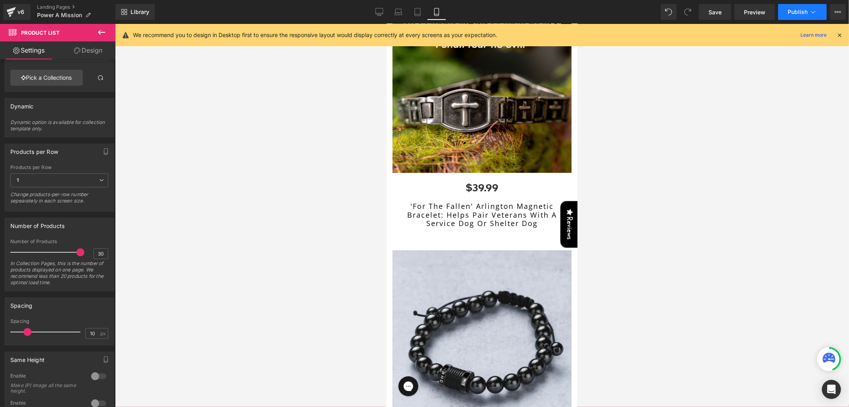
click at [803, 13] on span "Publish" at bounding box center [798, 12] width 20 height 6
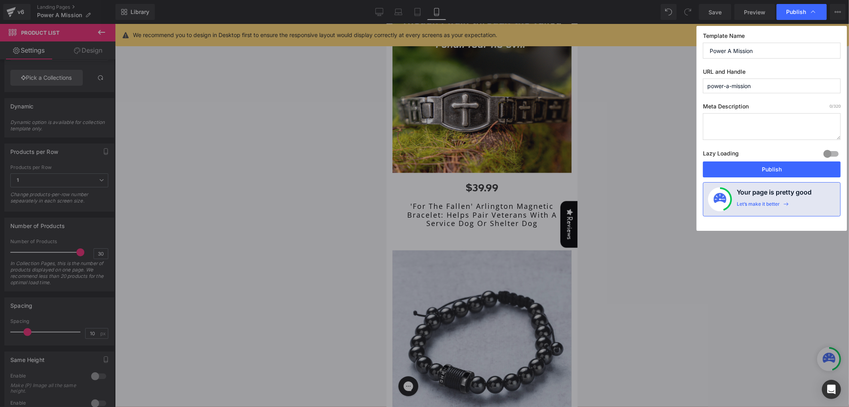
click at [771, 168] on button "Publish" at bounding box center [772, 169] width 138 height 16
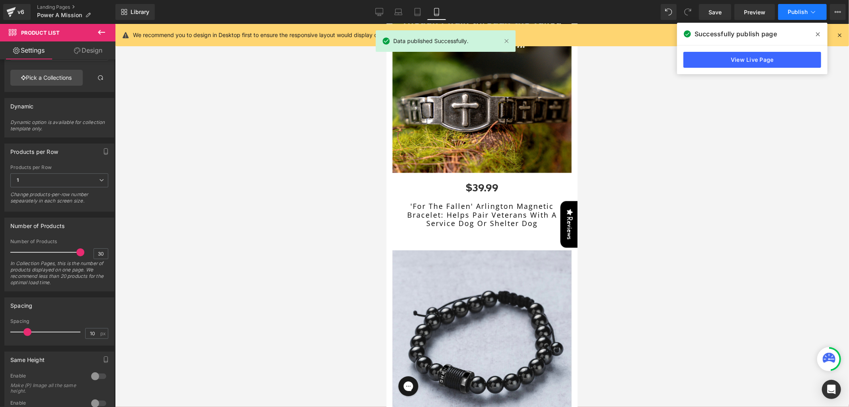
click at [798, 12] on span "Publish" at bounding box center [798, 12] width 20 height 6
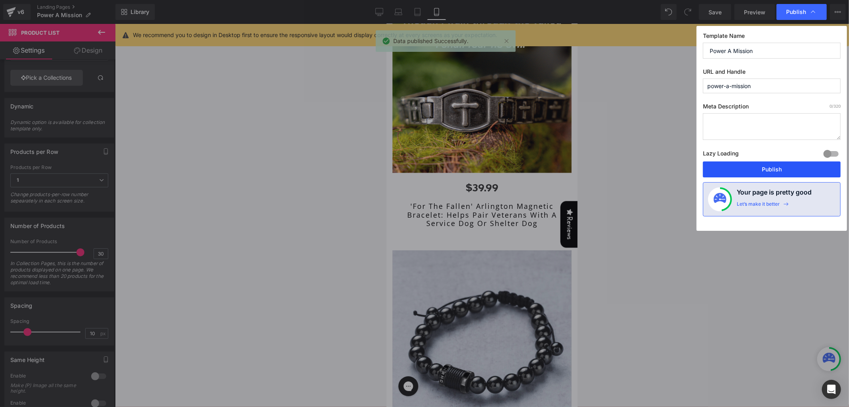
click at [727, 172] on button "Publish" at bounding box center [772, 169] width 138 height 16
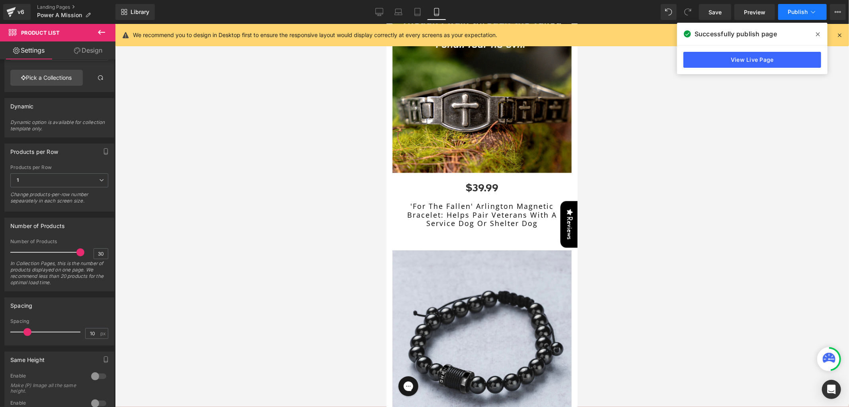
click at [786, 10] on button "Publish" at bounding box center [802, 12] width 49 height 16
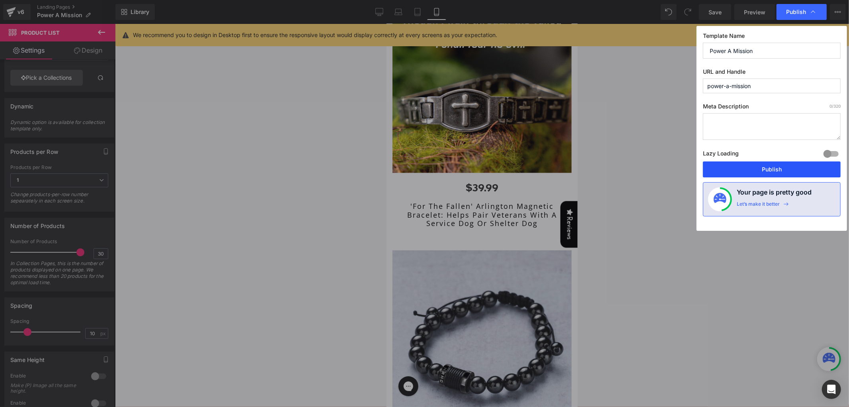
click at [762, 177] on button "Publish" at bounding box center [772, 169] width 138 height 16
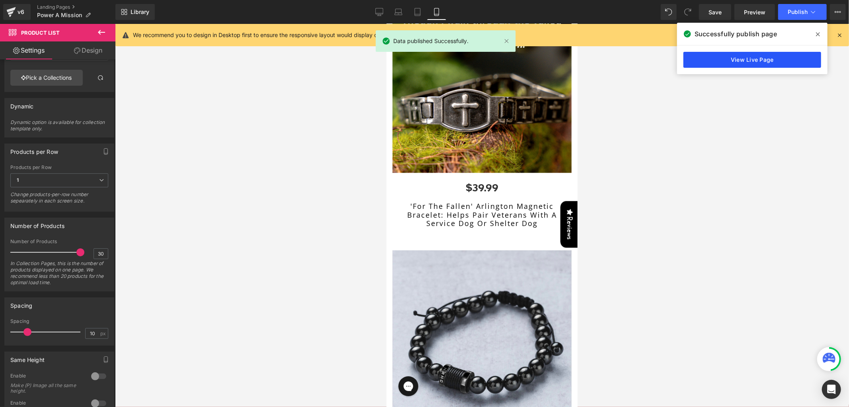
click at [757, 55] on link "View Live Page" at bounding box center [753, 60] width 138 height 16
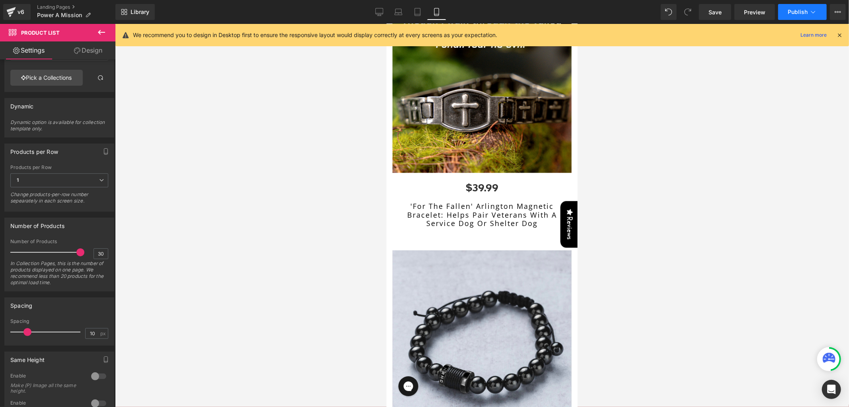
click at [791, 16] on button "Publish" at bounding box center [802, 12] width 49 height 16
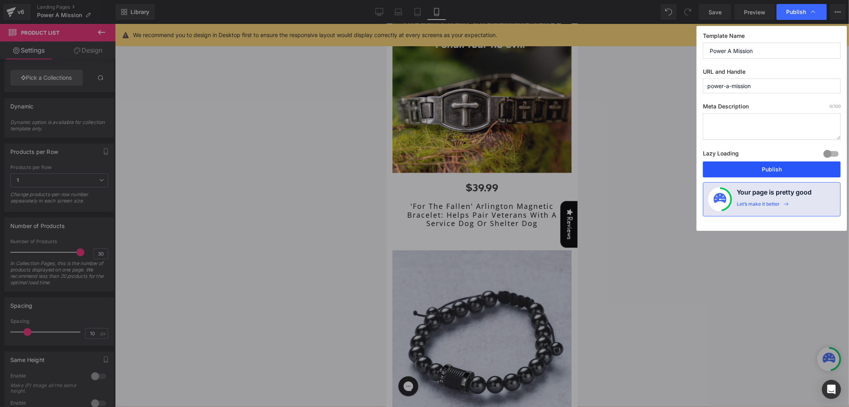
click at [743, 177] on button "Publish" at bounding box center [772, 169] width 138 height 16
